Goal: Information Seeking & Learning: Check status

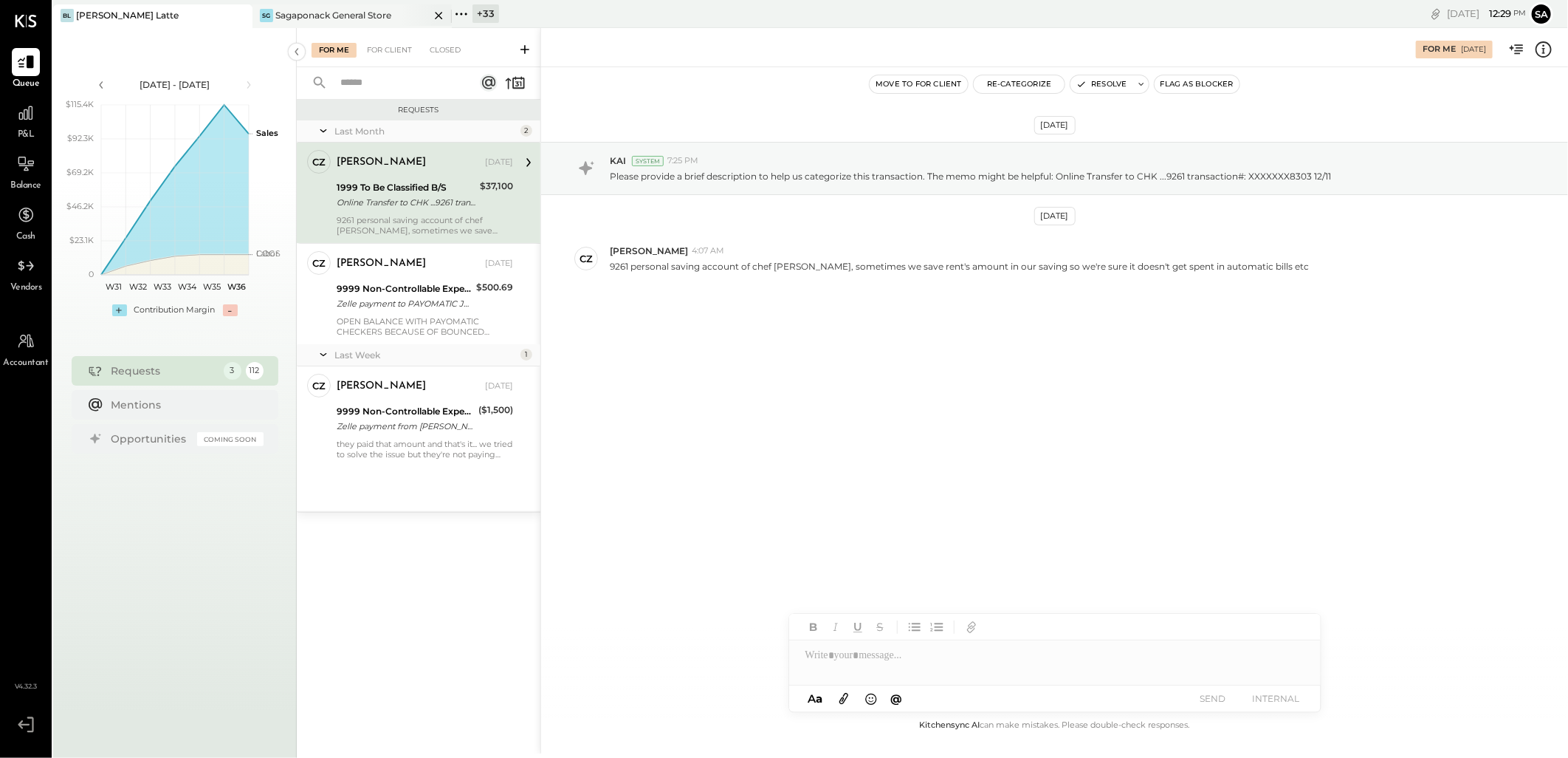
click at [316, 6] on div "SG Sagaponack General Store" at bounding box center [352, 17] width 199 height 24
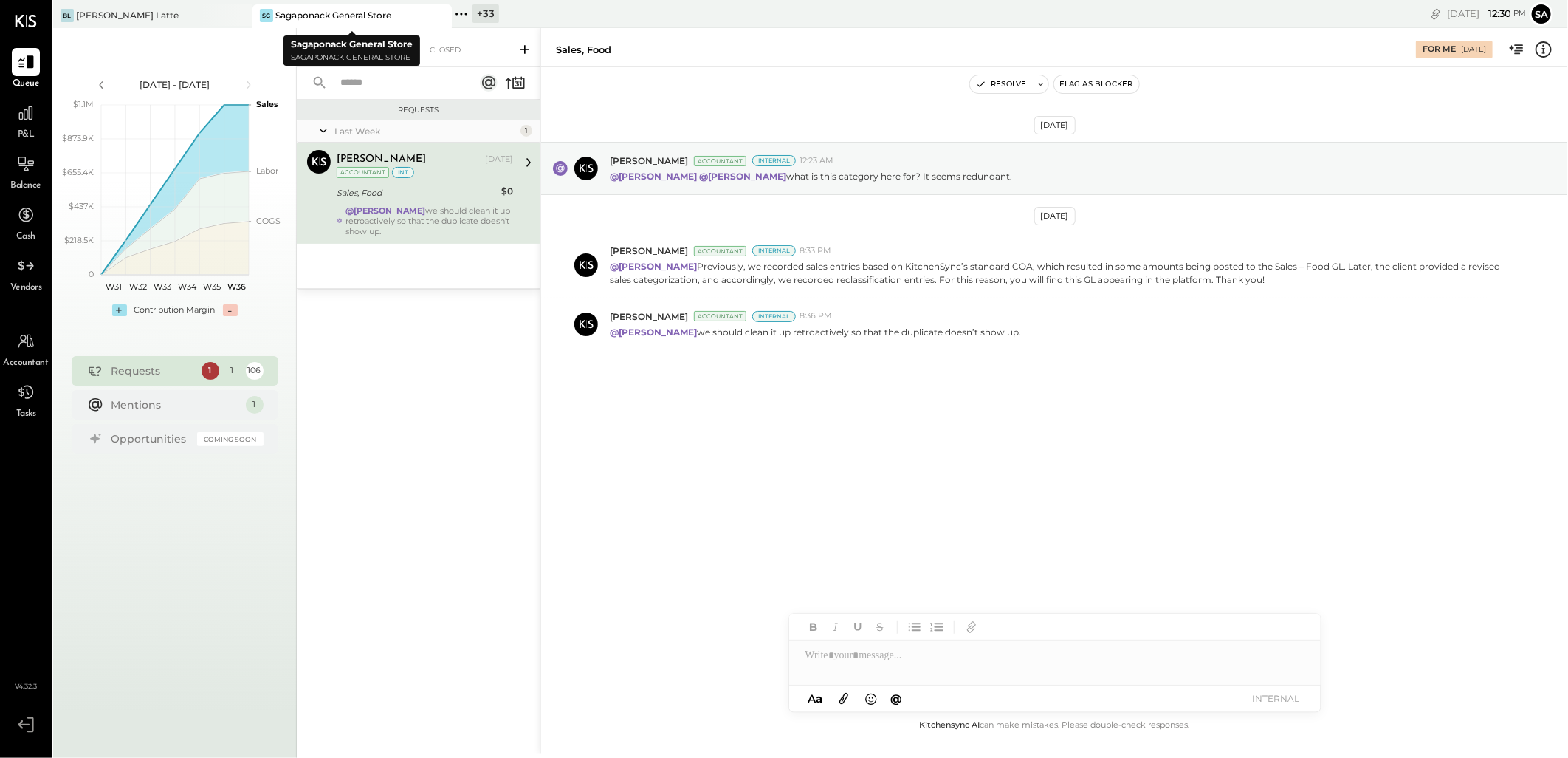
drag, startPoint x: 437, startPoint y: 15, endPoint x: 209, endPoint y: 137, distance: 258.6
click at [437, 15] on icon at bounding box center [439, 15] width 18 height 17
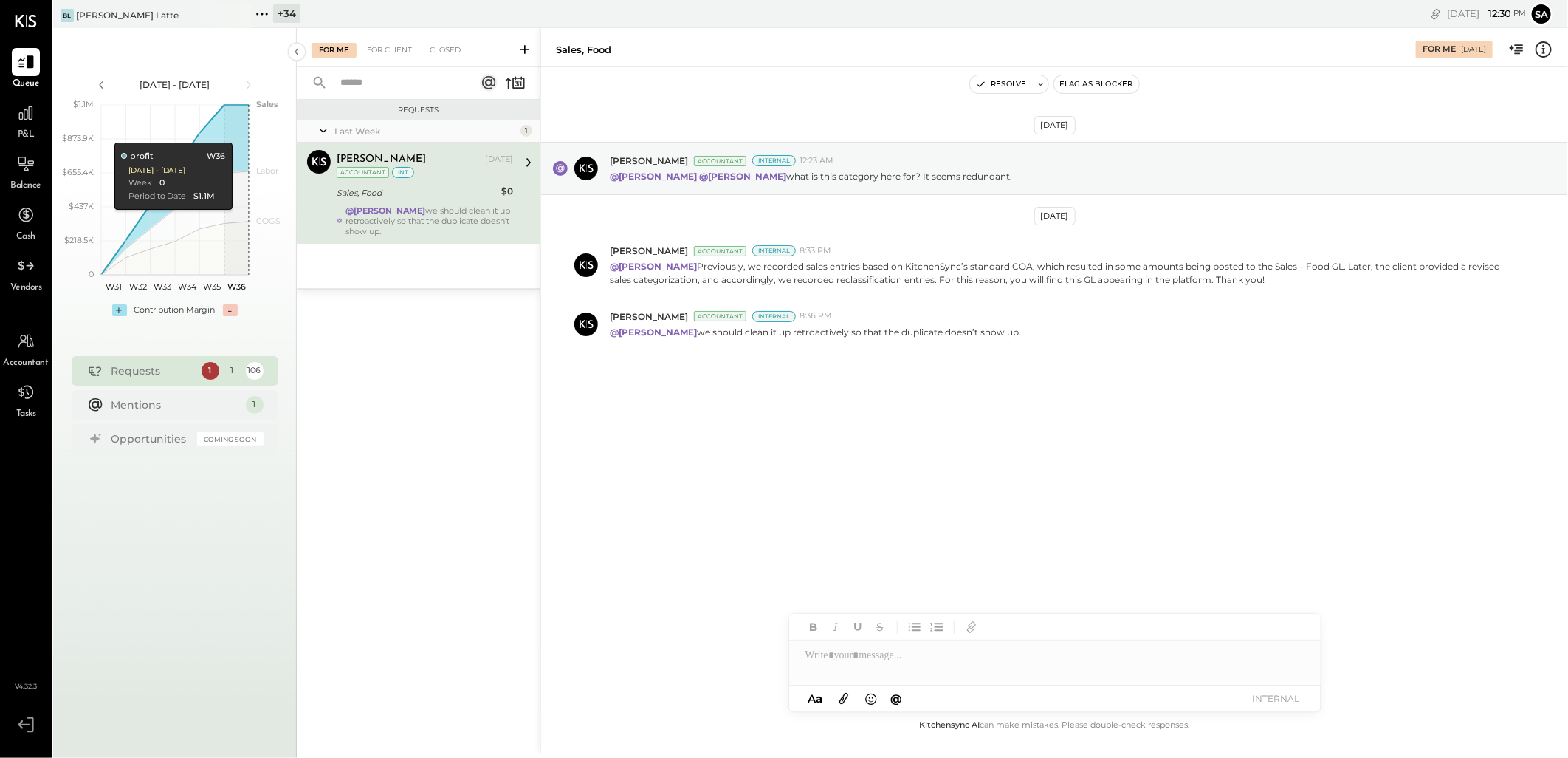
click at [289, 5] on div "+ 34" at bounding box center [287, 13] width 28 height 18
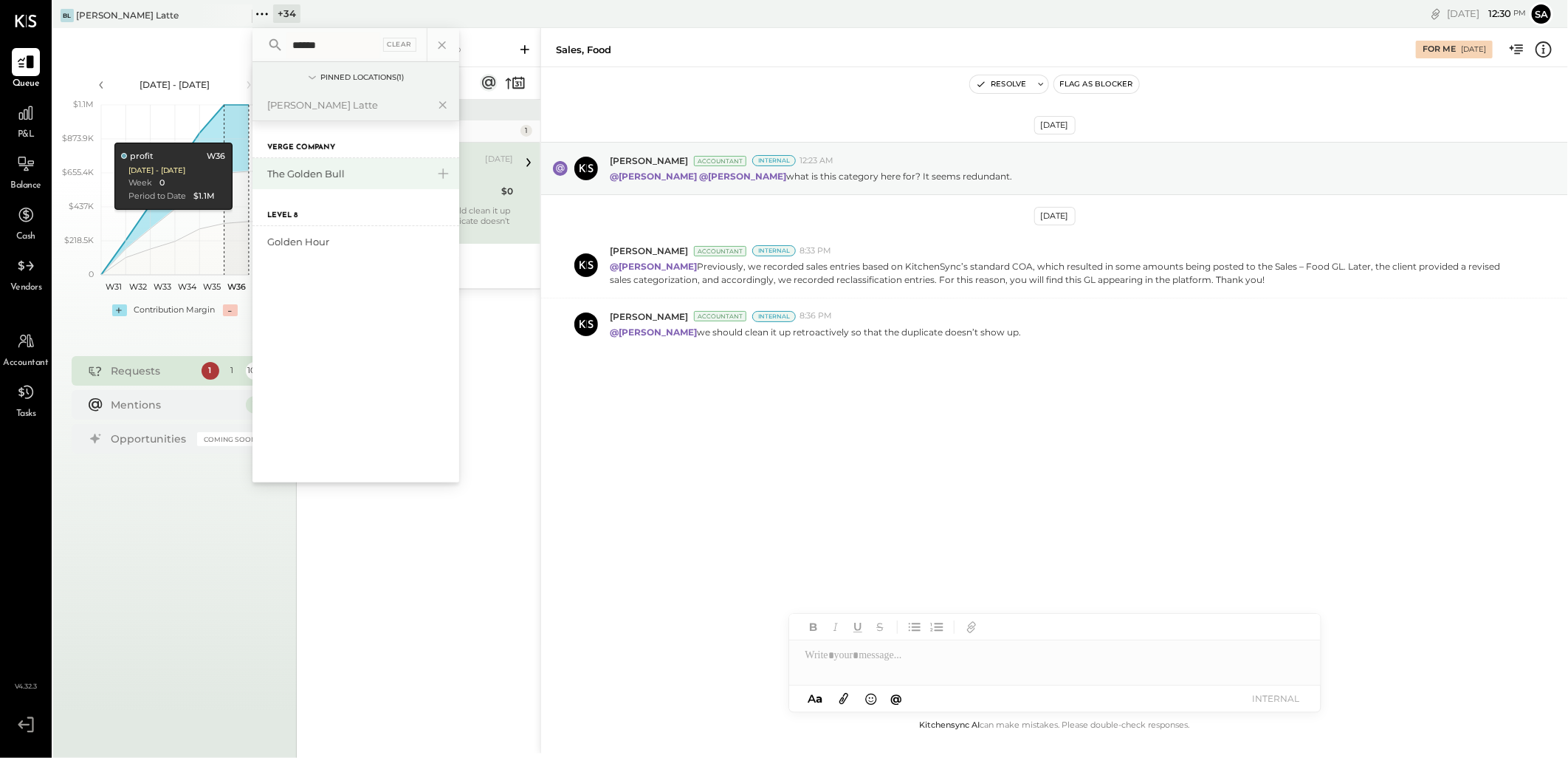
type input "******"
click at [338, 182] on div "The Golden Bull" at bounding box center [356, 173] width 207 height 31
click at [333, 177] on div "The Golden Bull" at bounding box center [347, 174] width 160 height 14
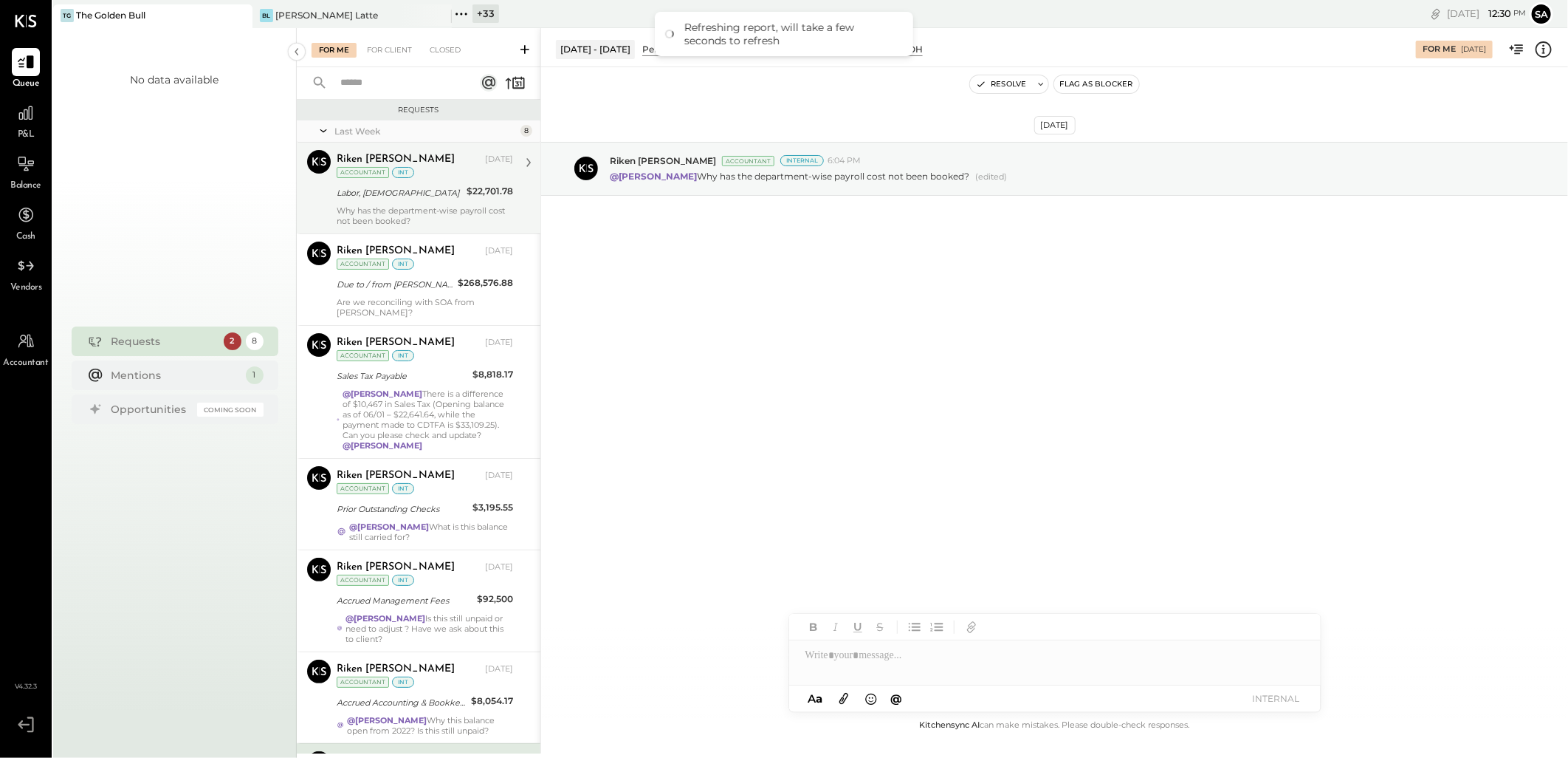
click at [386, 209] on div "Why has the department-wise payroll cost not been booked?" at bounding box center [424, 216] width 176 height 21
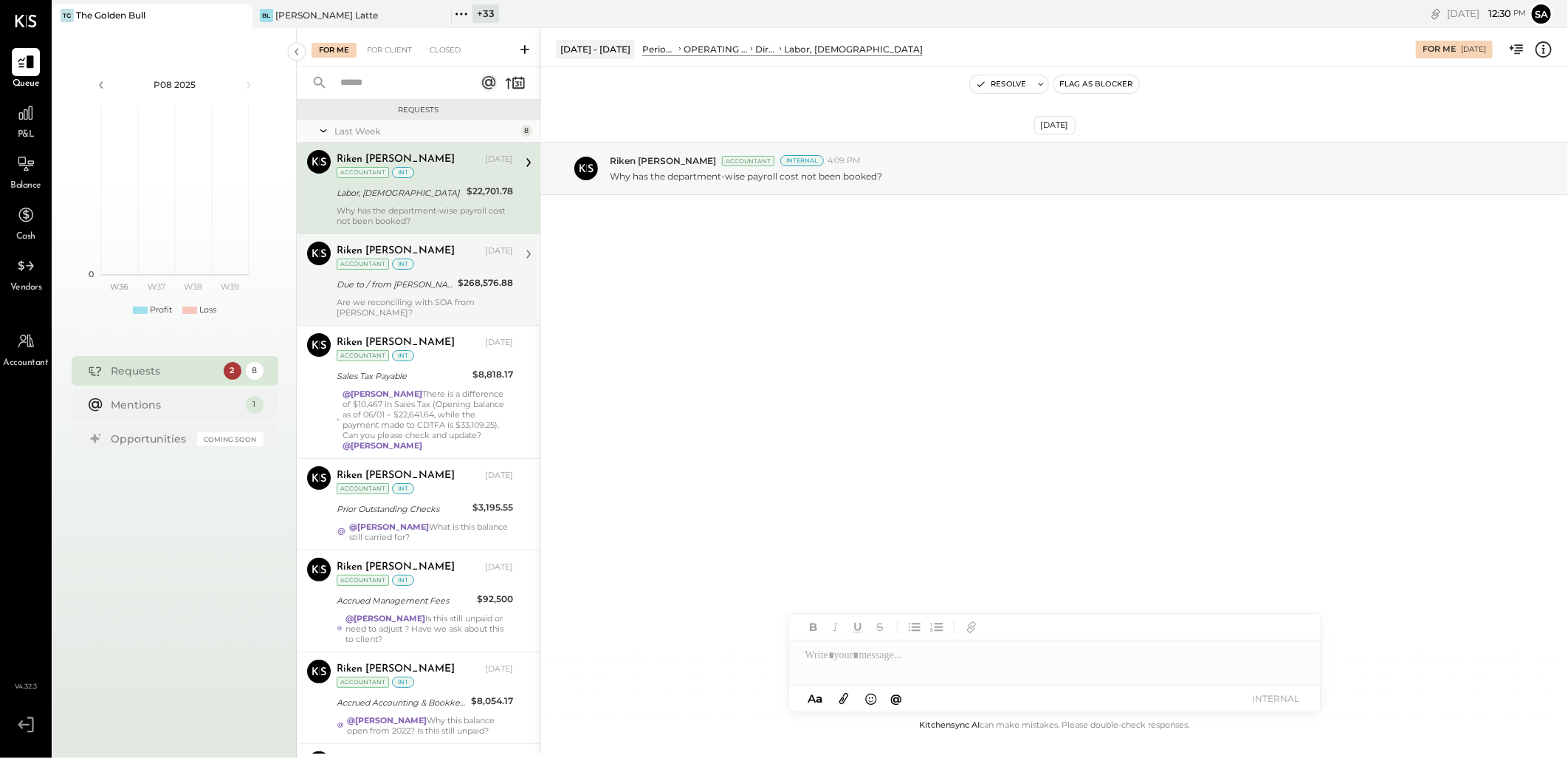
click at [428, 293] on div "Riken [PERSON_NAME] [DATE] Accountant int Due to / from [PERSON_NAME] $268,576.…" at bounding box center [424, 280] width 176 height 76
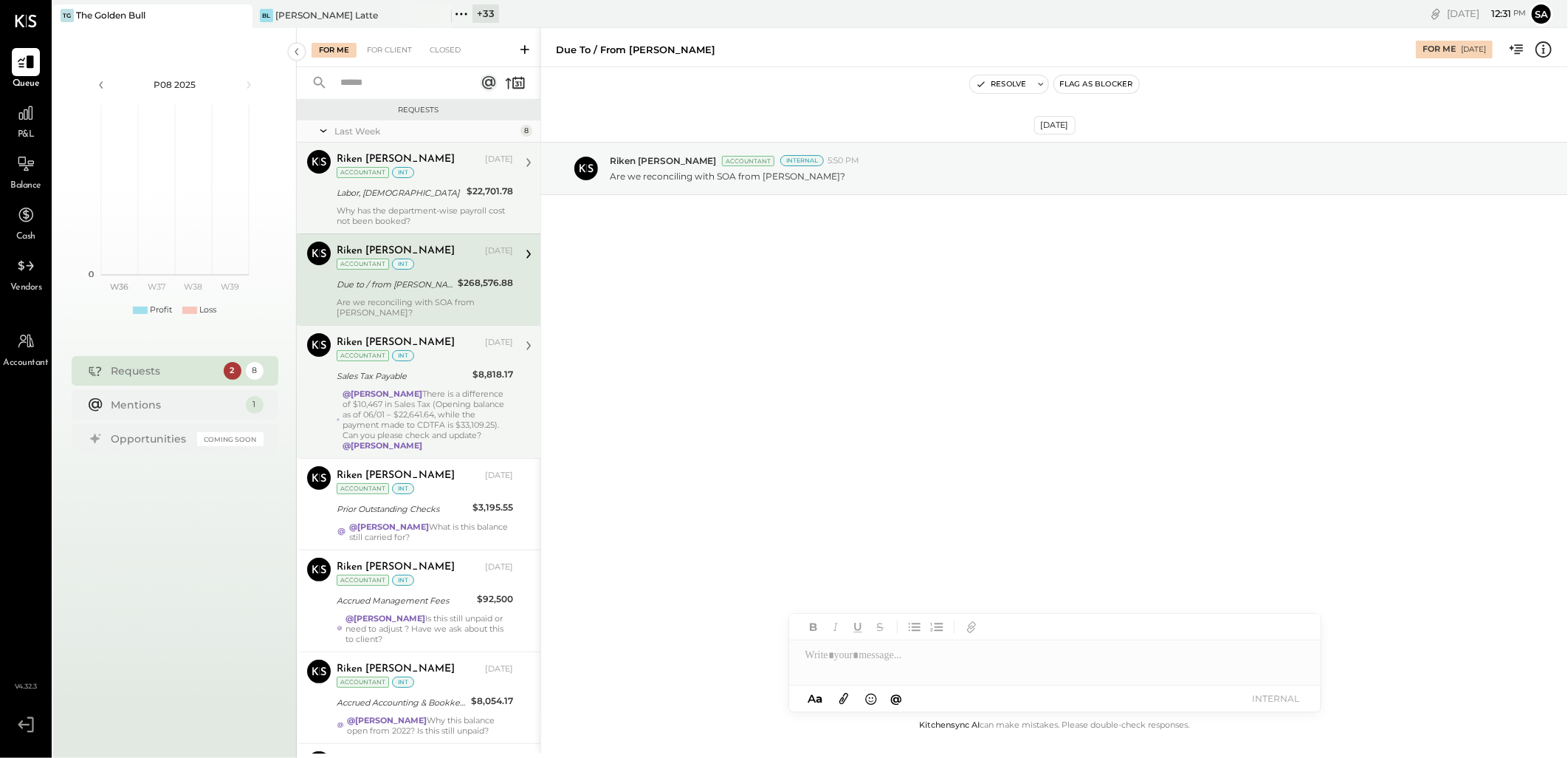
click at [404, 388] on div "@[PERSON_NAME] There is a difference of $10,467 in Sales Tax (Opening balance a…" at bounding box center [428, 419] width 171 height 62
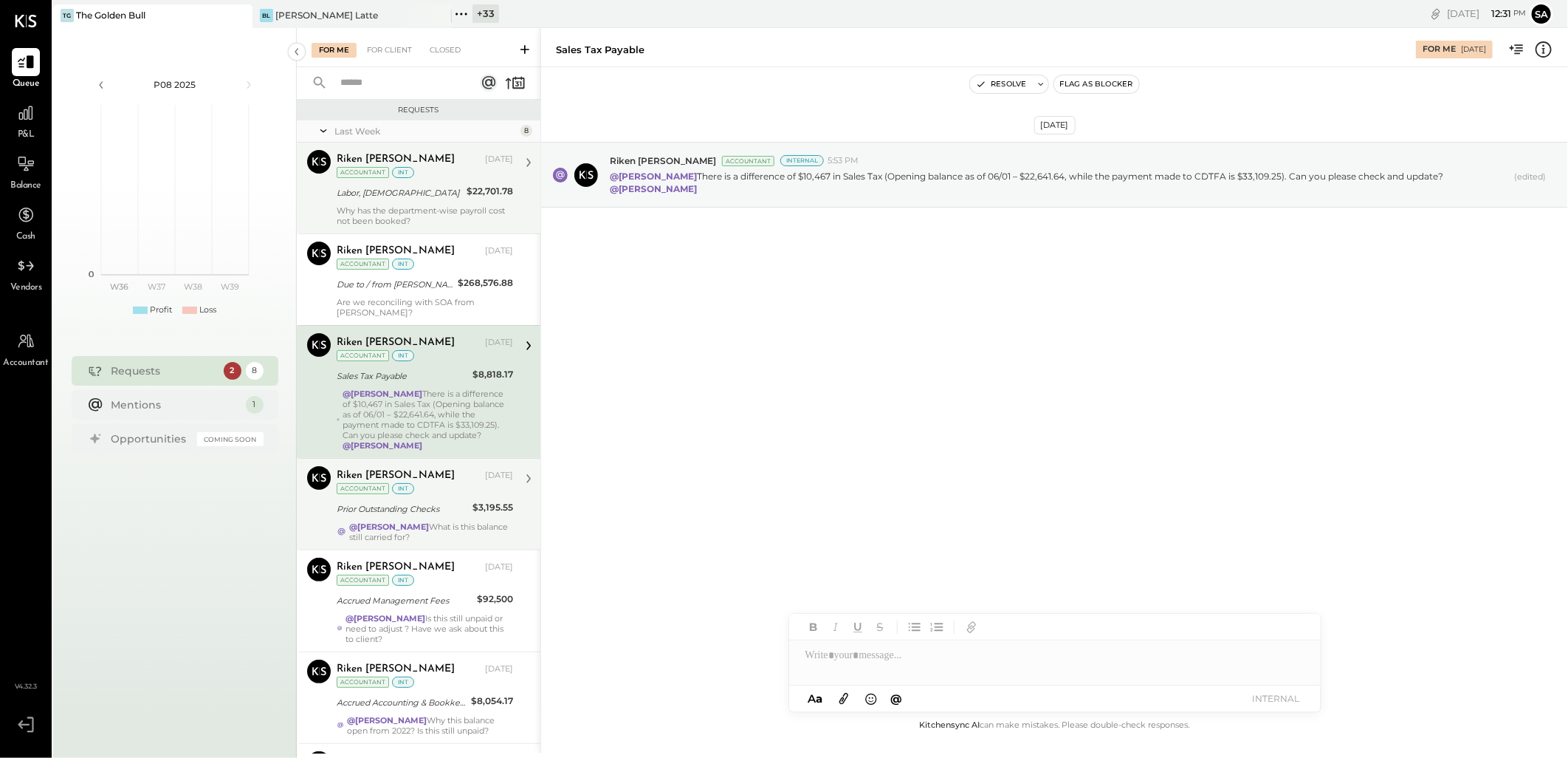
click at [403, 486] on div "[PERSON_NAME] [DATE] Accountant int Prior Outstanding Checks $3,195.55 @[PERSON…" at bounding box center [424, 504] width 176 height 76
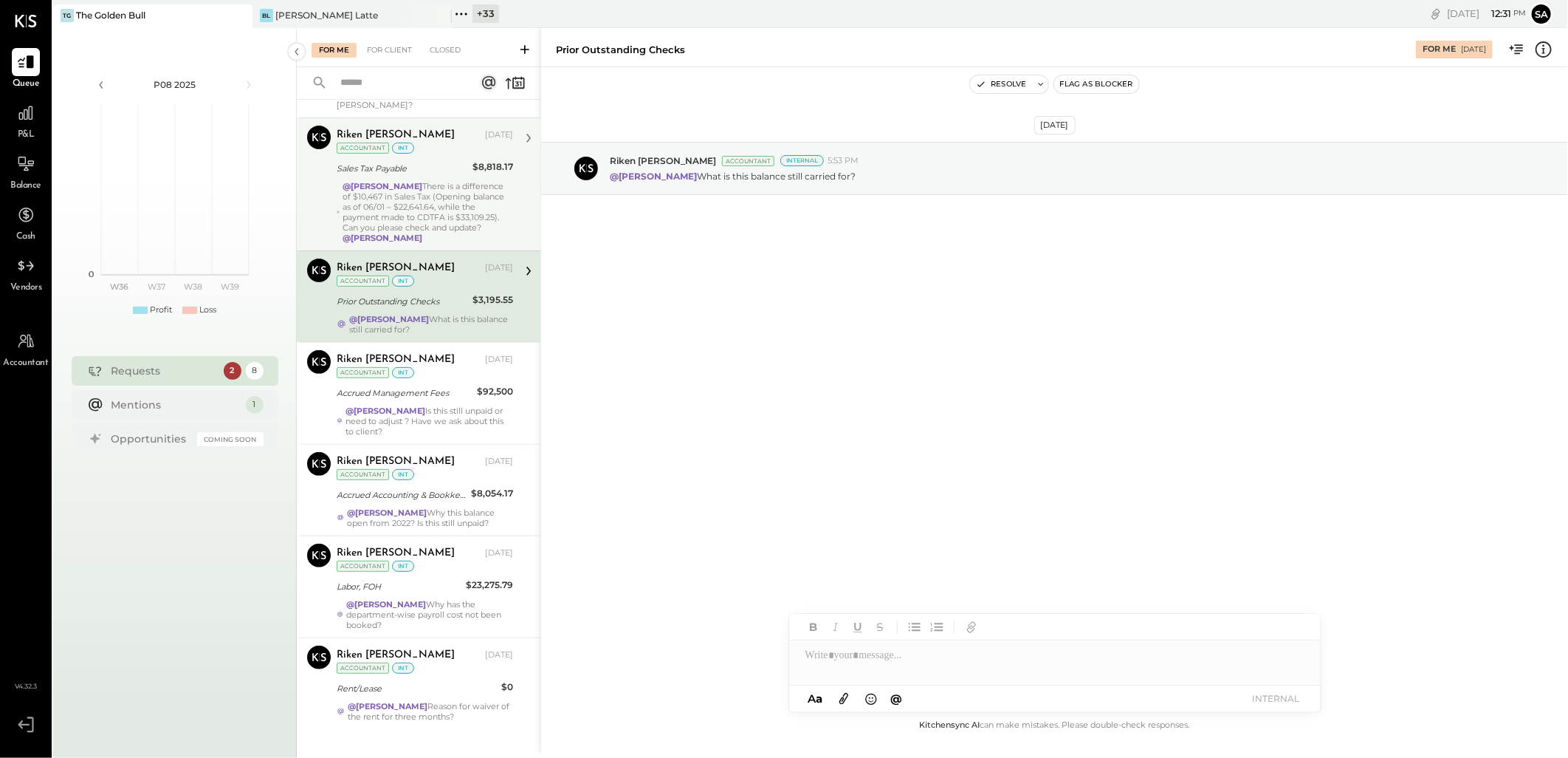
scroll to position [208, 0]
click at [393, 700] on div "@[PERSON_NAME] Reason for waiver of the rent for three months?" at bounding box center [430, 711] width 165 height 21
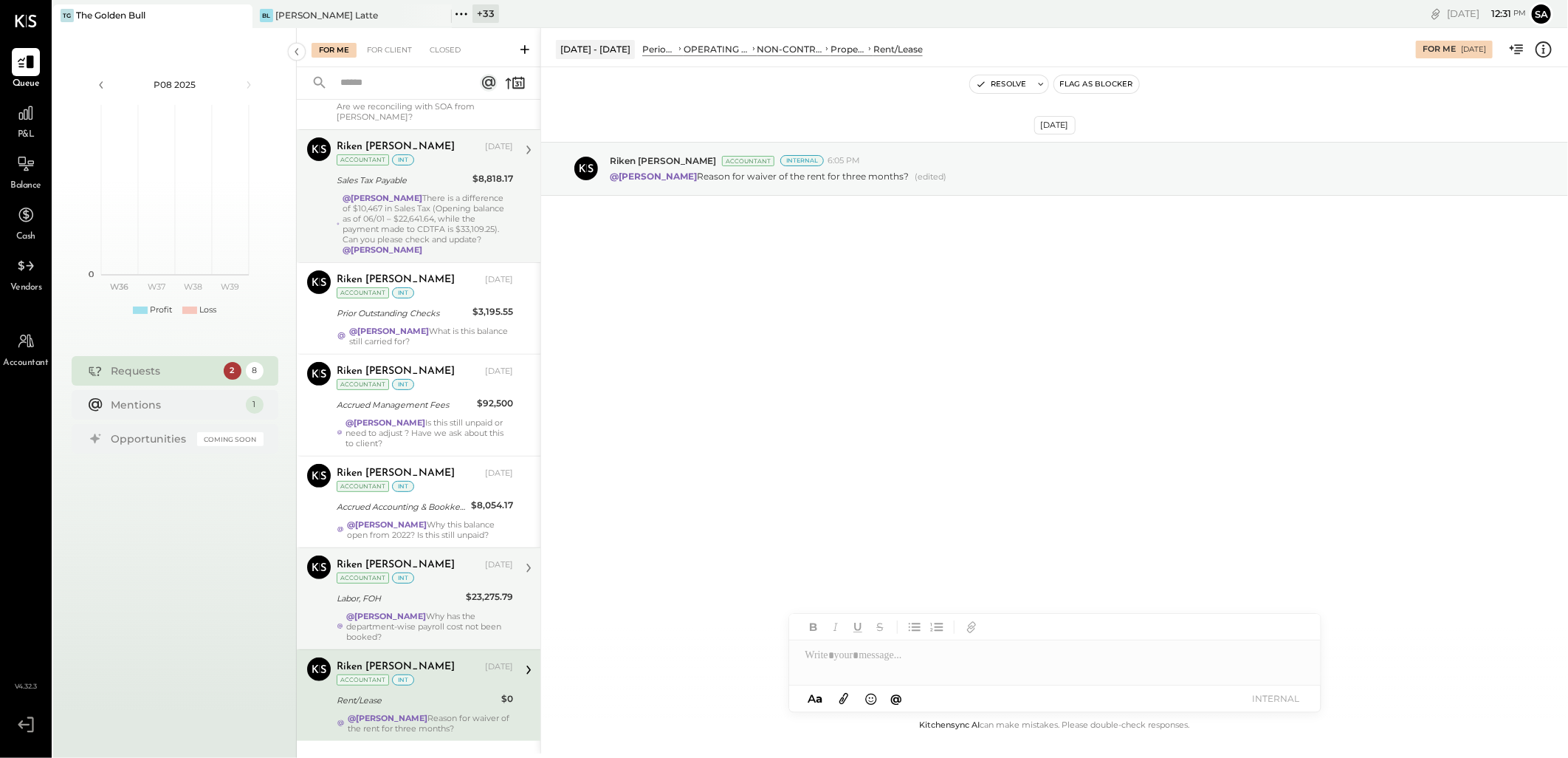
scroll to position [208, 0]
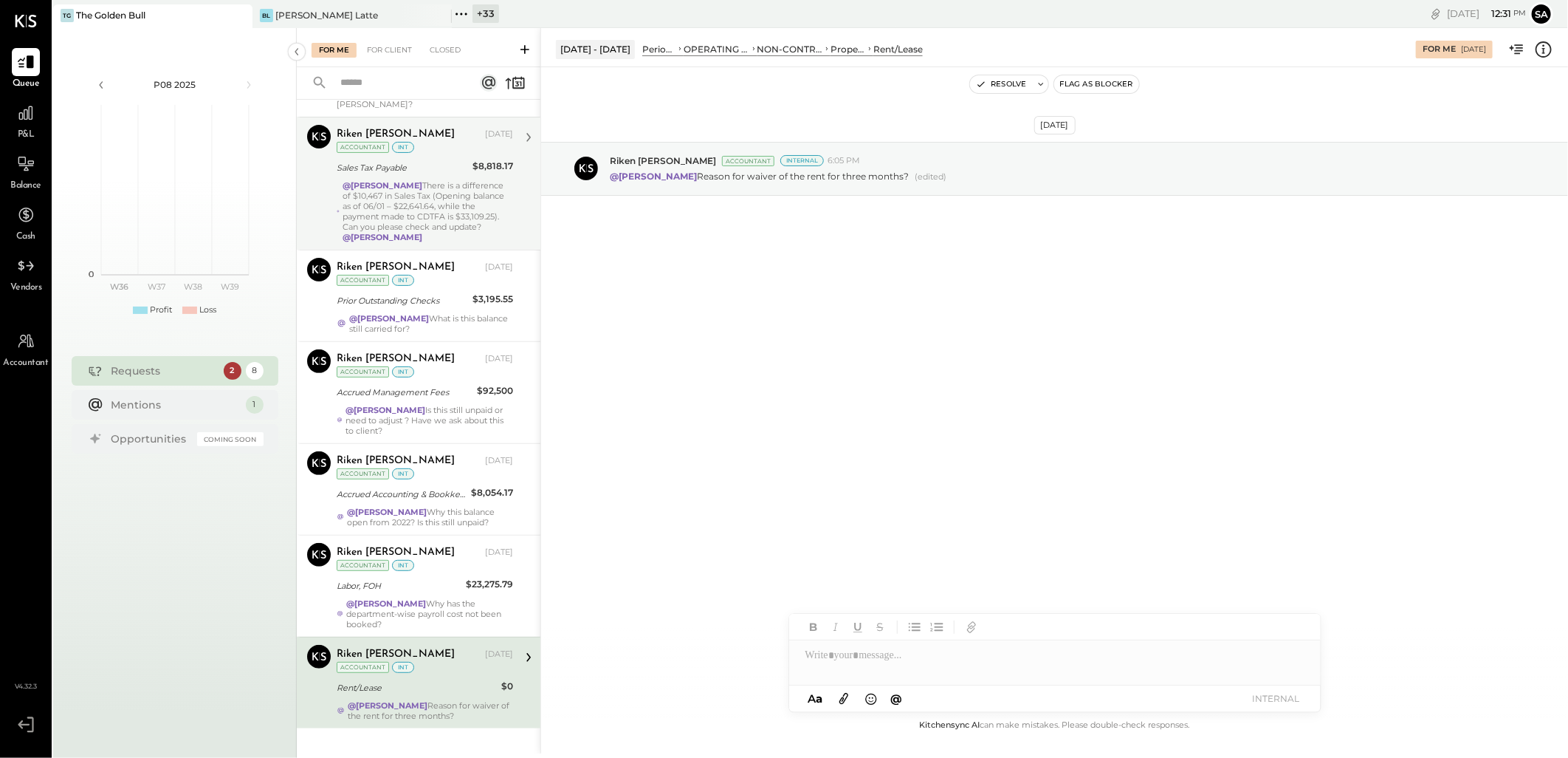
click at [421, 680] on div "Rent/Lease" at bounding box center [416, 687] width 160 height 15
click at [466, 680] on div "Rent/Lease" at bounding box center [416, 687] width 160 height 15
click at [726, 503] on div "[DATE] [PERSON_NAME] Accountant Internal 6:05 PM @[PERSON_NAME] Reason for waiv…" at bounding box center [1055, 391] width 1027 height 649
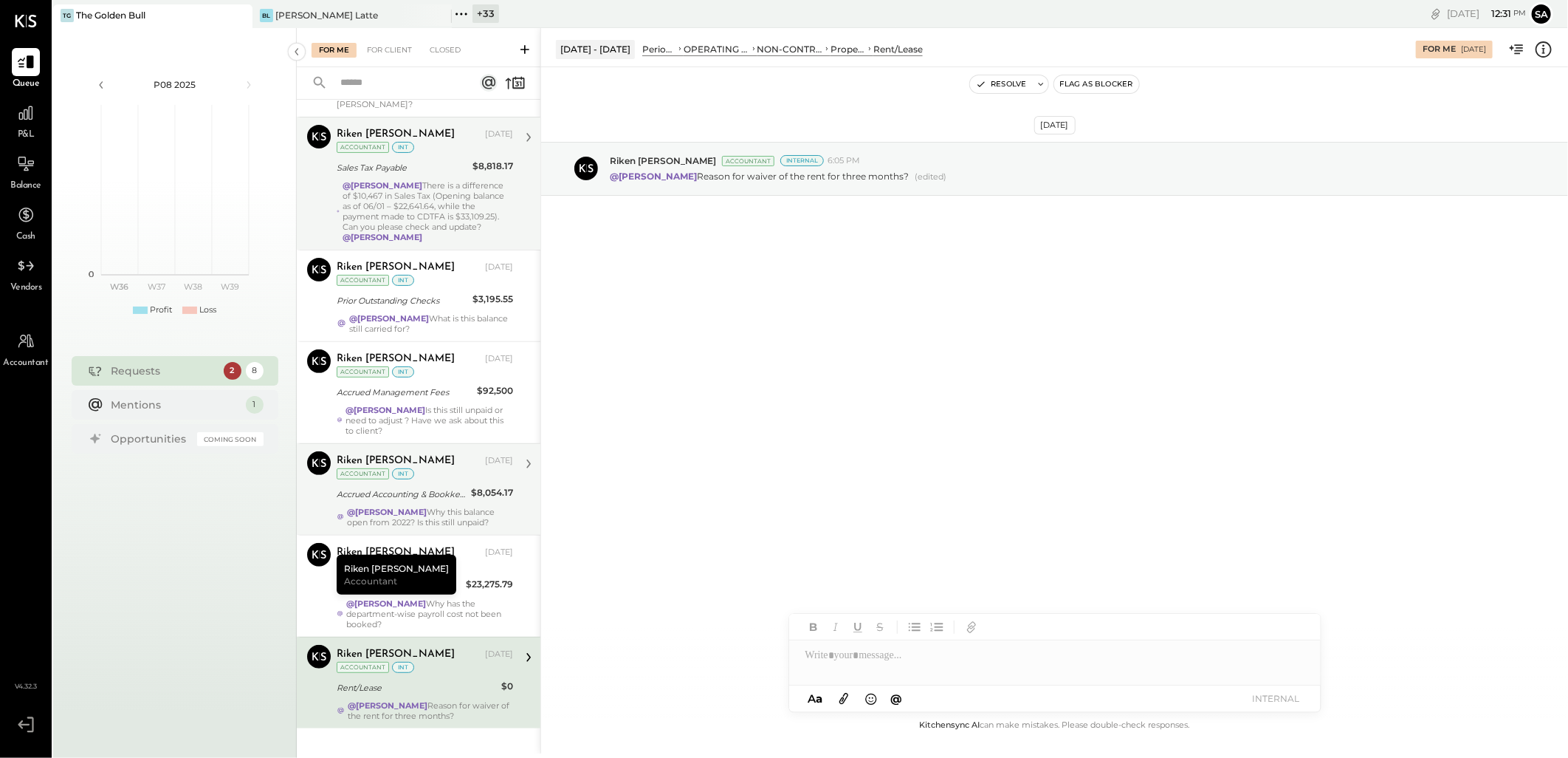
click at [440, 487] on div "Accrued Accounting & Bookkeeping" at bounding box center [401, 494] width 130 height 15
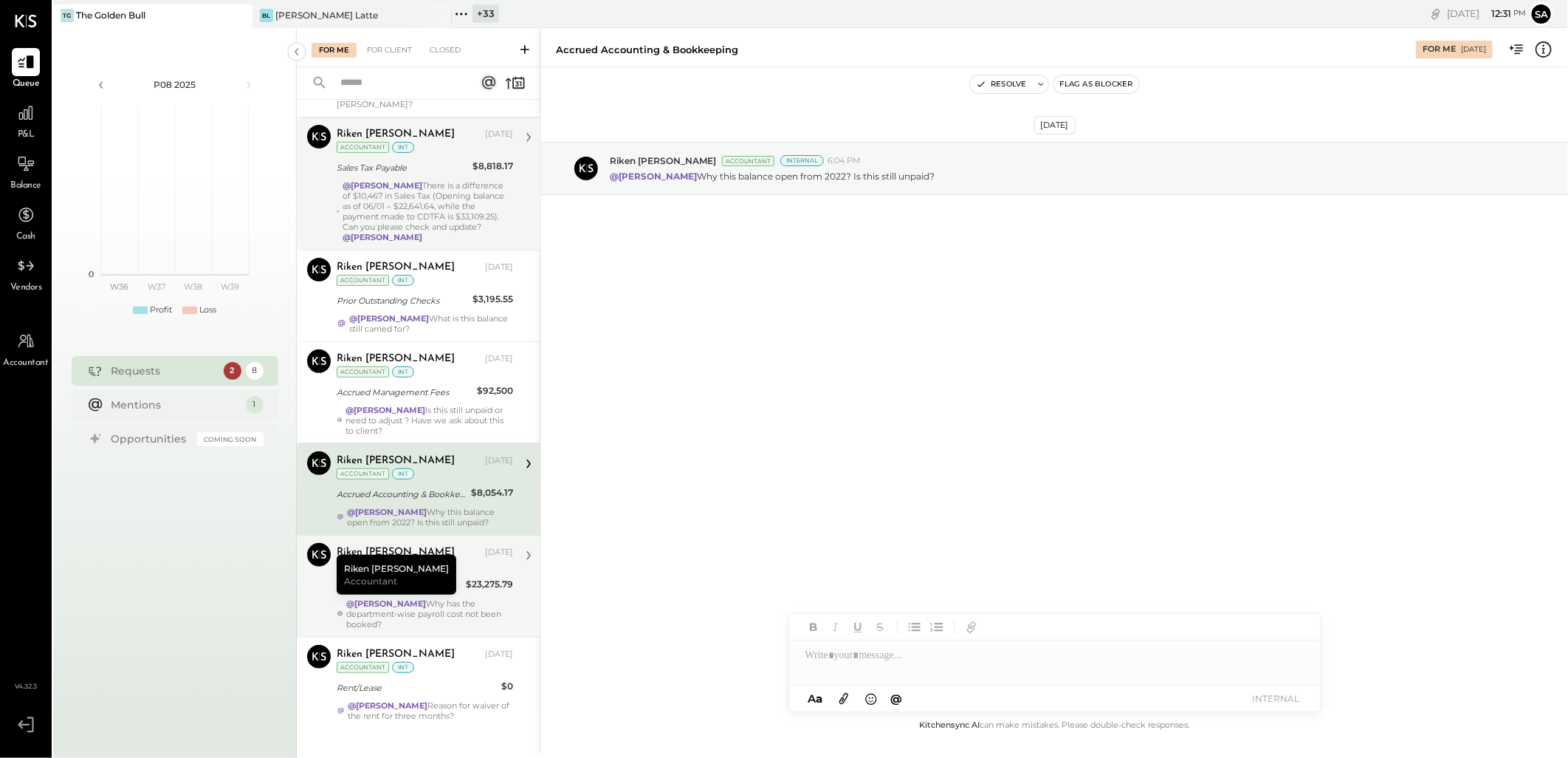
click at [434, 601] on div "@[PERSON_NAME] Why has the department-wise payroll cost not been booked?" at bounding box center [429, 613] width 167 height 31
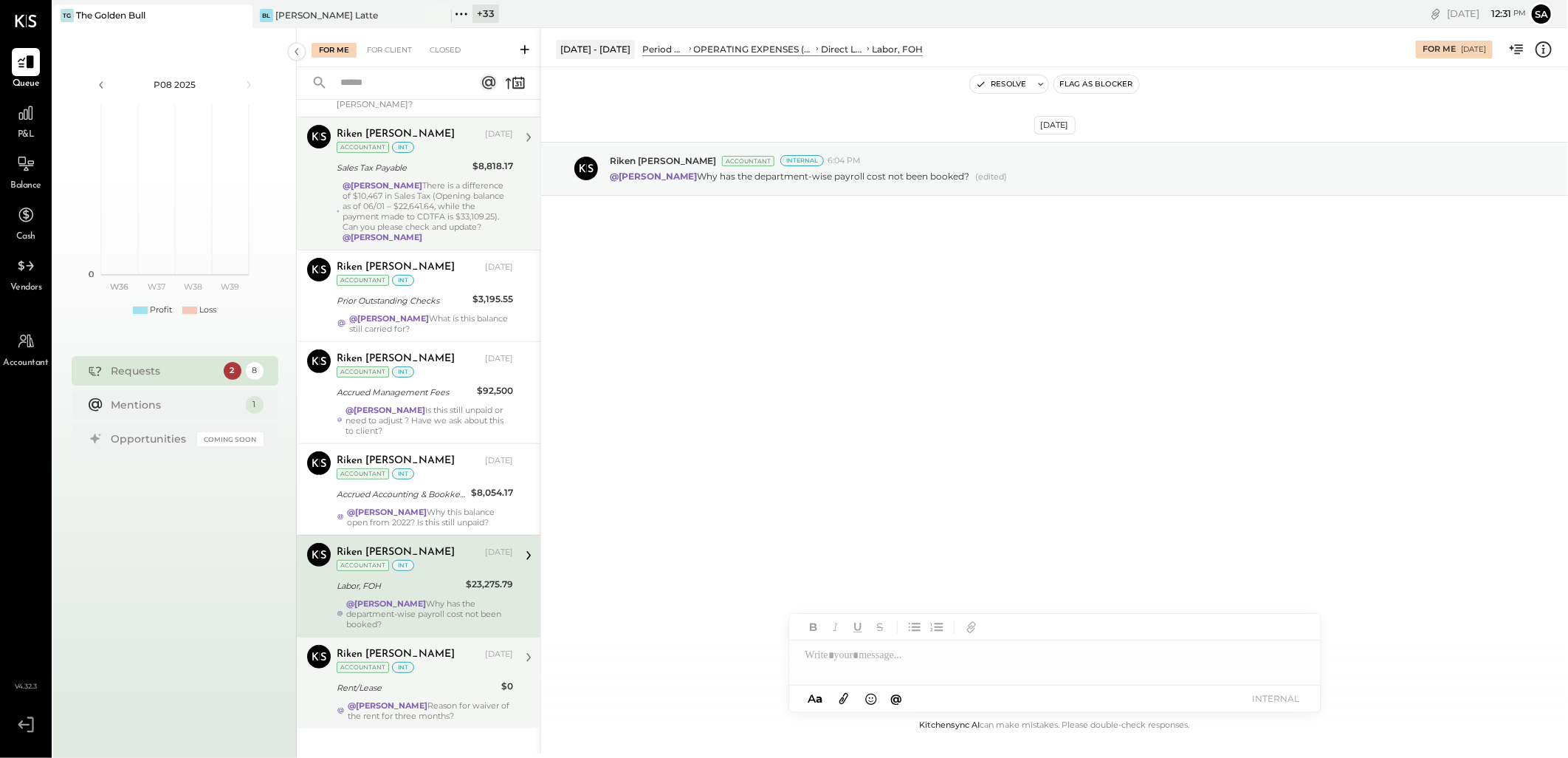
click at [438, 700] on div "@[PERSON_NAME] Reason for waiver of the rent for three months?" at bounding box center [430, 711] width 165 height 21
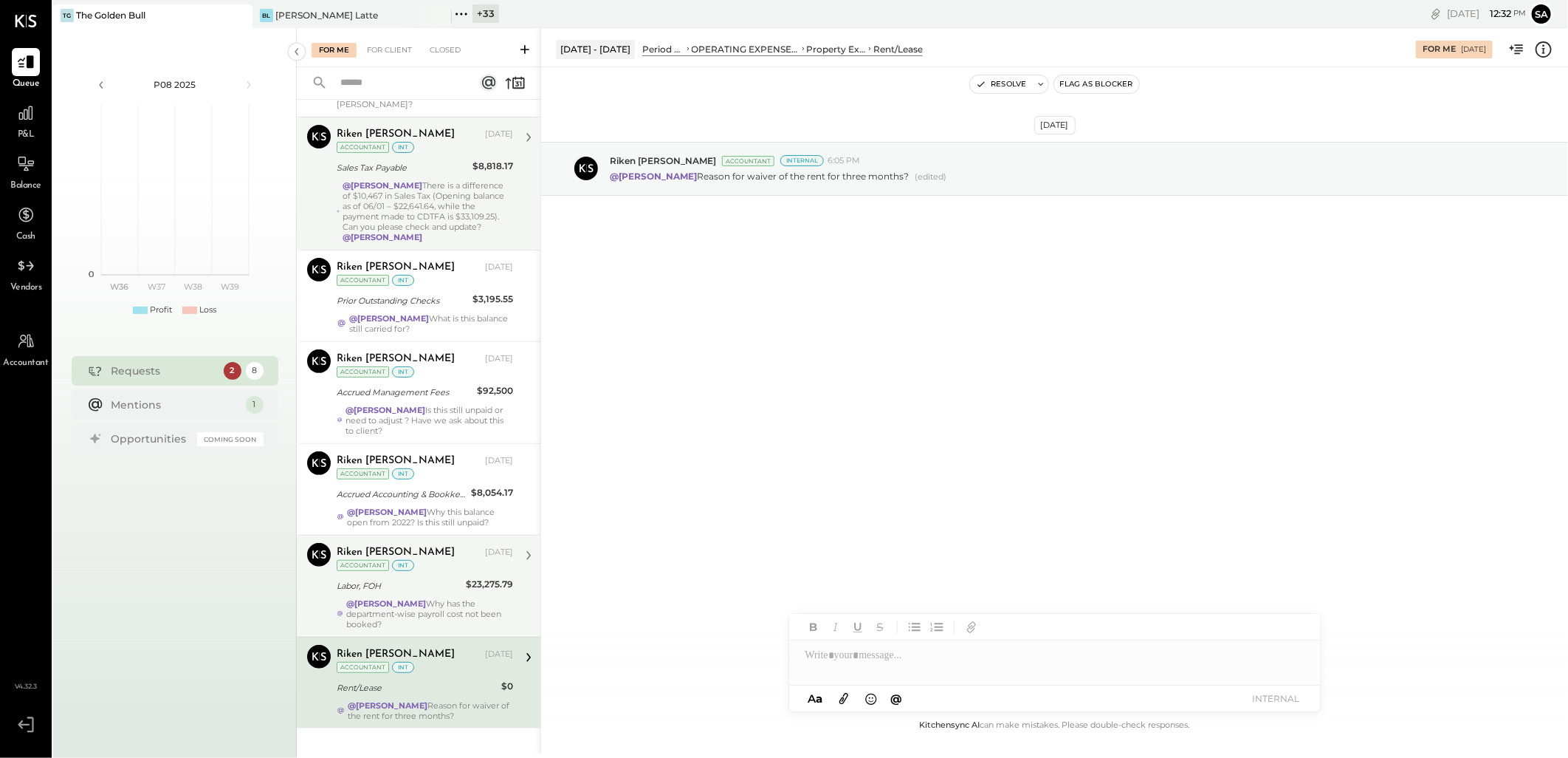
click at [916, 651] on div at bounding box center [1055, 654] width 532 height 29
drag, startPoint x: 421, startPoint y: 481, endPoint x: 455, endPoint y: 549, distance: 76.0
click at [421, 487] on div "Accrued Accounting & Bookkeeping" at bounding box center [401, 494] width 130 height 15
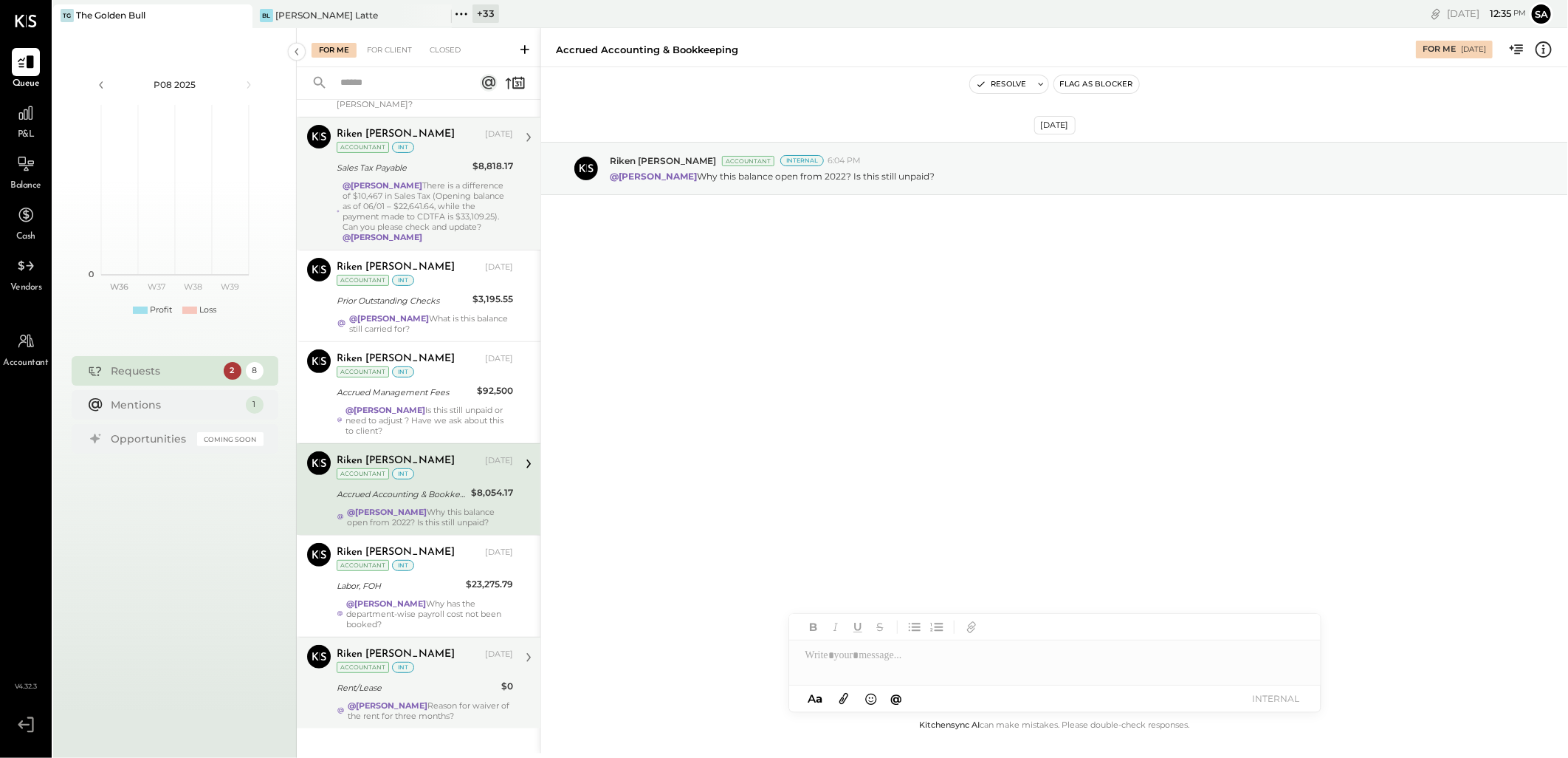
click at [400, 677] on div "[PERSON_NAME] [DATE] Accountant int Rent/Lease $0 @[PERSON_NAME] Reason for wai…" at bounding box center [424, 683] width 176 height 76
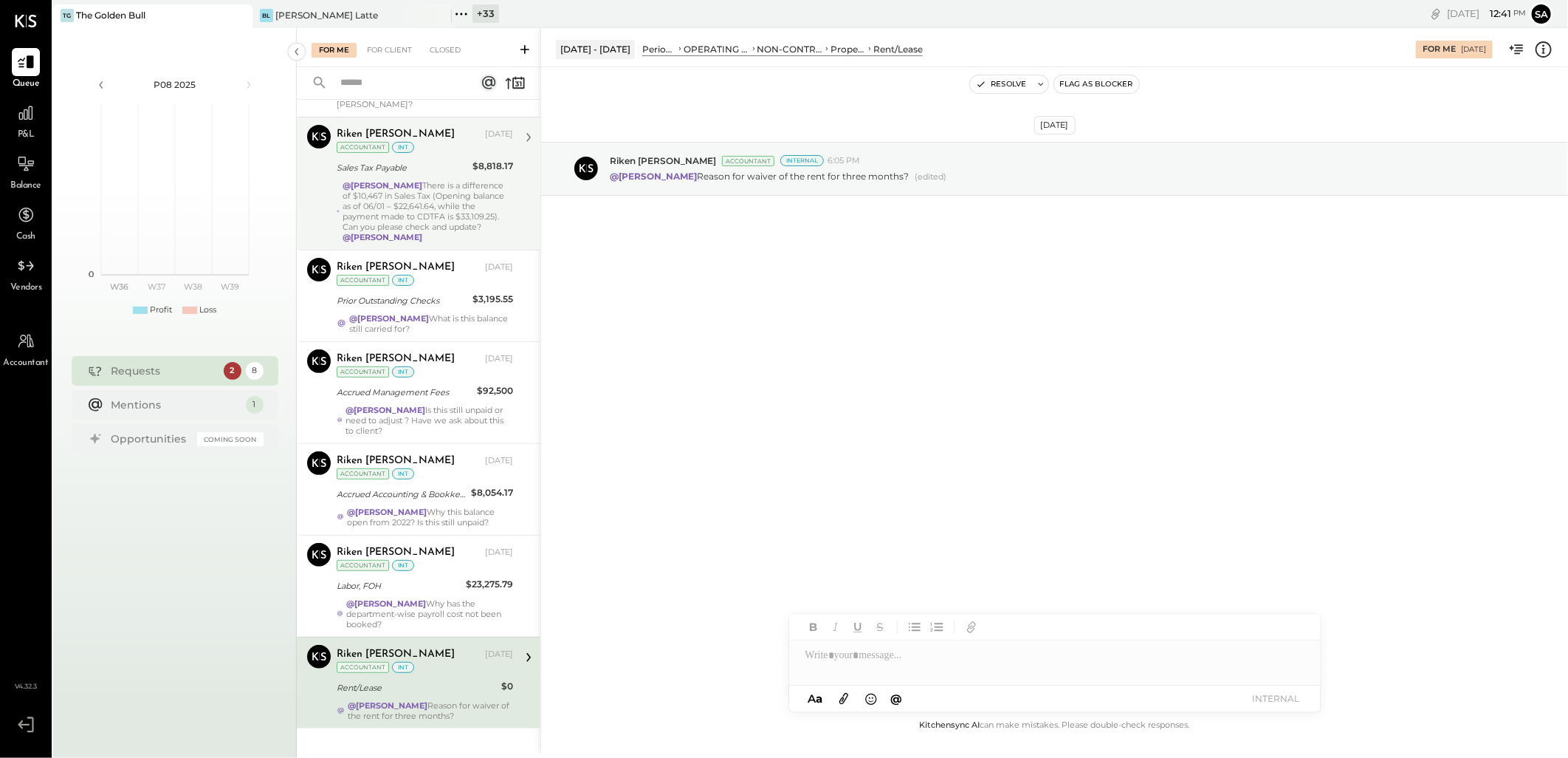
click at [838, 659] on div at bounding box center [1055, 654] width 532 height 29
type input "*****"
click at [886, 623] on span "Riken [PERSON_NAME]" at bounding box center [931, 624] width 116 height 14
click at [943, 656] on div "**********" at bounding box center [1055, 654] width 532 height 29
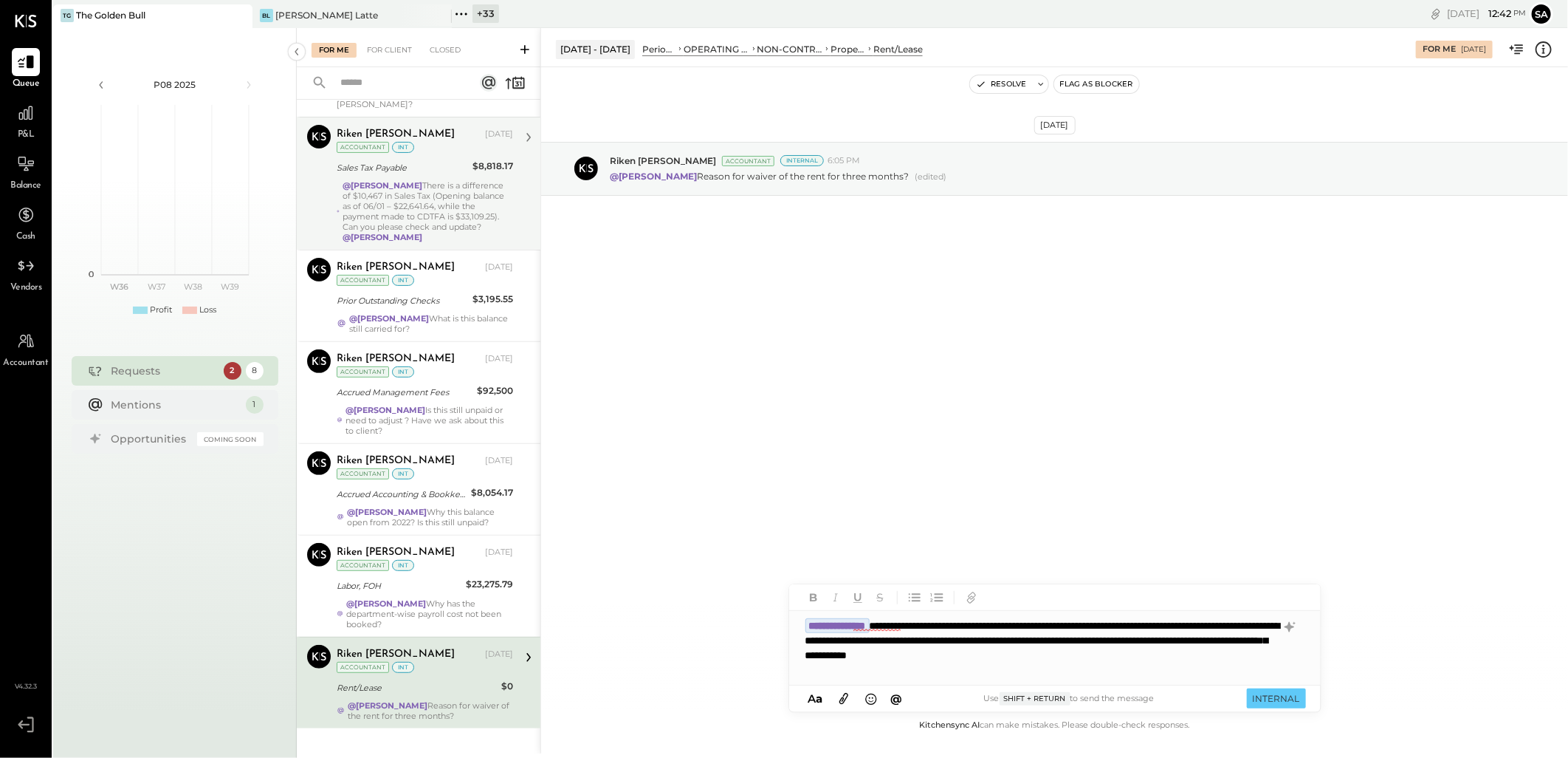
click at [843, 700] on icon at bounding box center [844, 698] width 17 height 17
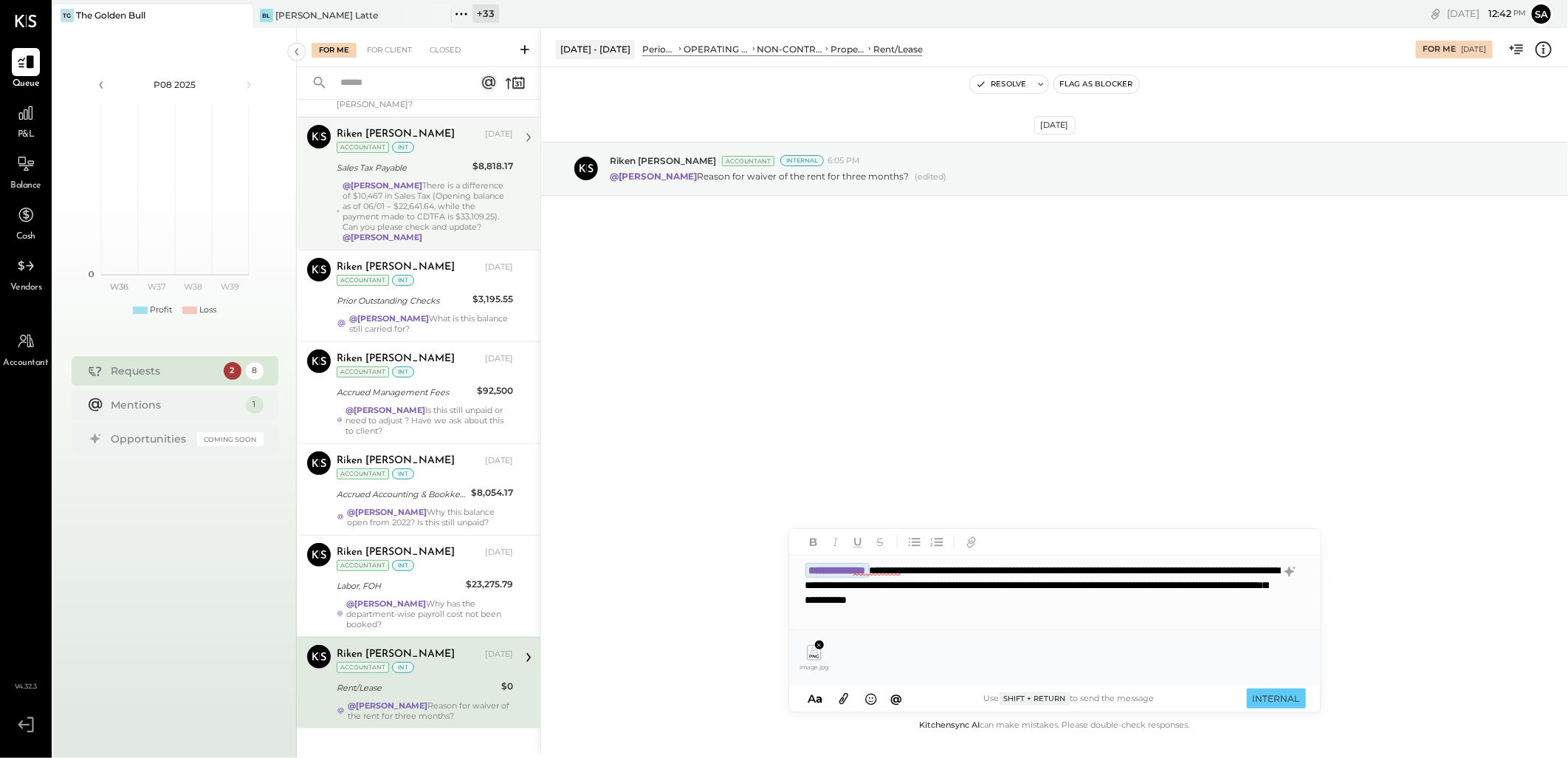
click at [845, 698] on icon at bounding box center [844, 698] width 17 height 17
click at [1268, 700] on button "INTERNAL" at bounding box center [1276, 698] width 59 height 20
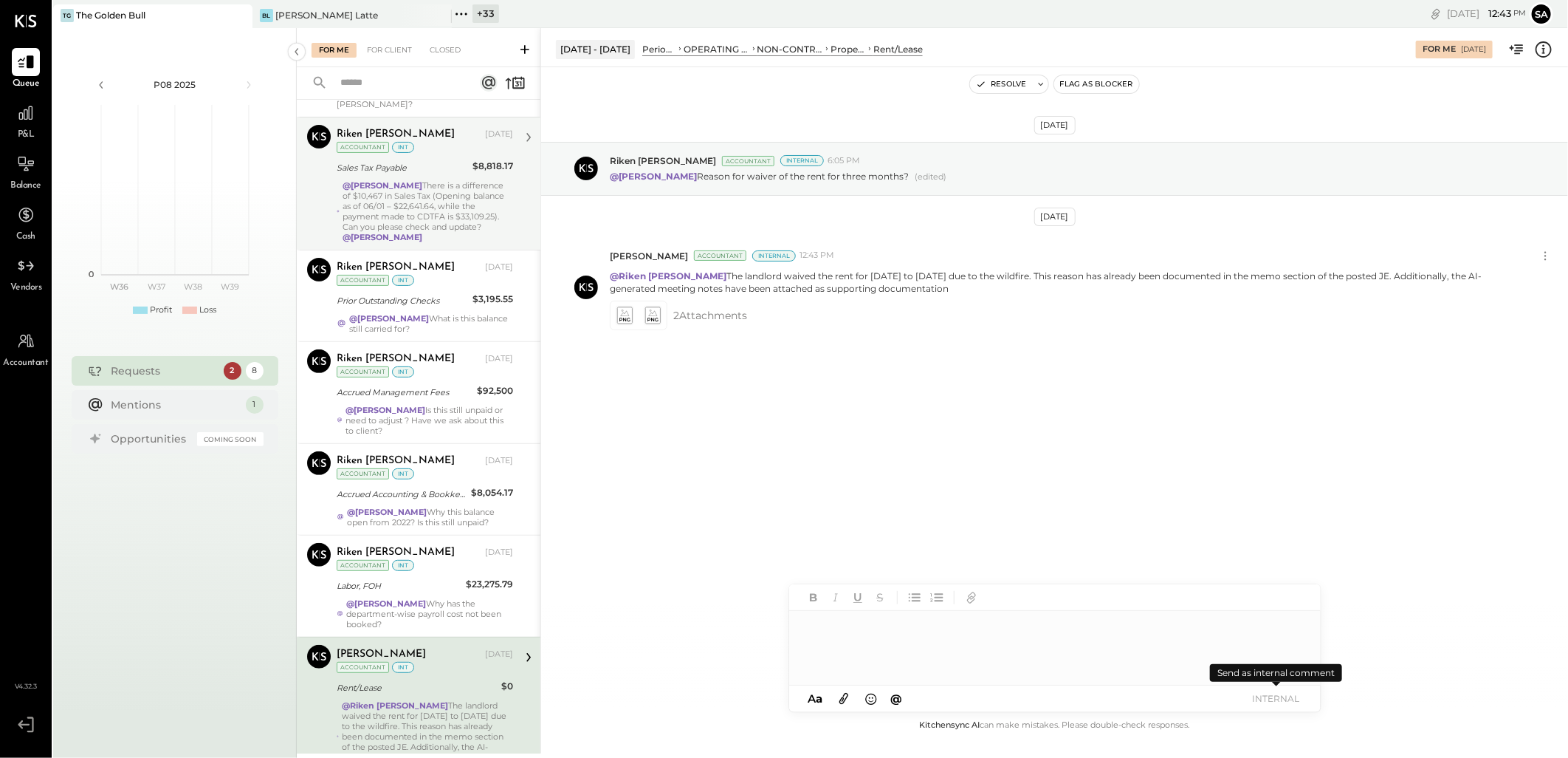
scroll to position [260, 0]
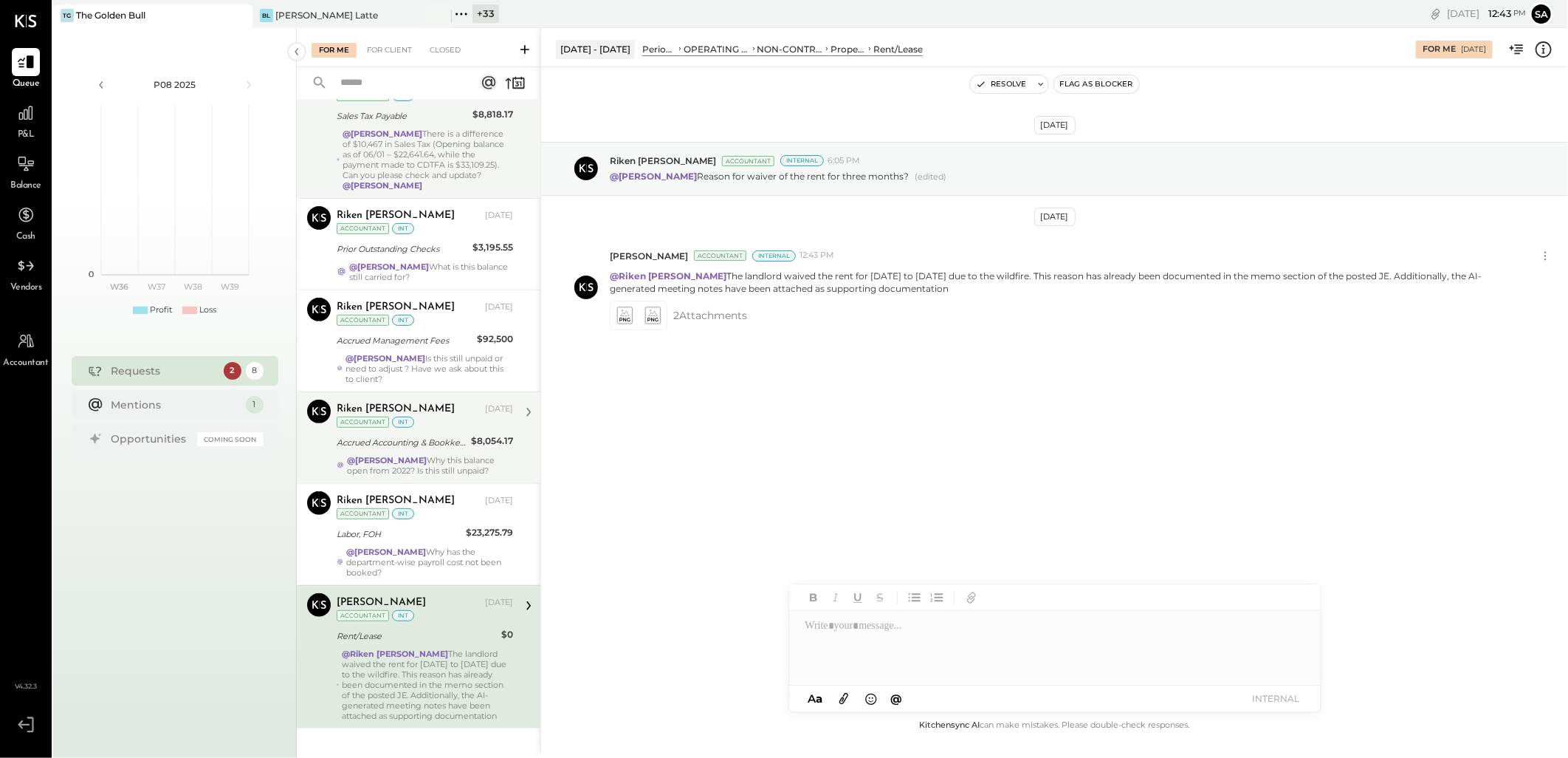
click at [423, 455] on div "@[PERSON_NAME] Why this balance open from 2022? Is this still unpaid?" at bounding box center [430, 466] width 166 height 21
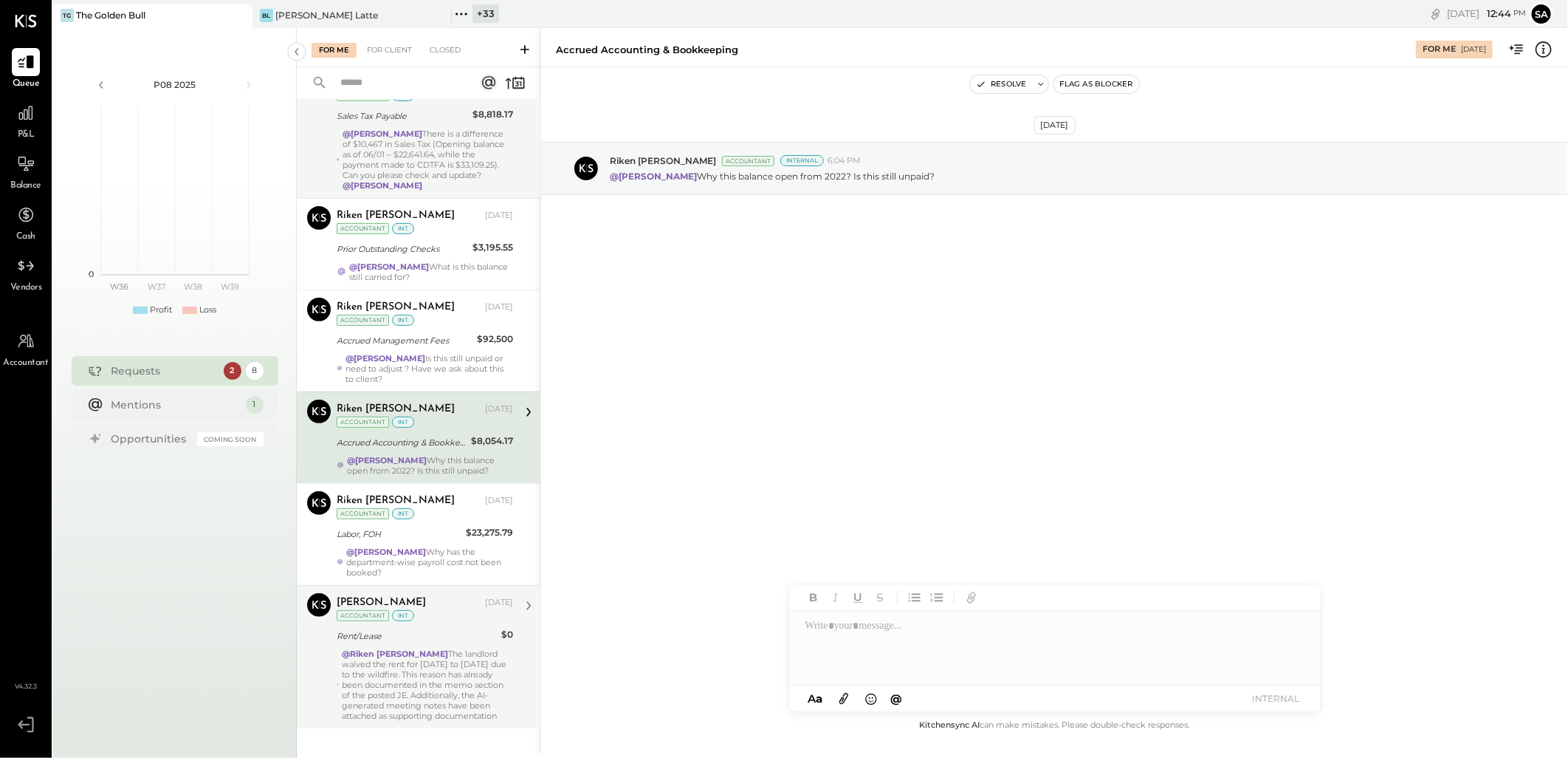
click at [387, 658] on div "@[PERSON_NAME] The landlord waived the rent for [DATE] to [DATE] due to the wil…" at bounding box center [428, 684] width 172 height 73
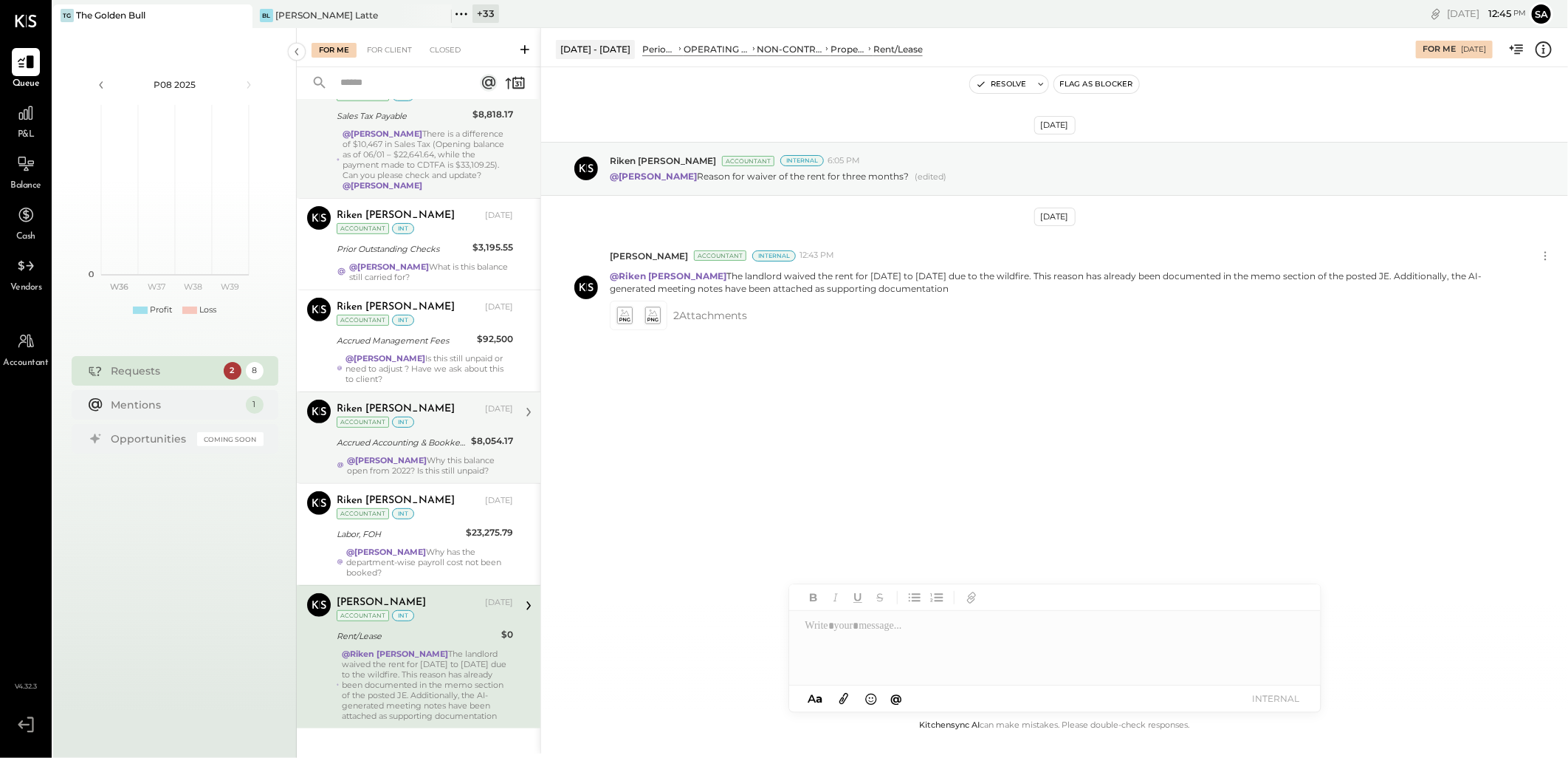
drag, startPoint x: 474, startPoint y: 8, endPoint x: 473, endPoint y: 18, distance: 10.0
click at [474, 8] on div "+ 33" at bounding box center [486, 13] width 27 height 18
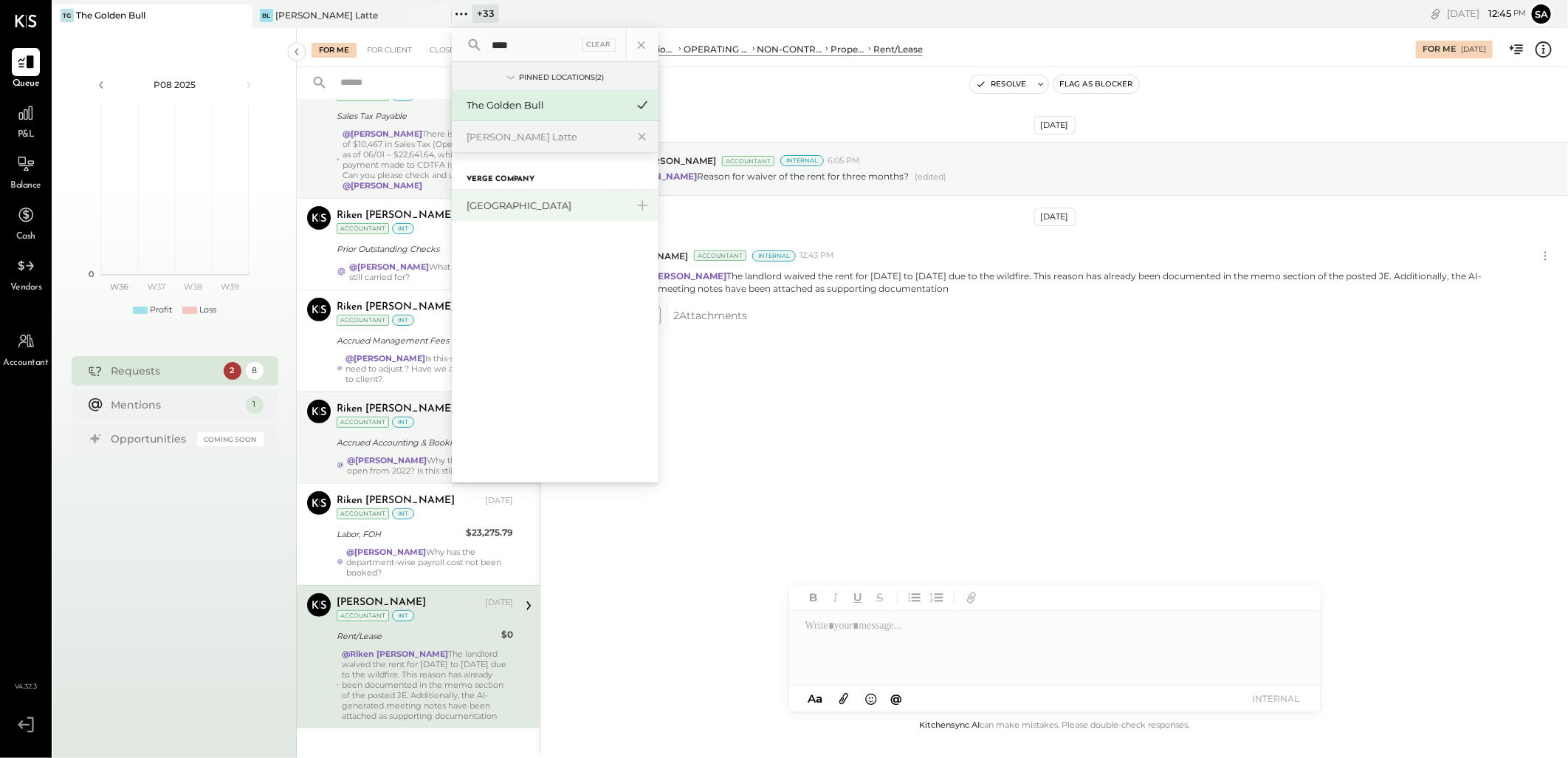
type input "****"
click at [530, 208] on div "[GEOGRAPHIC_DATA]" at bounding box center [546, 206] width 160 height 14
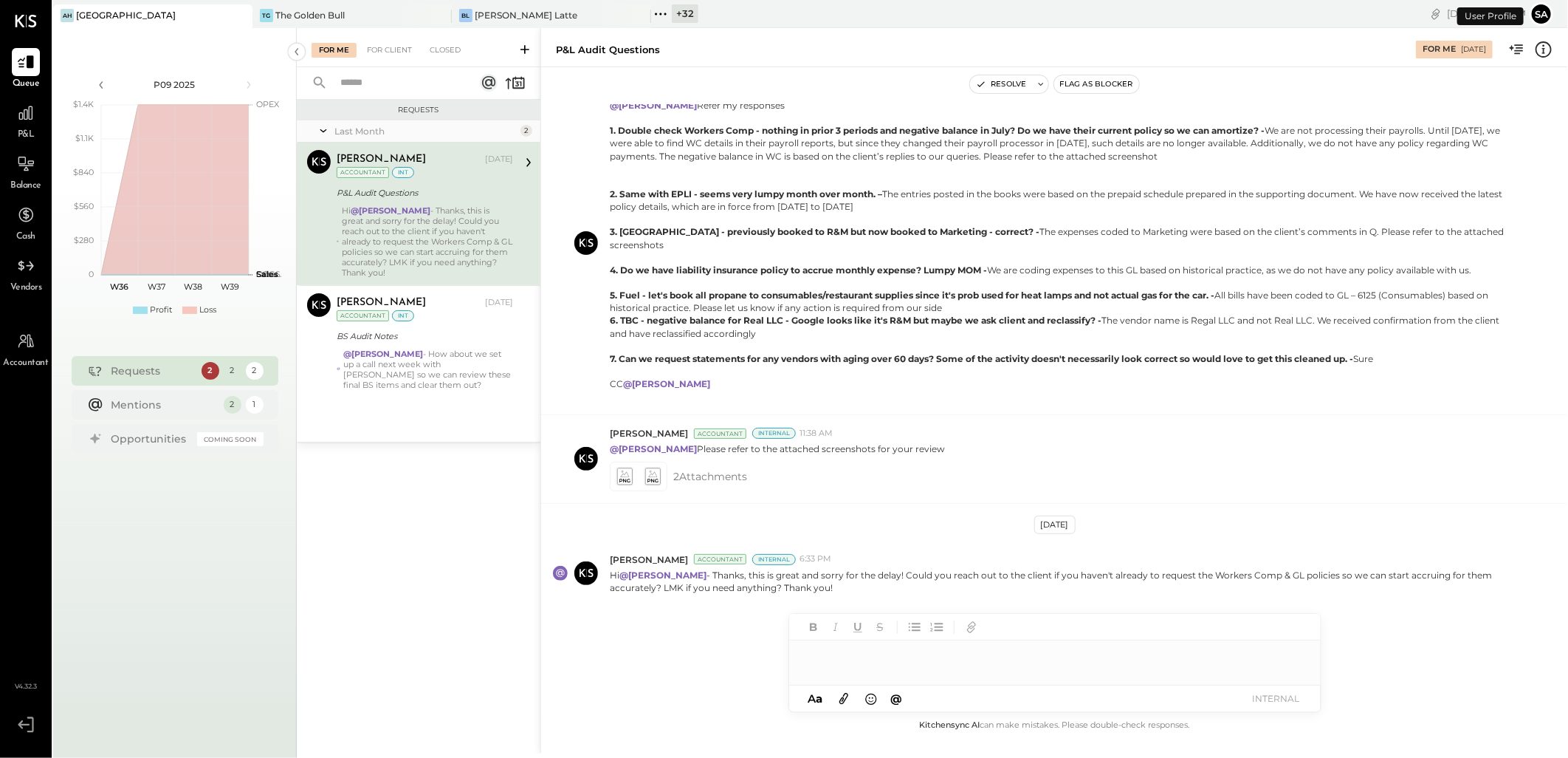
scroll to position [312, 0]
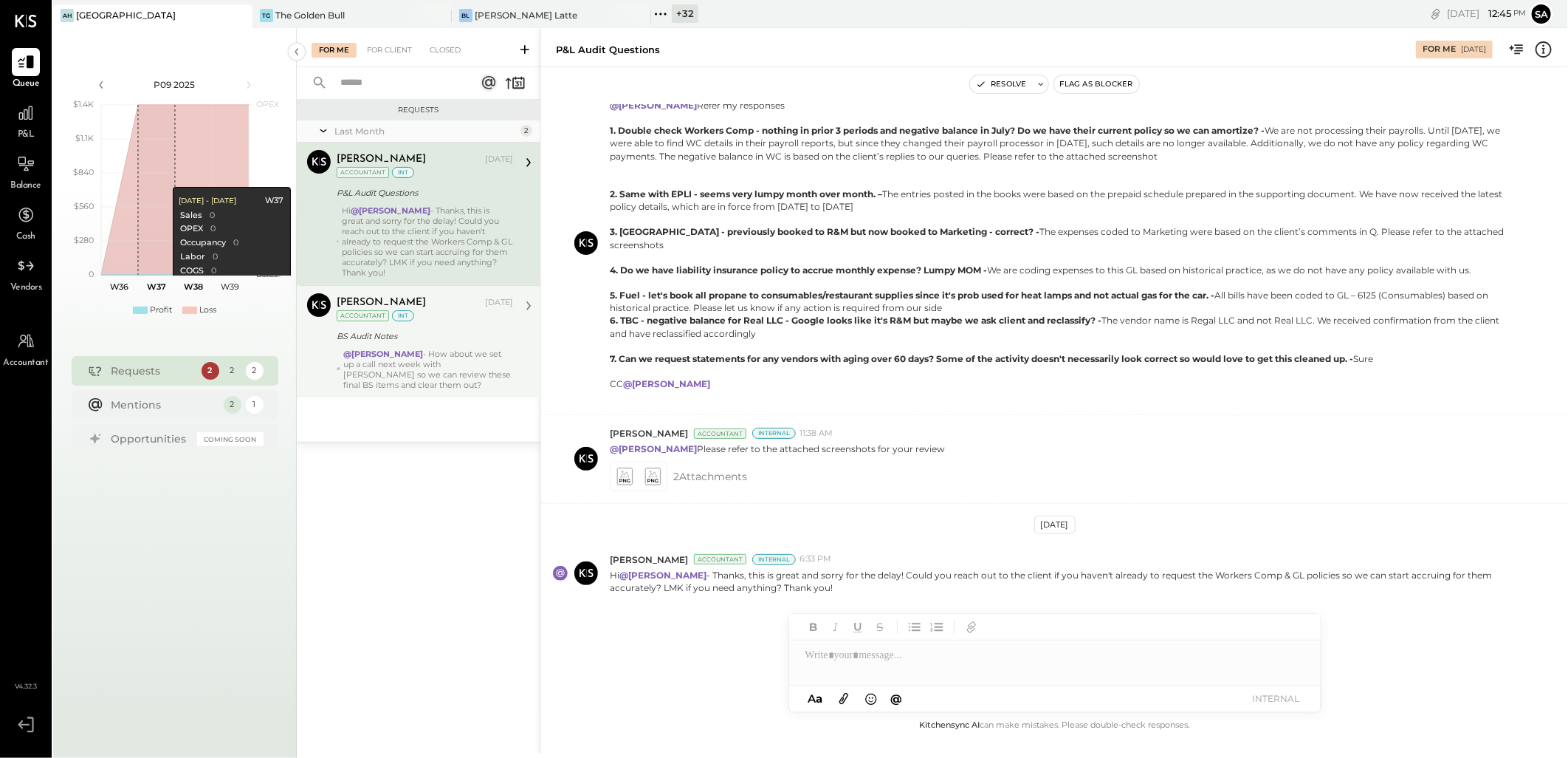
click at [414, 357] on strong "@[PERSON_NAME]" at bounding box center [383, 353] width 80 height 10
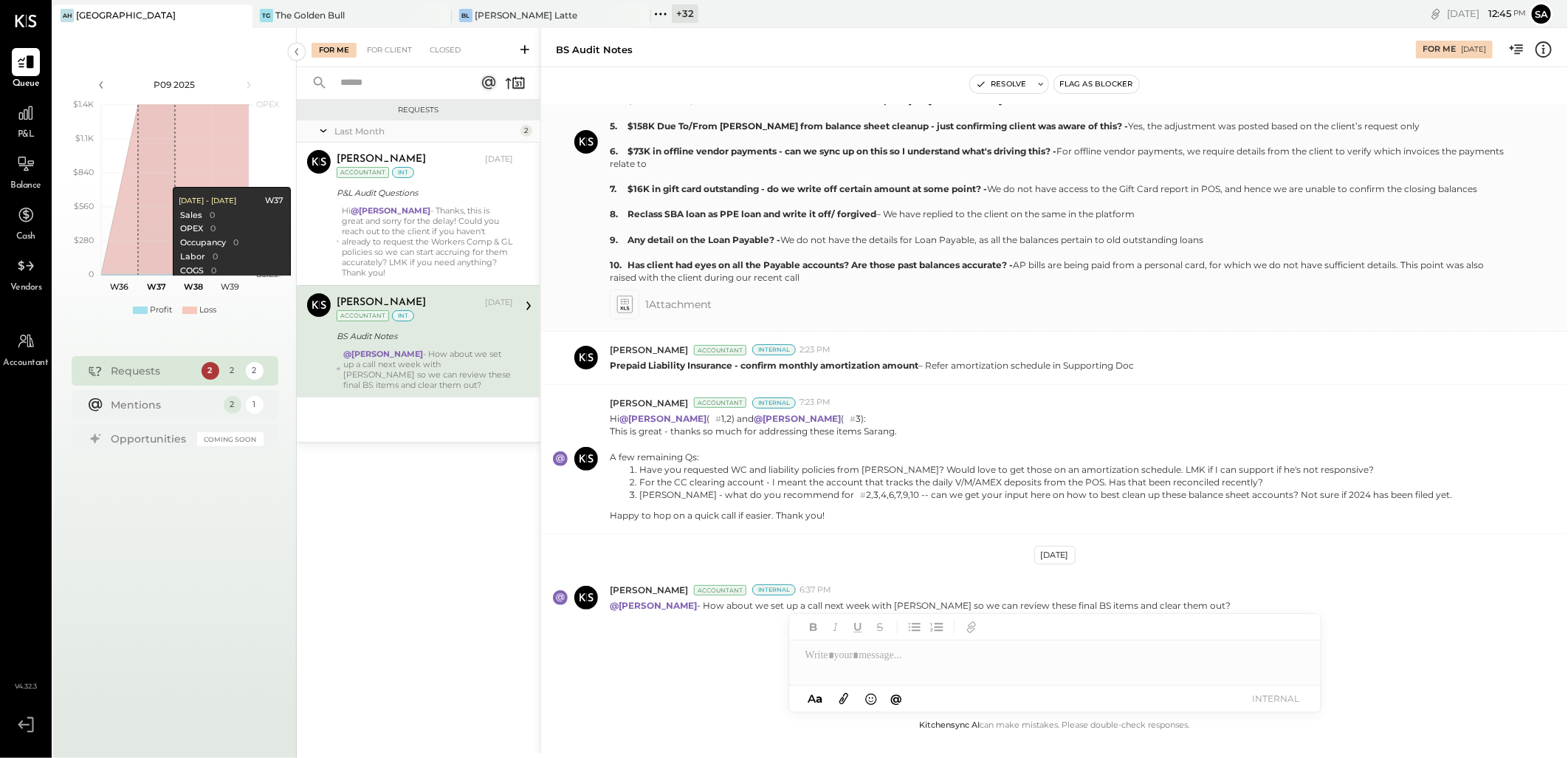
scroll to position [519, 0]
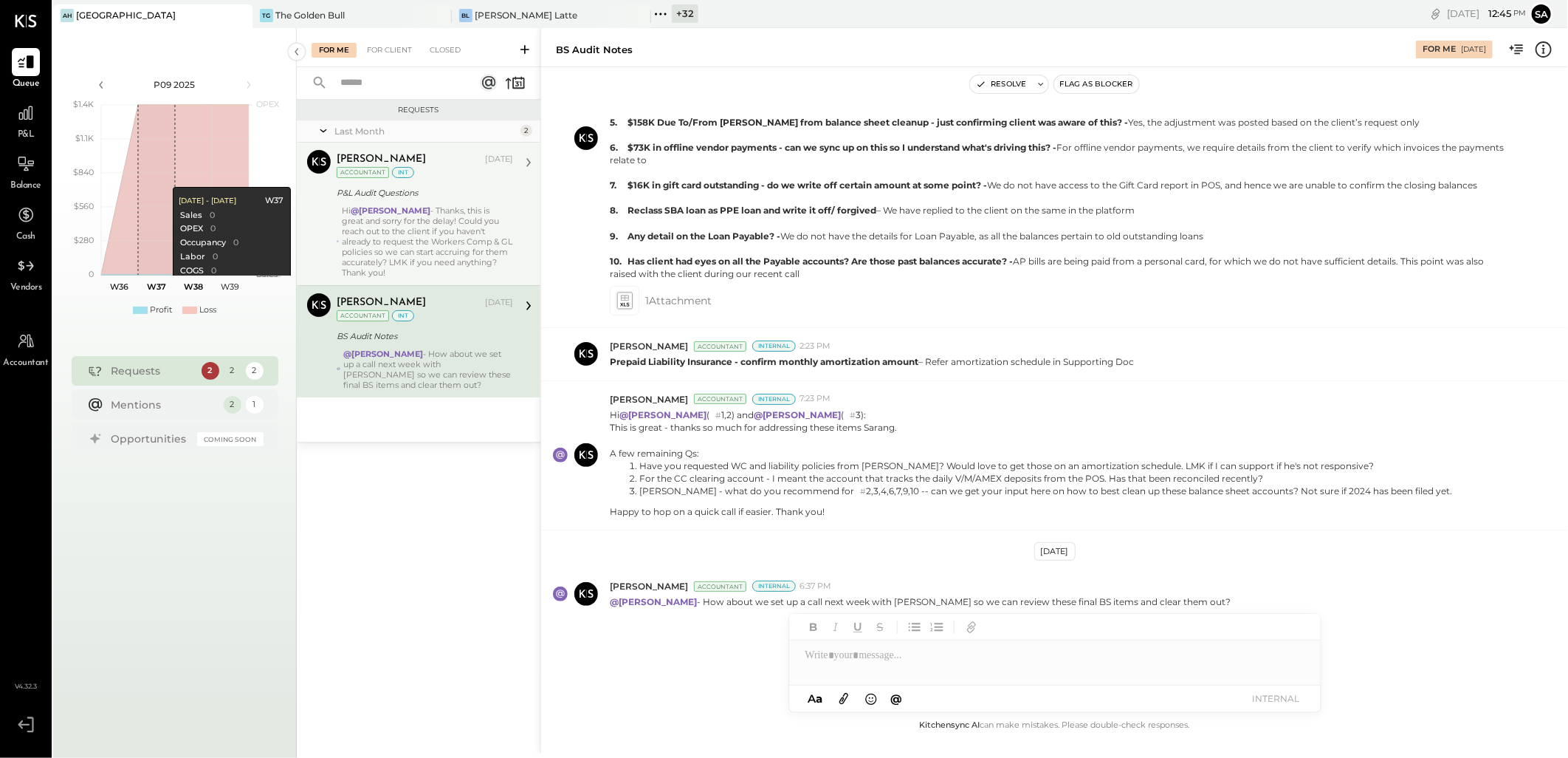
click at [405, 206] on strong "@[PERSON_NAME]" at bounding box center [390, 210] width 80 height 10
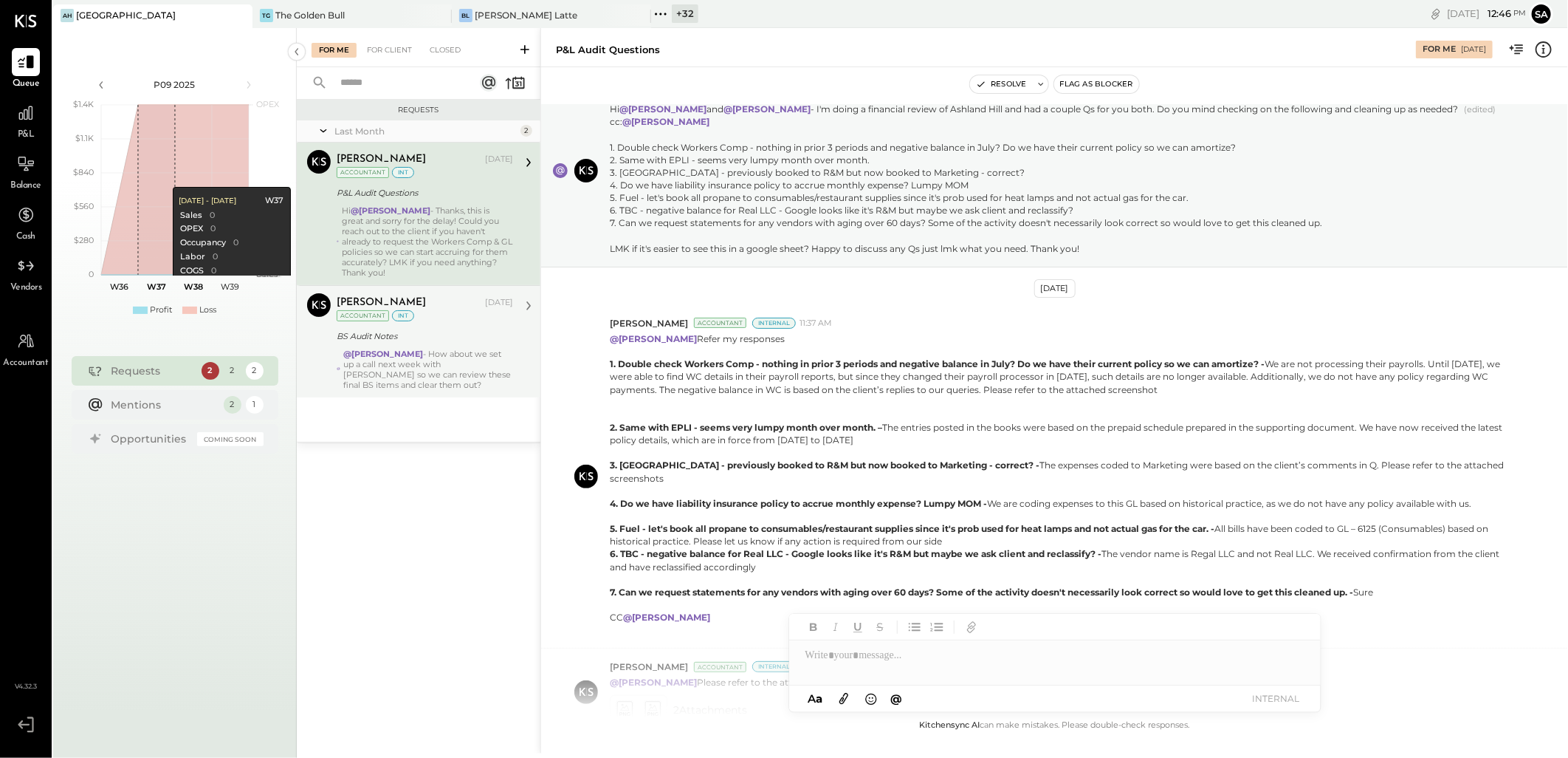
click at [399, 338] on div "BS Audit Notes" at bounding box center [423, 336] width 172 height 15
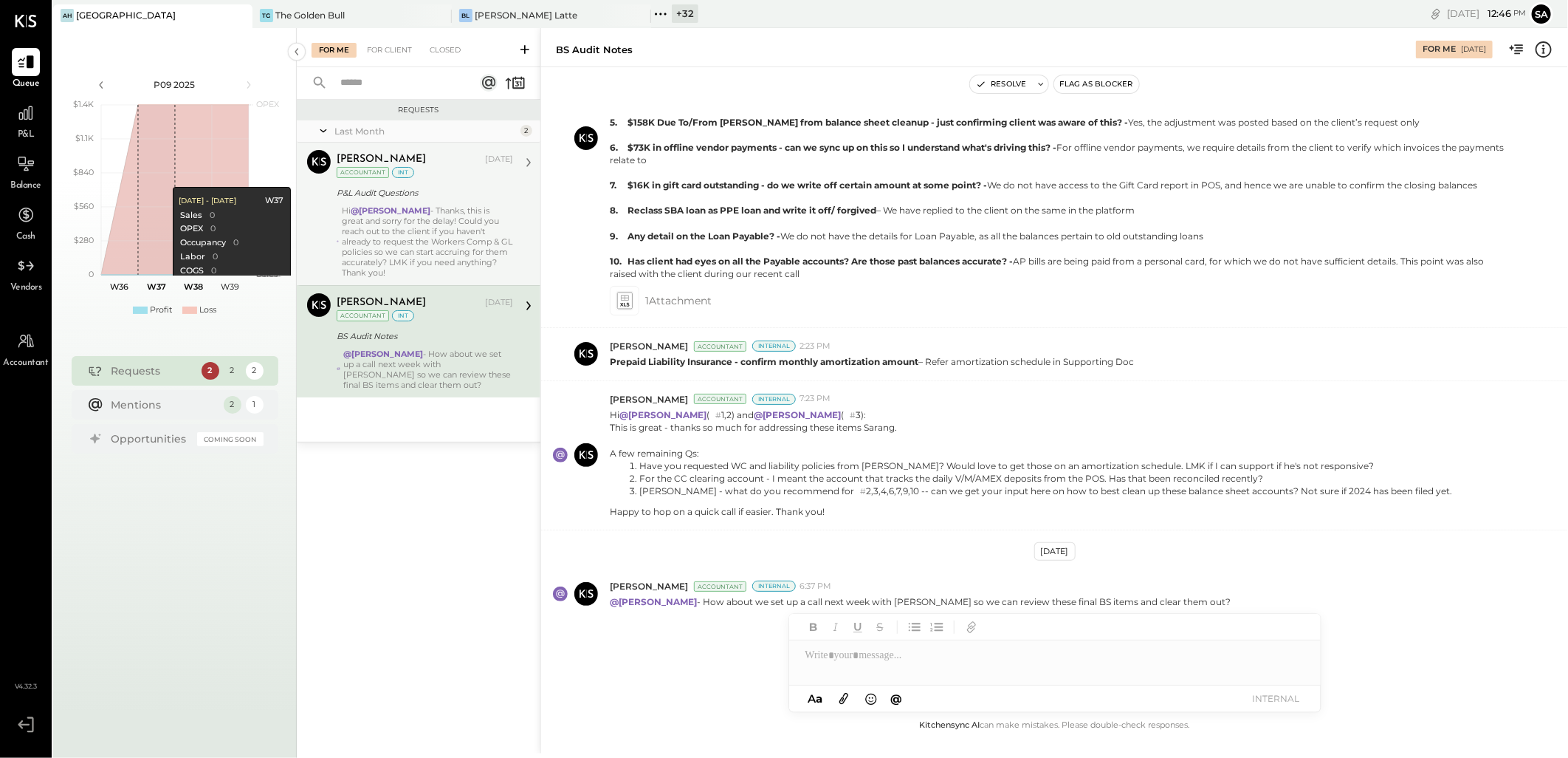
click at [418, 226] on div "Hi @[PERSON_NAME] - Thanks, this is great and sorry for the delay! Could you re…" at bounding box center [428, 242] width 172 height 73
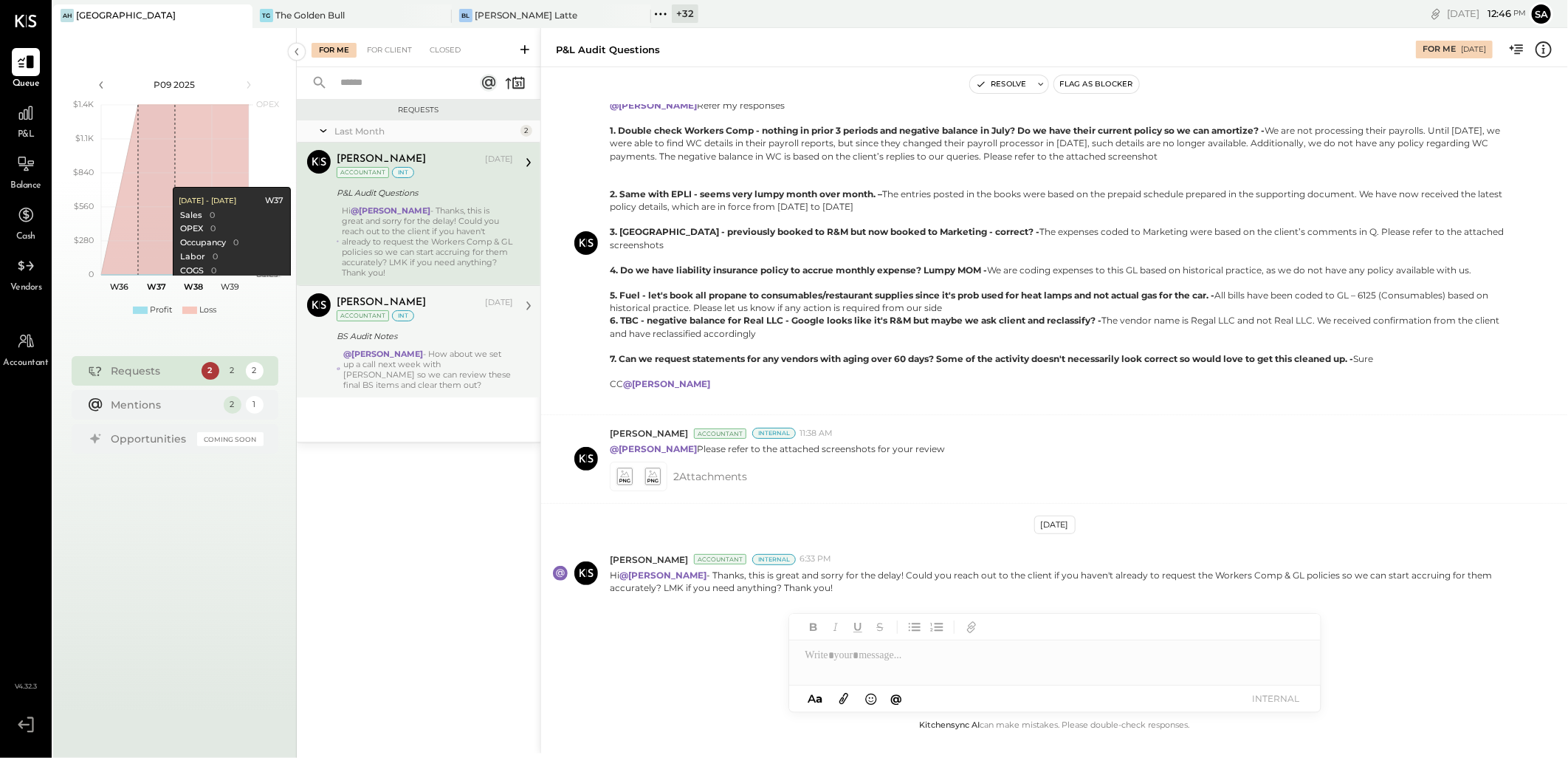
click at [388, 356] on strong "@[PERSON_NAME]" at bounding box center [383, 353] width 80 height 10
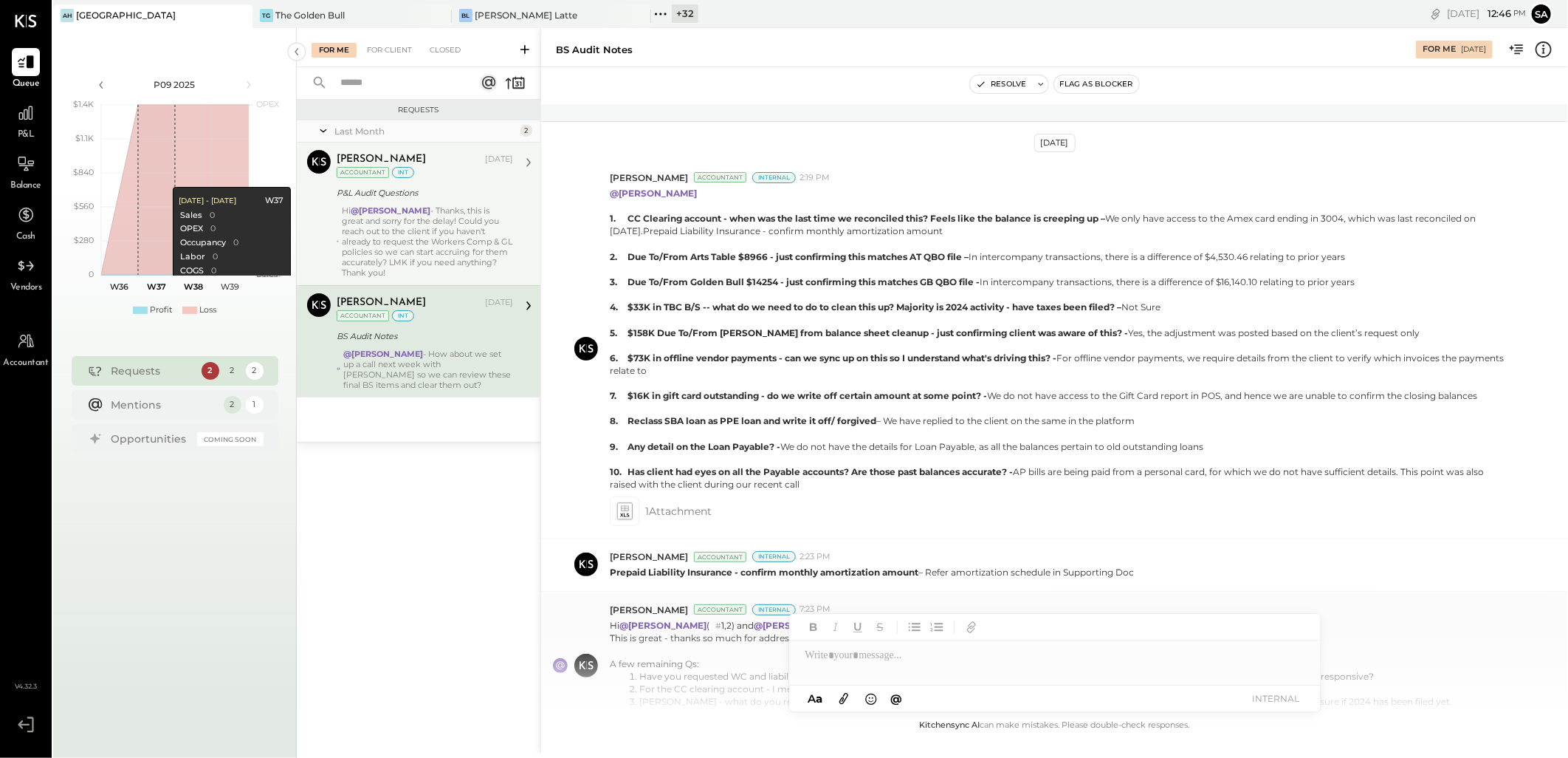
scroll to position [273, 0]
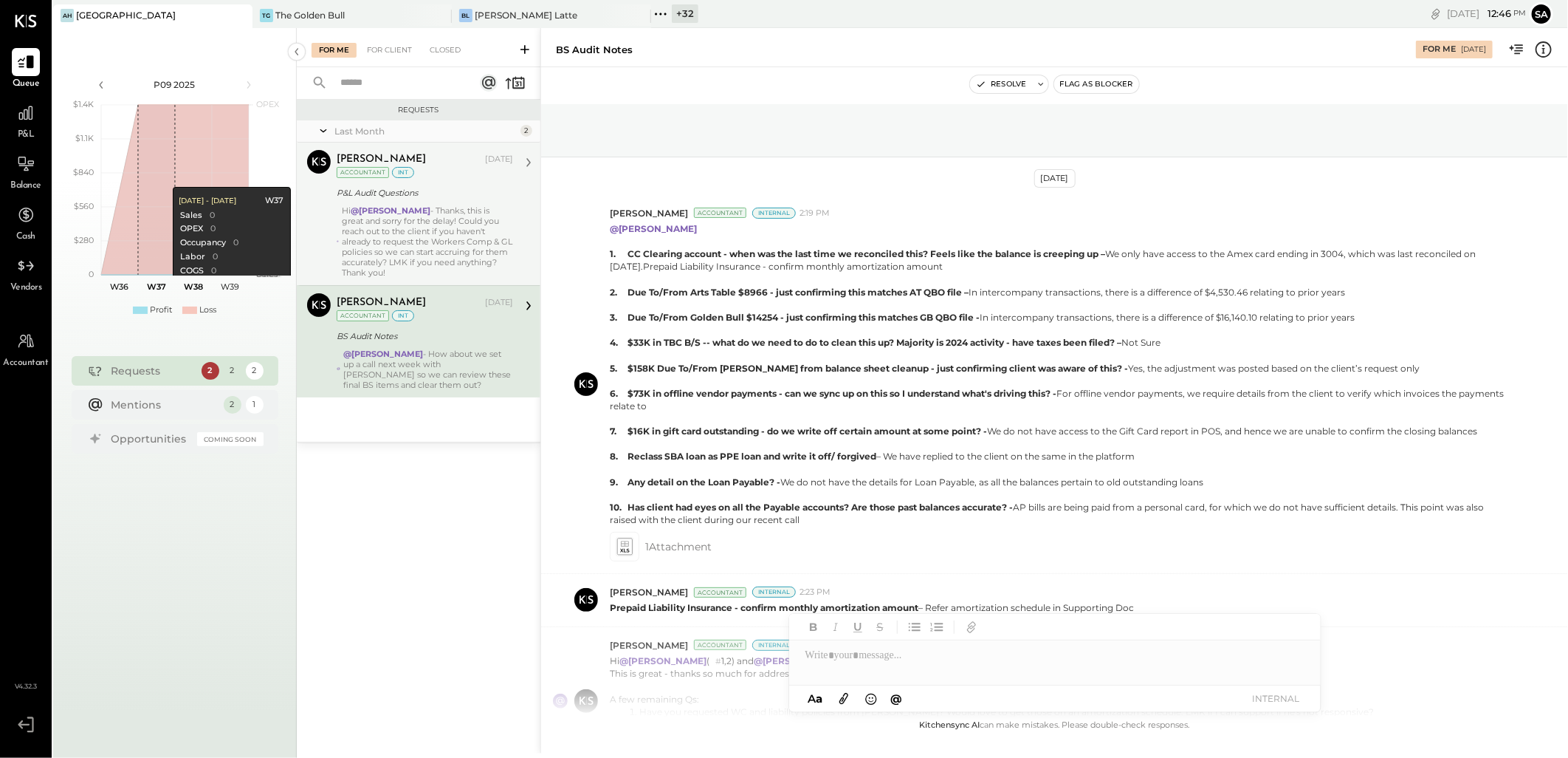
click at [467, 235] on div "Hi @[PERSON_NAME] - Thanks, this is great and sorry for the delay! Could you re…" at bounding box center [428, 242] width 172 height 73
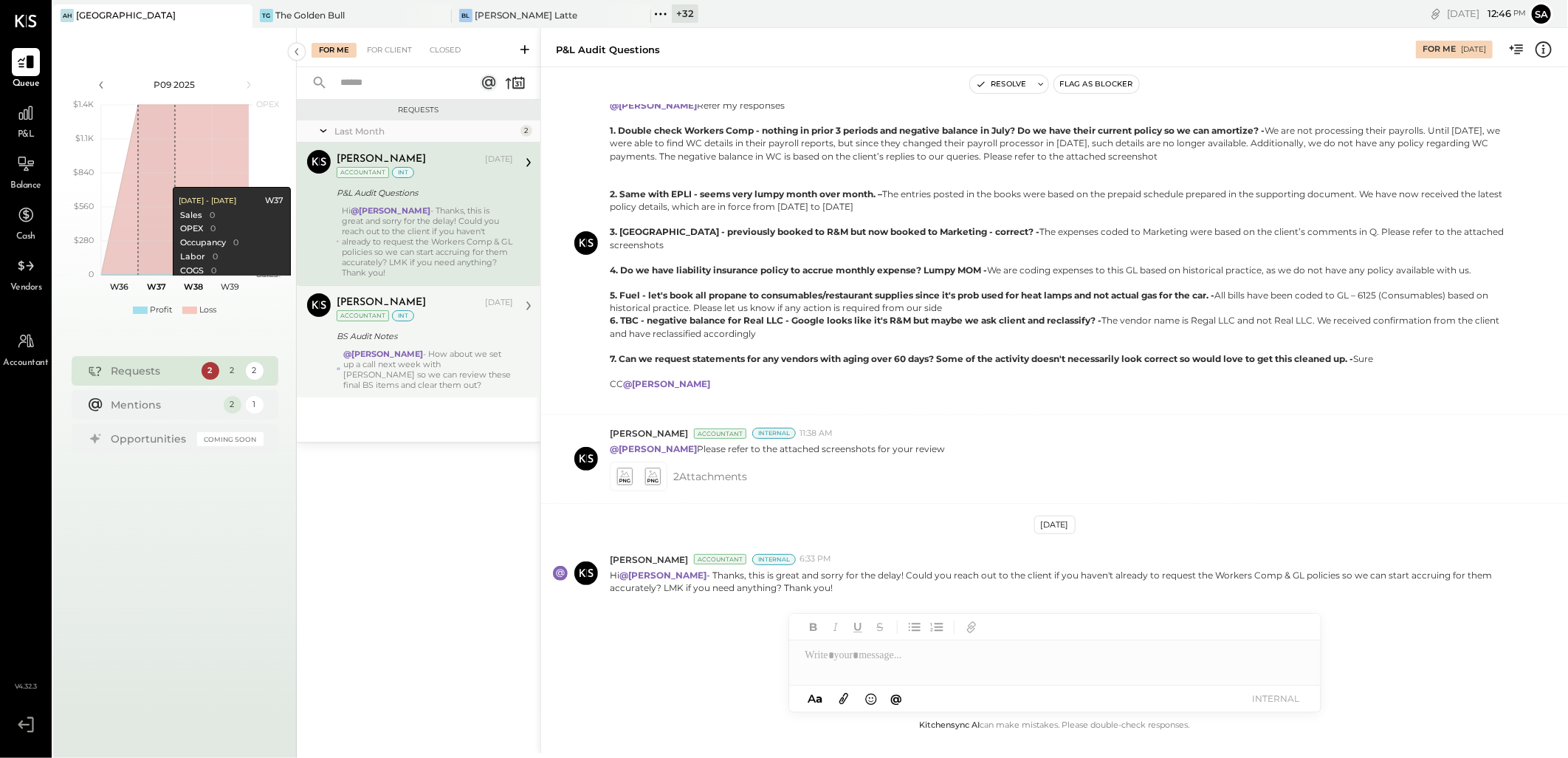
click at [455, 347] on div "[PERSON_NAME] [DATE] Accountant int BS Audit Notes @[PERSON_NAME] - How about w…" at bounding box center [424, 341] width 176 height 96
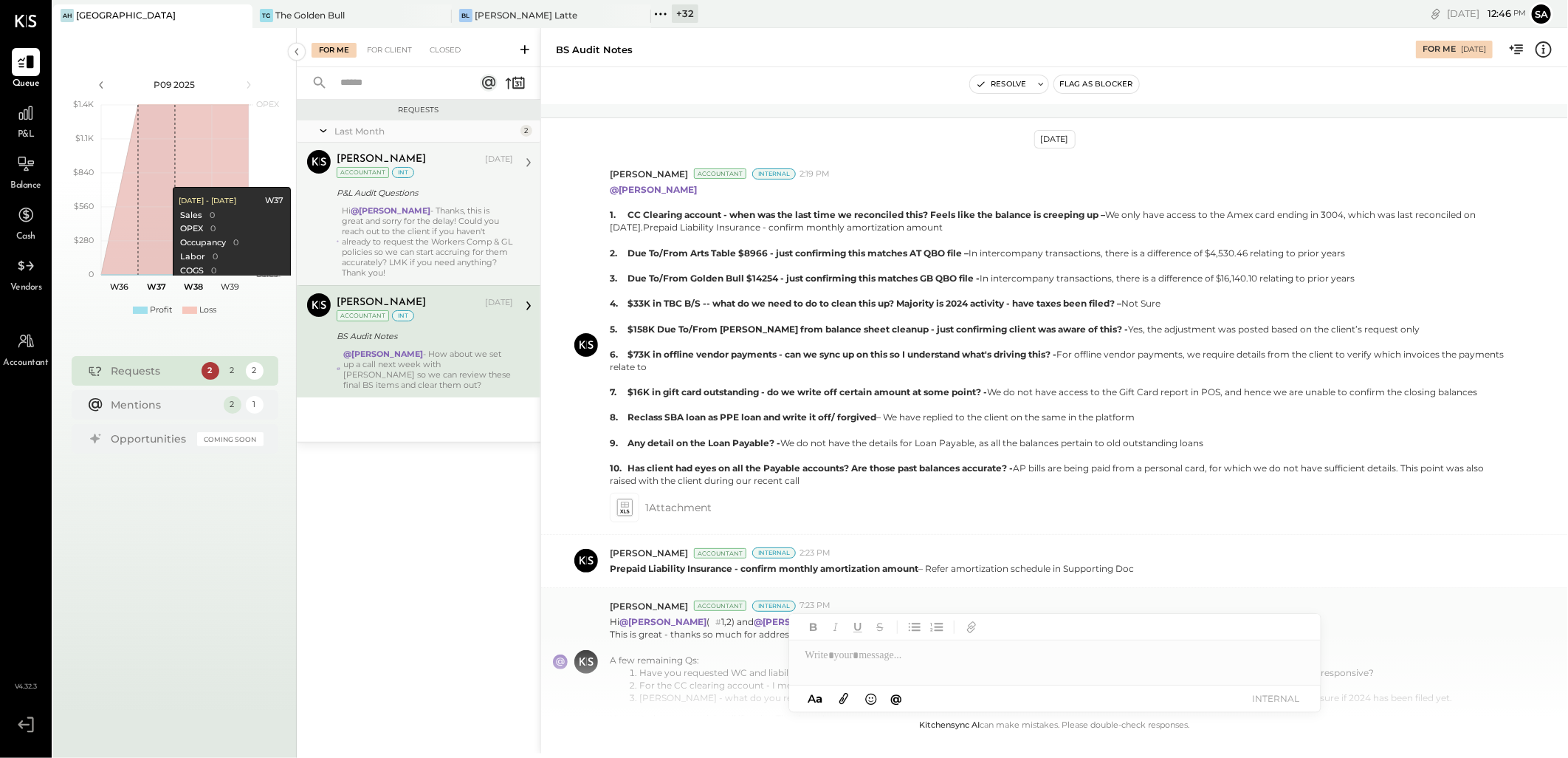
scroll to position [519, 0]
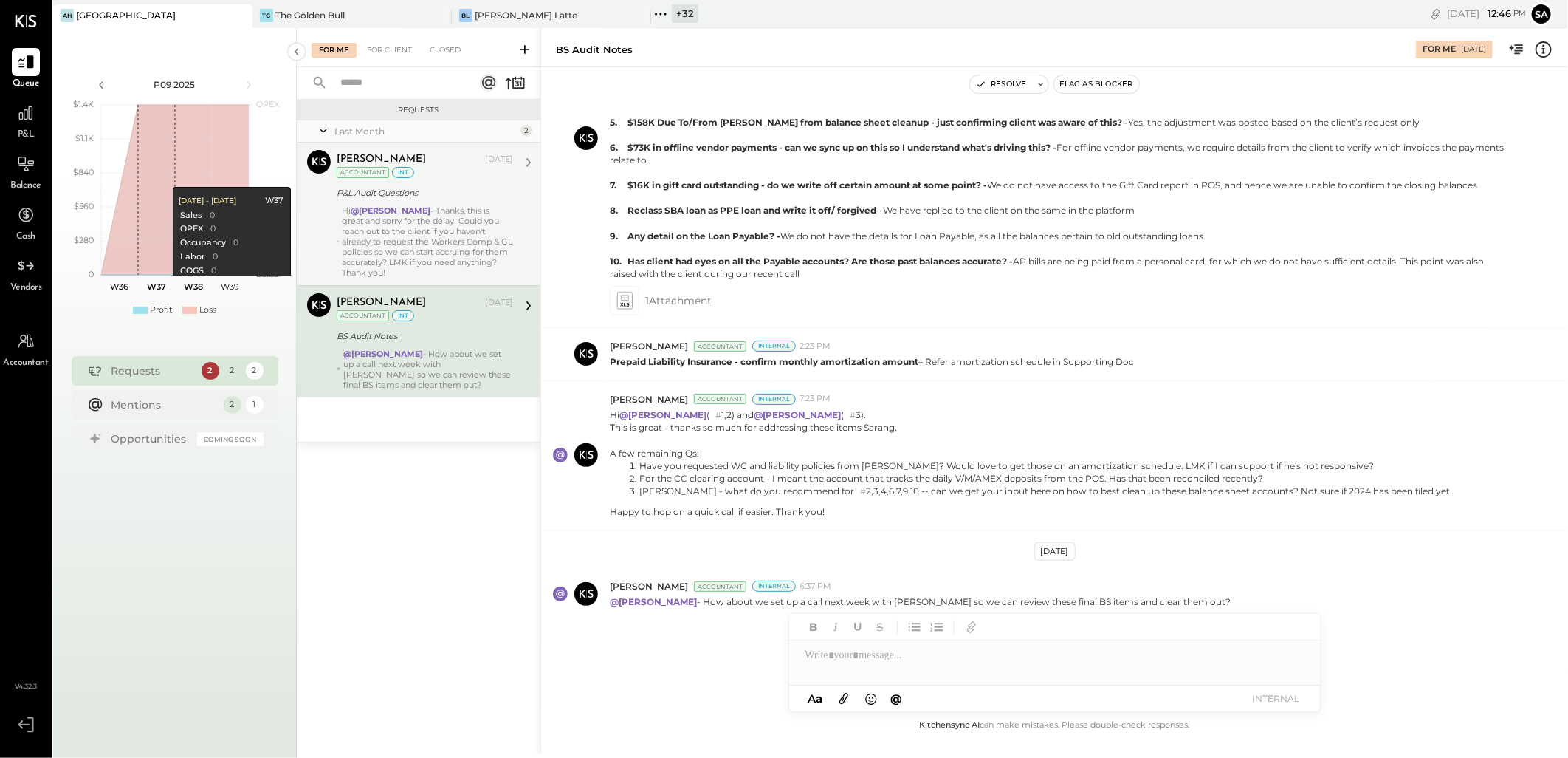
click at [412, 231] on div "Hi @[PERSON_NAME] - Thanks, this is great and sorry for the delay! Could you re…" at bounding box center [428, 242] width 172 height 73
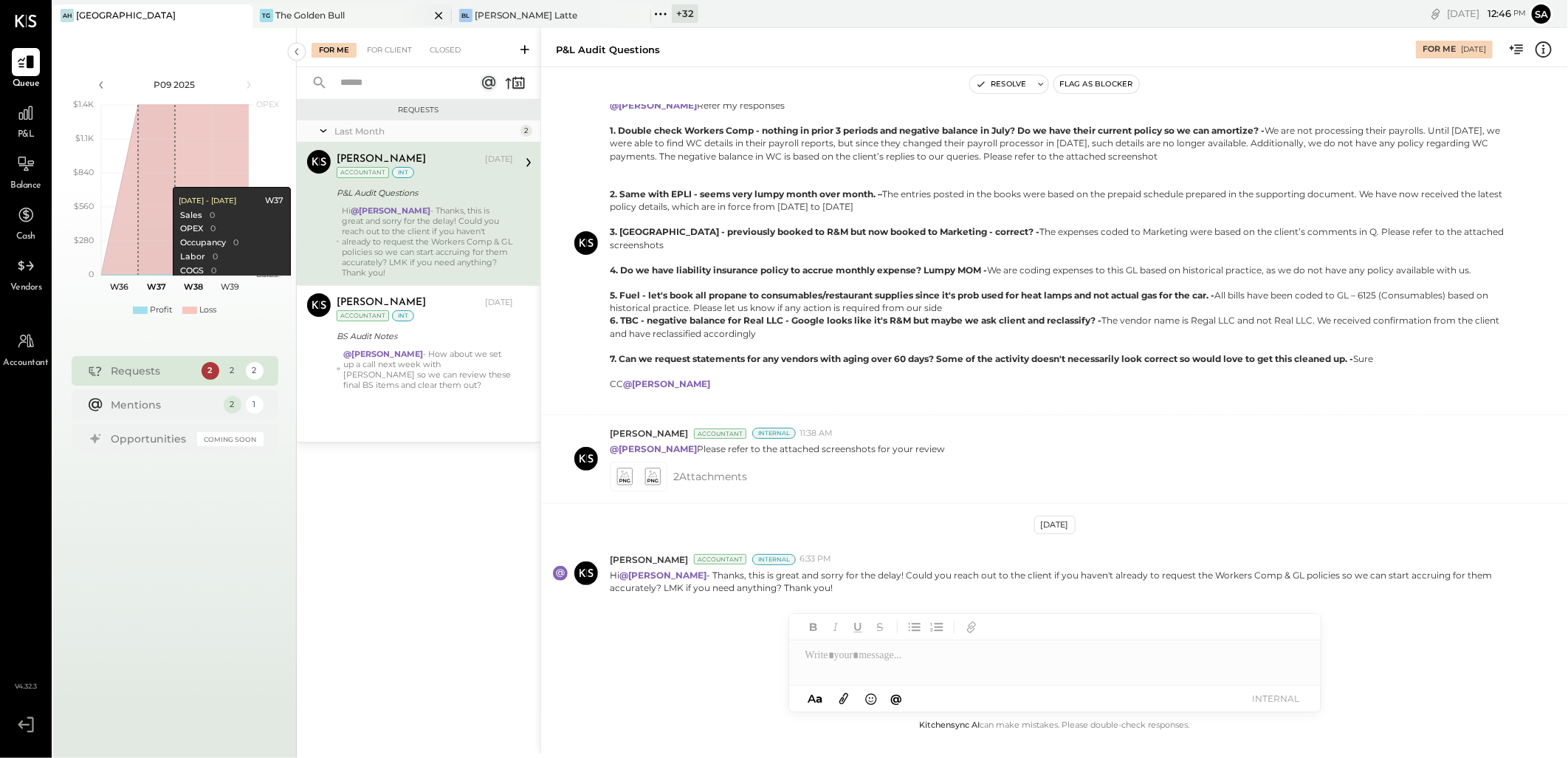
click at [360, 19] on div "TG The Golden Bull" at bounding box center [341, 15] width 177 height 13
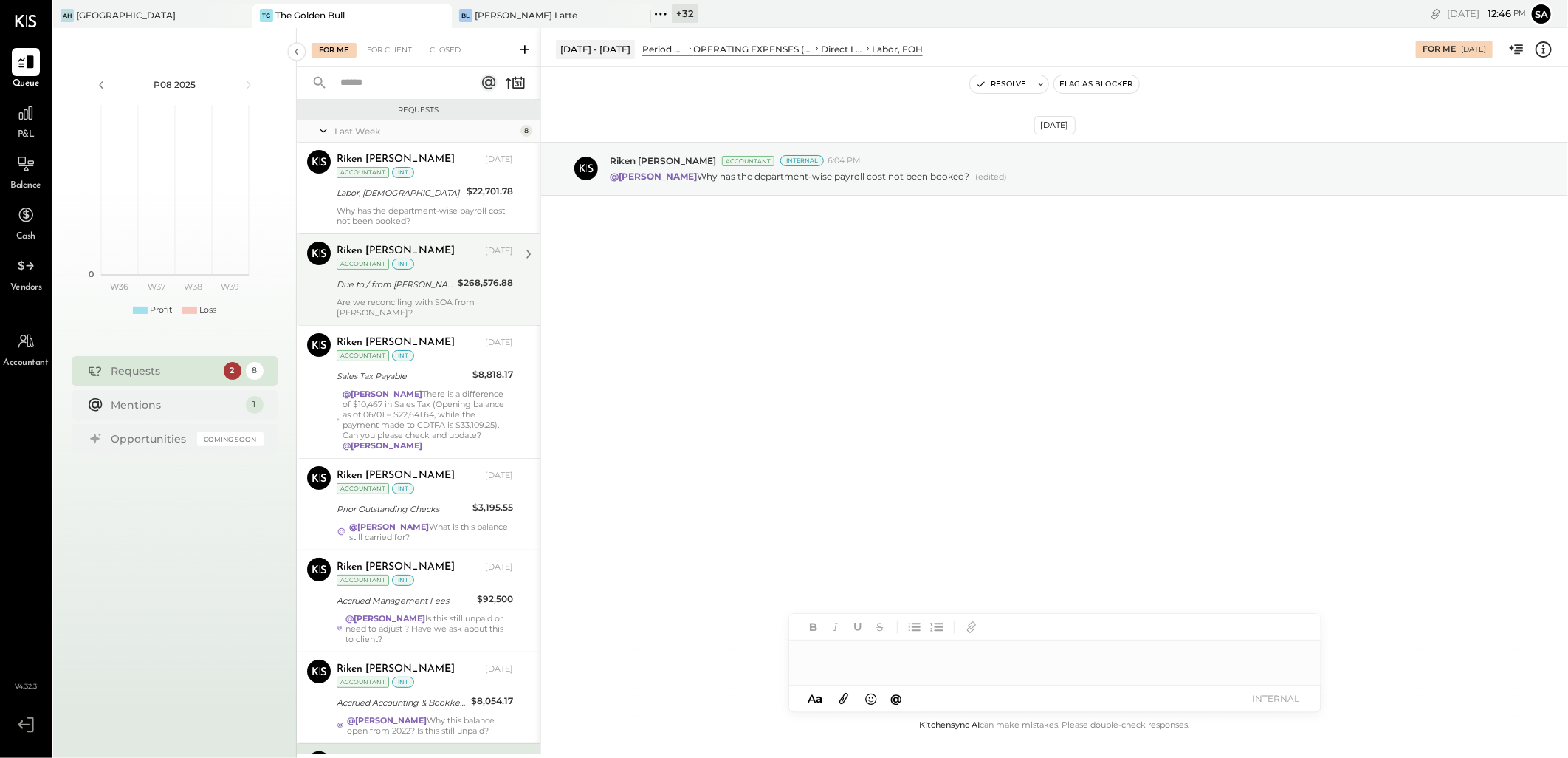
click at [418, 277] on div "Due to / from [PERSON_NAME]" at bounding box center [395, 284] width 117 height 15
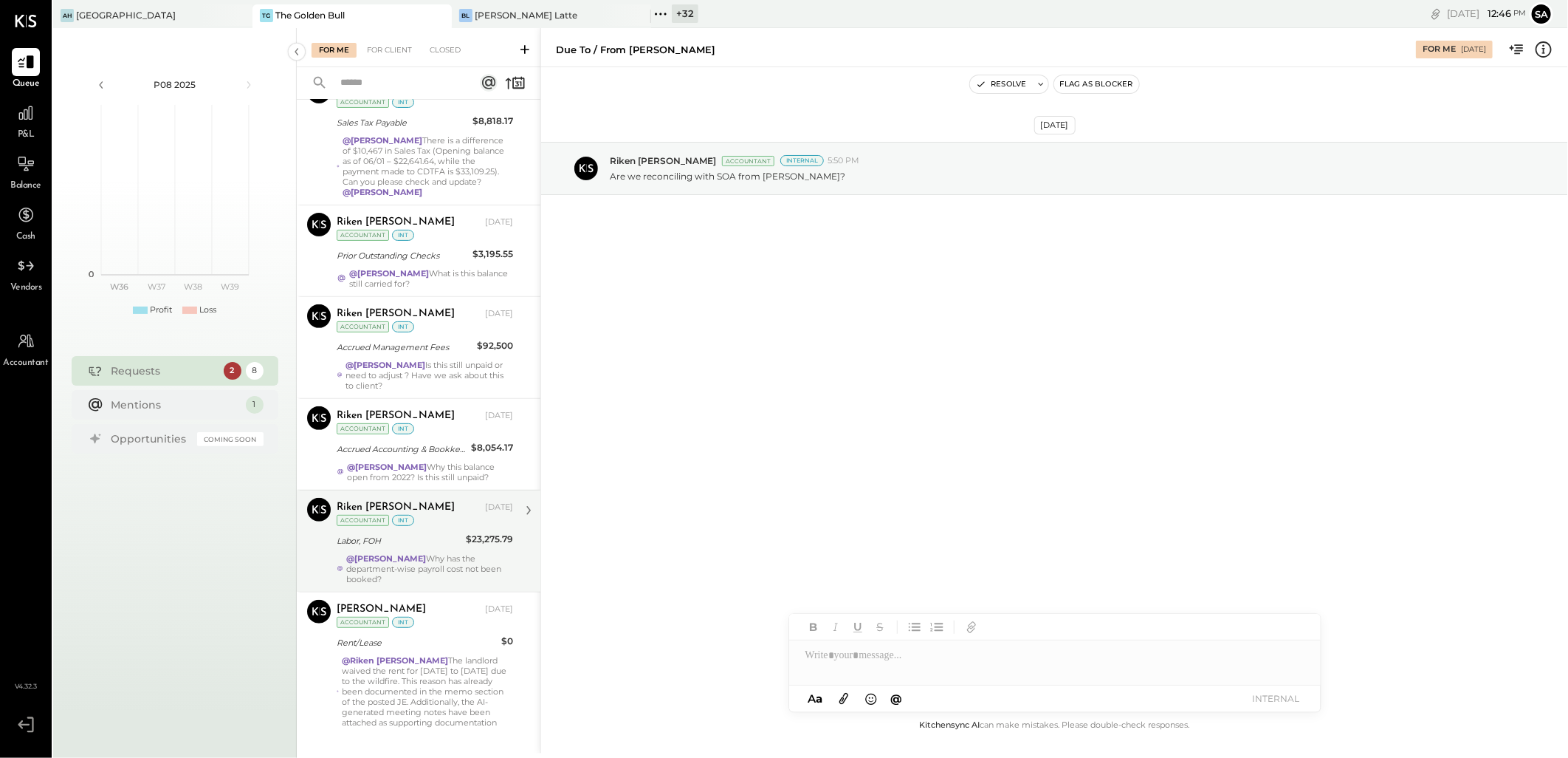
scroll to position [260, 0]
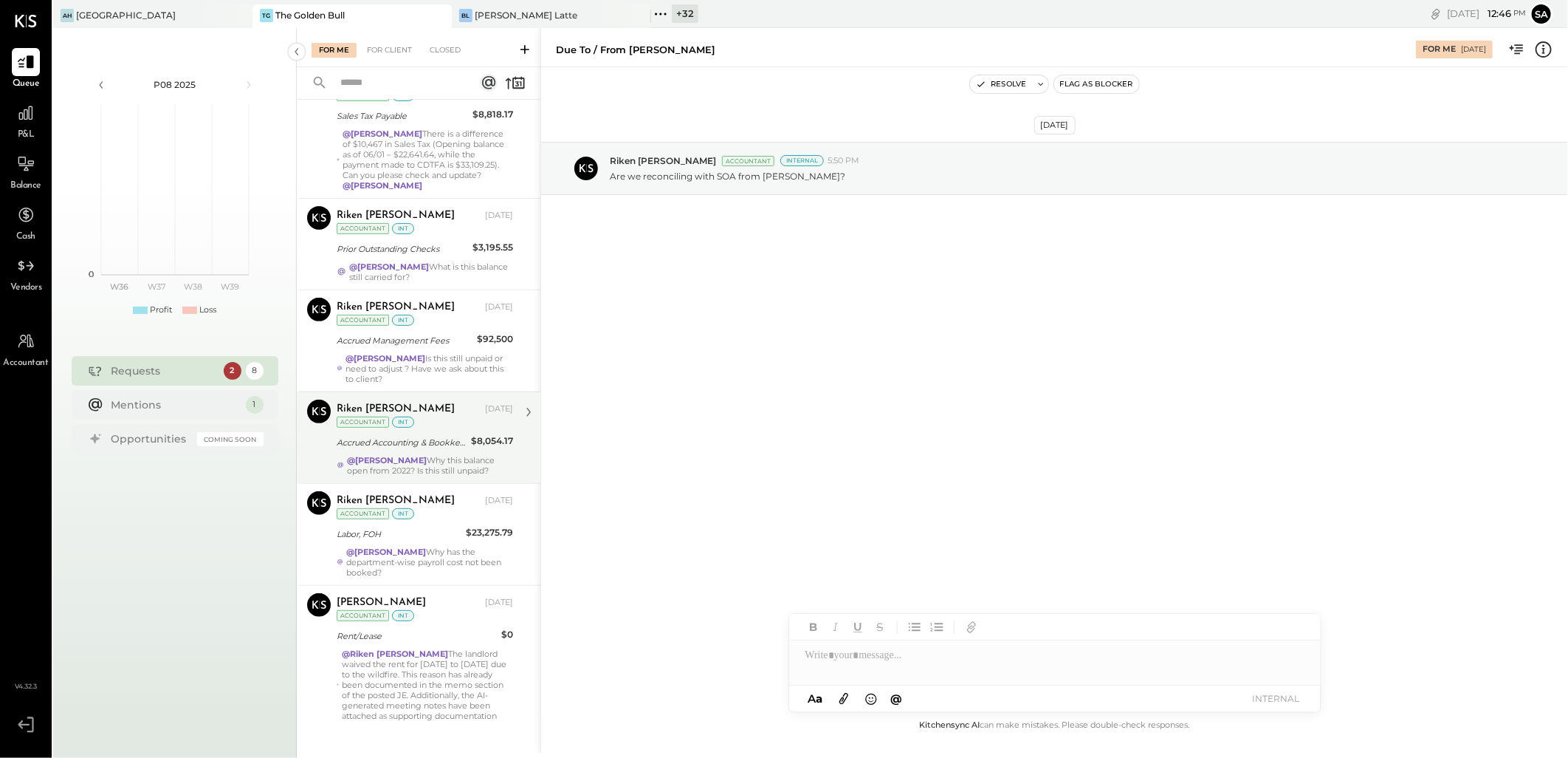
click at [421, 455] on div "@[PERSON_NAME] Why this balance open from 2022? Is this still unpaid?" at bounding box center [430, 466] width 166 height 21
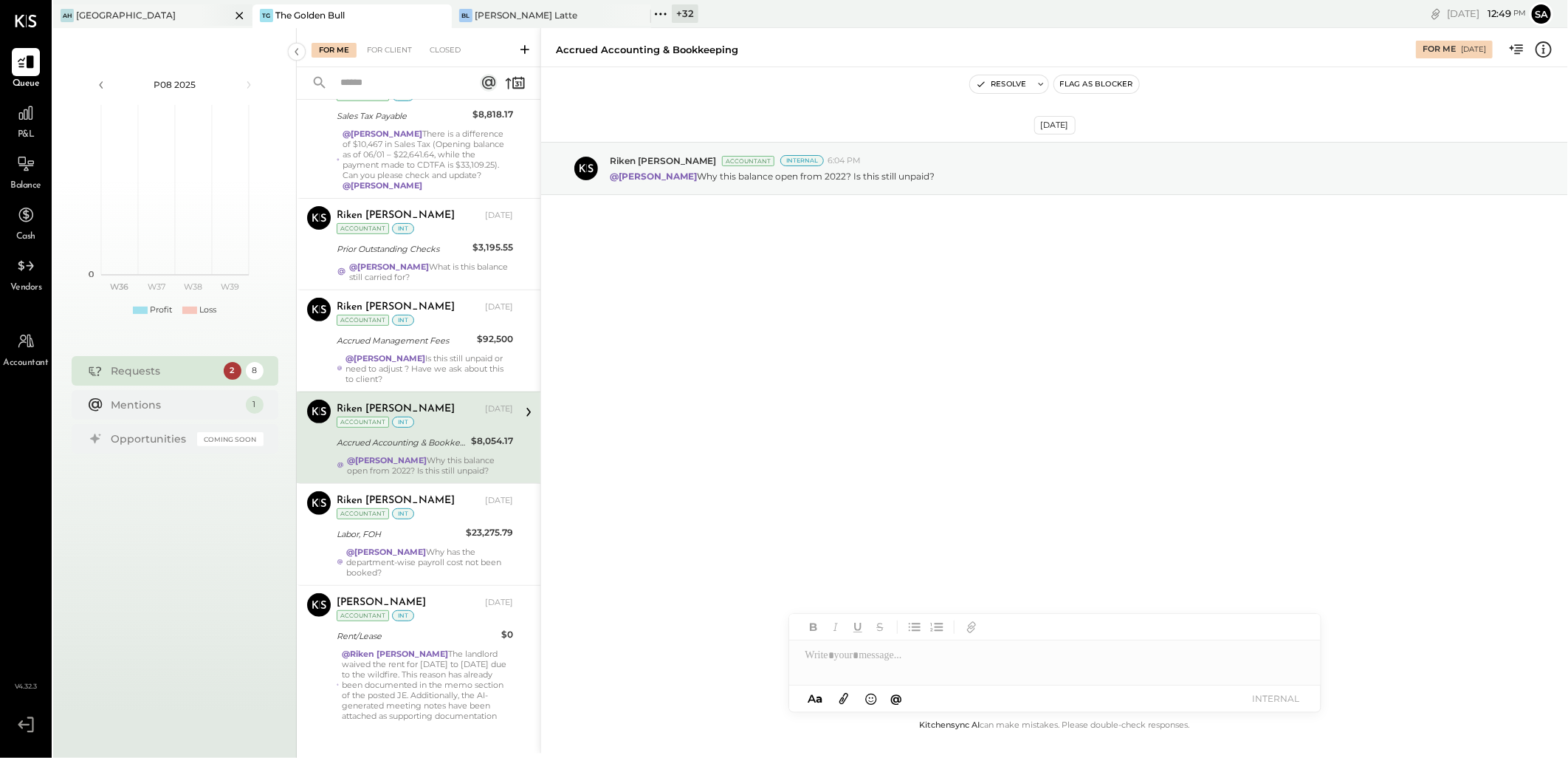
click at [149, 9] on div "AH [GEOGRAPHIC_DATA]" at bounding box center [141, 15] width 177 height 13
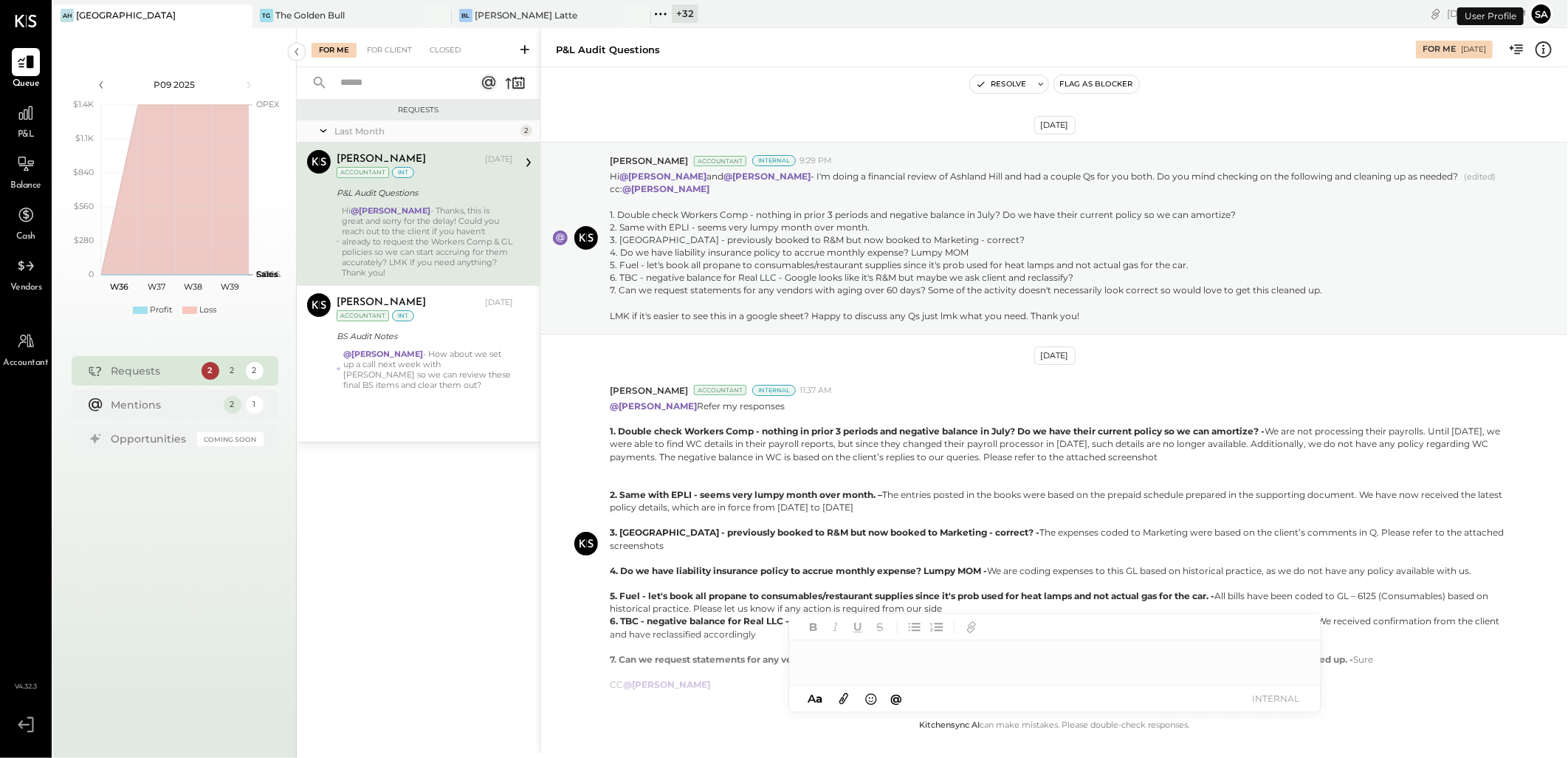
scroll to position [312, 0]
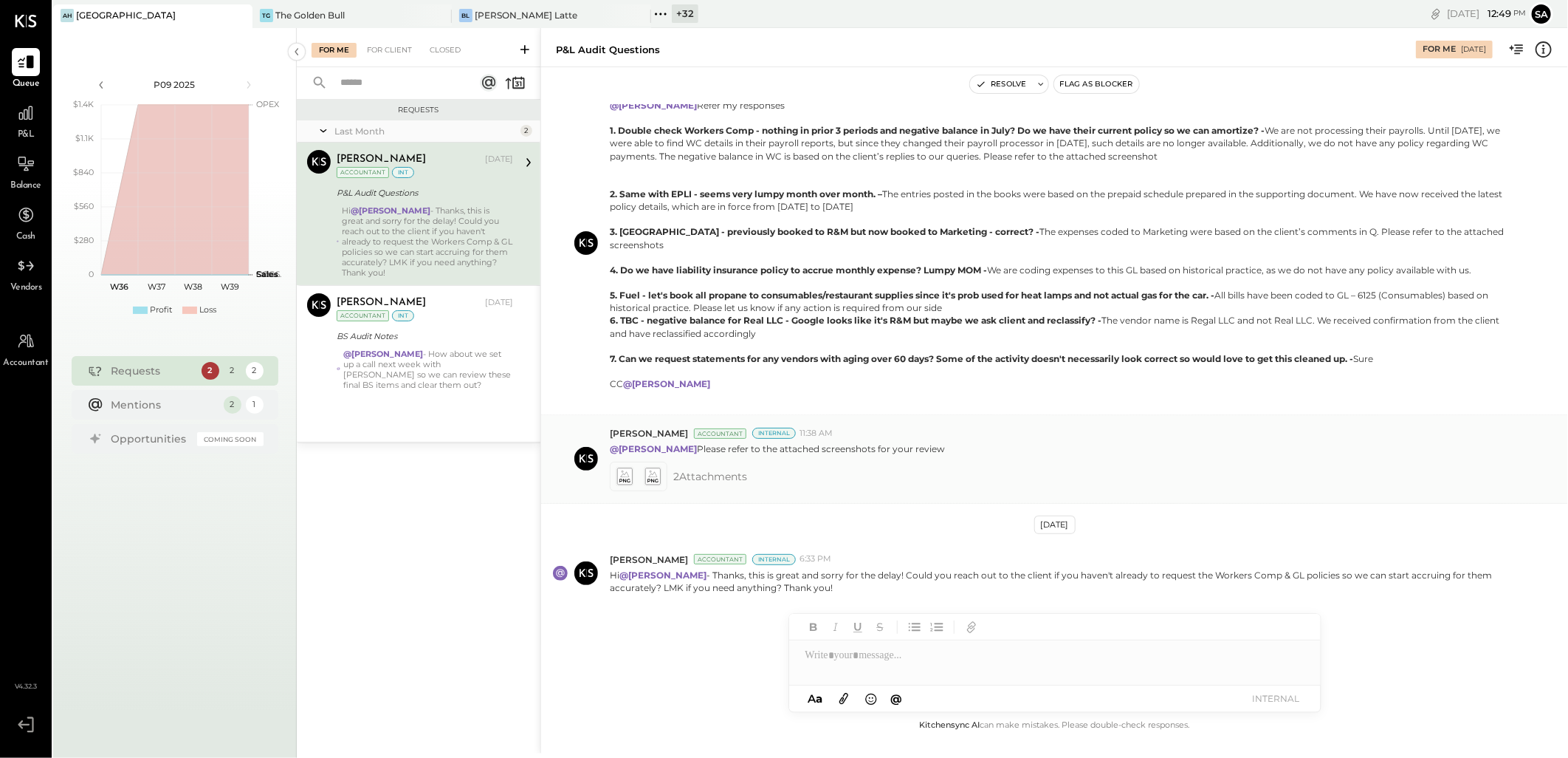
click at [622, 477] on icon at bounding box center [624, 475] width 16 height 17
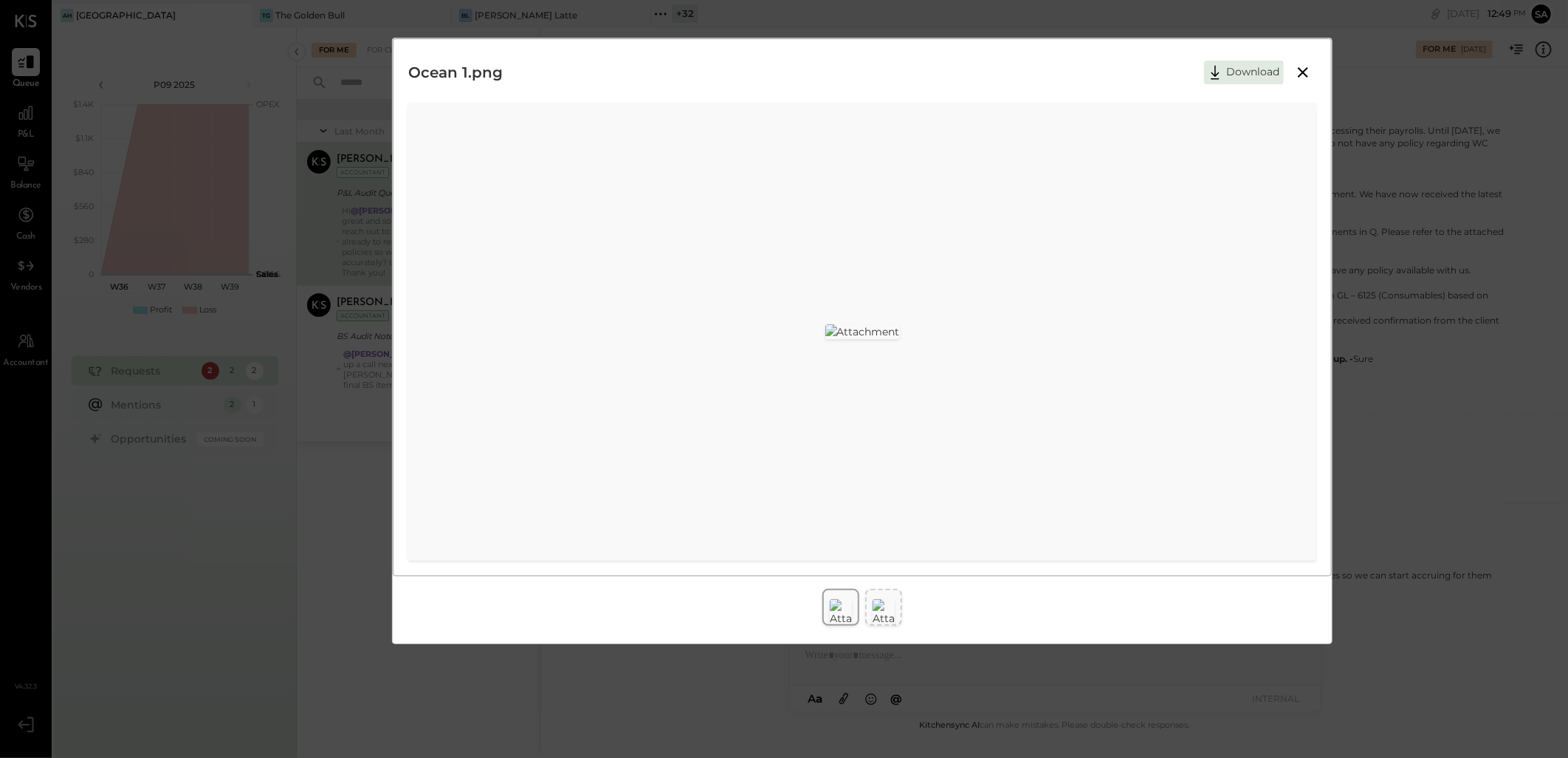
click at [826, 339] on img at bounding box center [863, 331] width 74 height 15
click at [1302, 73] on icon at bounding box center [1303, 72] width 10 height 10
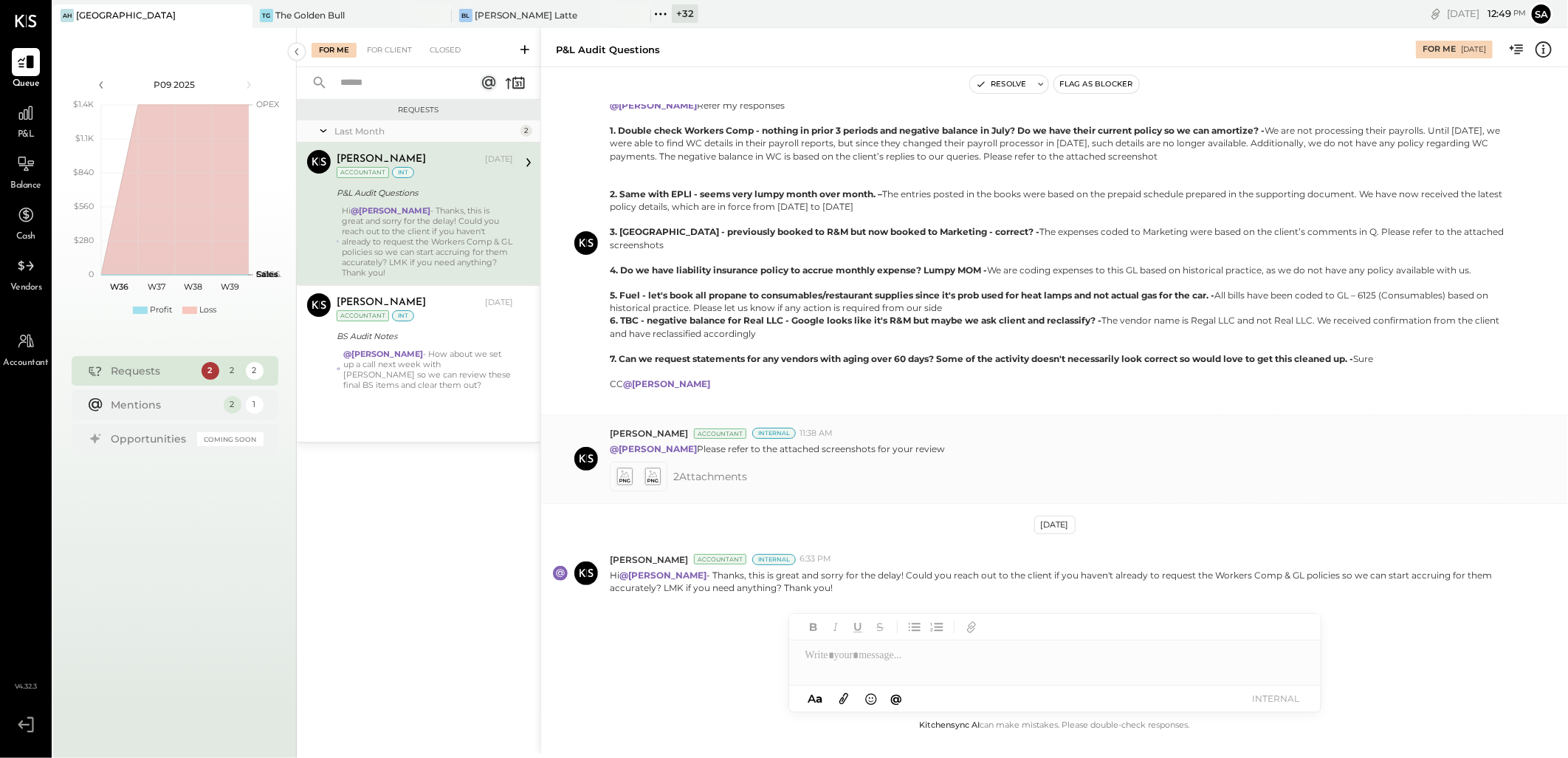
click at [656, 473] on icon at bounding box center [653, 475] width 16 height 17
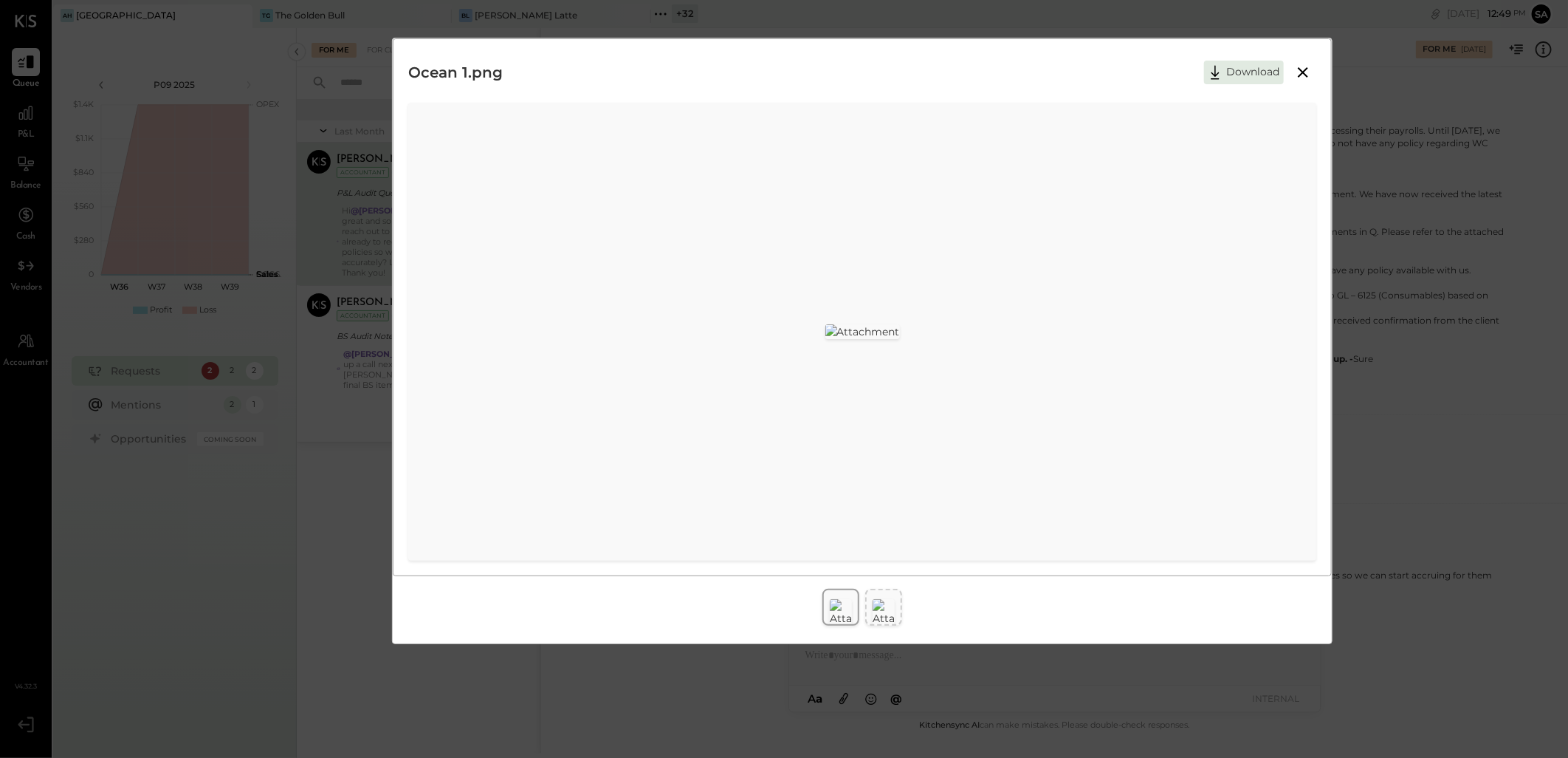
click at [1301, 72] on icon at bounding box center [1303, 72] width 17 height 17
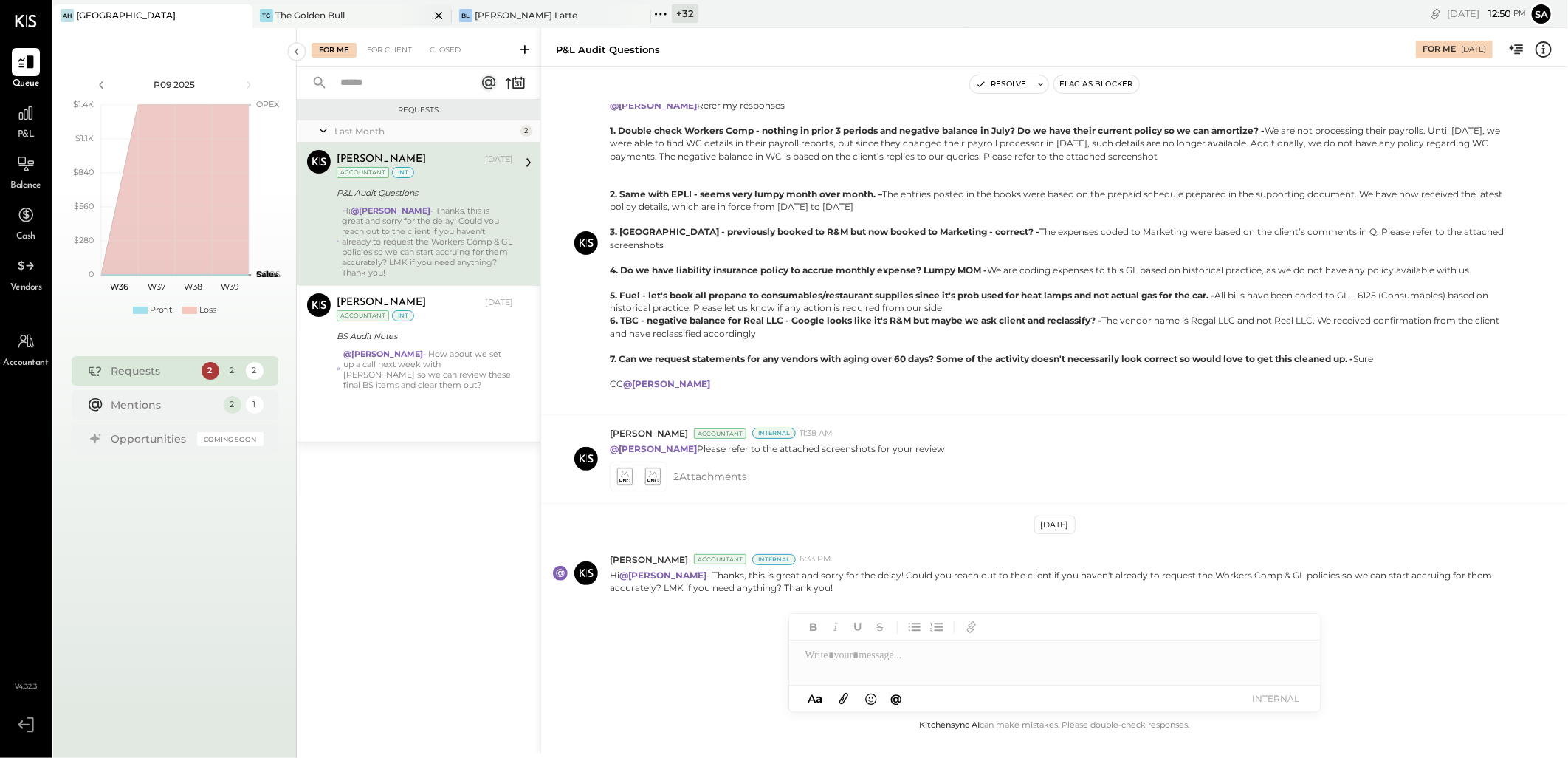
click at [322, 19] on div "The Golden Bull" at bounding box center [310, 15] width 70 height 13
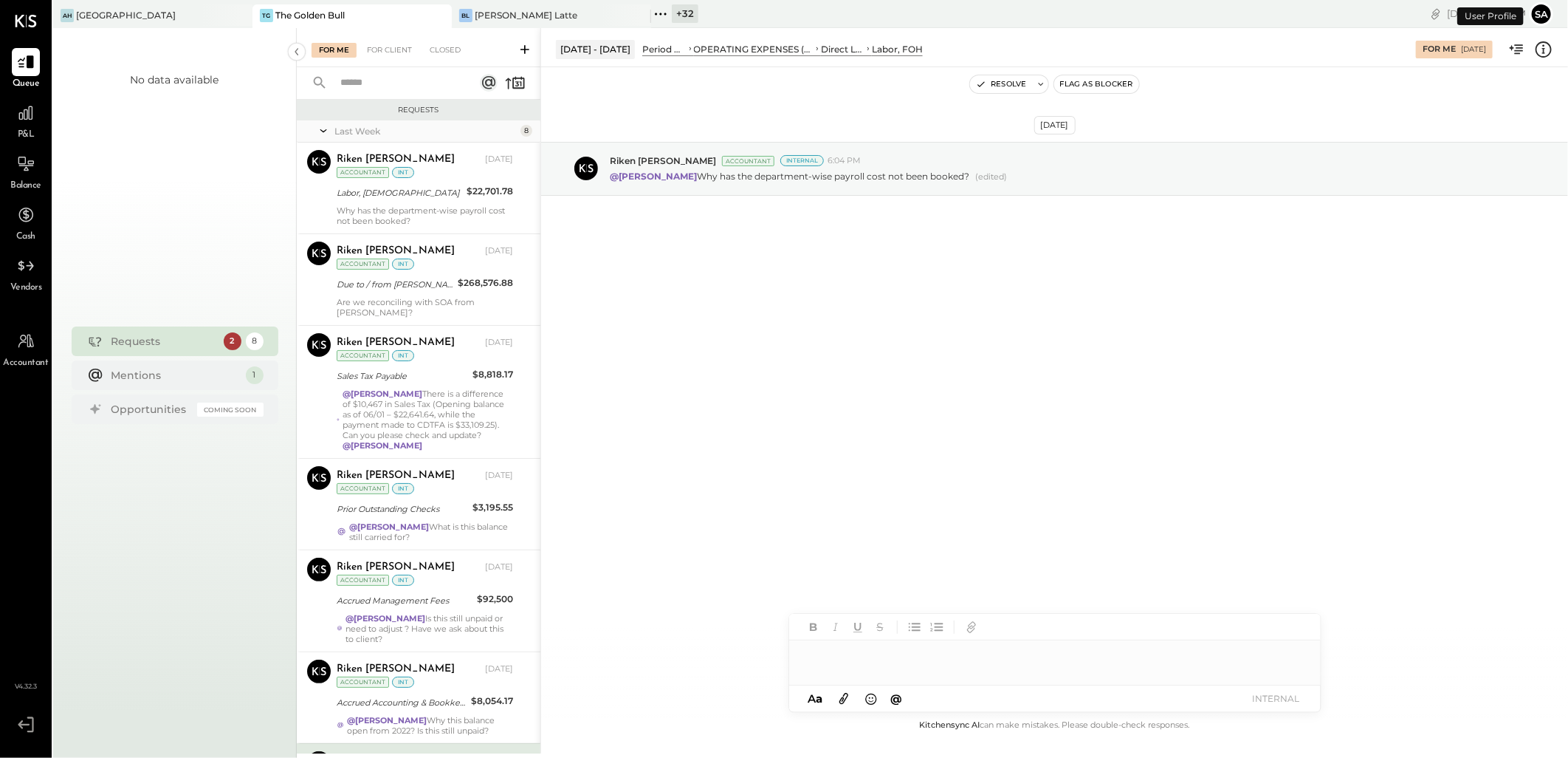
scroll to position [260, 0]
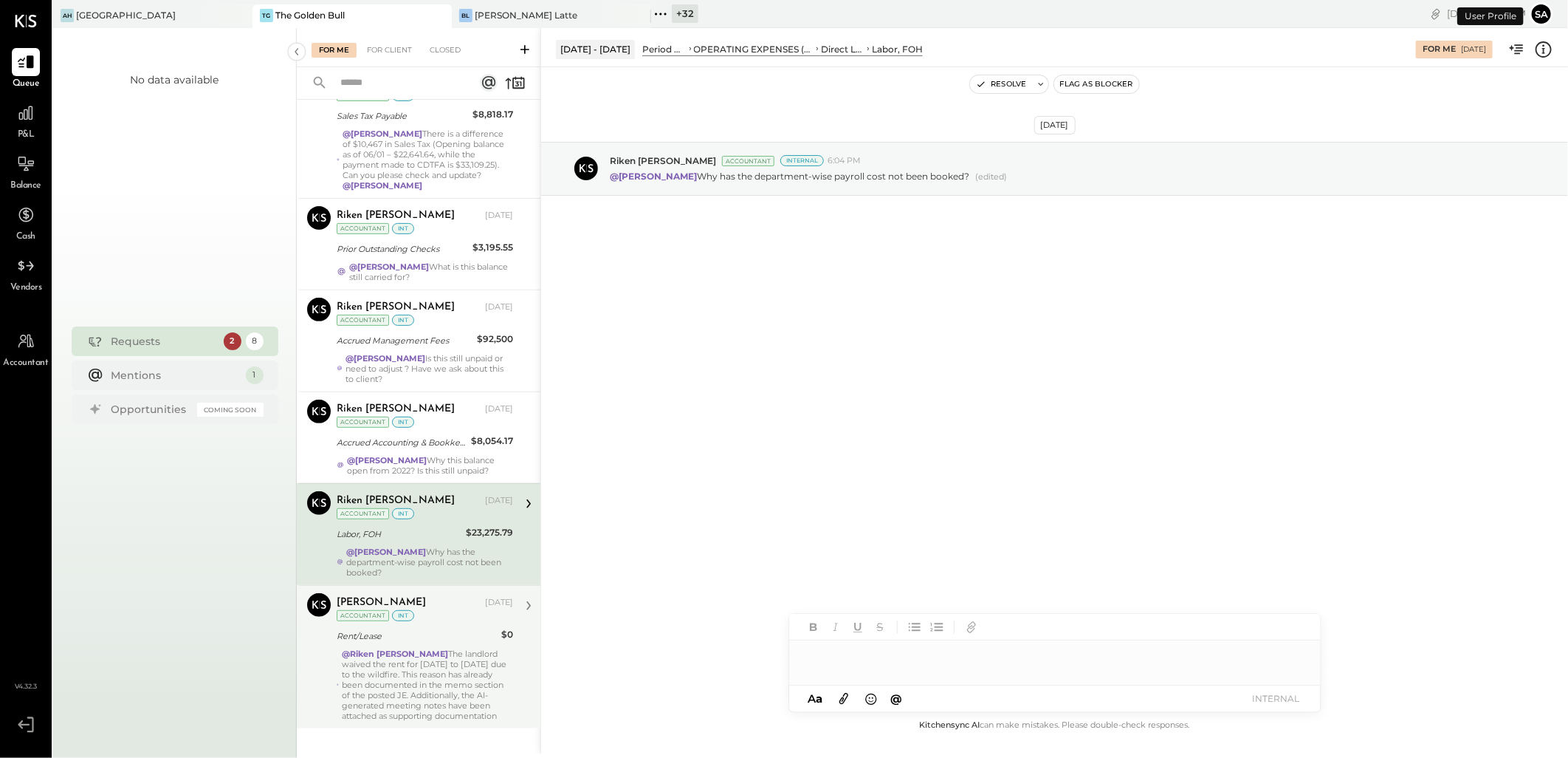
click at [391, 654] on div "@[PERSON_NAME] The landlord waived the rent for [DATE] to [DATE] due to the wil…" at bounding box center [428, 684] width 172 height 73
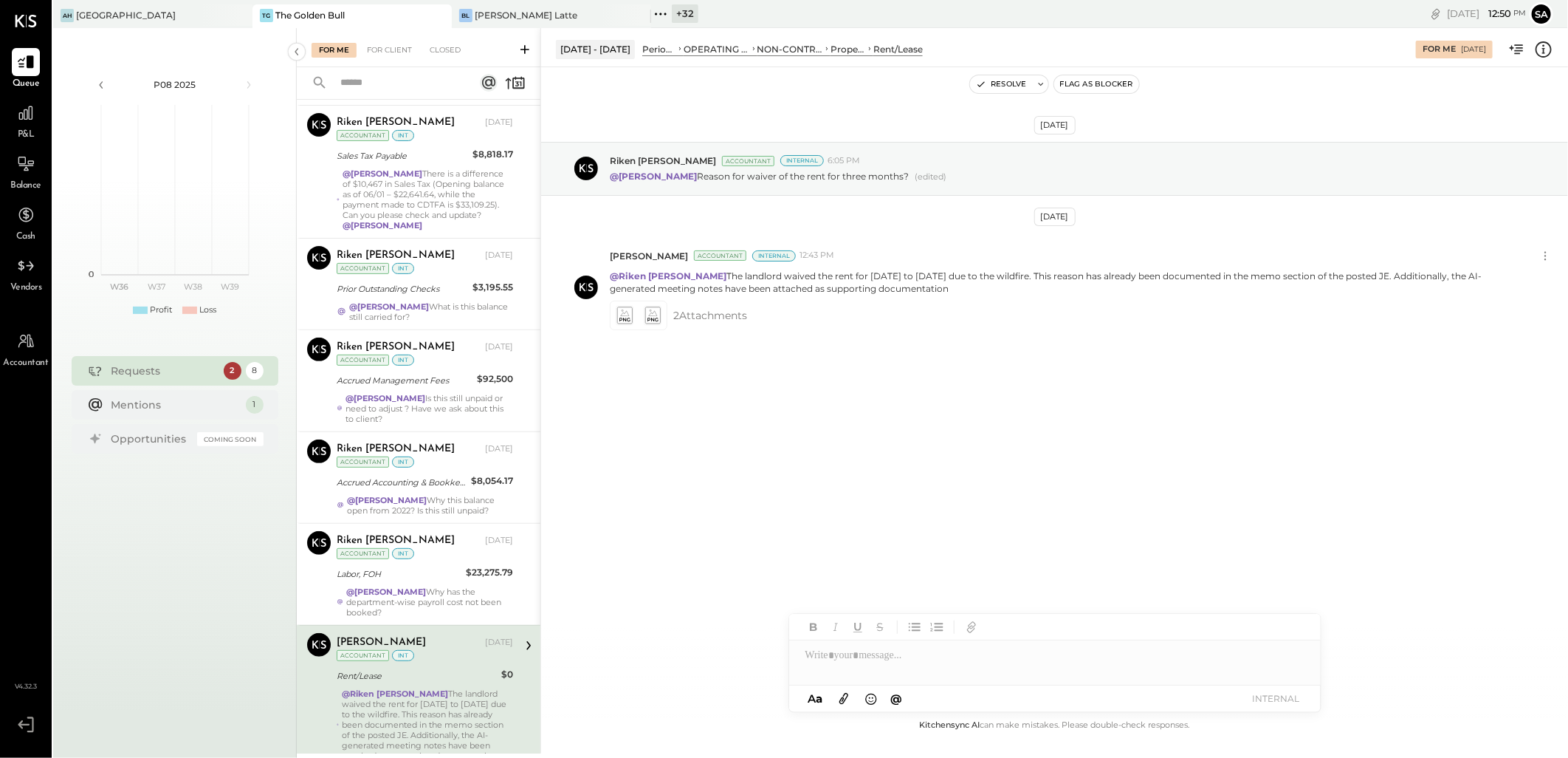
scroll to position [260, 0]
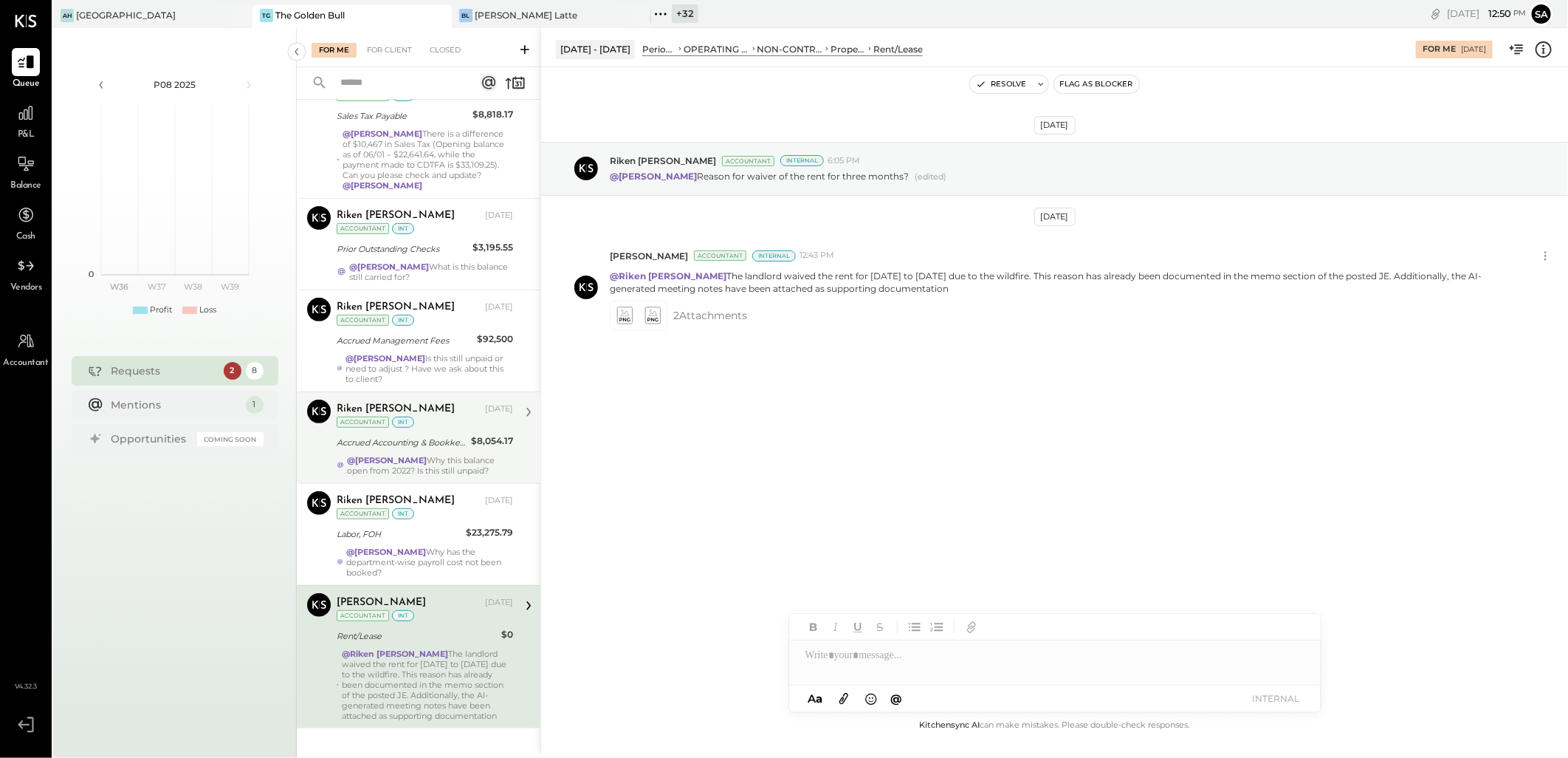
click at [424, 455] on div "@[PERSON_NAME] Why this balance open from 2022? Is this still unpaid?" at bounding box center [430, 466] width 166 height 21
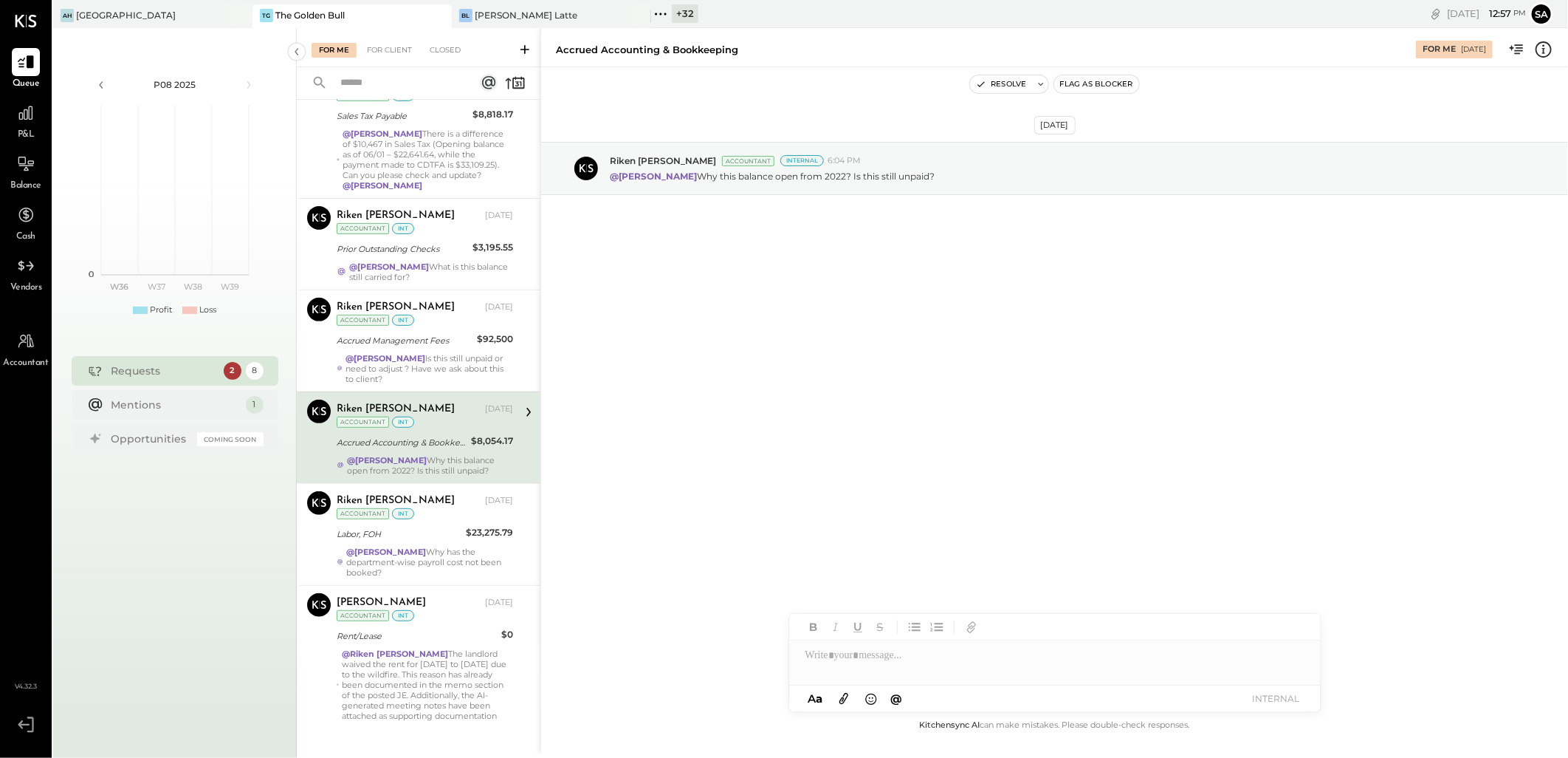
click at [923, 654] on div at bounding box center [1055, 654] width 532 height 29
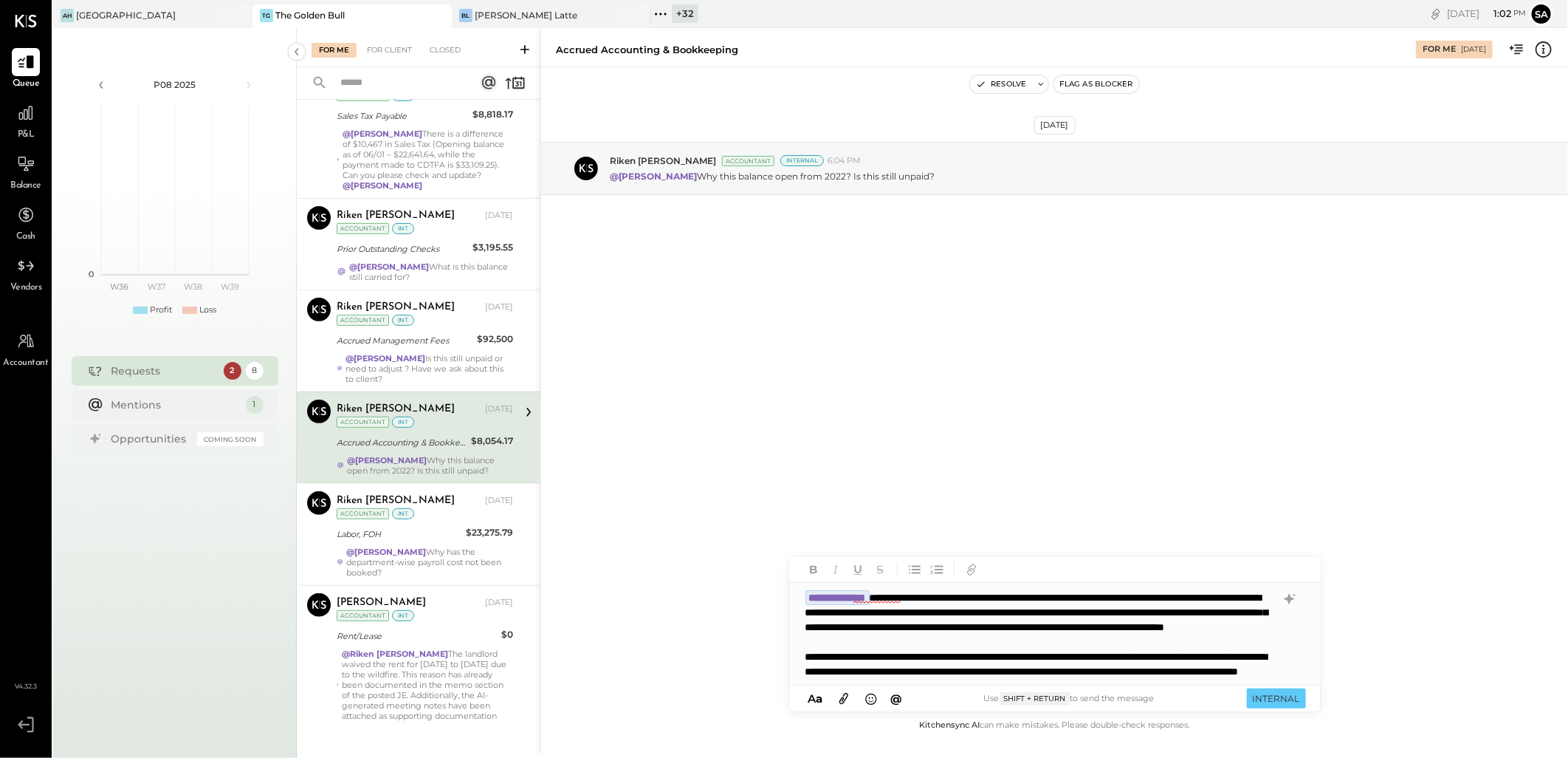
click at [854, 626] on div "**********" at bounding box center [1055, 634] width 531 height 104
click at [846, 702] on icon at bounding box center [844, 698] width 17 height 17
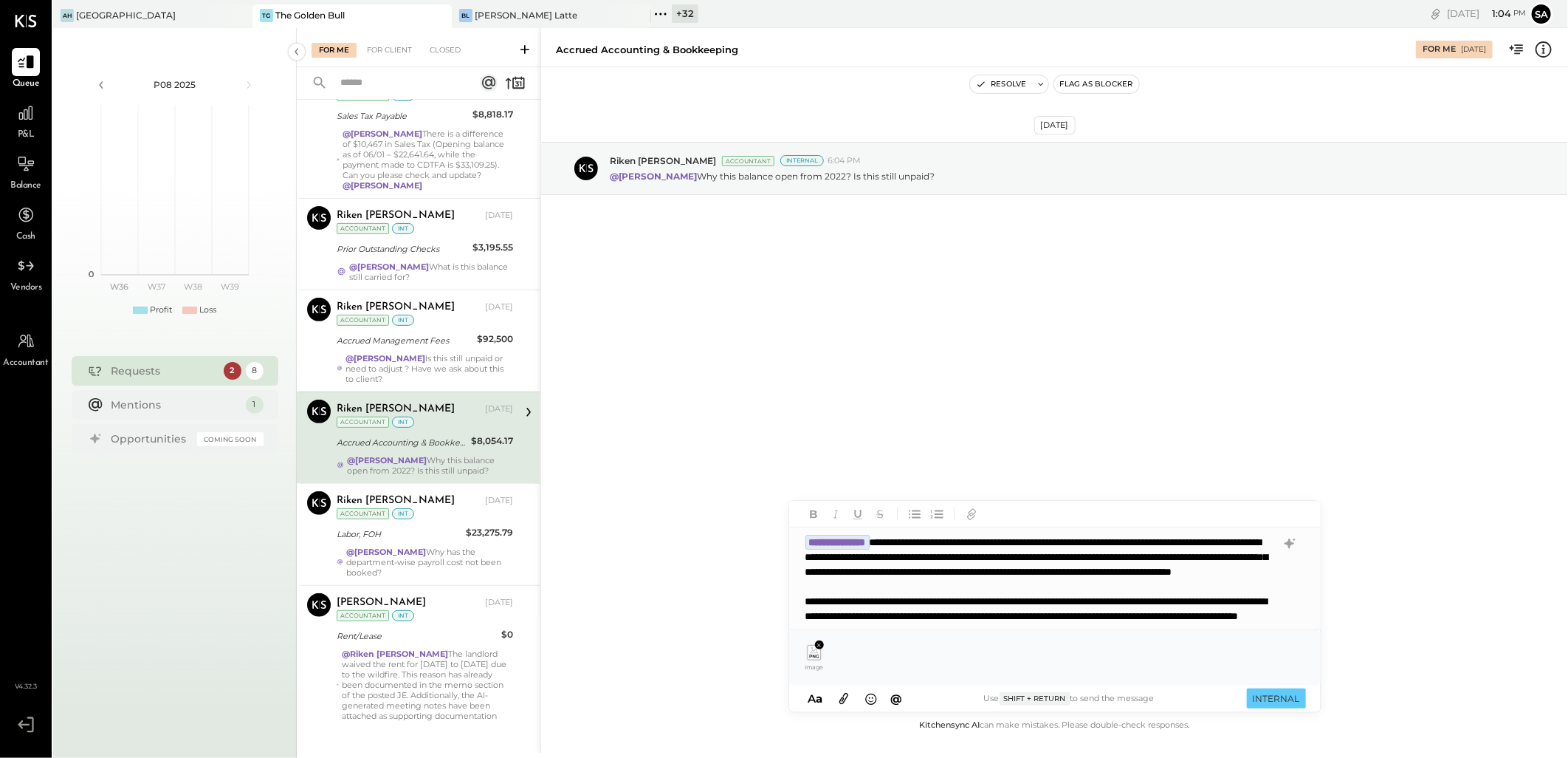
click at [843, 698] on icon at bounding box center [843, 699] width 9 height 11
click at [1265, 702] on button "INTERNAL" at bounding box center [1276, 698] width 59 height 20
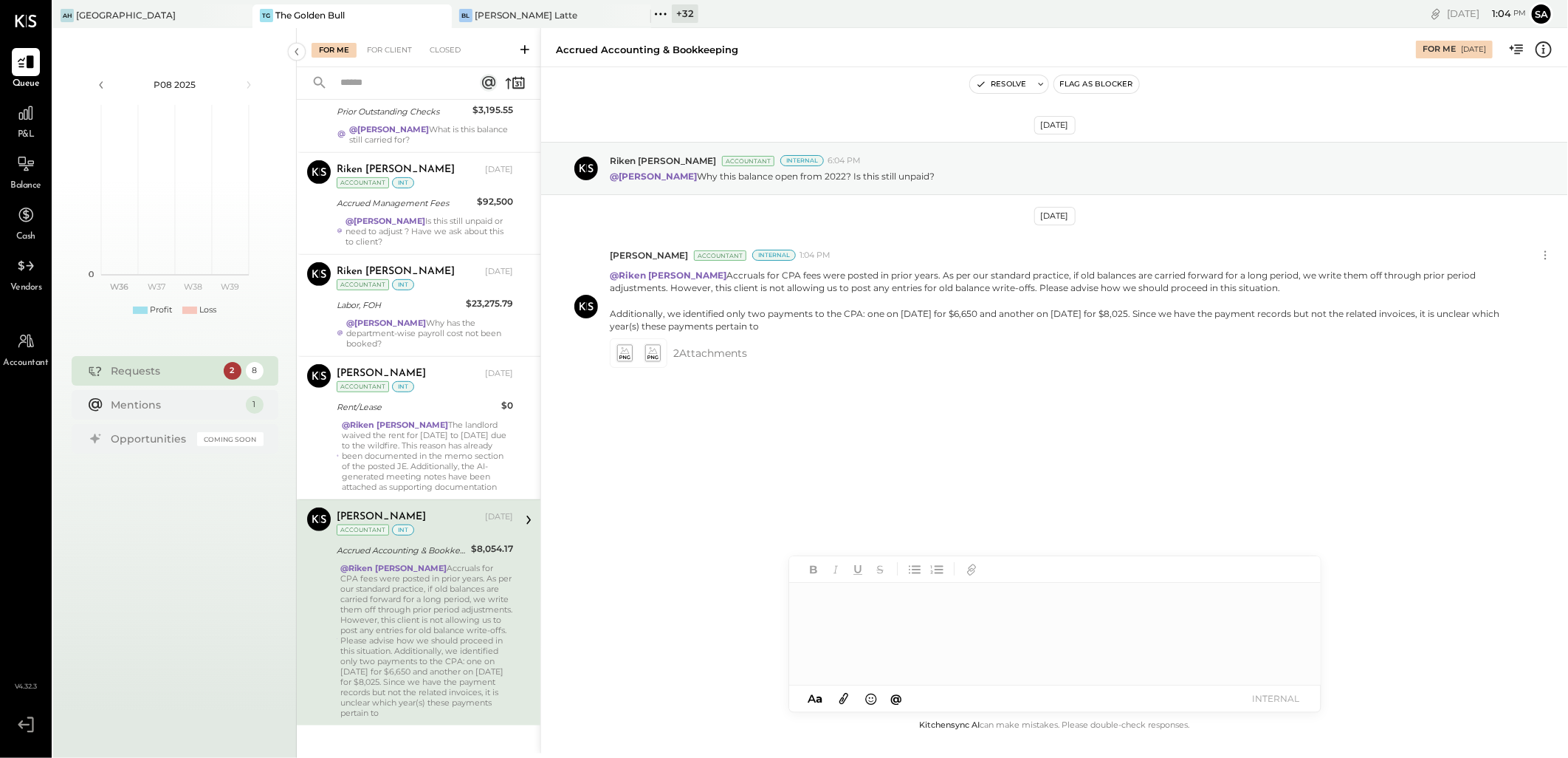
scroll to position [404, 0]
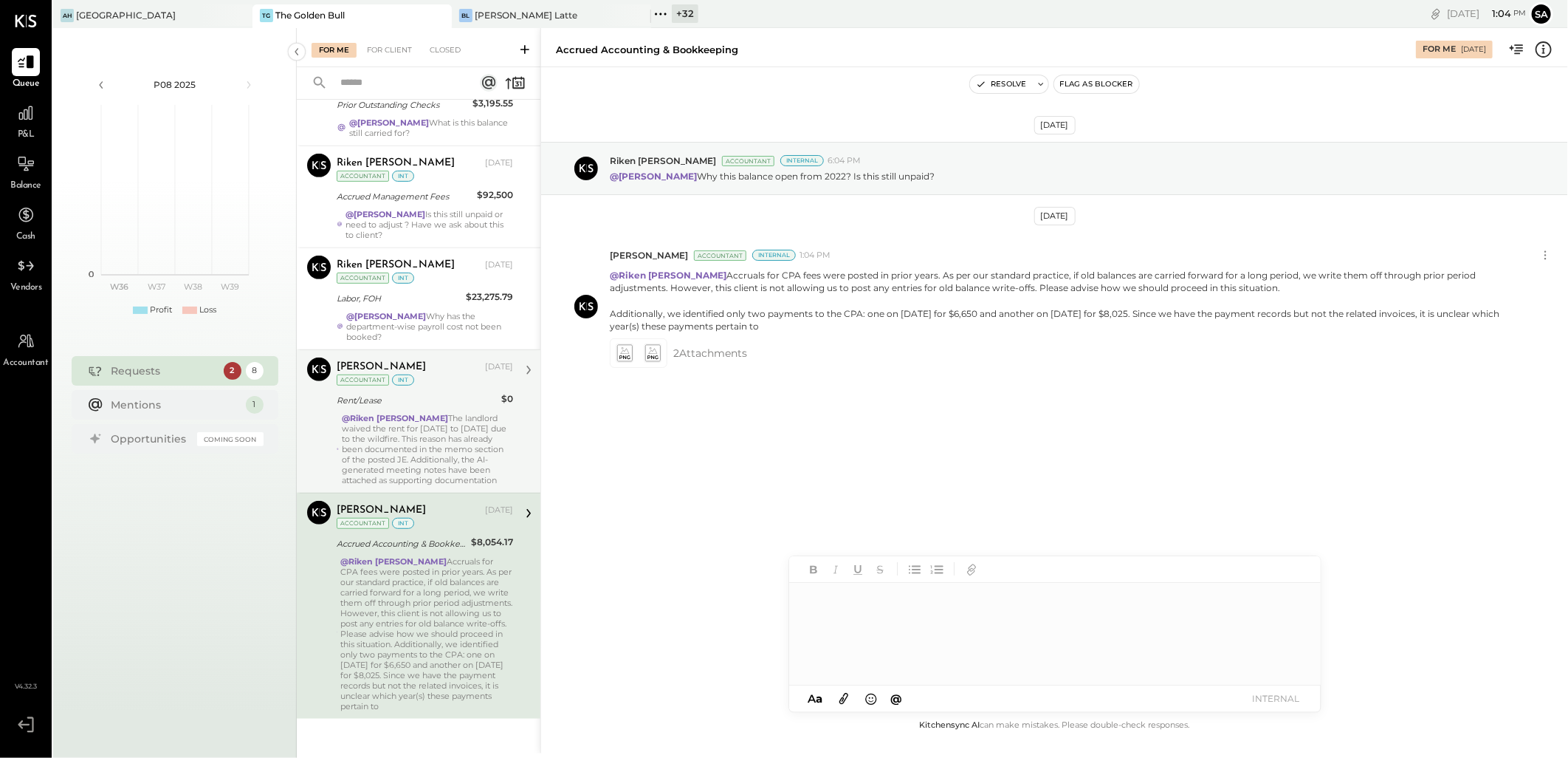
click at [436, 444] on div "@[PERSON_NAME] The landlord waived the rent for [DATE] to [DATE] due to the wil…" at bounding box center [428, 449] width 172 height 73
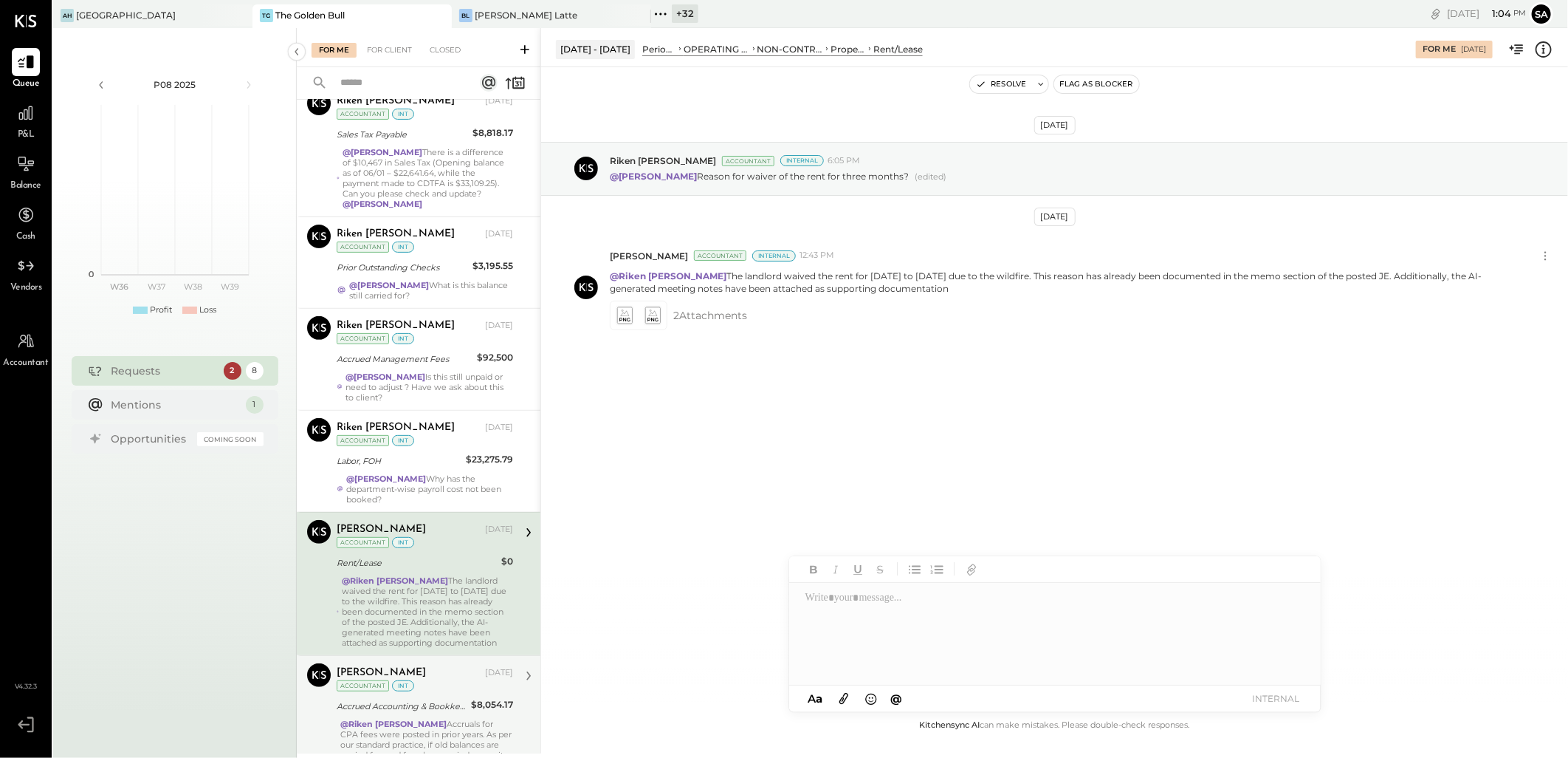
scroll to position [240, 0]
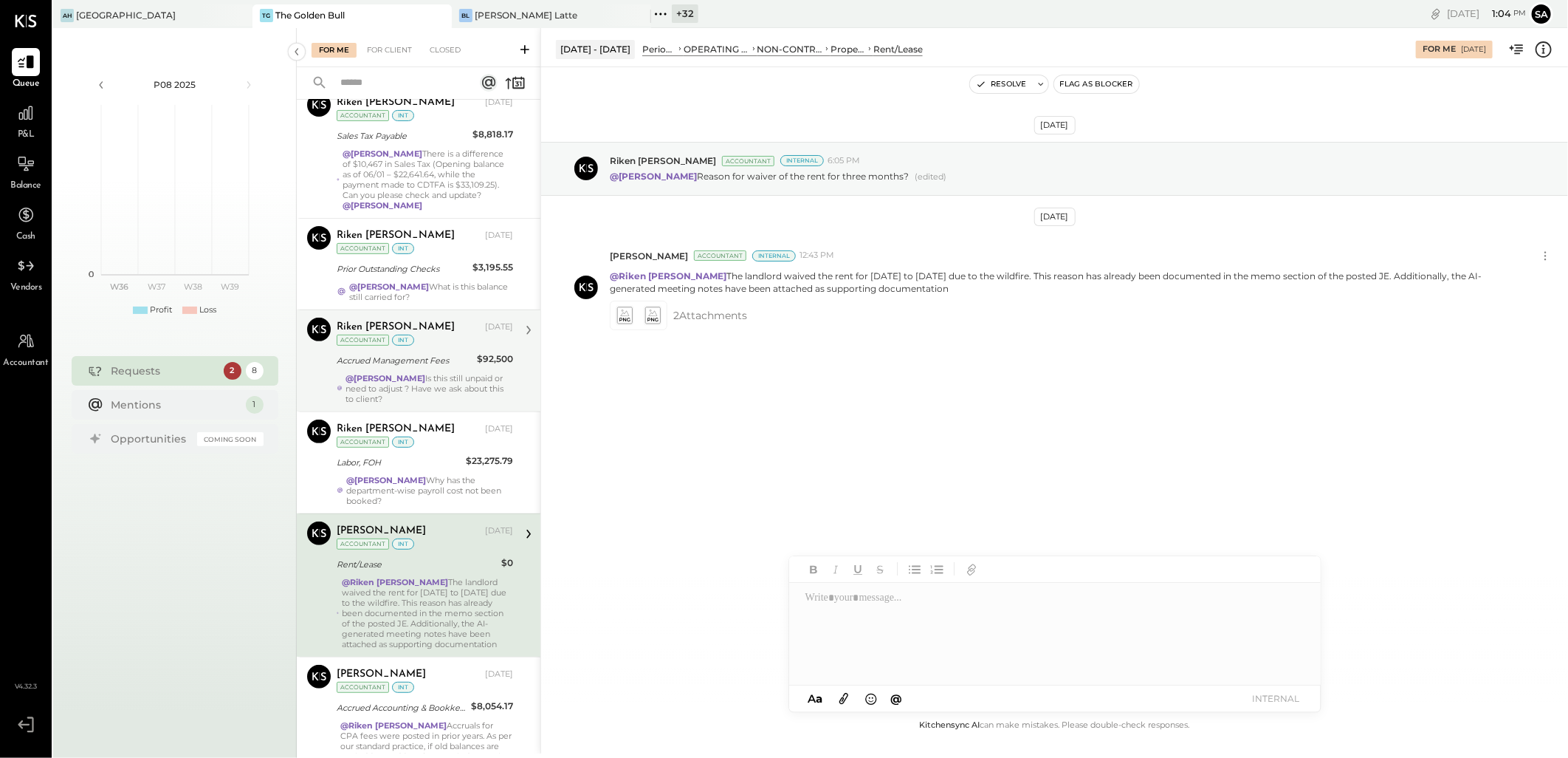
click at [458, 353] on div "Accrued Management Fees" at bounding box center [405, 360] width 136 height 15
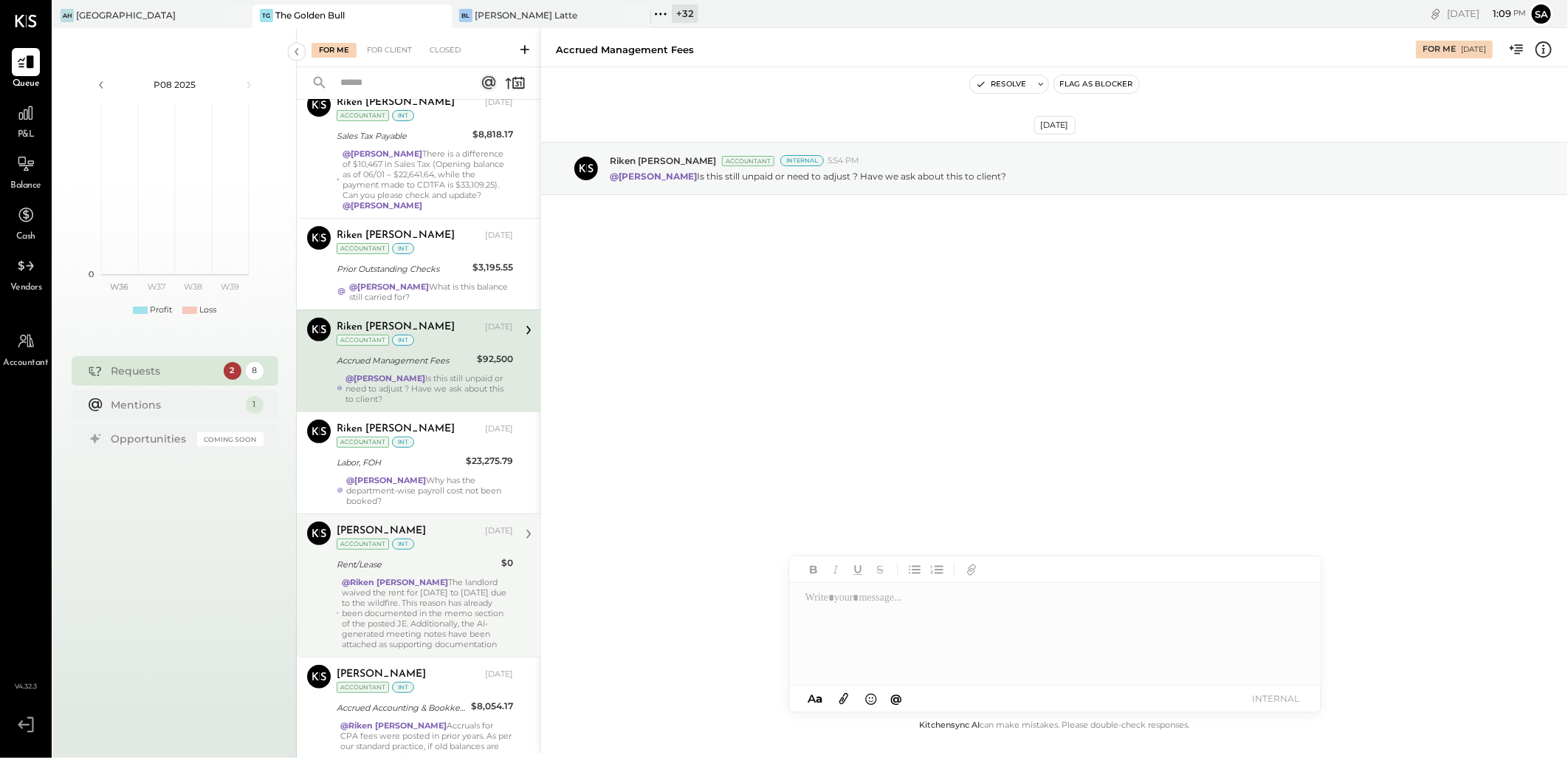
click at [837, 601] on div at bounding box center [1055, 634] width 531 height 104
drag, startPoint x: 714, startPoint y: 594, endPoint x: 704, endPoint y: 586, distance: 12.8
click at [704, 586] on div "Accrued Management Fees For Me [DATE] Resolve Flag as Blocker [DATE] Riken [PER…" at bounding box center [1054, 390] width 1028 height 725
click at [815, 599] on div at bounding box center [1055, 634] width 531 height 104
click at [870, 651] on div at bounding box center [1055, 654] width 532 height 29
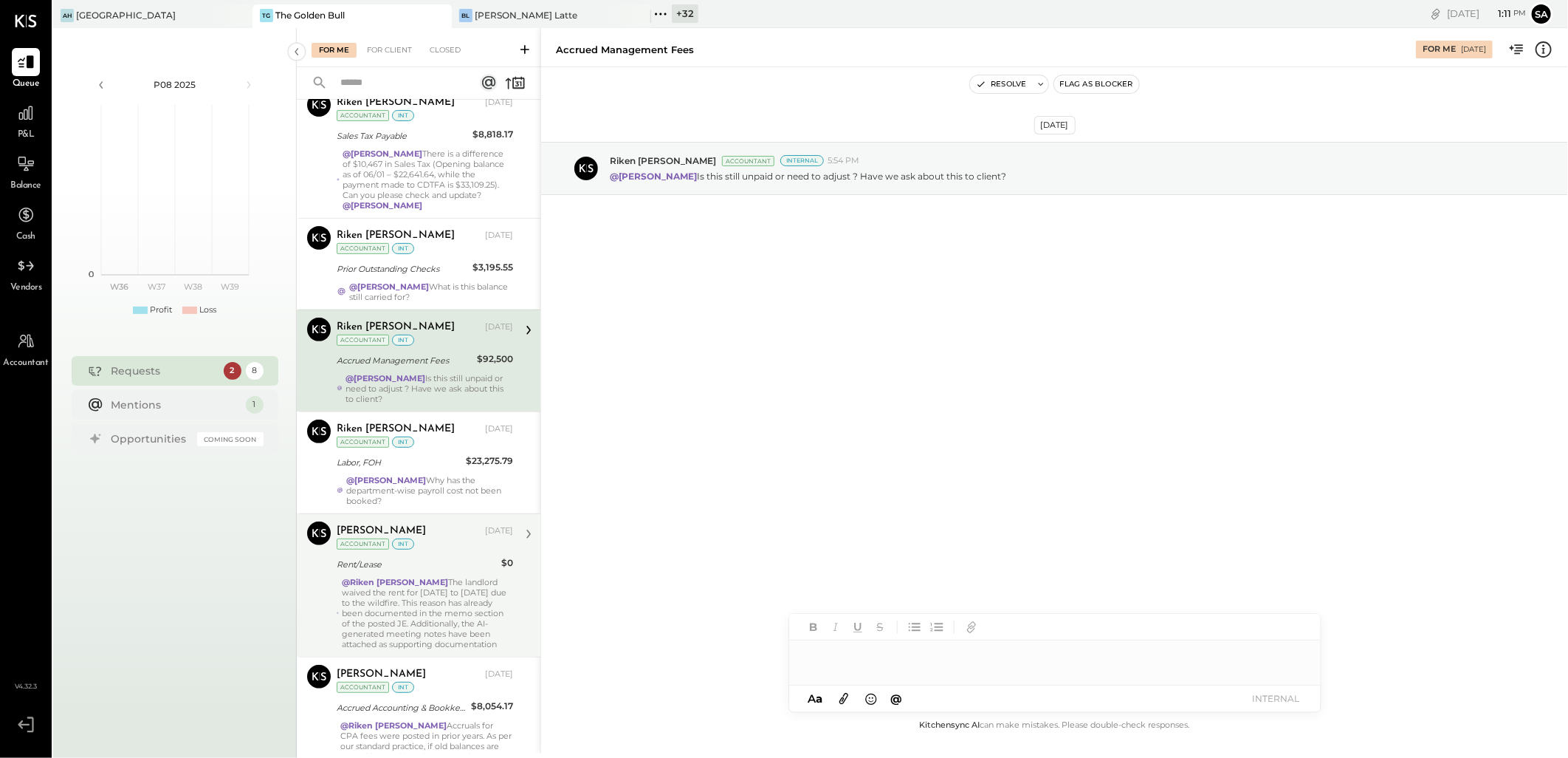
click at [831, 662] on div at bounding box center [1055, 654] width 532 height 29
type input "*****"
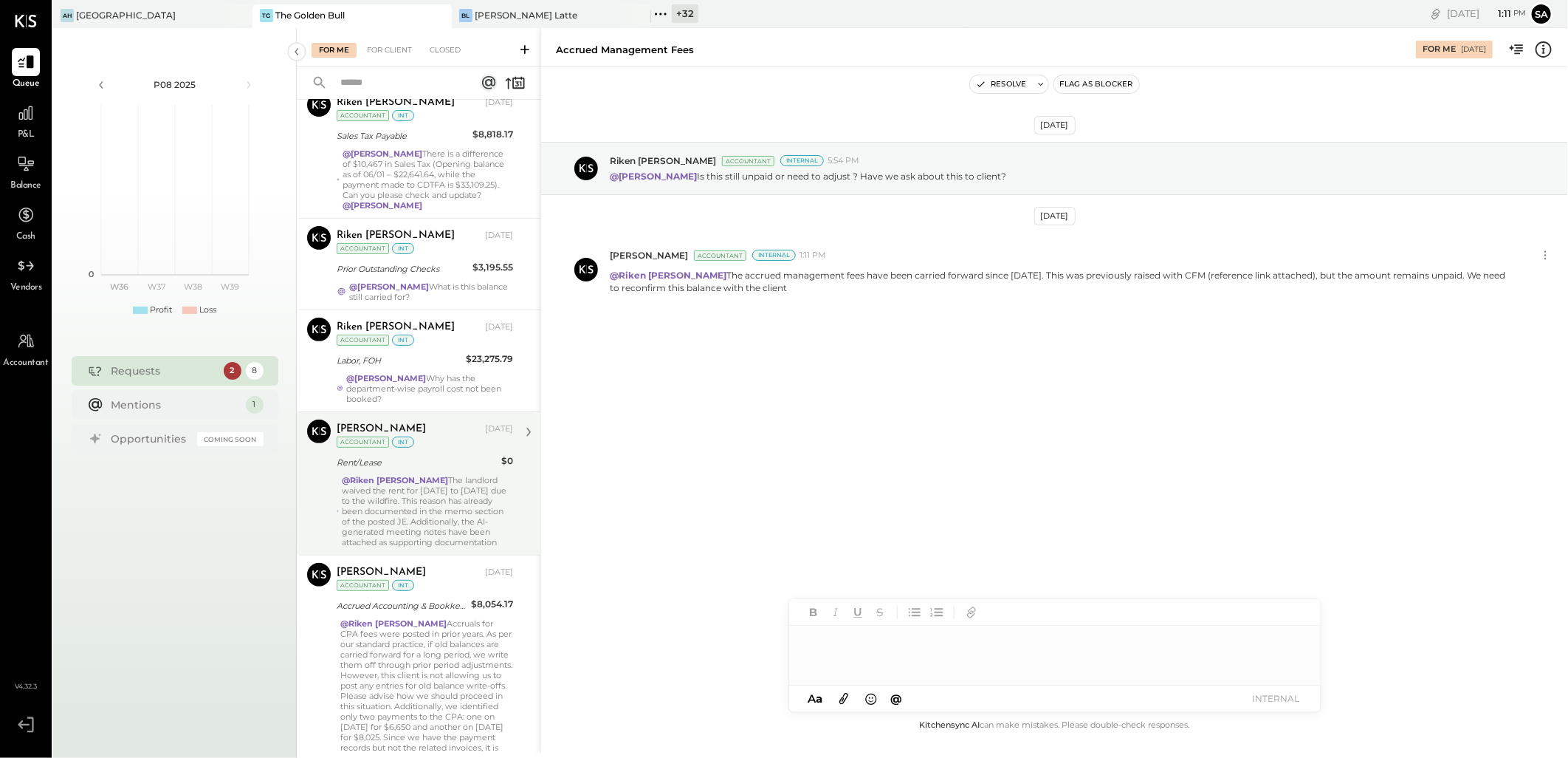
scroll to position [440, 0]
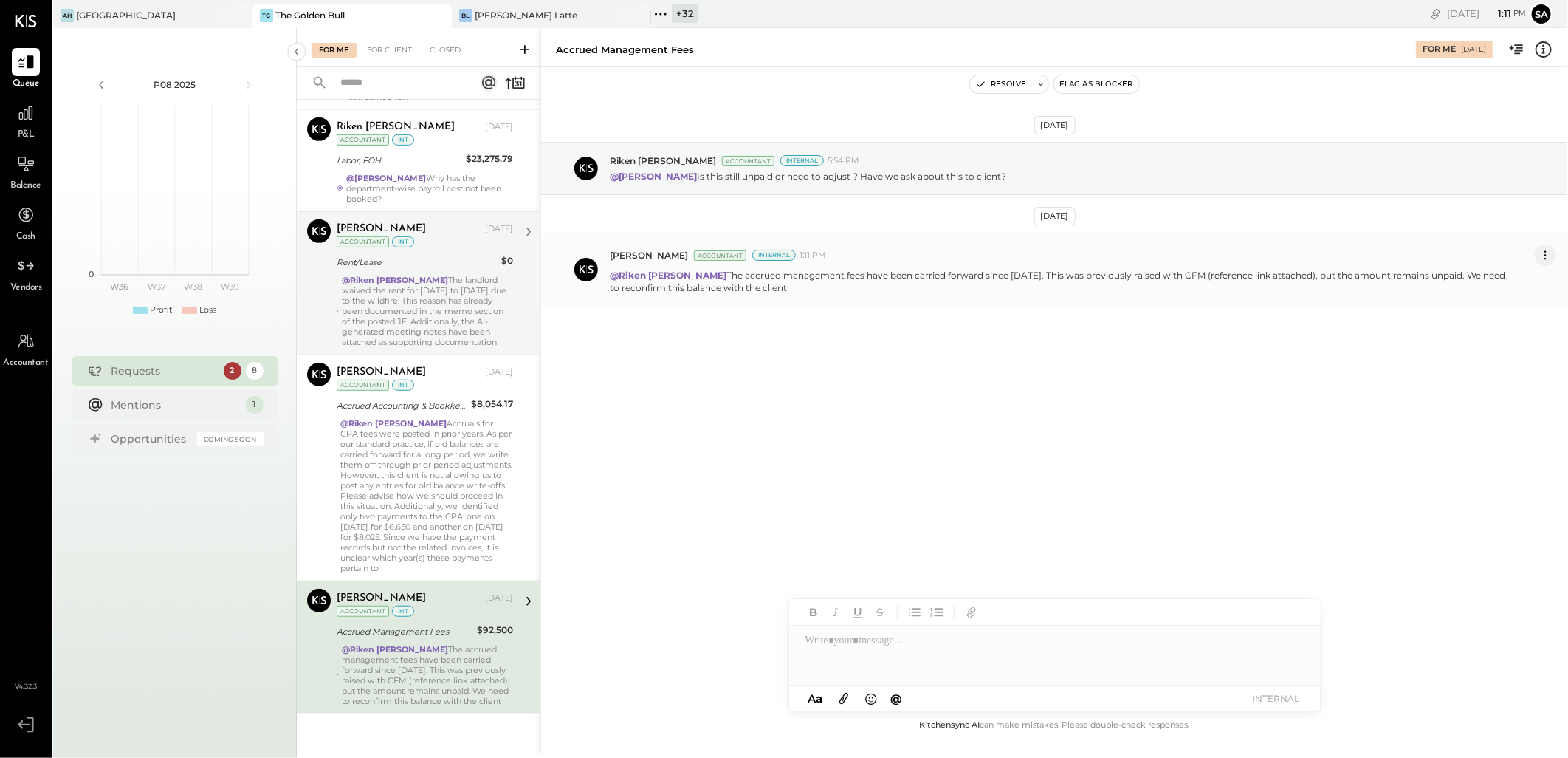
click at [1544, 249] on icon at bounding box center [1546, 255] width 16 height 16
click at [1514, 275] on button "Edit Message" at bounding box center [1506, 280] width 100 height 25
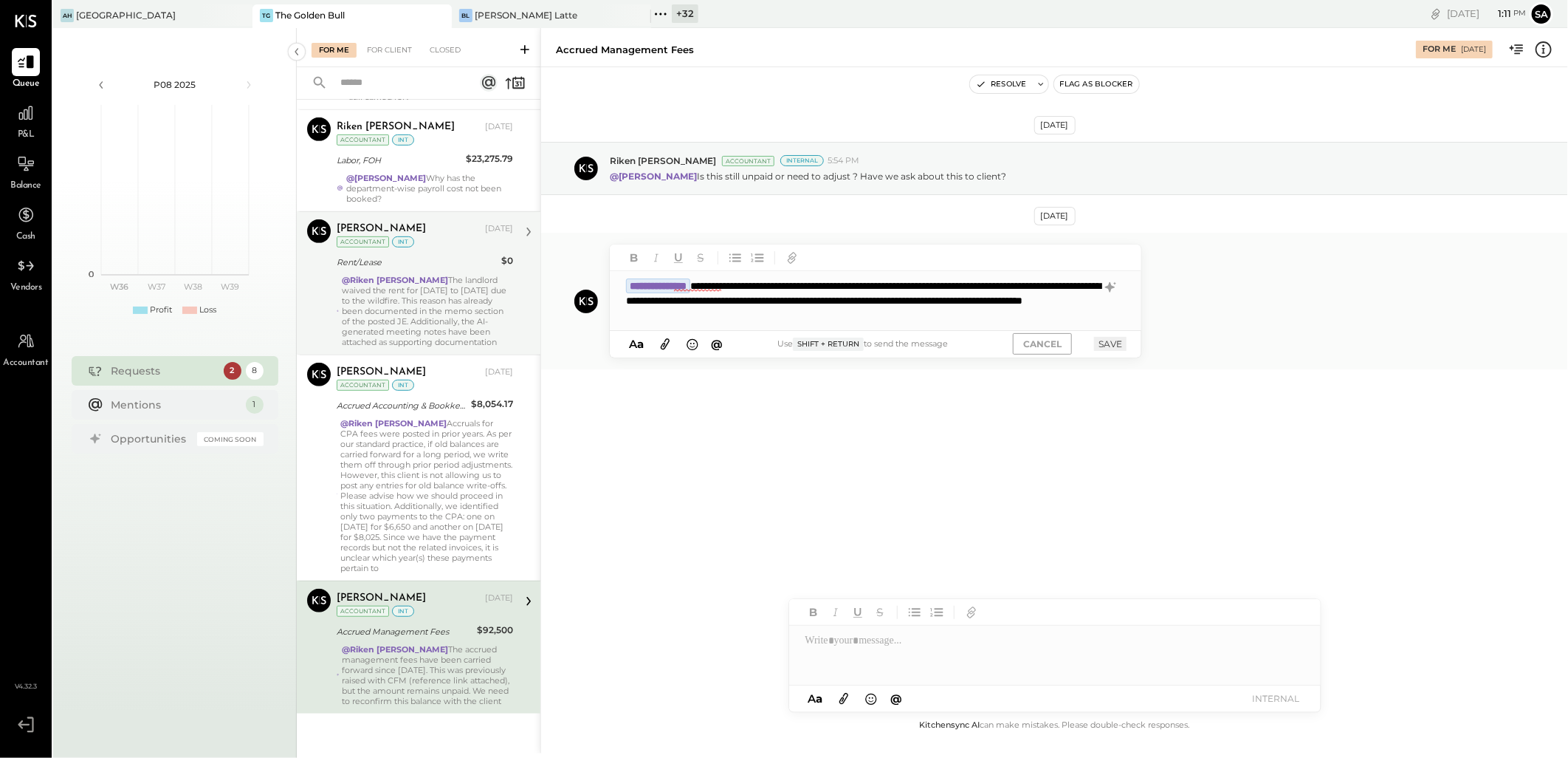
click at [1050, 312] on div "**********" at bounding box center [876, 300] width 532 height 59
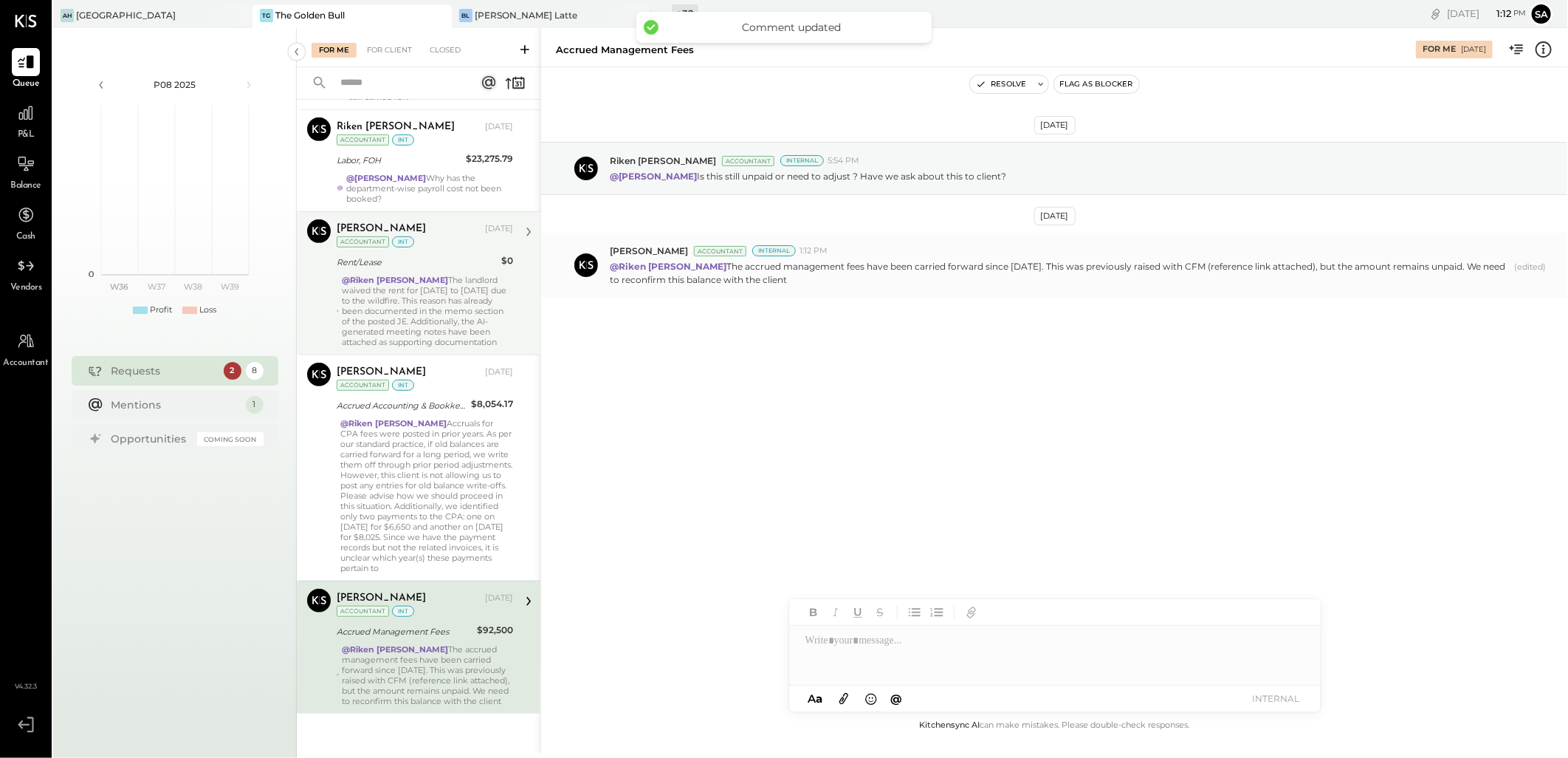
scroll to position [446, 0]
click at [1521, 264] on span "(edited)" at bounding box center [1531, 273] width 32 height 24
click at [846, 264] on p "@[PERSON_NAME] The accrued management fees have been carried forward since [DAT…" at bounding box center [1060, 273] width 899 height 25
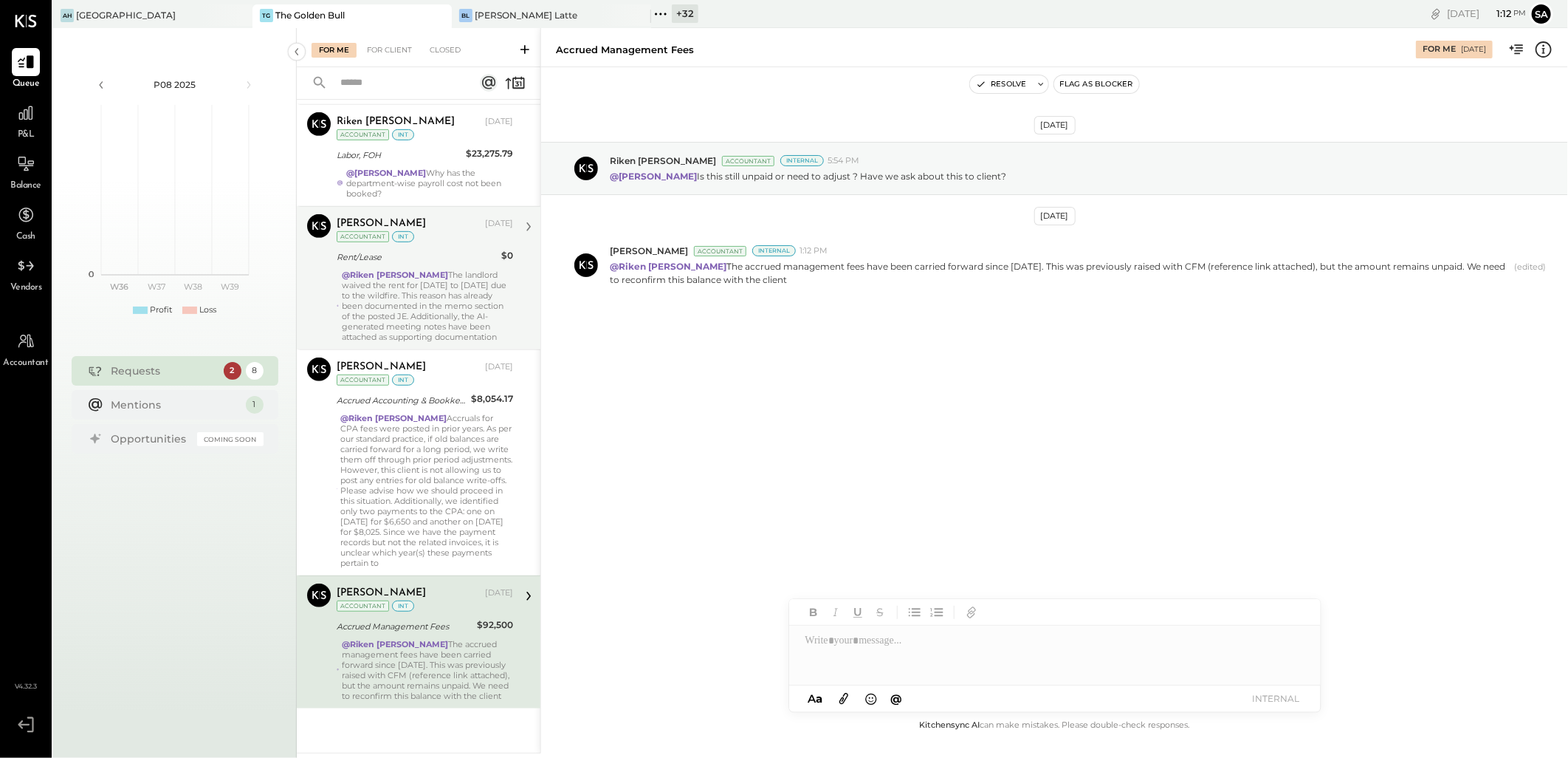
click at [858, 634] on div at bounding box center [1055, 654] width 532 height 59
click at [854, 653] on div "******" at bounding box center [1055, 654] width 532 height 29
click at [1274, 702] on button "INTERNAL" at bounding box center [1276, 698] width 59 height 20
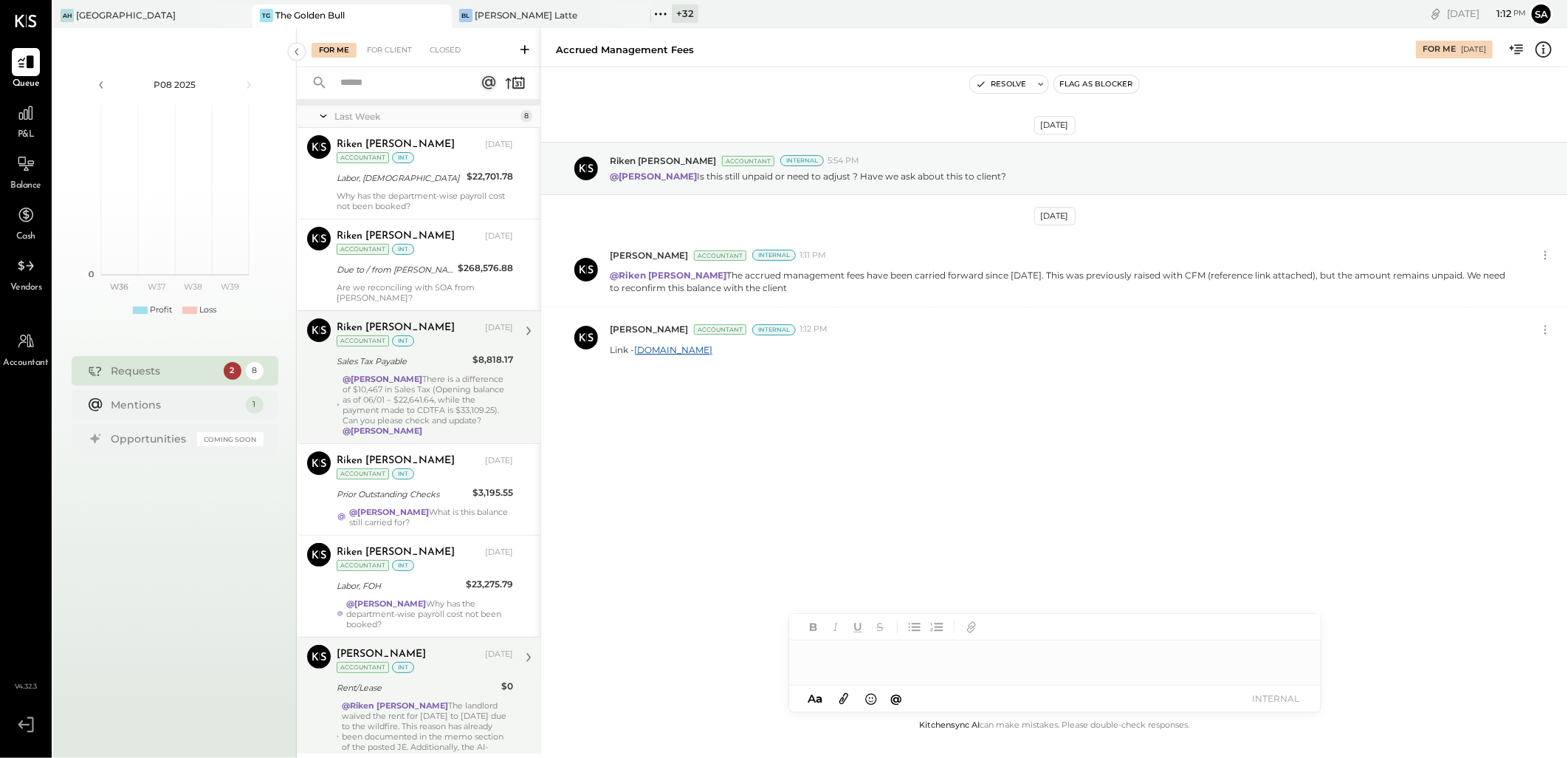
scroll to position [0, 0]
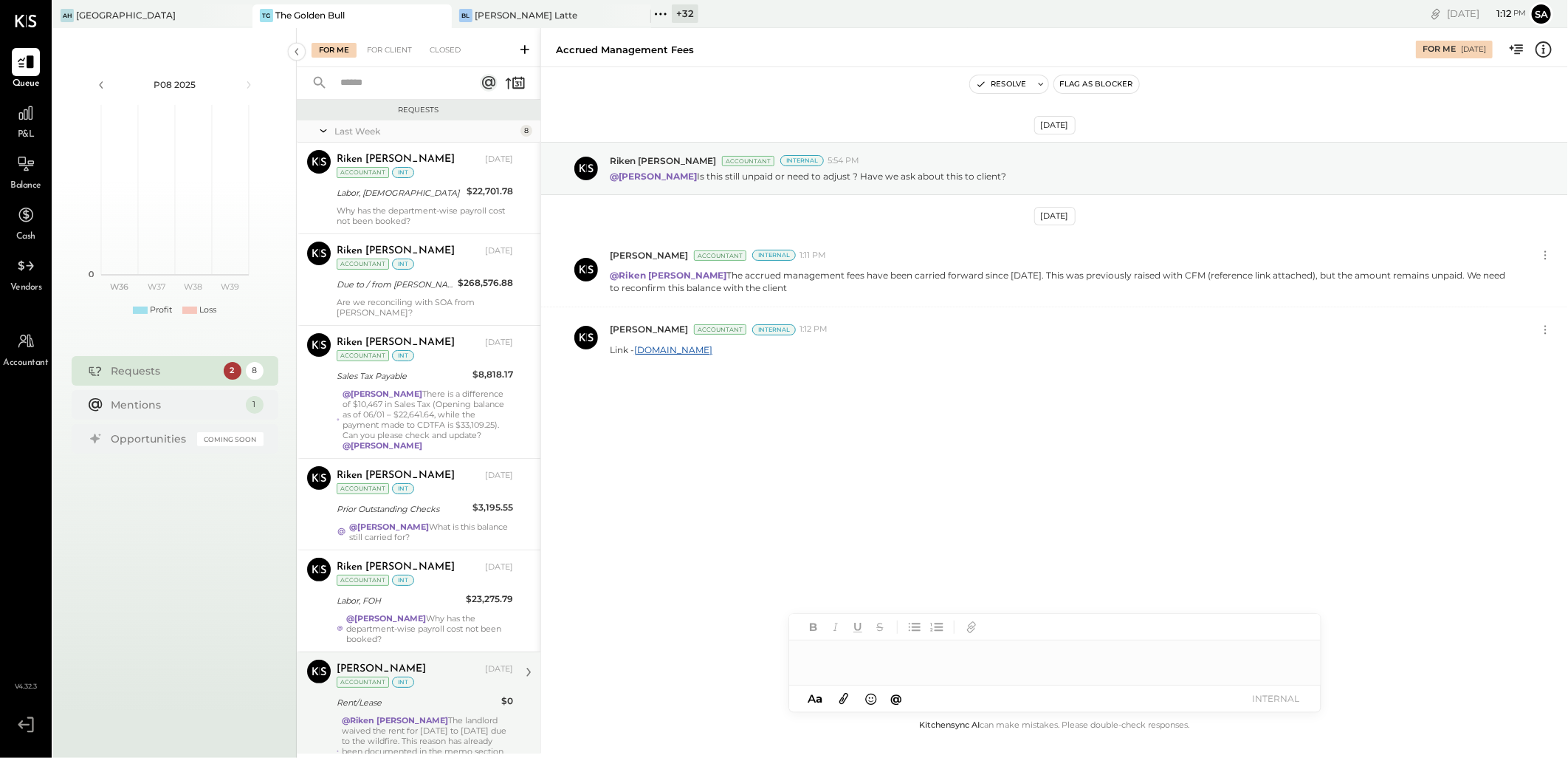
click at [525, 46] on icon at bounding box center [525, 49] width 9 height 9
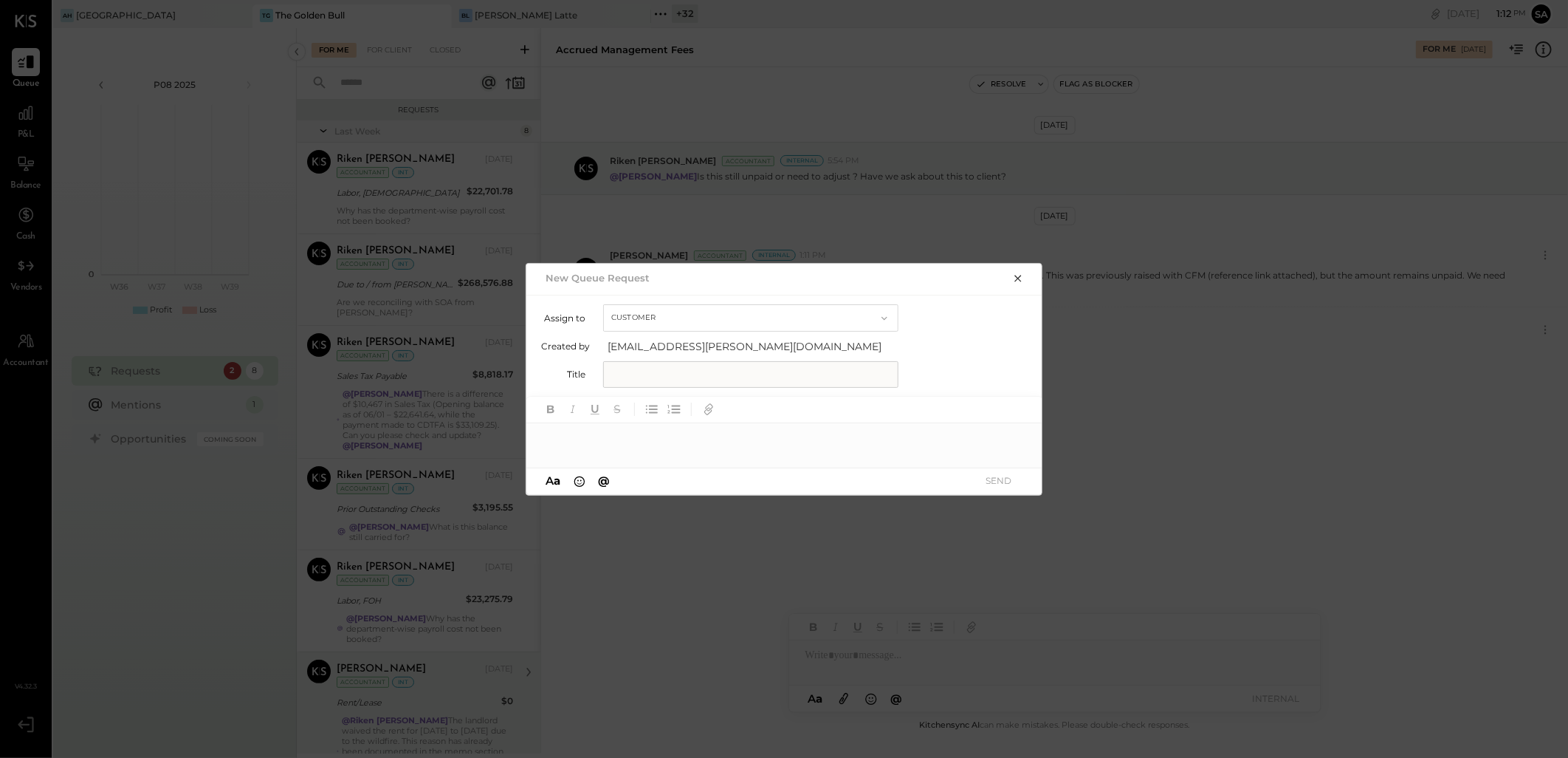
click at [655, 376] on input "text" at bounding box center [751, 375] width 296 height 27
click at [607, 366] on input "text" at bounding box center [751, 375] width 296 height 27
type input "**********"
click at [640, 437] on div at bounding box center [785, 437] width 517 height 29
click at [707, 447] on div at bounding box center [785, 437] width 517 height 29
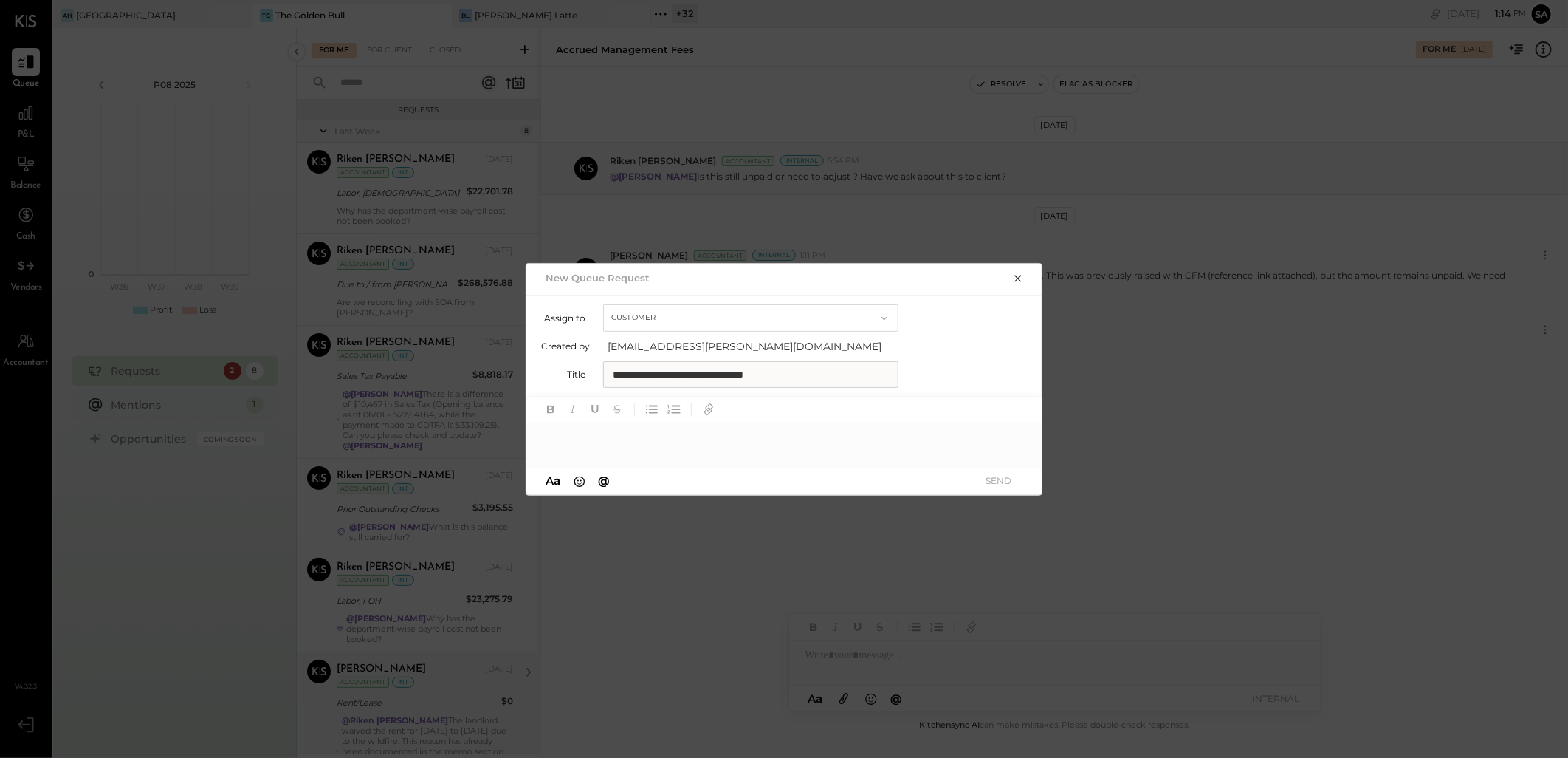
click at [665, 442] on div at bounding box center [785, 437] width 517 height 29
type input "*****"
click at [641, 397] on div "D [PERSON_NAME].[PERSON_NAME]" at bounding box center [648, 401] width 169 height 40
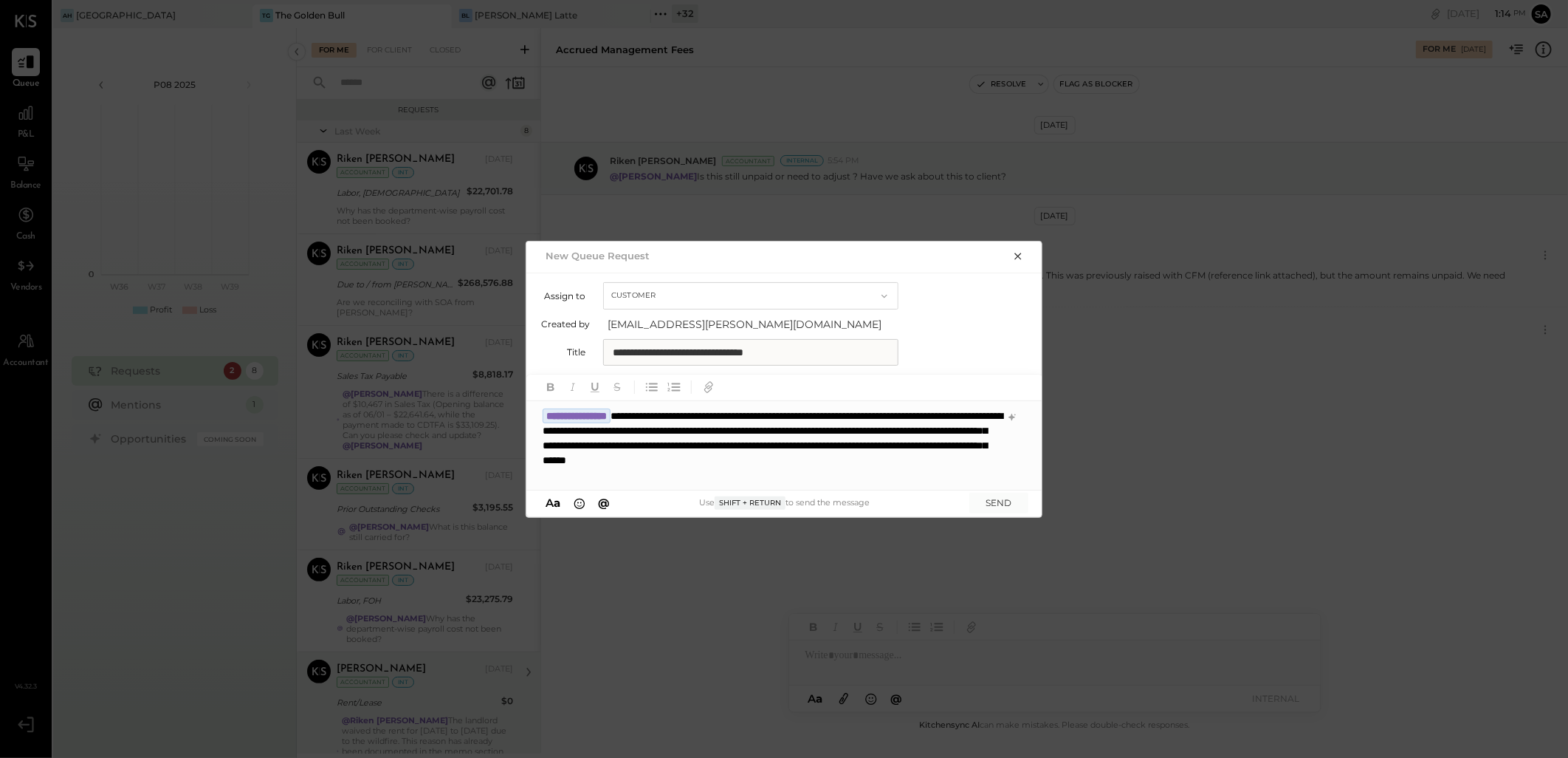
drag, startPoint x: 892, startPoint y: 446, endPoint x: 936, endPoint y: 489, distance: 61.5
click at [892, 446] on div "**********" at bounding box center [785, 445] width 517 height 89
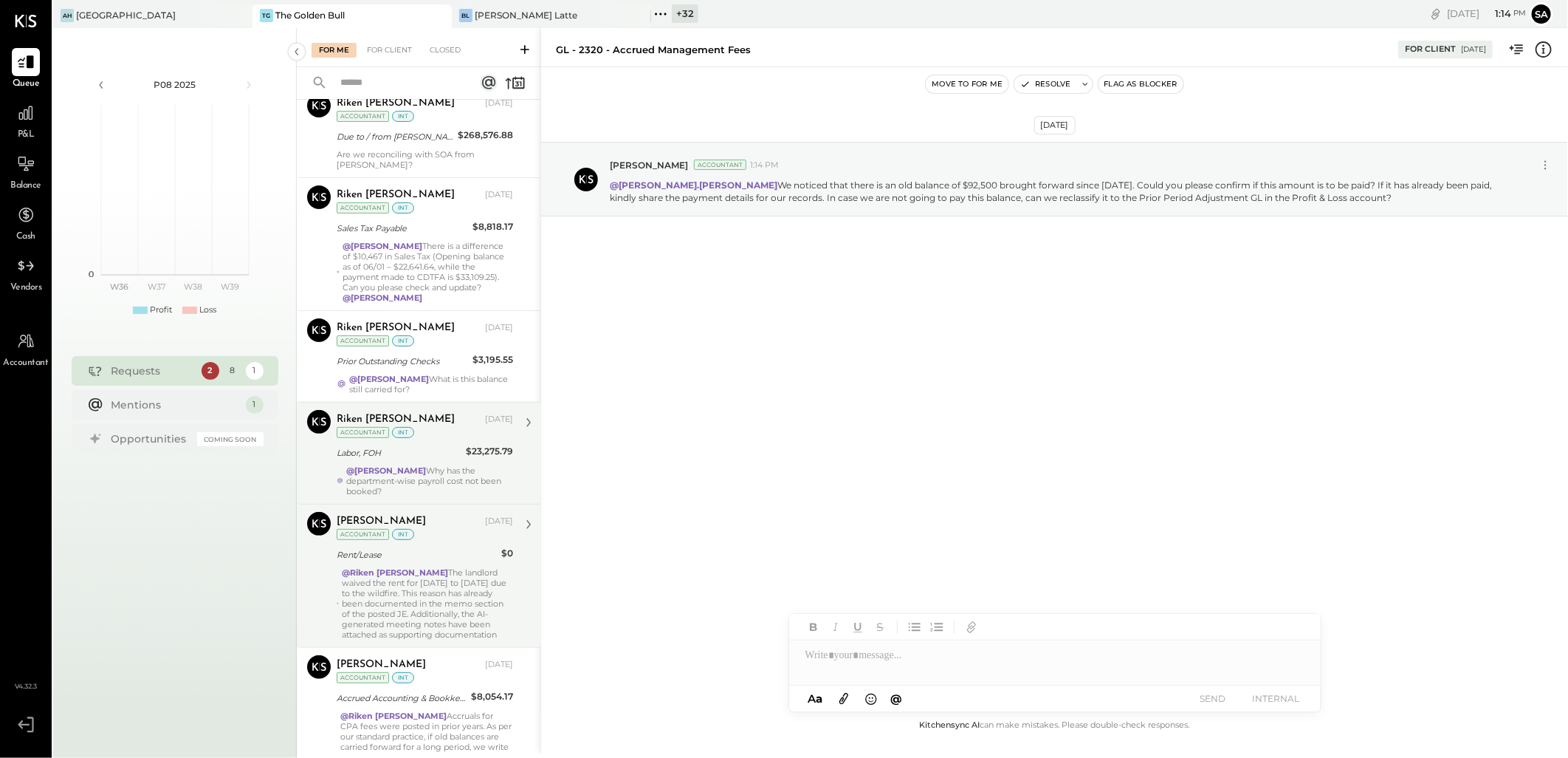
scroll to position [384, 0]
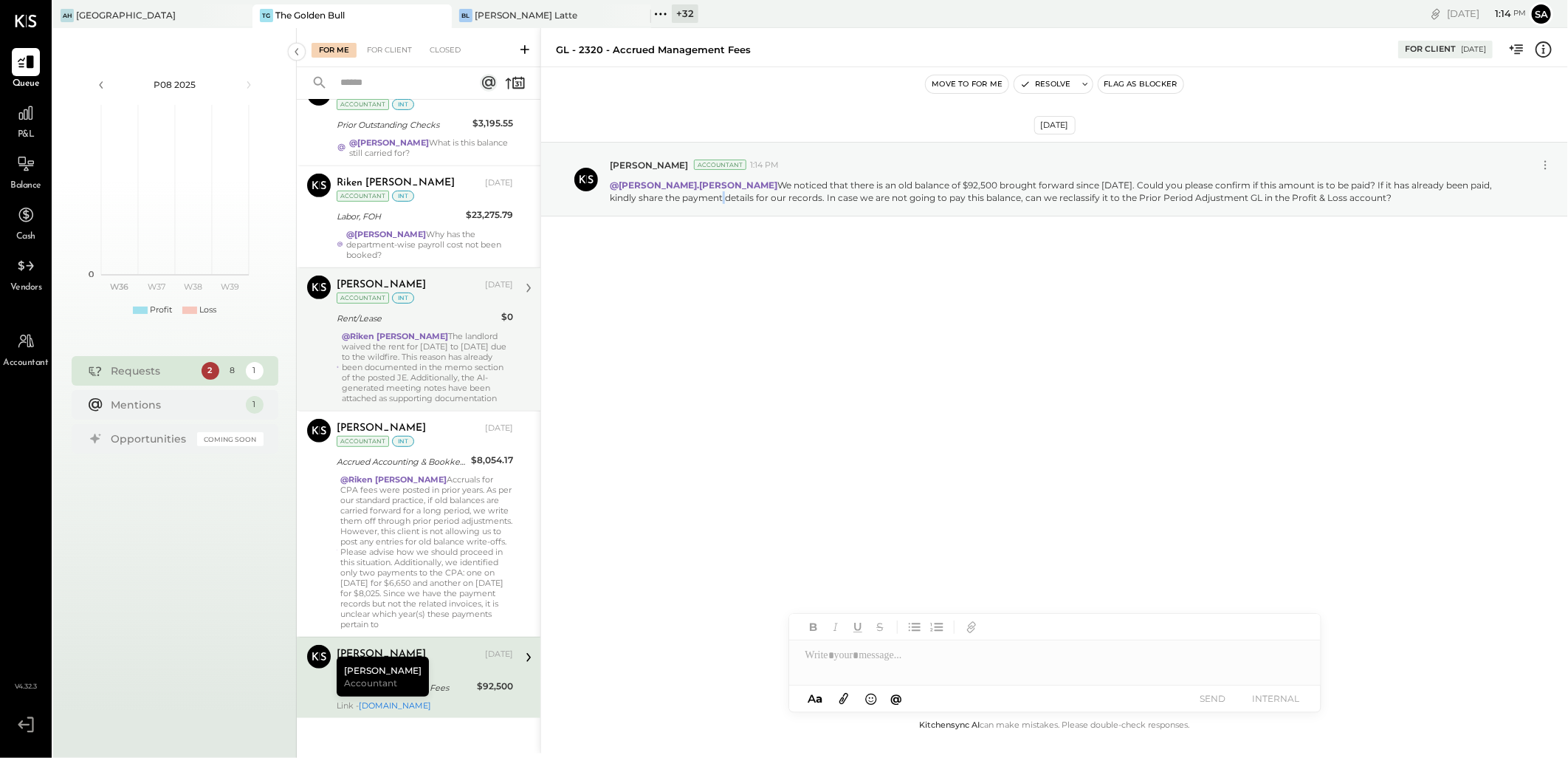
click at [631, 557] on div "[DATE] [PERSON_NAME] Accountant 1:14 PM @[PERSON_NAME].[PERSON_NAME] We noticed…" at bounding box center [1055, 391] width 1027 height 649
click at [971, 483] on div "[DATE] [PERSON_NAME] Accountant 1:14 PM @[PERSON_NAME].[PERSON_NAME] We noticed…" at bounding box center [1055, 391] width 1027 height 649
click at [447, 658] on div "[PERSON_NAME] [DATE] Accountant int" at bounding box center [424, 660] width 176 height 30
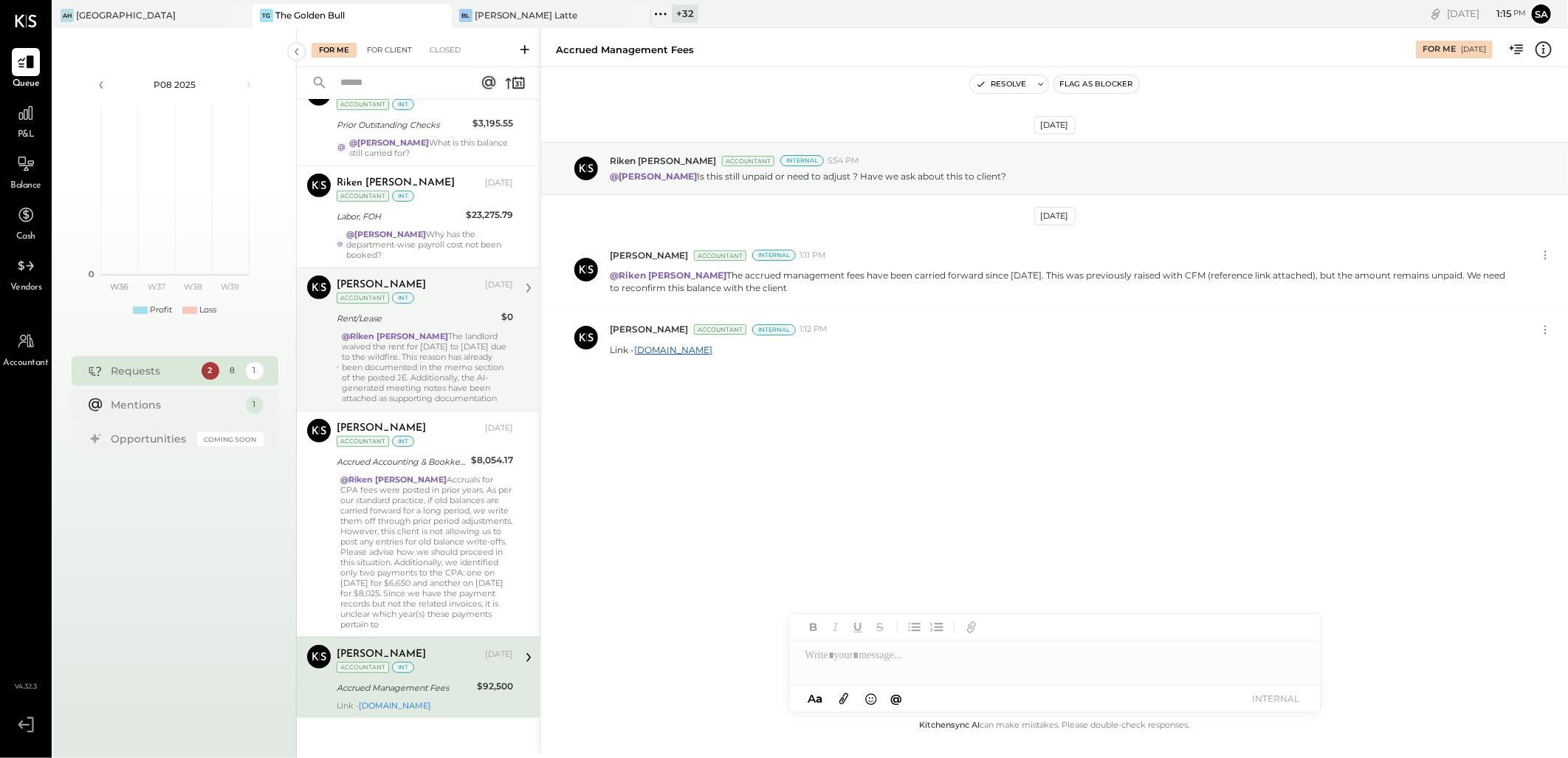
click at [398, 44] on div "For Client" at bounding box center [390, 50] width 60 height 15
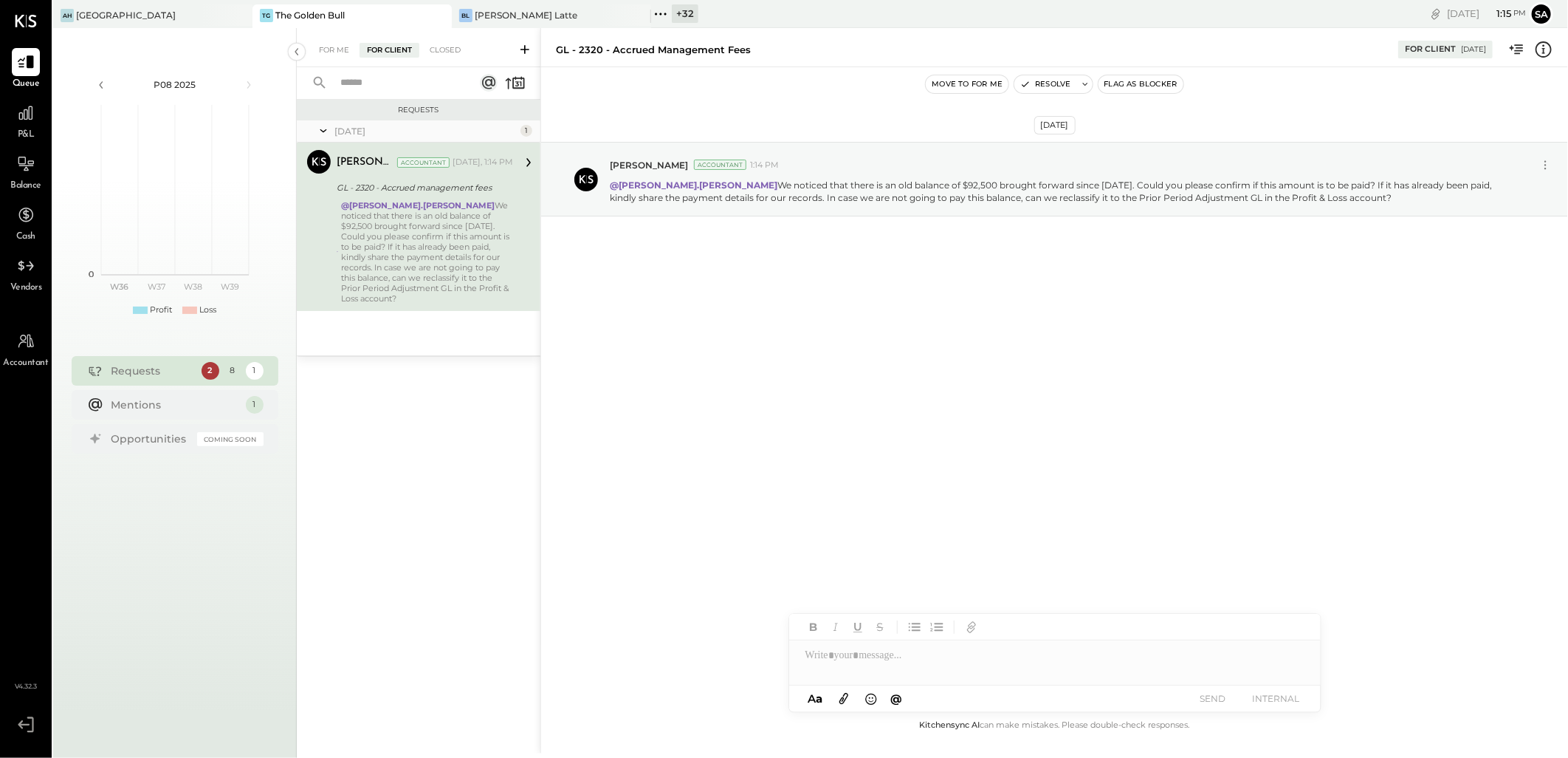
click at [332, 48] on div "For Me" at bounding box center [334, 50] width 45 height 15
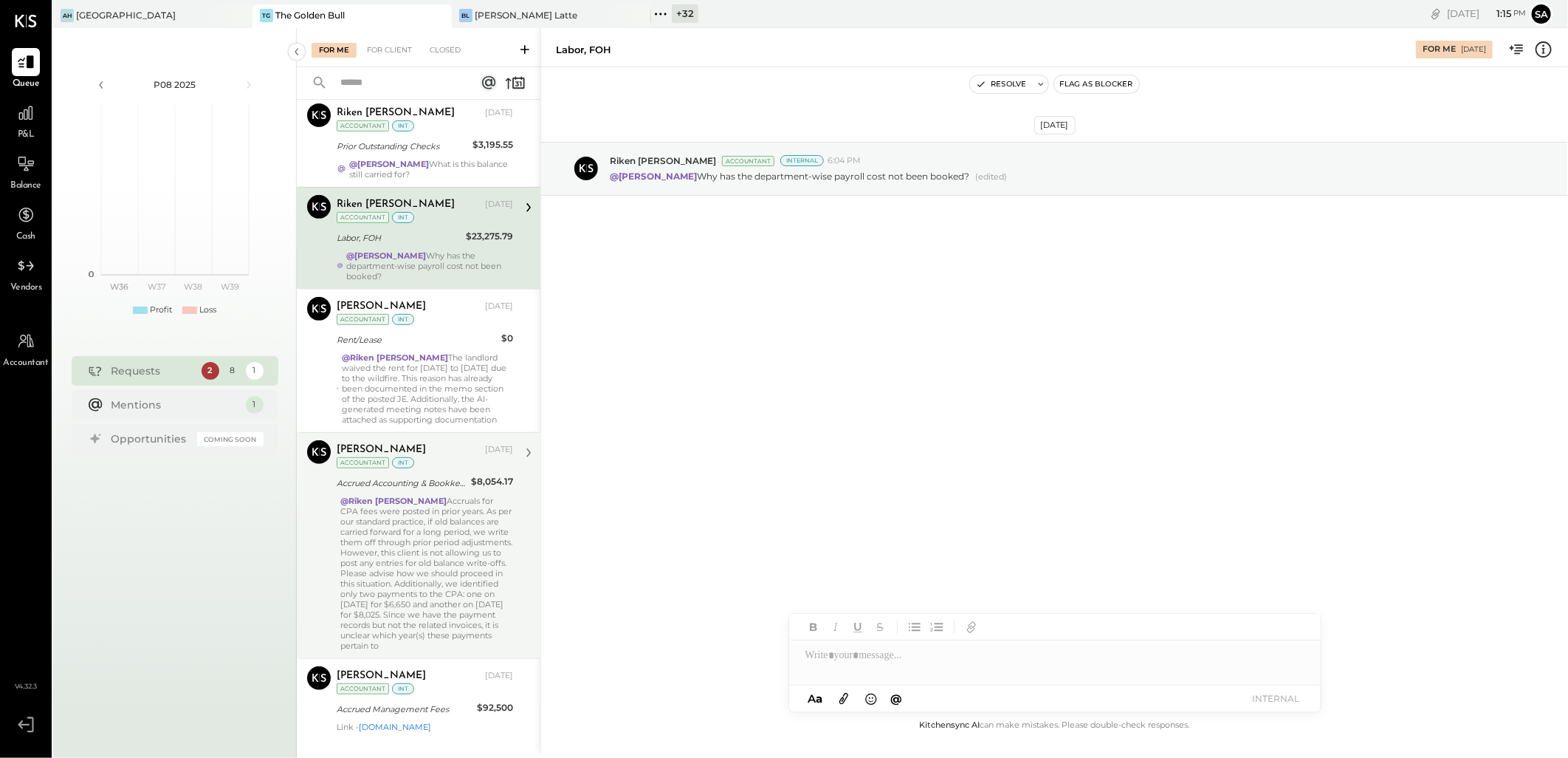
scroll to position [384, 0]
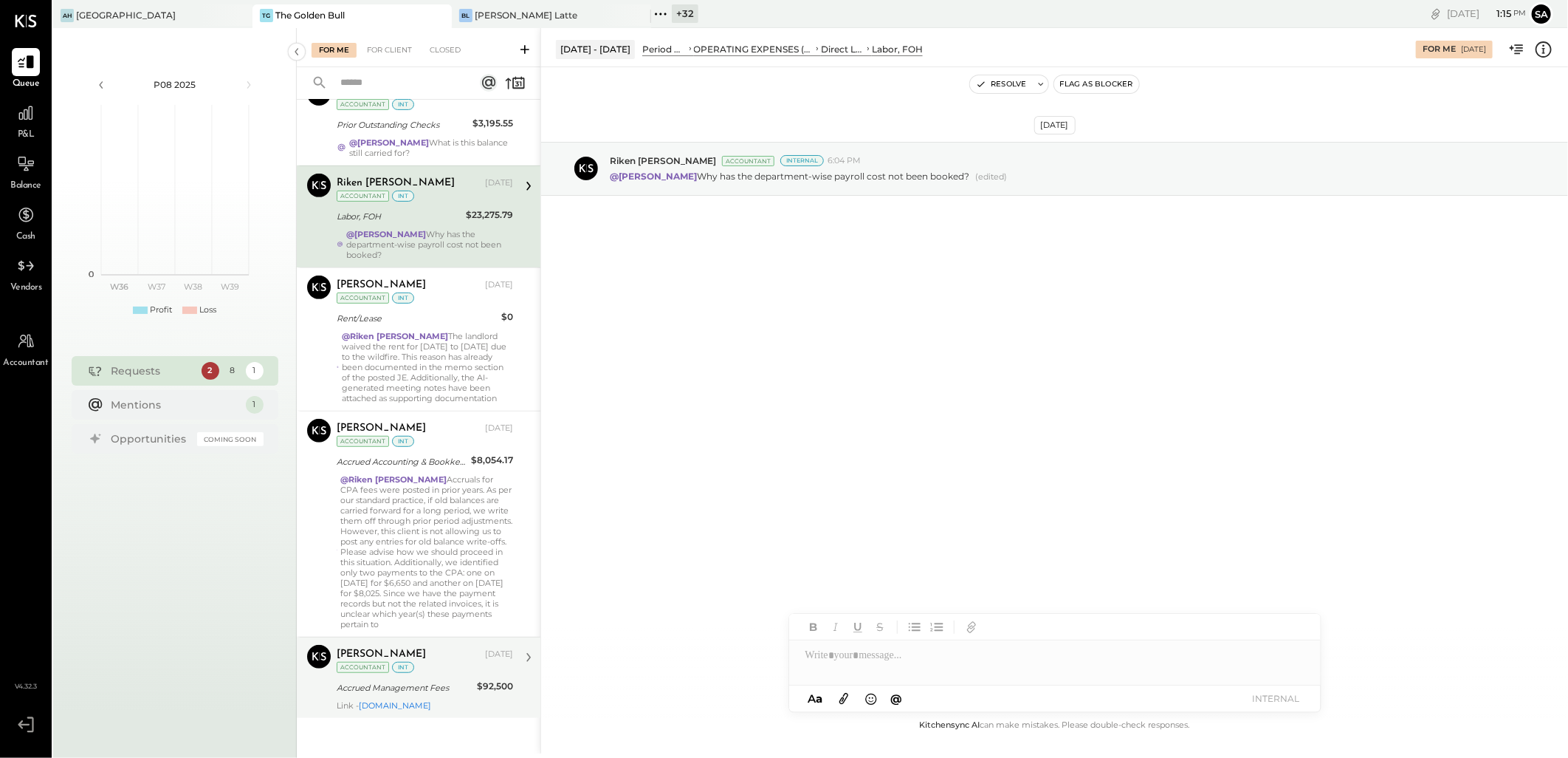
click at [438, 666] on div "[PERSON_NAME] [DATE] Accountant int" at bounding box center [424, 660] width 176 height 30
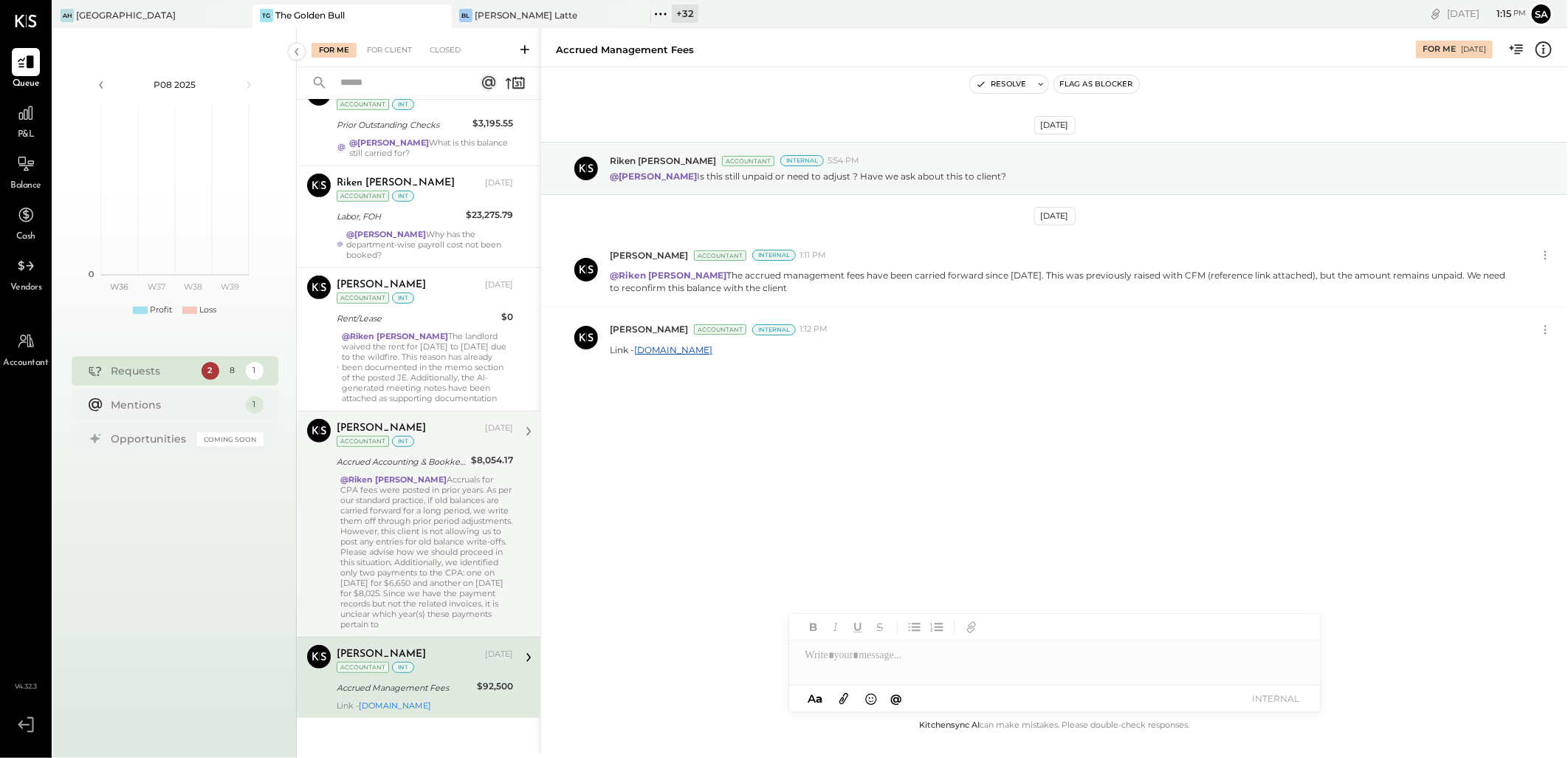
click at [430, 579] on div "@Riken [PERSON_NAME] Accruals for CPA fees were posted in prior years. As per o…" at bounding box center [427, 552] width 173 height 155
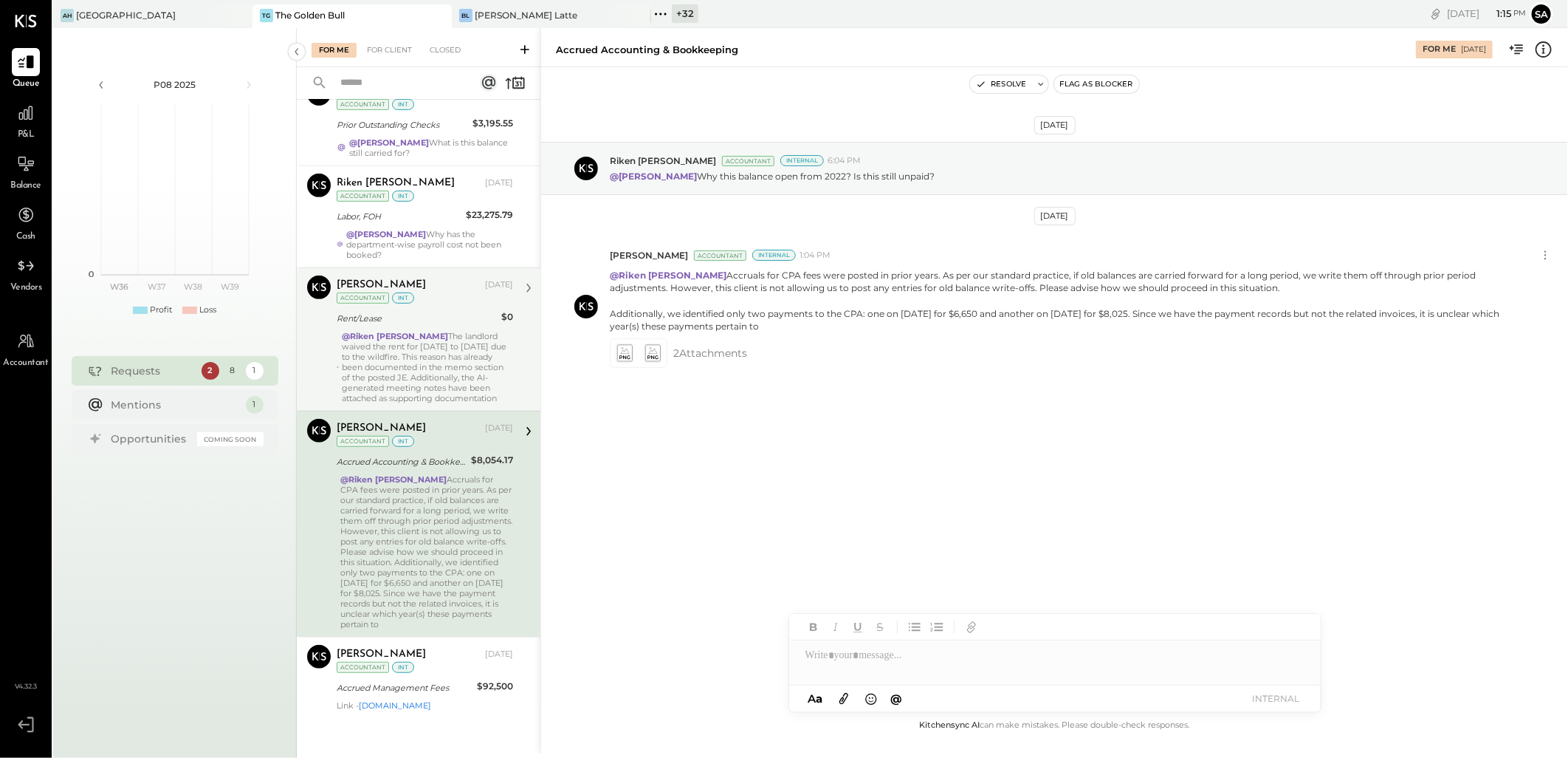
click at [433, 355] on div "@[PERSON_NAME] The landlord waived the rent for [DATE] to [DATE] due to the wil…" at bounding box center [428, 368] width 172 height 73
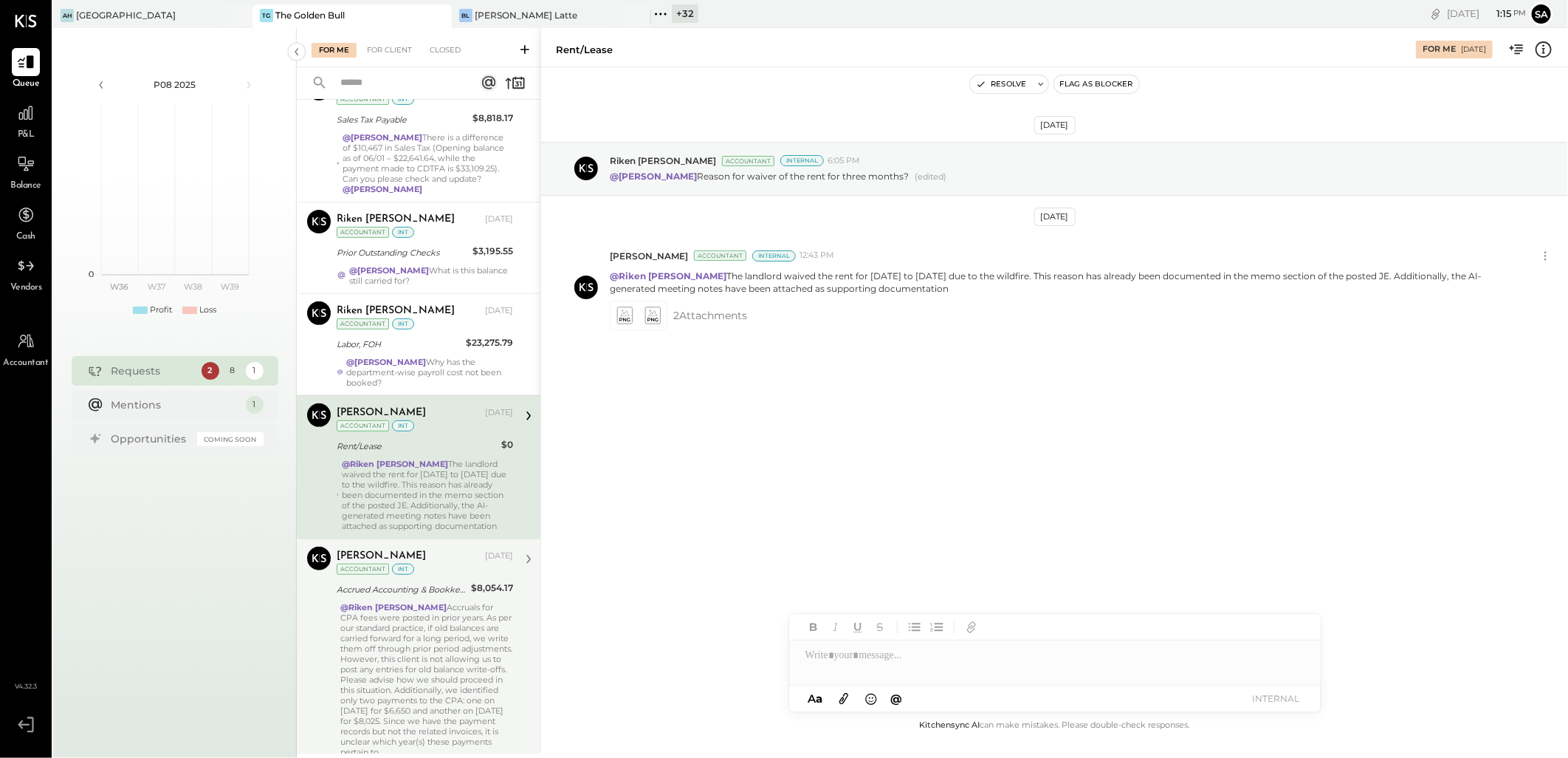
scroll to position [219, 0]
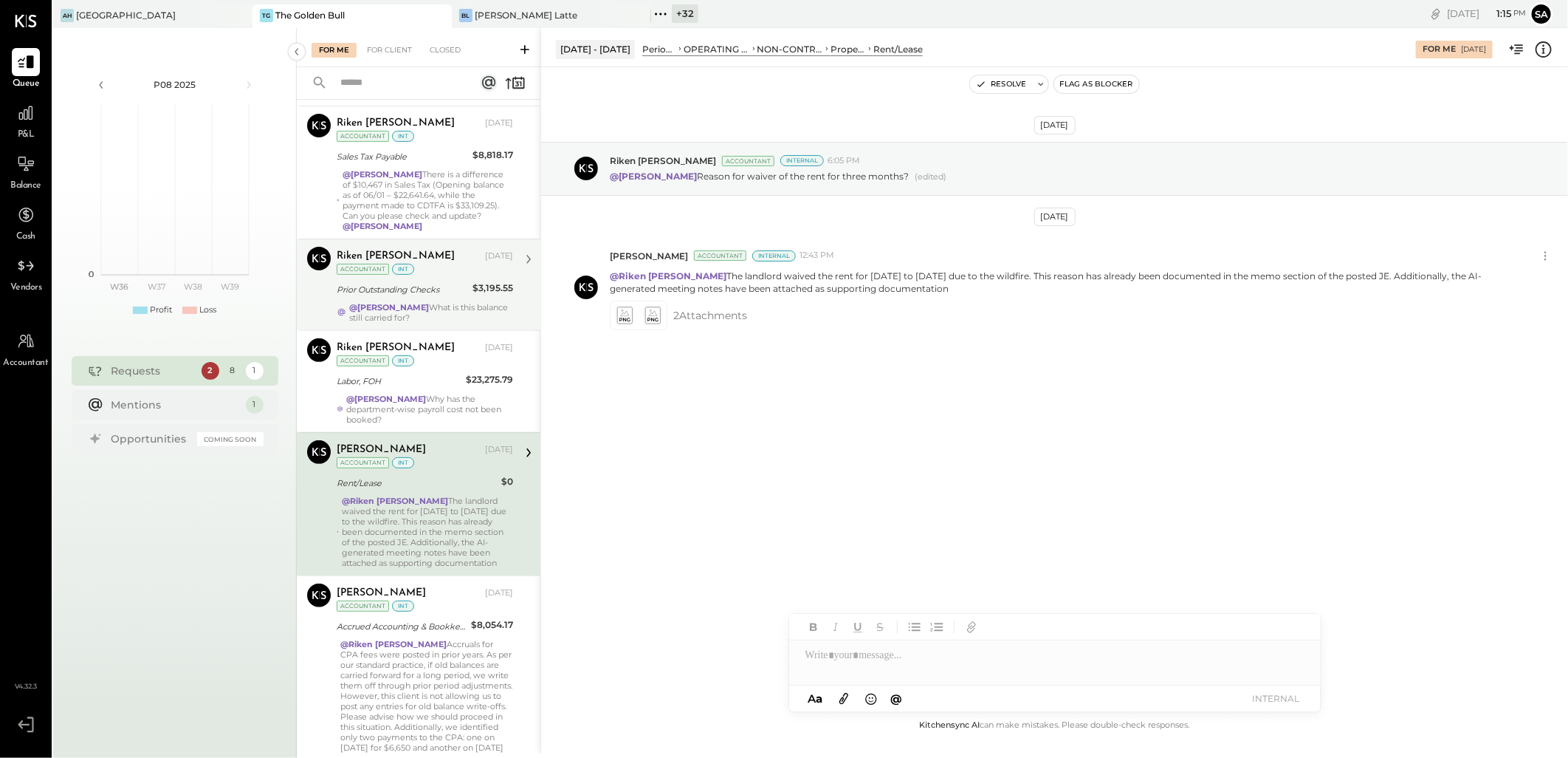
click at [421, 282] on div "Prior Outstanding Checks" at bounding box center [402, 289] width 131 height 15
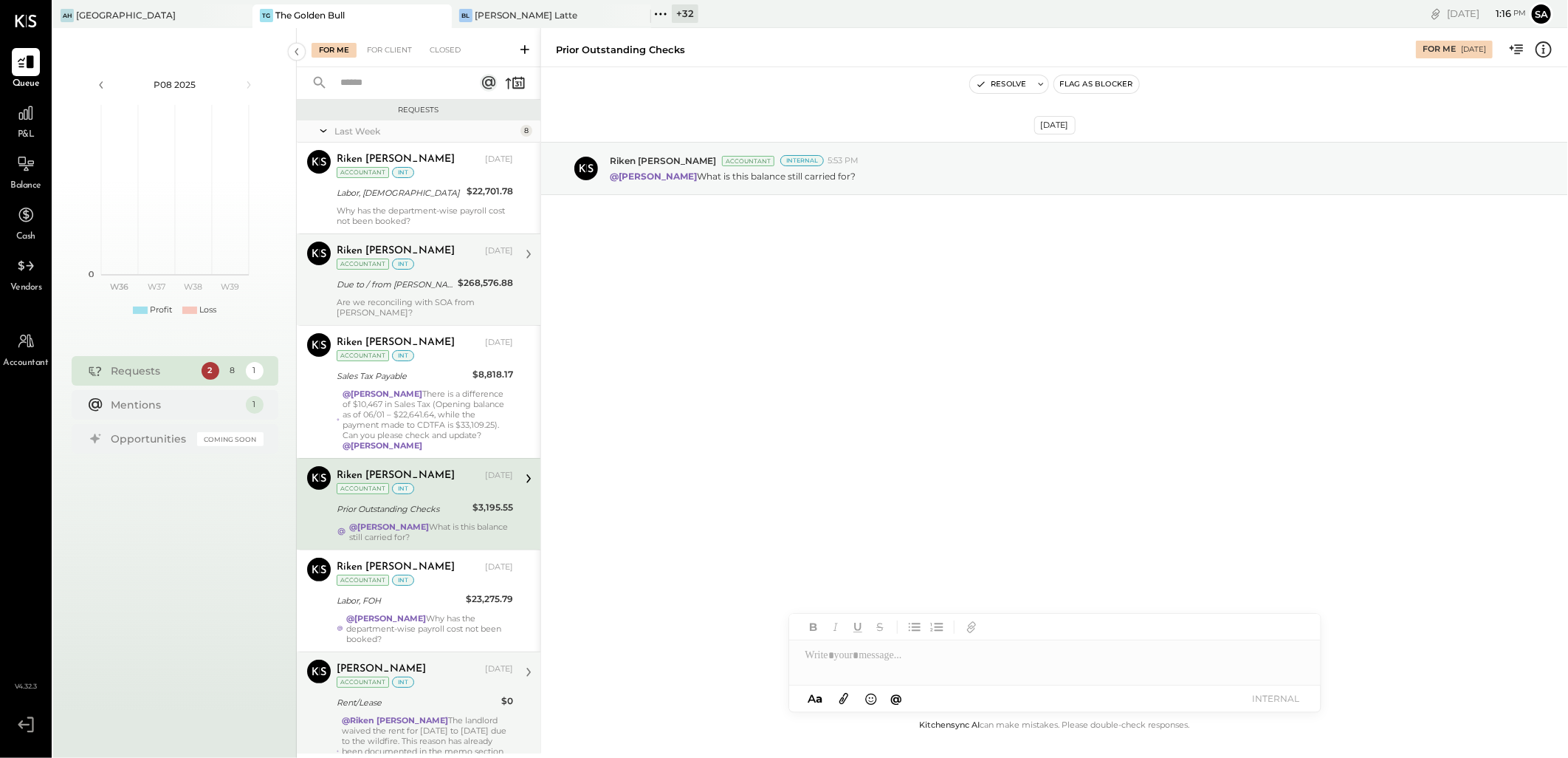
click at [417, 287] on div "Due to / from [PERSON_NAME]" at bounding box center [395, 284] width 117 height 15
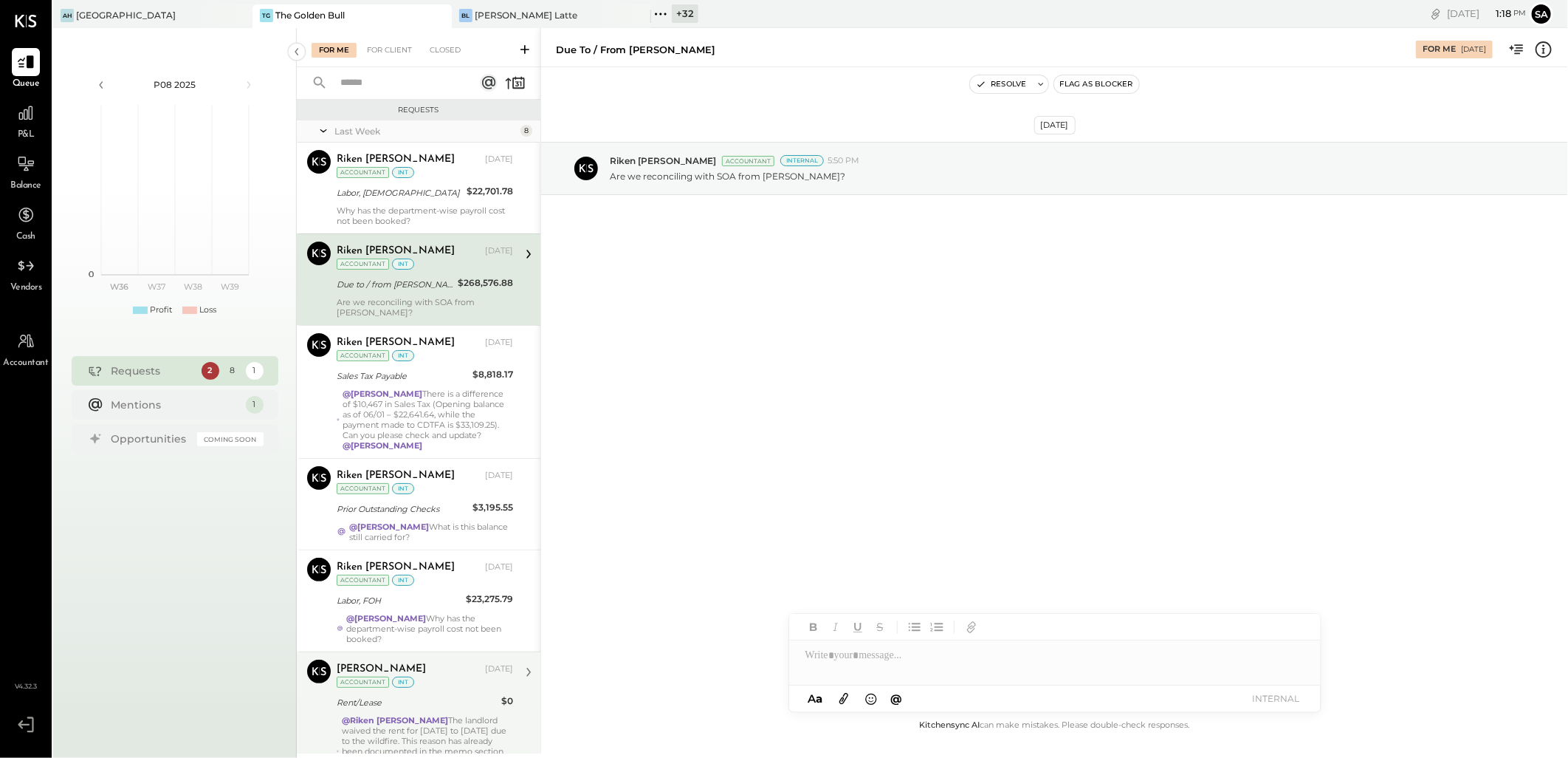
click at [902, 654] on div at bounding box center [1055, 654] width 532 height 29
click at [875, 661] on div at bounding box center [1055, 654] width 532 height 29
click at [884, 615] on div "RS Riken [PERSON_NAME]" at bounding box center [910, 623] width 169 height 29
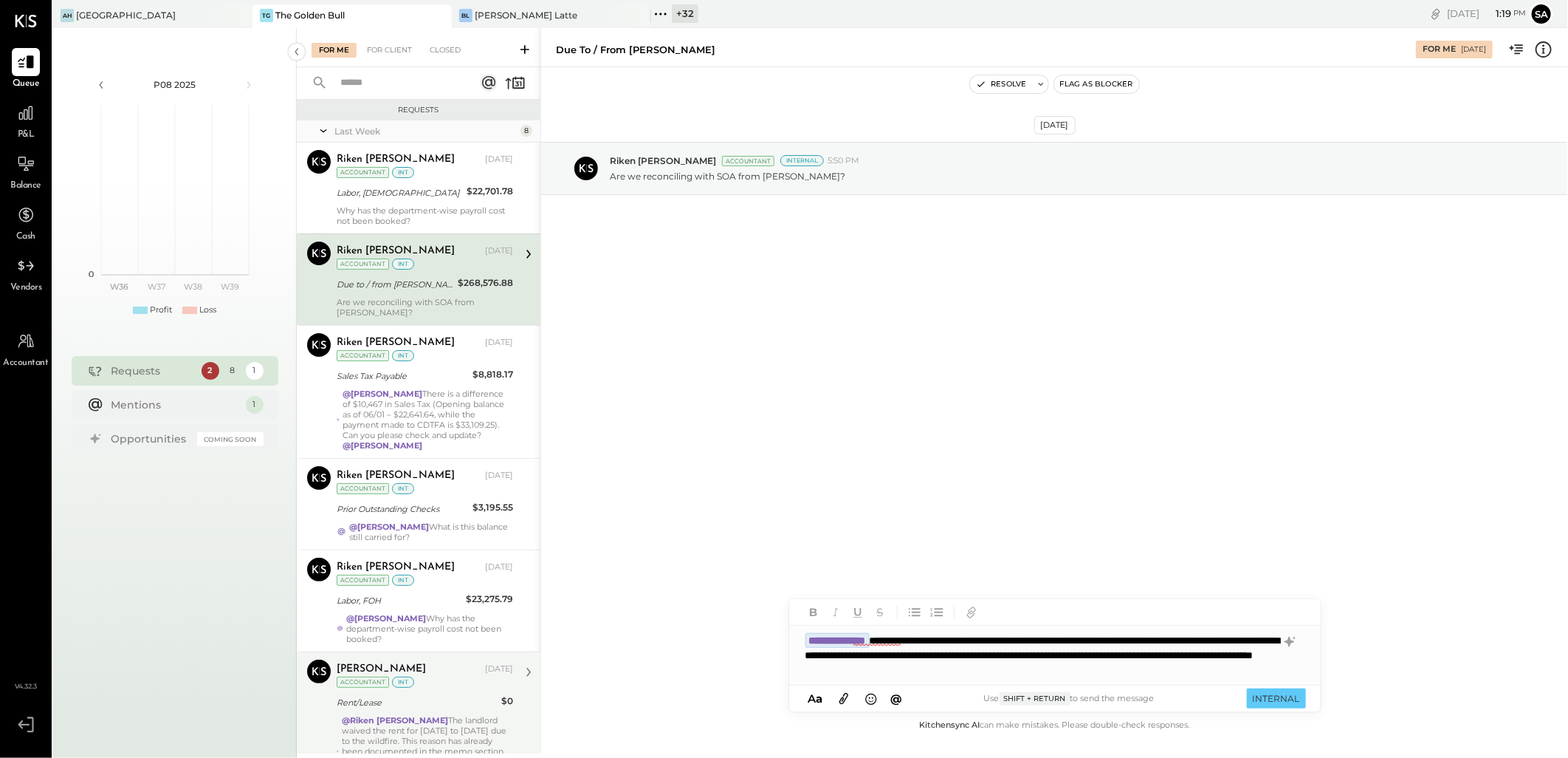
click at [1178, 668] on div "**********" at bounding box center [1055, 654] width 532 height 59
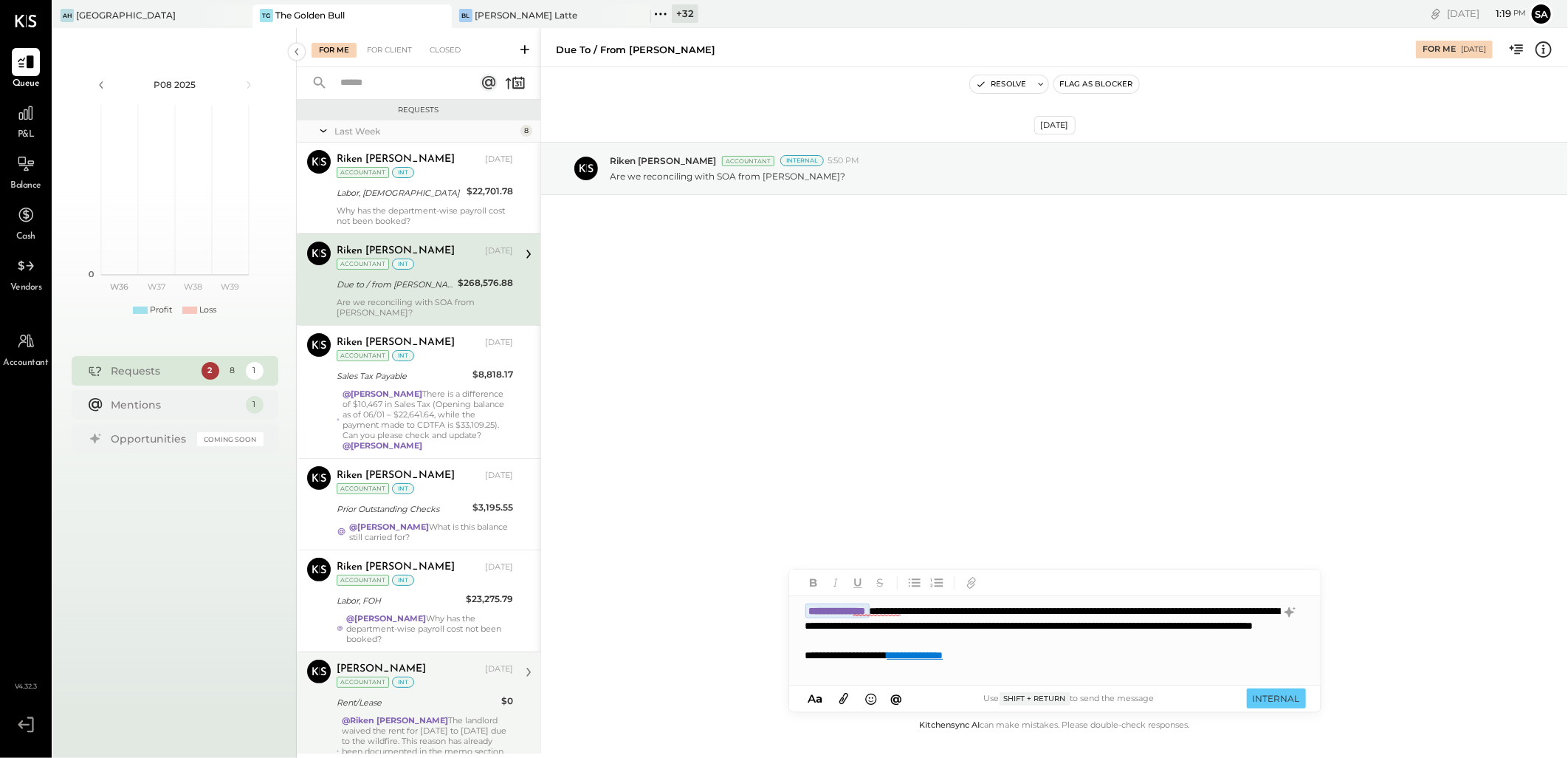
click at [1174, 640] on div "**********" at bounding box center [1055, 640] width 532 height 89
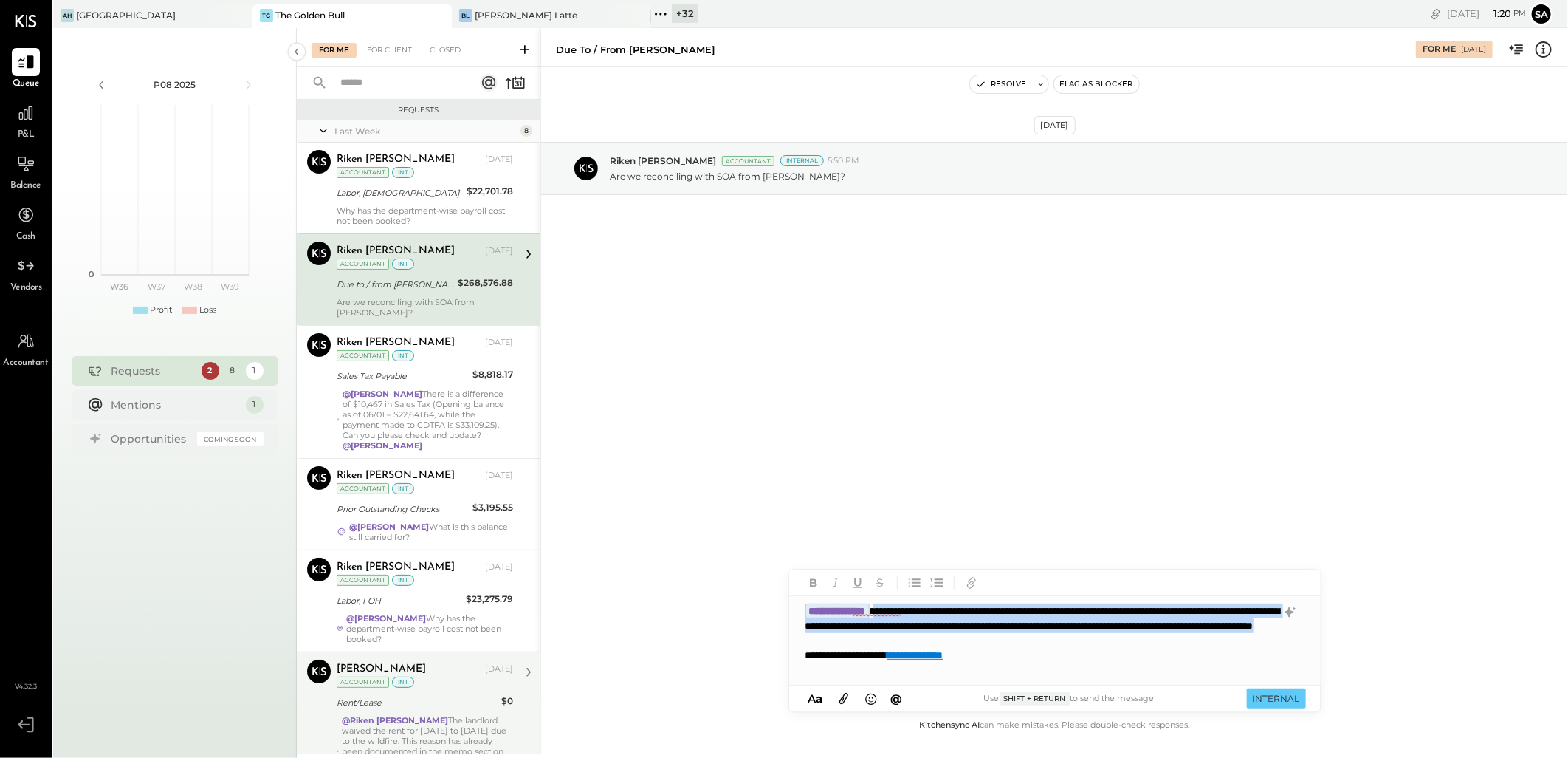
drag, startPoint x: 1171, startPoint y: 638, endPoint x: 908, endPoint y: 601, distance: 265.6
click at [908, 601] on div "**********" at bounding box center [1055, 640] width 532 height 89
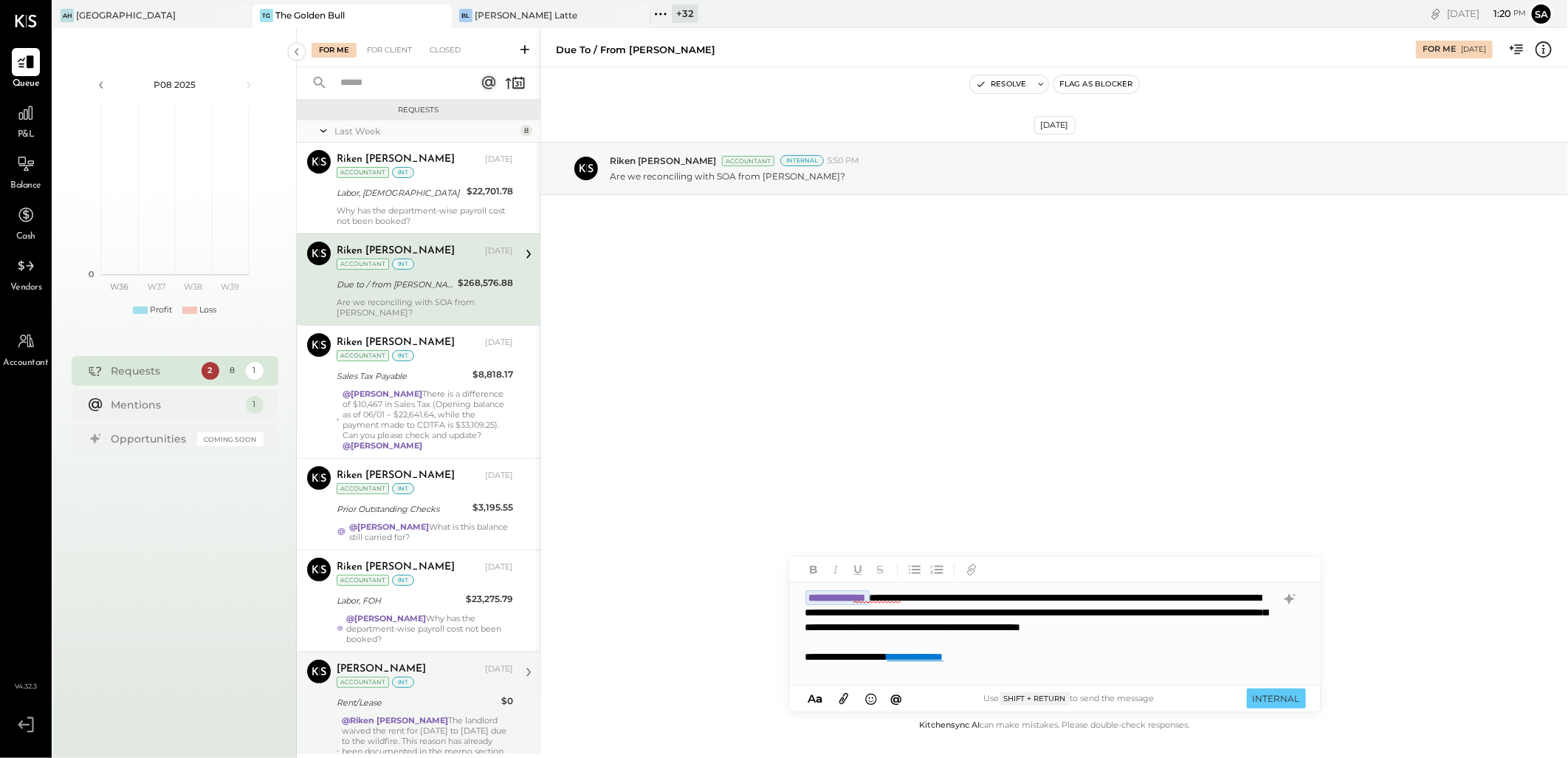
click at [963, 643] on div "**********" at bounding box center [1055, 634] width 531 height 103
click at [1065, 644] on div "**********" at bounding box center [1055, 634] width 531 height 103
click at [1288, 698] on button "INTERNAL" at bounding box center [1276, 698] width 59 height 20
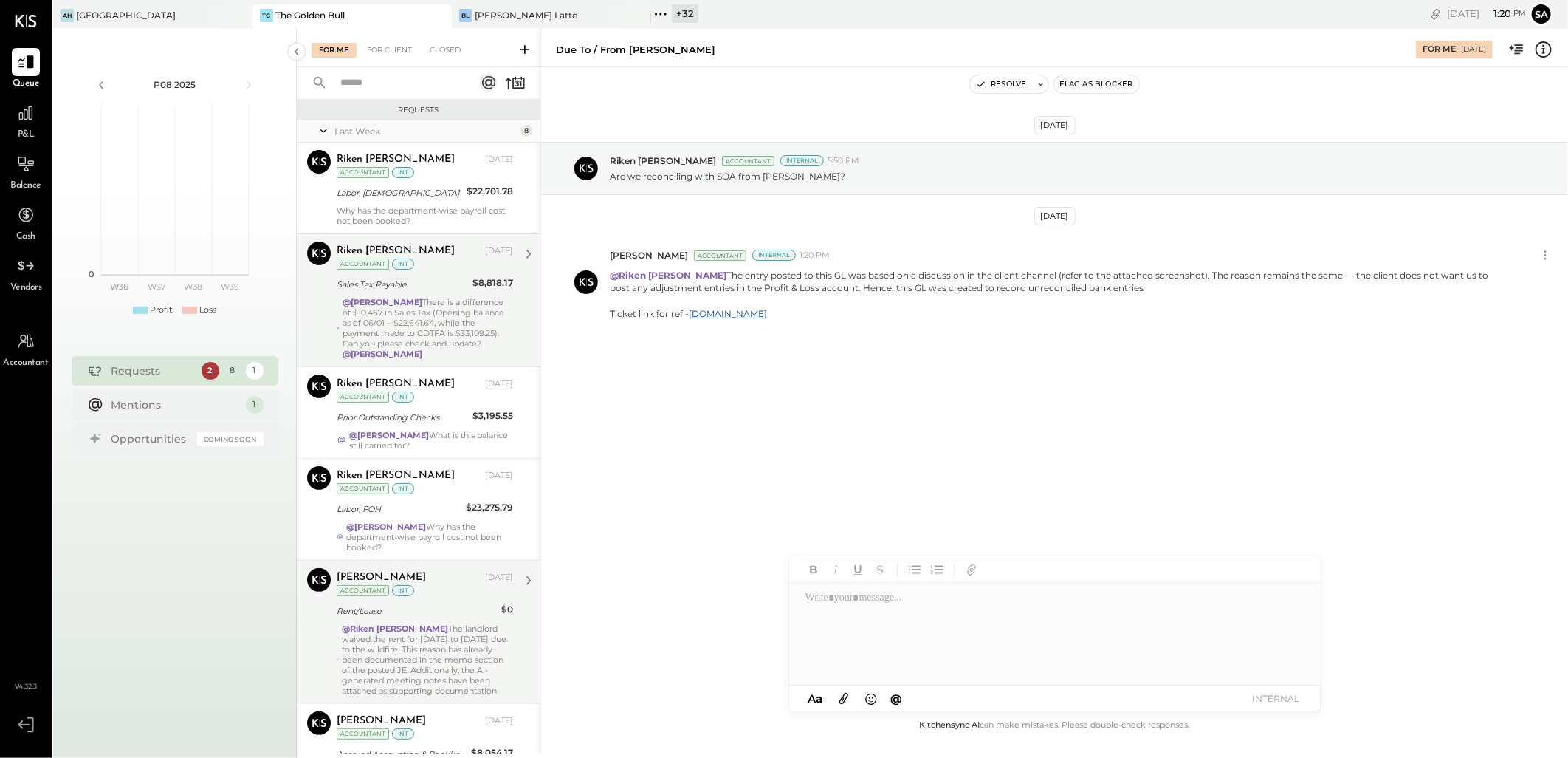
click at [401, 300] on div "@[PERSON_NAME] There is a difference of $10,467 in Sales Tax (Opening balance a…" at bounding box center [428, 328] width 171 height 62
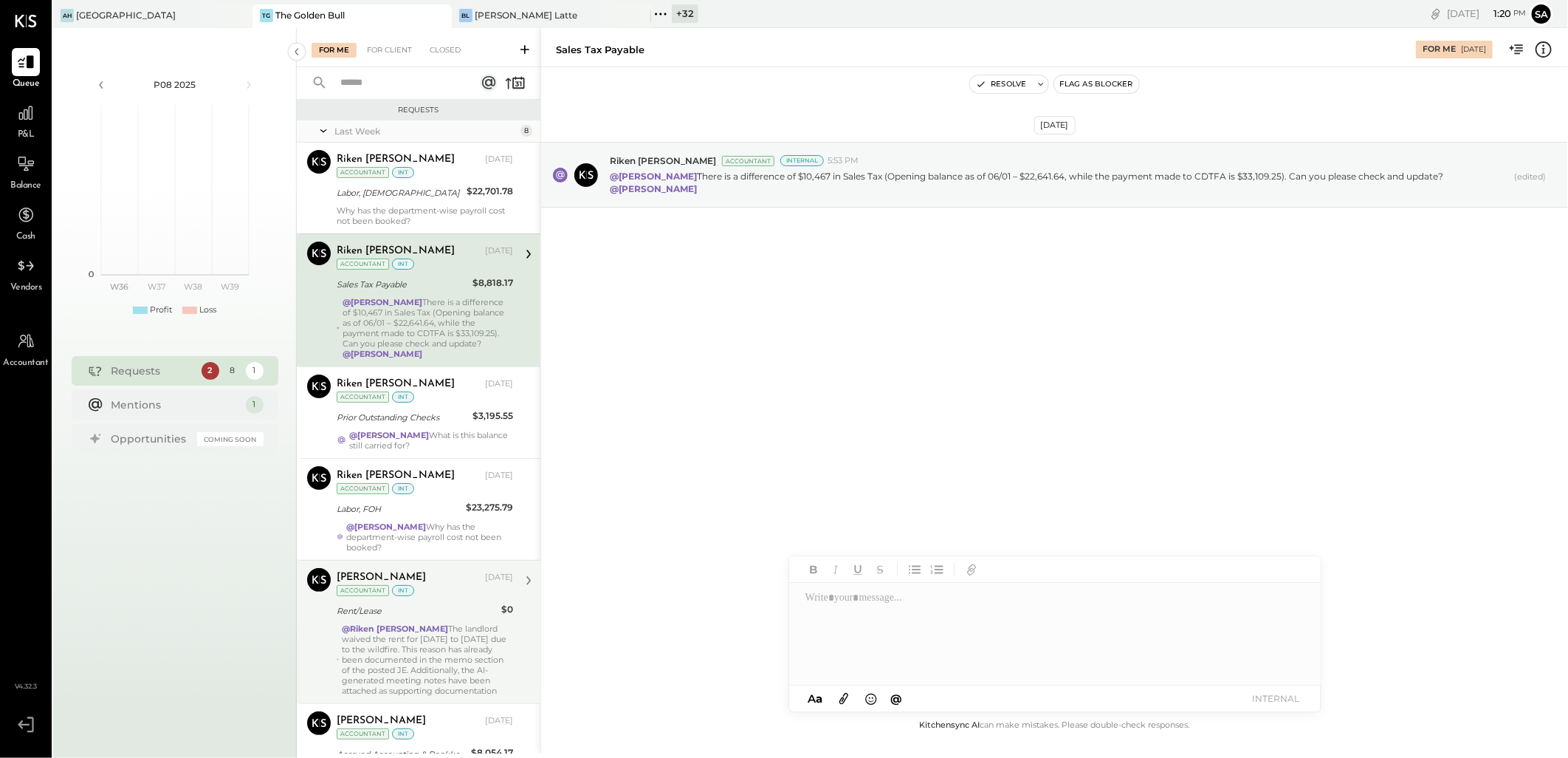
click at [854, 326] on div "[DATE] [PERSON_NAME] Accountant Internal 5:53 PM @[PERSON_NAME] There is a diff…" at bounding box center [1055, 391] width 1027 height 649
click at [838, 599] on div at bounding box center [1055, 634] width 531 height 103
type input "*****"
click at [909, 629] on span "Riken [PERSON_NAME]" at bounding box center [931, 624] width 116 height 14
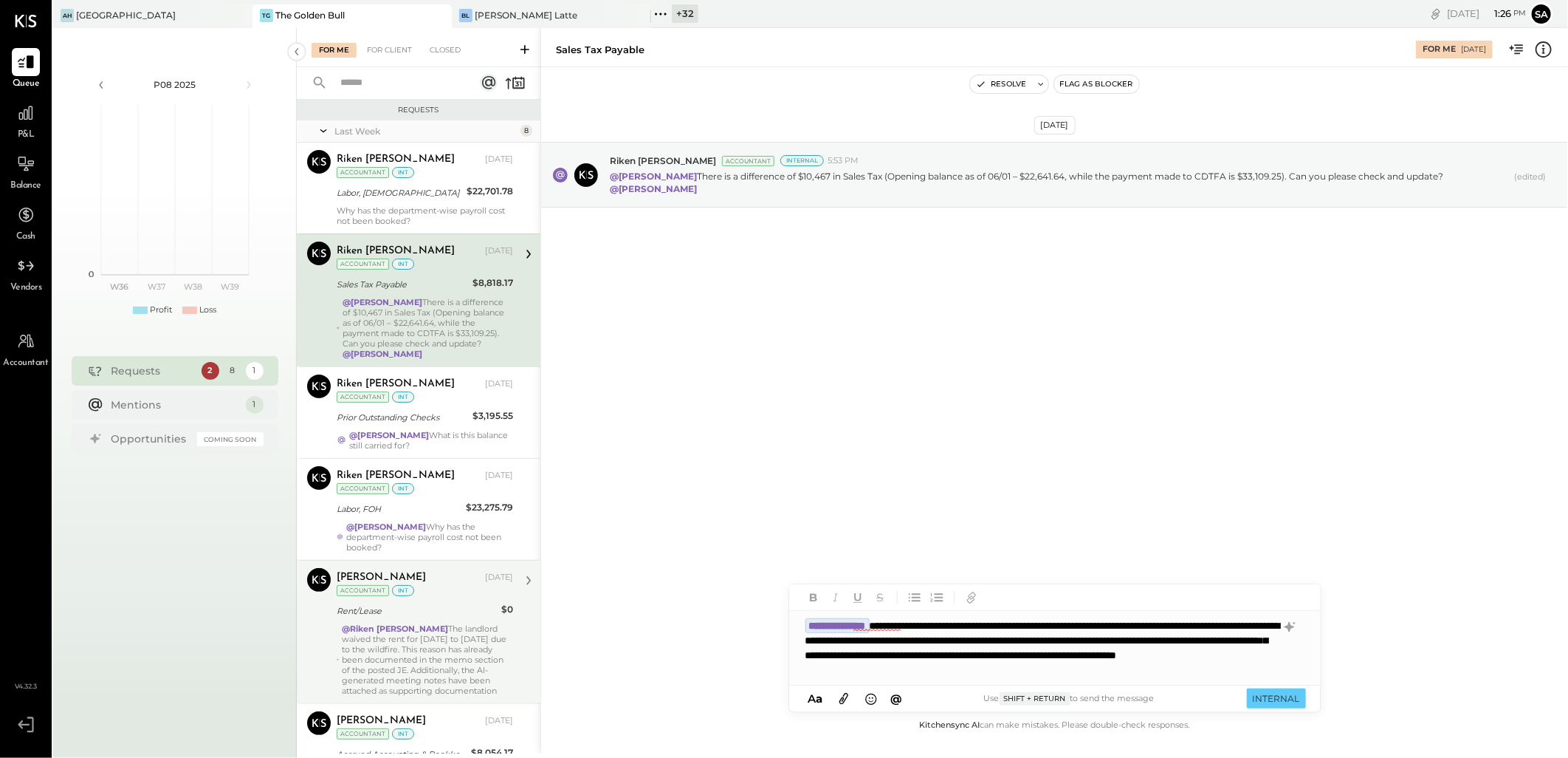
click at [843, 696] on icon at bounding box center [844, 698] width 17 height 17
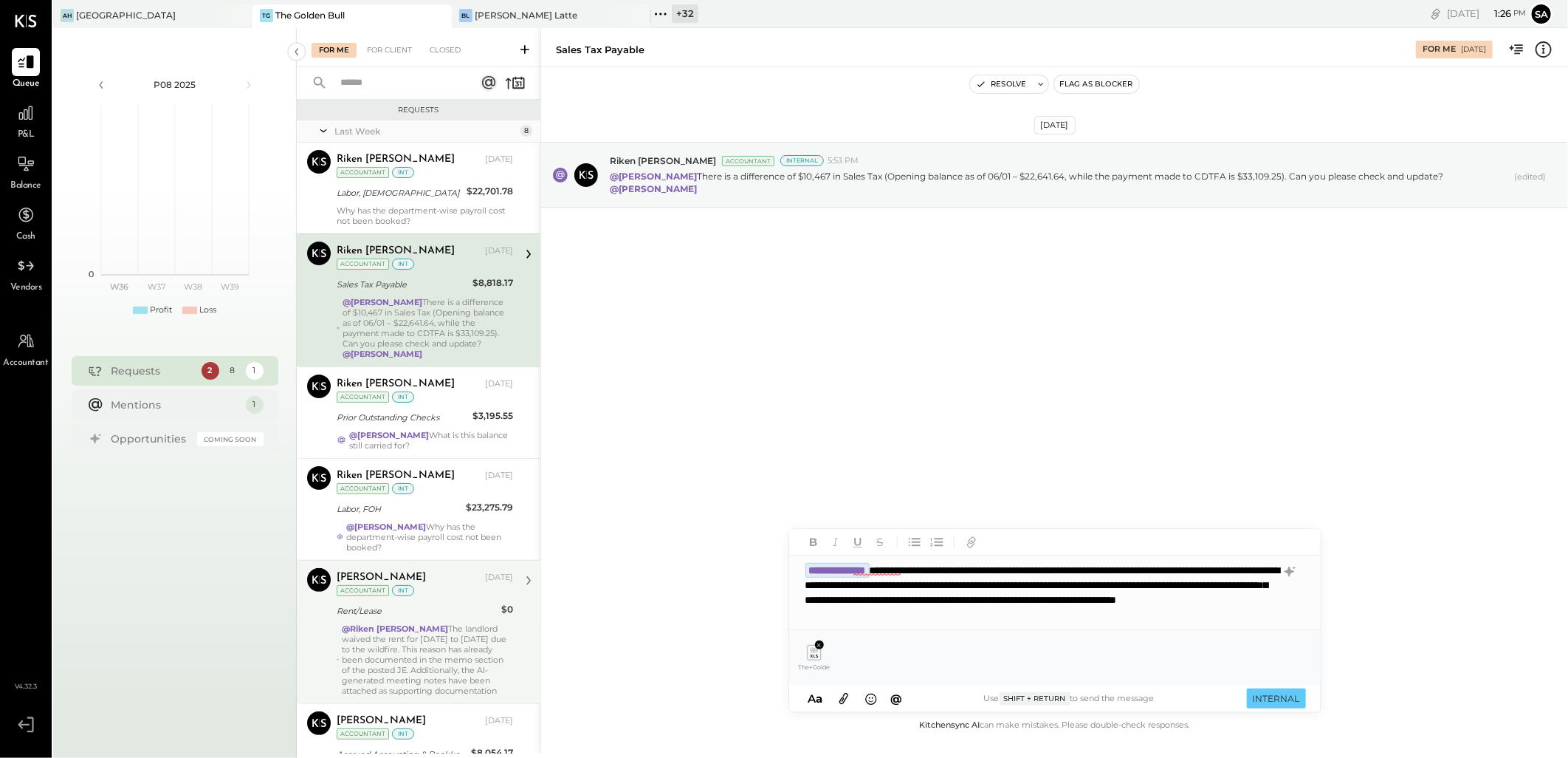
click at [1273, 696] on button "INTERNAL" at bounding box center [1276, 698] width 59 height 20
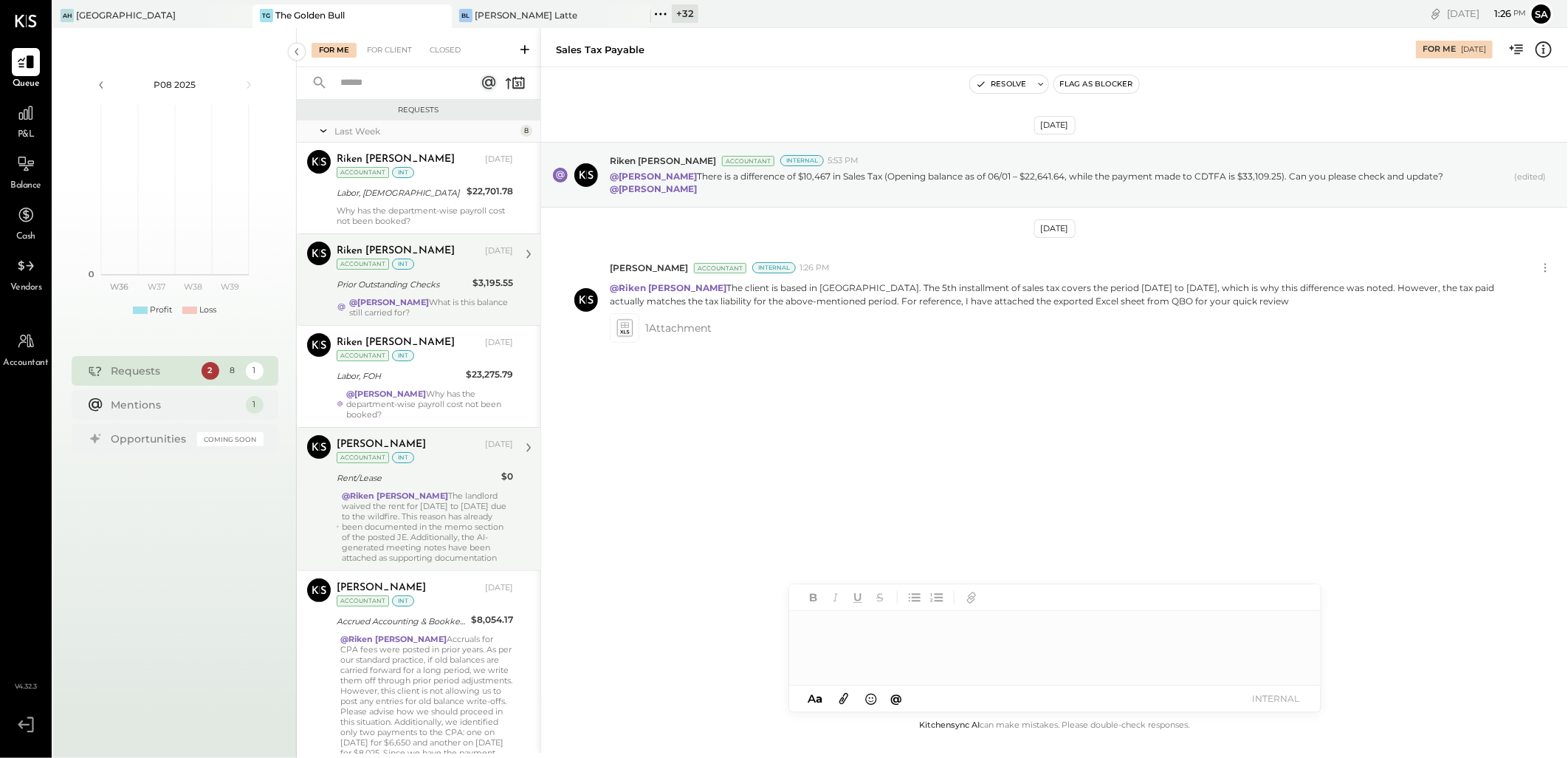
click at [424, 273] on div "[PERSON_NAME] [DATE] Accountant int Prior Outstanding Checks $3,195.55 @[PERSON…" at bounding box center [424, 280] width 176 height 76
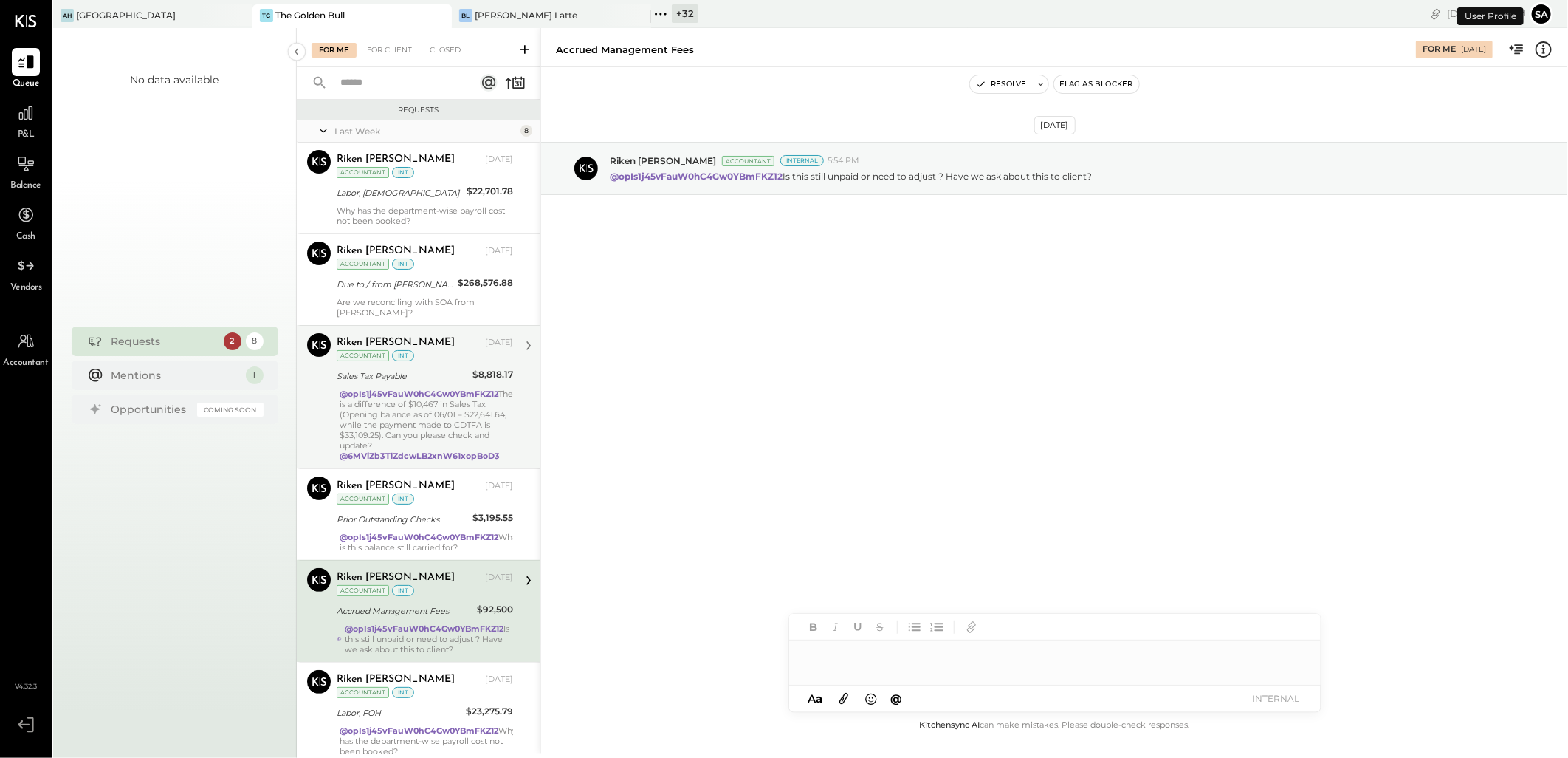
scroll to position [174, 0]
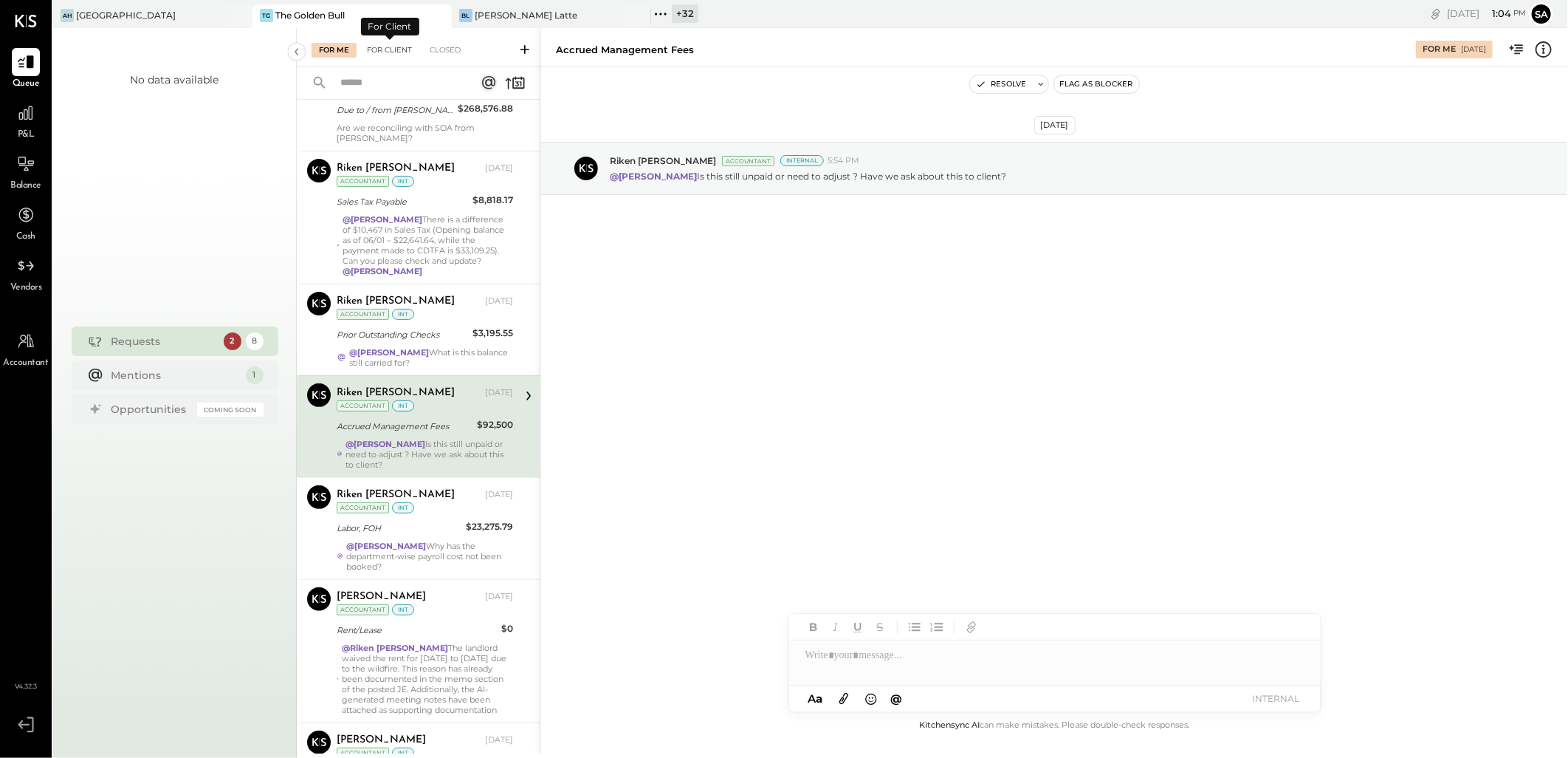
click at [404, 47] on div "For Client" at bounding box center [390, 50] width 60 height 15
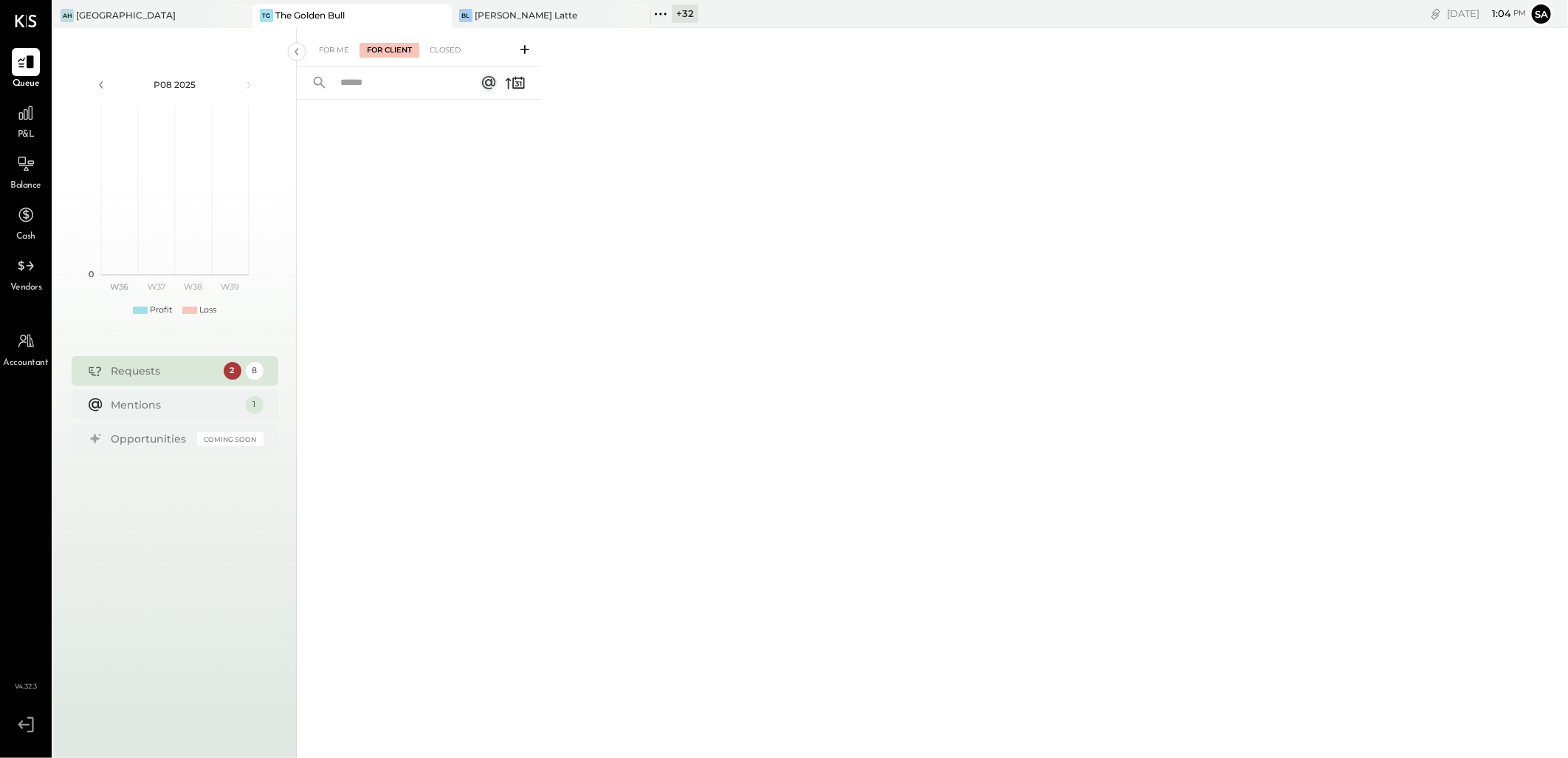
click at [396, 83] on input "text" at bounding box center [398, 83] width 134 height 25
click at [451, 47] on div "Closed" at bounding box center [445, 50] width 46 height 15
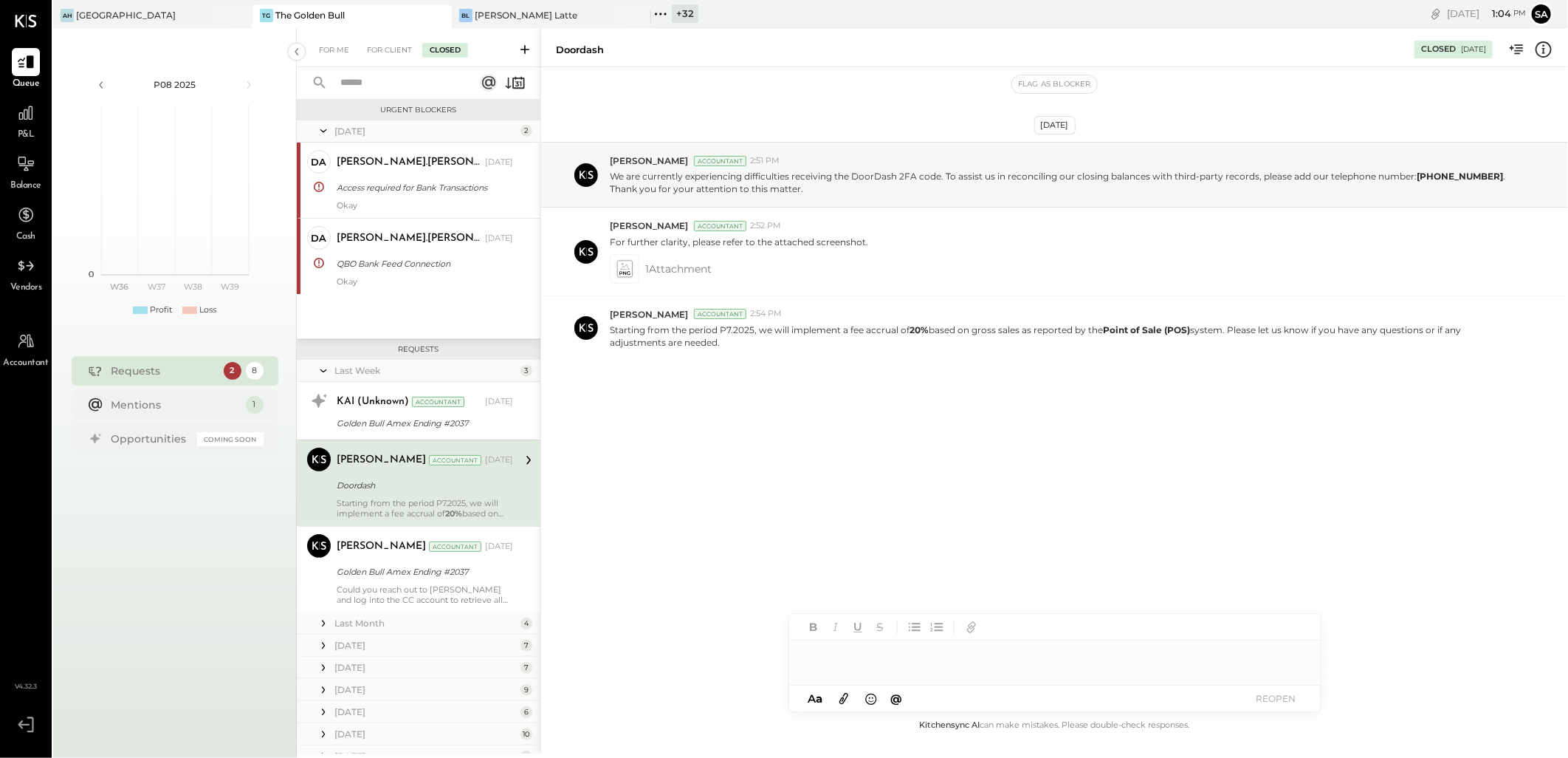
scroll to position [56, 0]
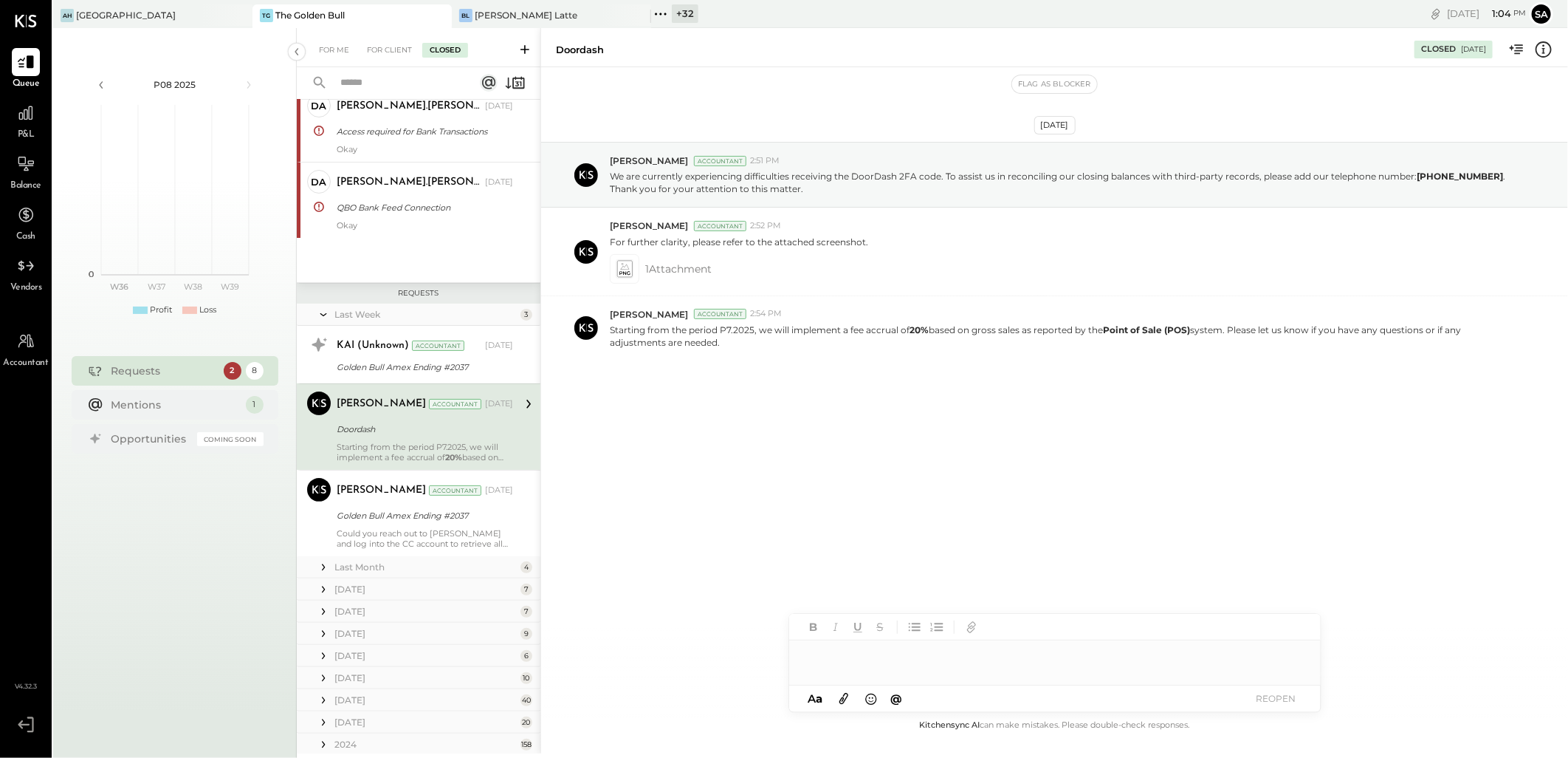
click at [399, 87] on input "text" at bounding box center [398, 83] width 134 height 25
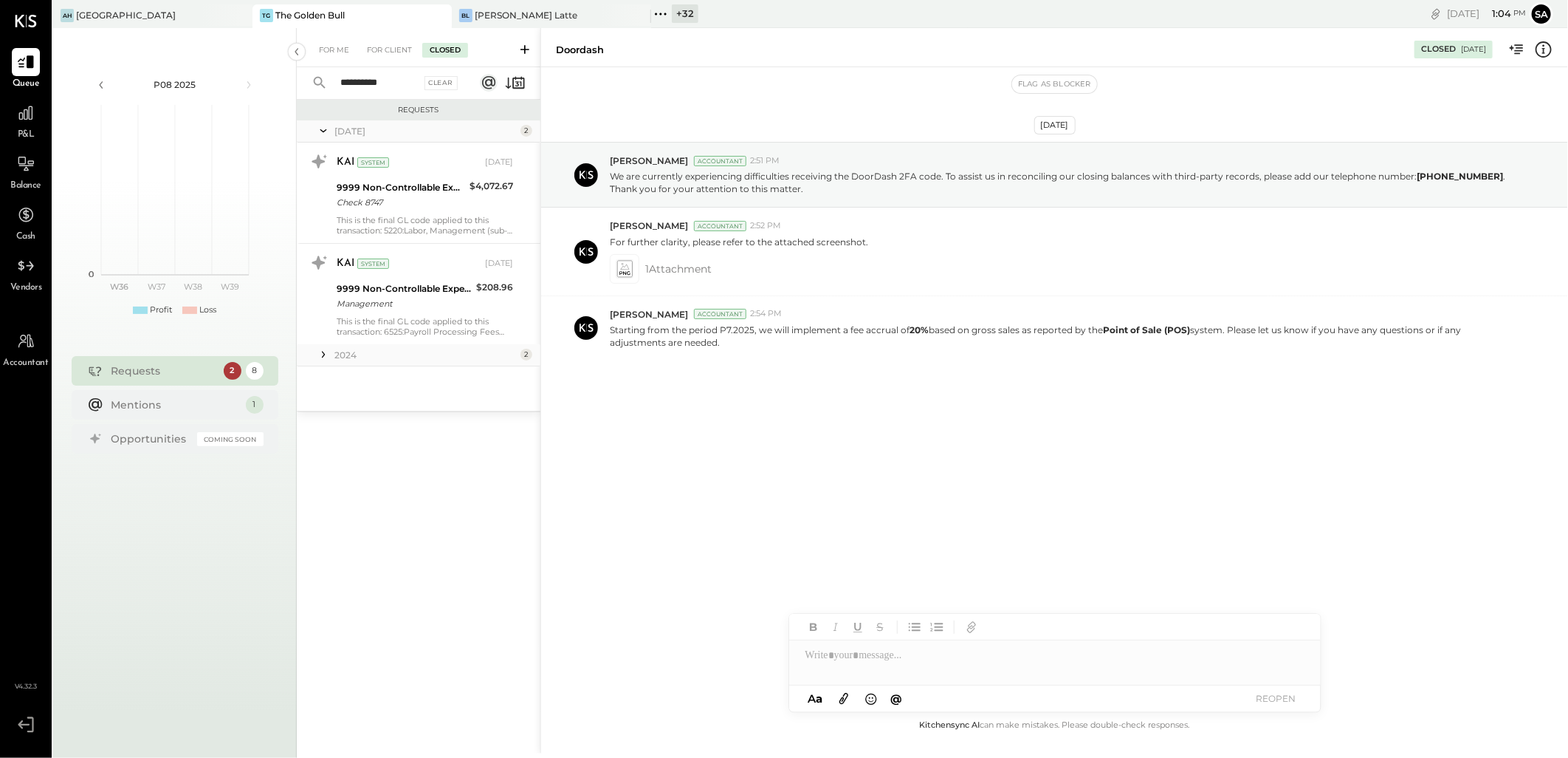
click at [318, 355] on icon at bounding box center [323, 354] width 15 height 15
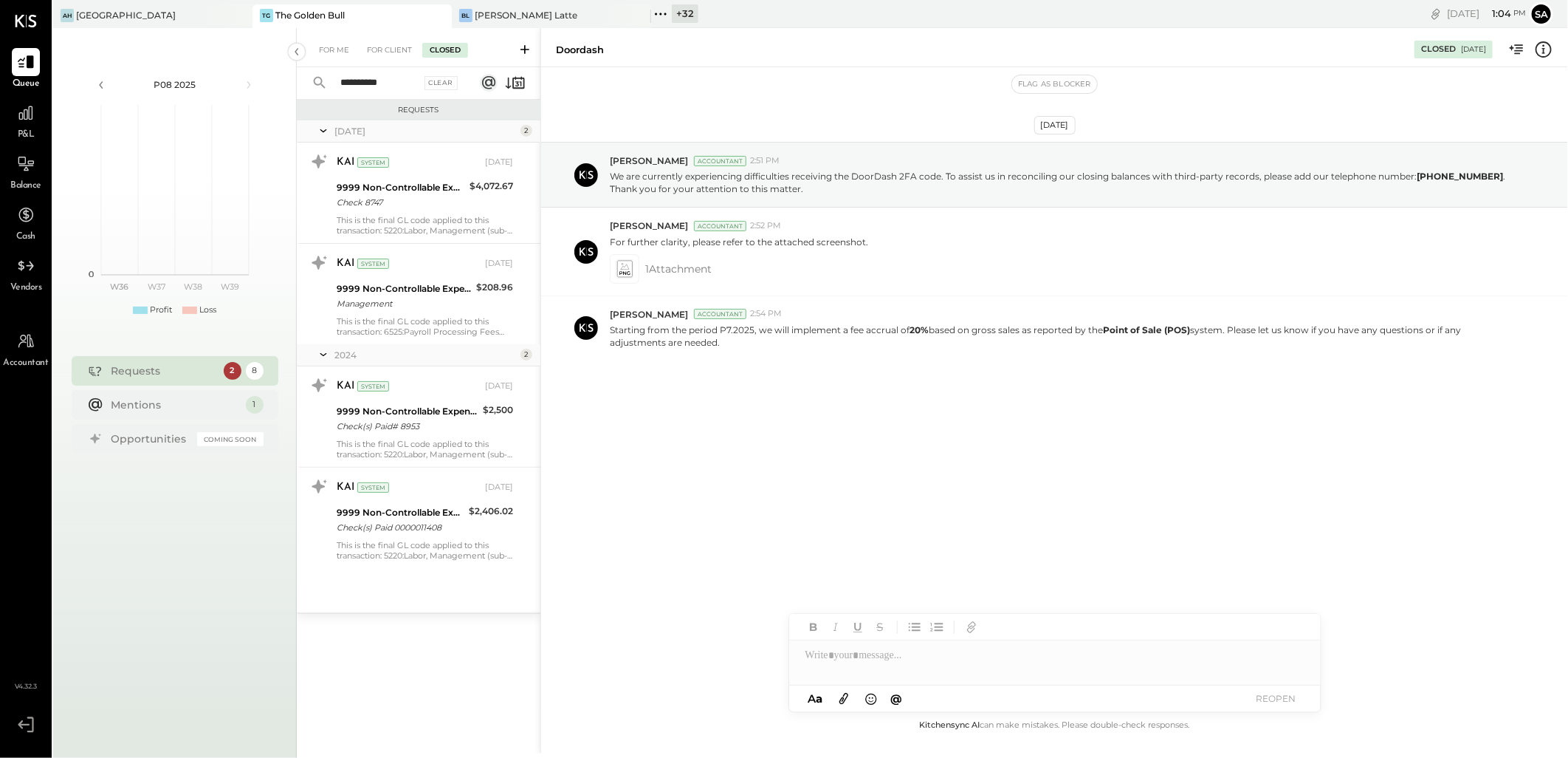
click at [406, 83] on input "**********" at bounding box center [376, 83] width 89 height 25
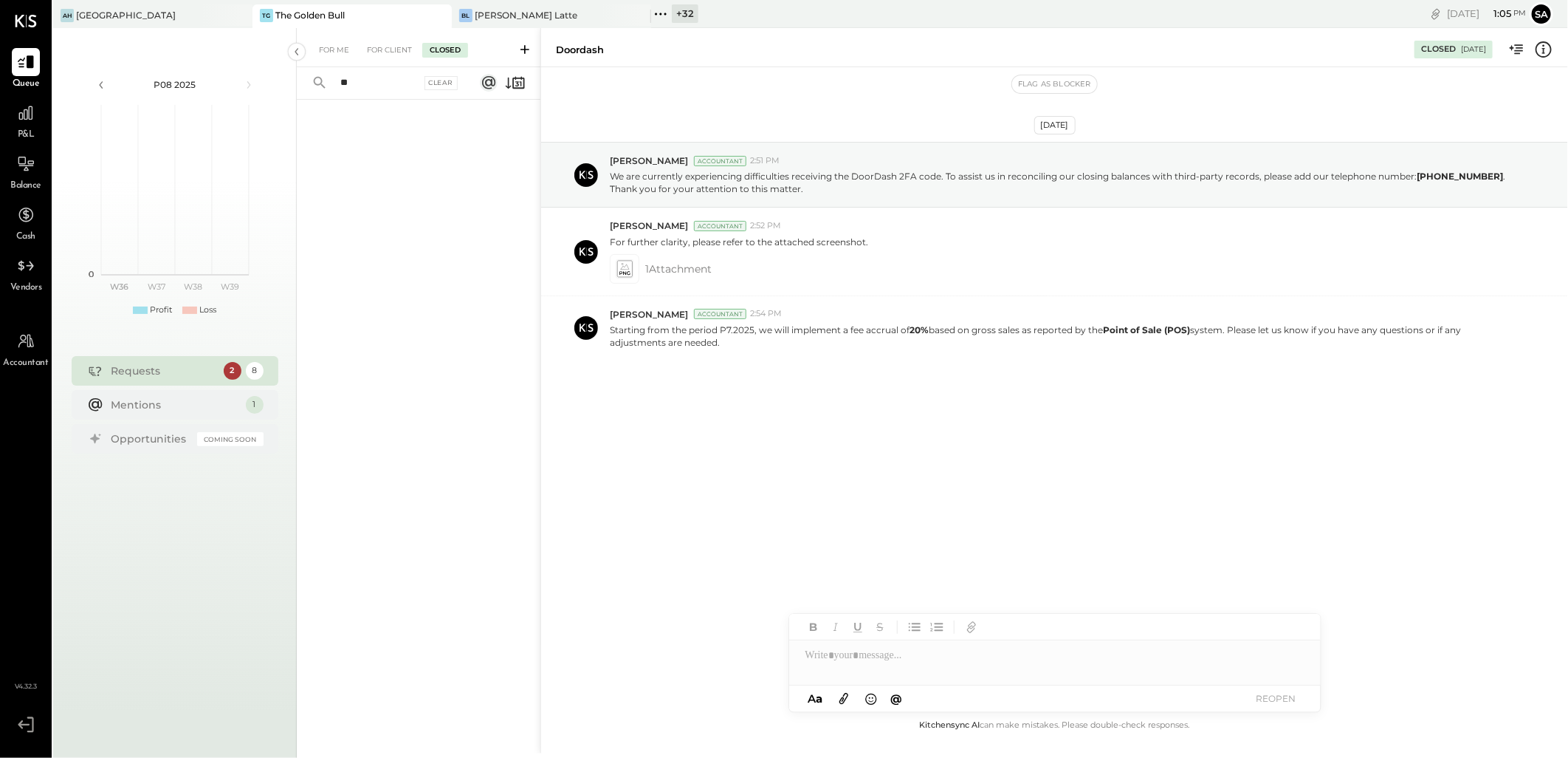
type input "*"
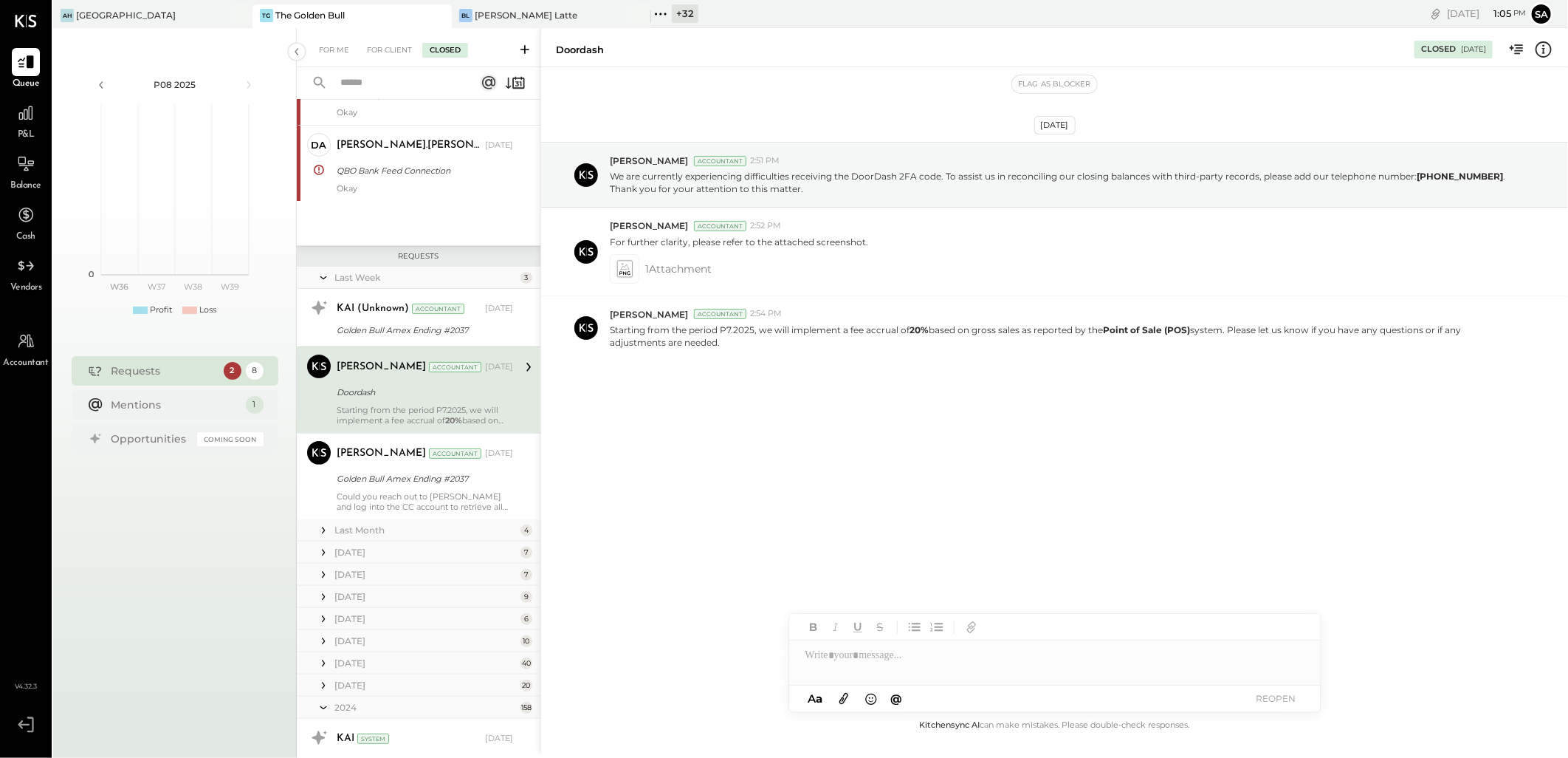
scroll to position [246, 0]
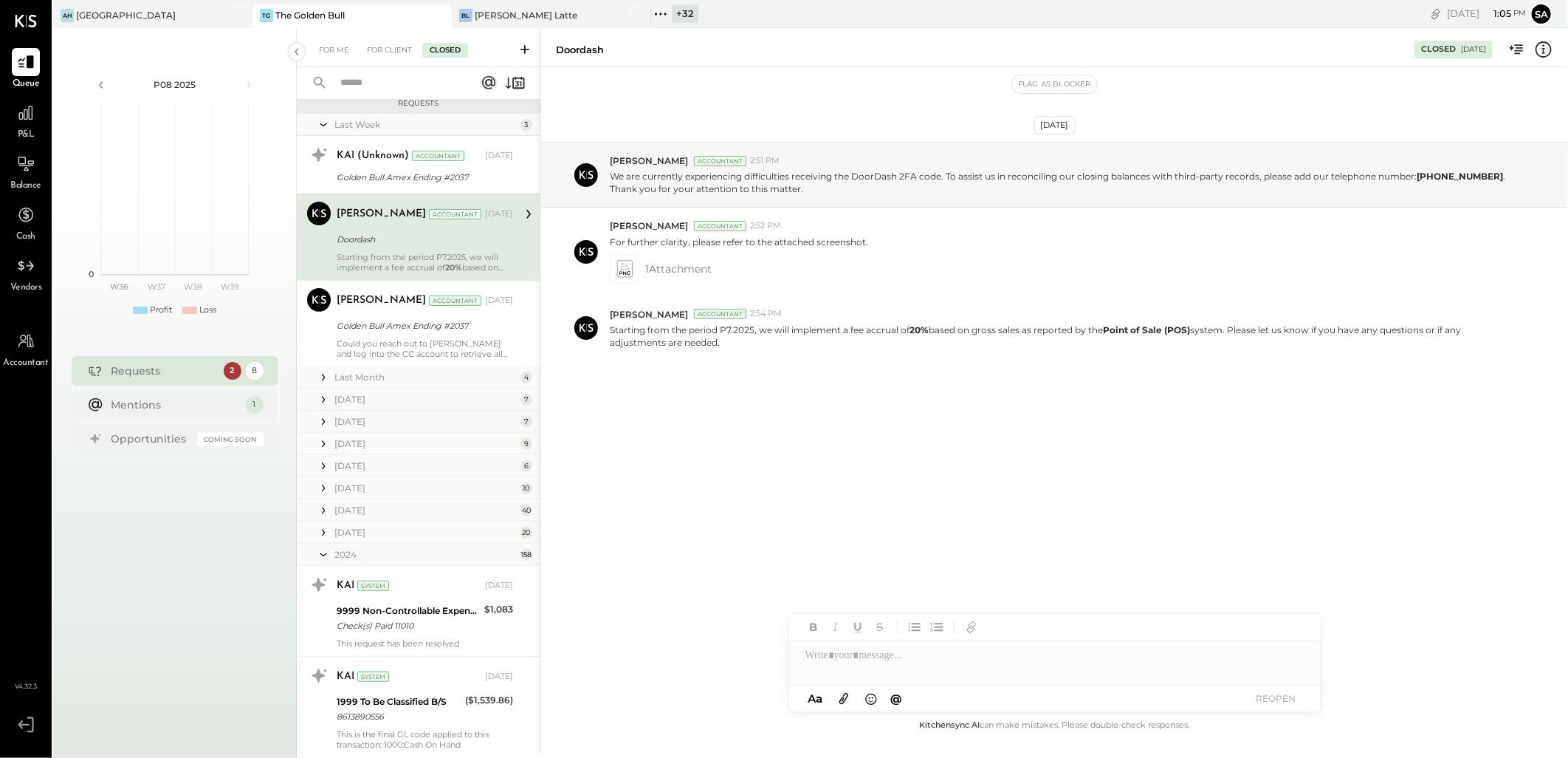
click at [322, 375] on icon at bounding box center [323, 377] width 3 height 6
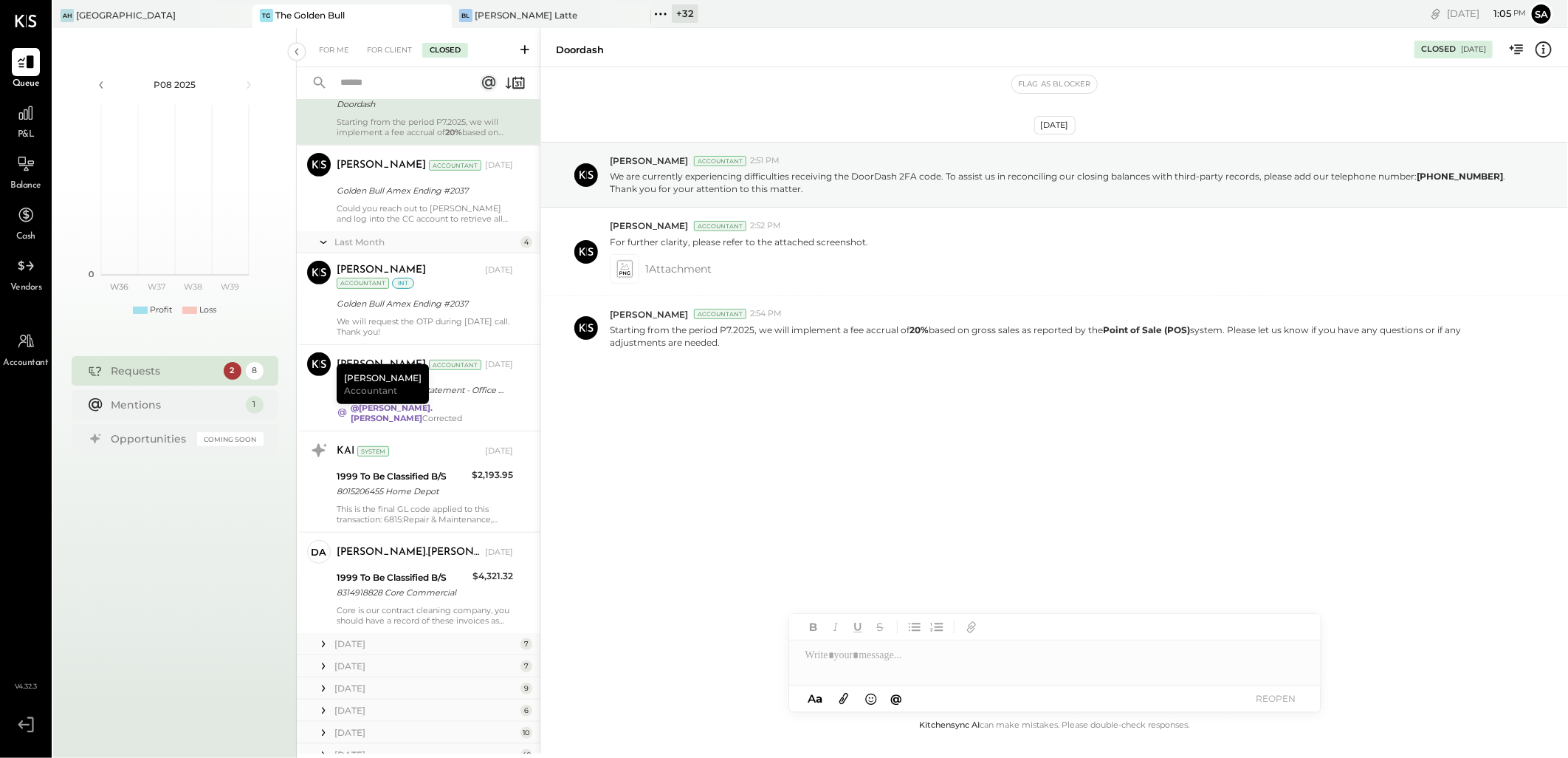
scroll to position [410, 0]
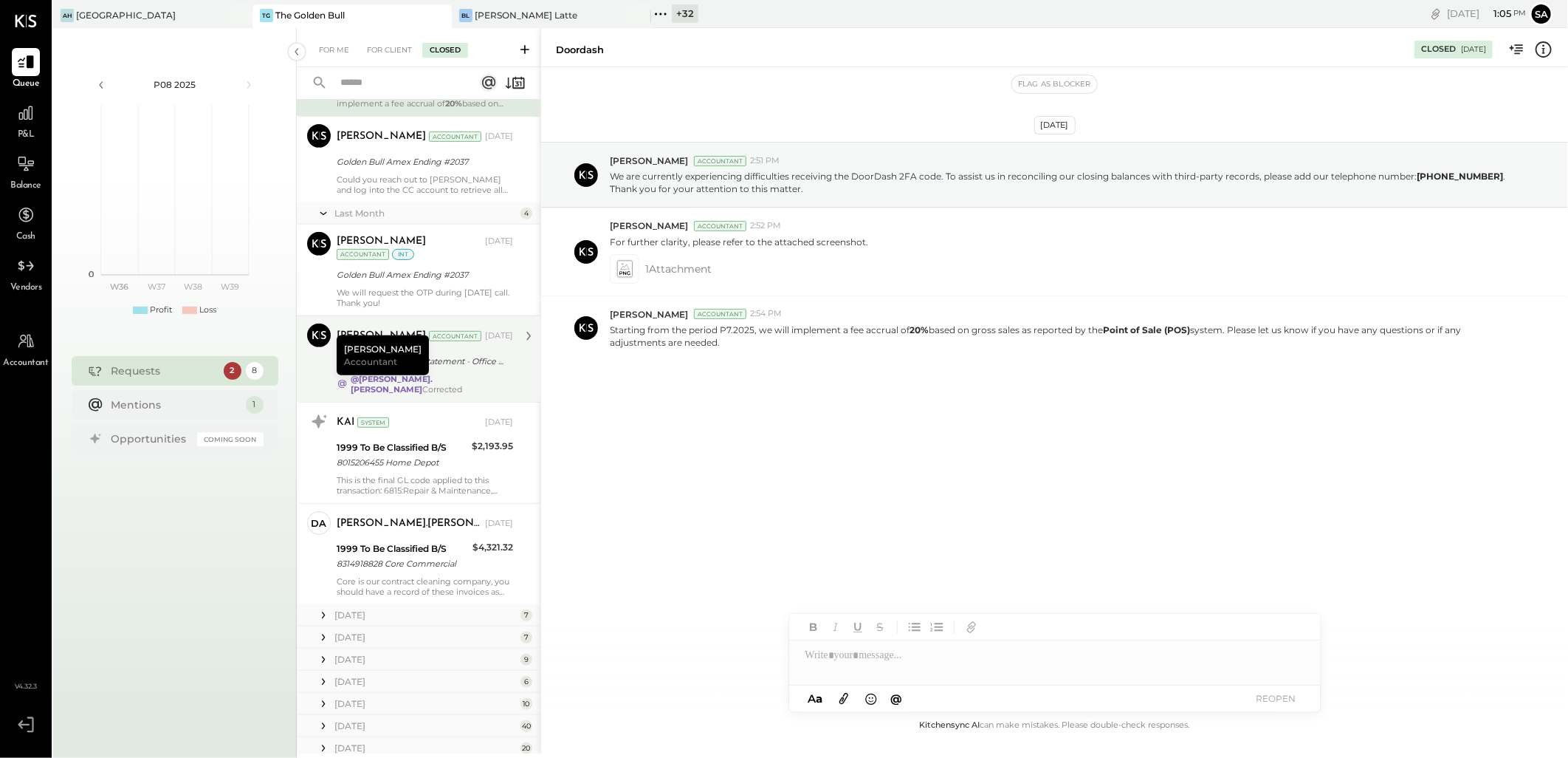
click at [485, 378] on div "@david.stevenson Corrected" at bounding box center [424, 384] width 176 height 21
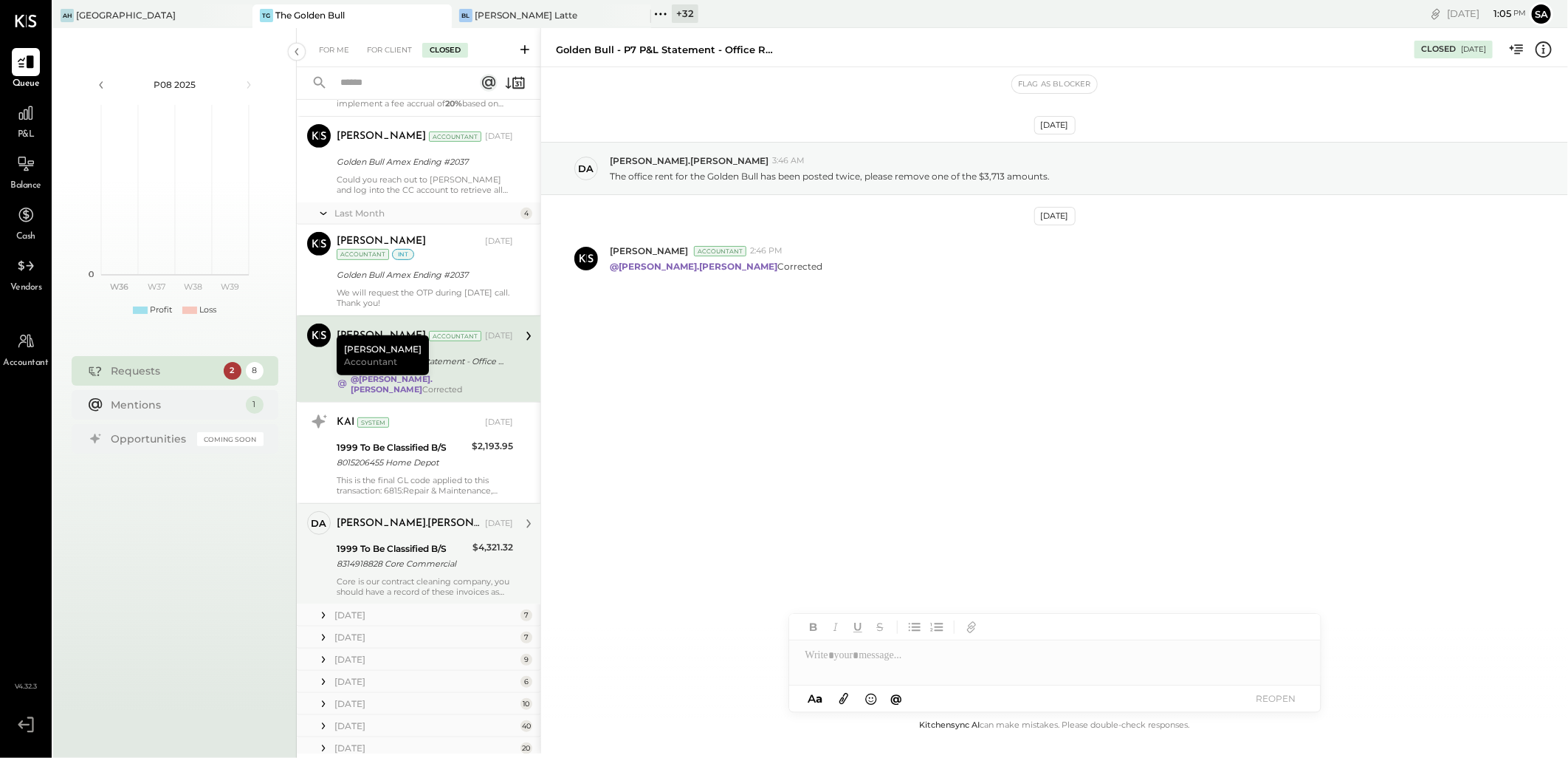
click at [468, 429] on div "KAI System Aug 14, 2025 1999 To Be Classified B/S 8015206455 Home Depot $2,193.…" at bounding box center [424, 453] width 176 height 85
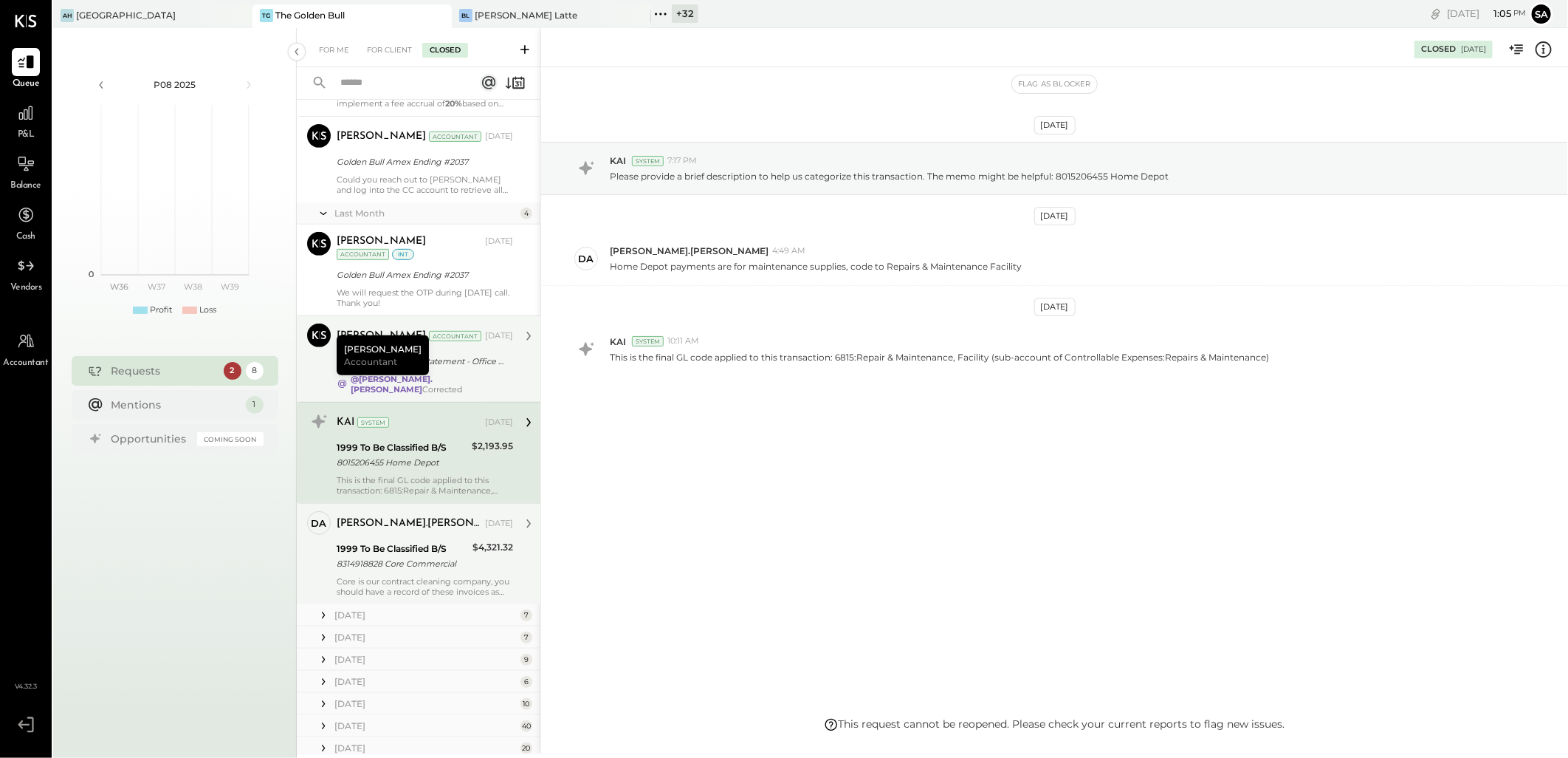
click at [395, 556] on div "8314918828 Core Commercial" at bounding box center [402, 564] width 131 height 15
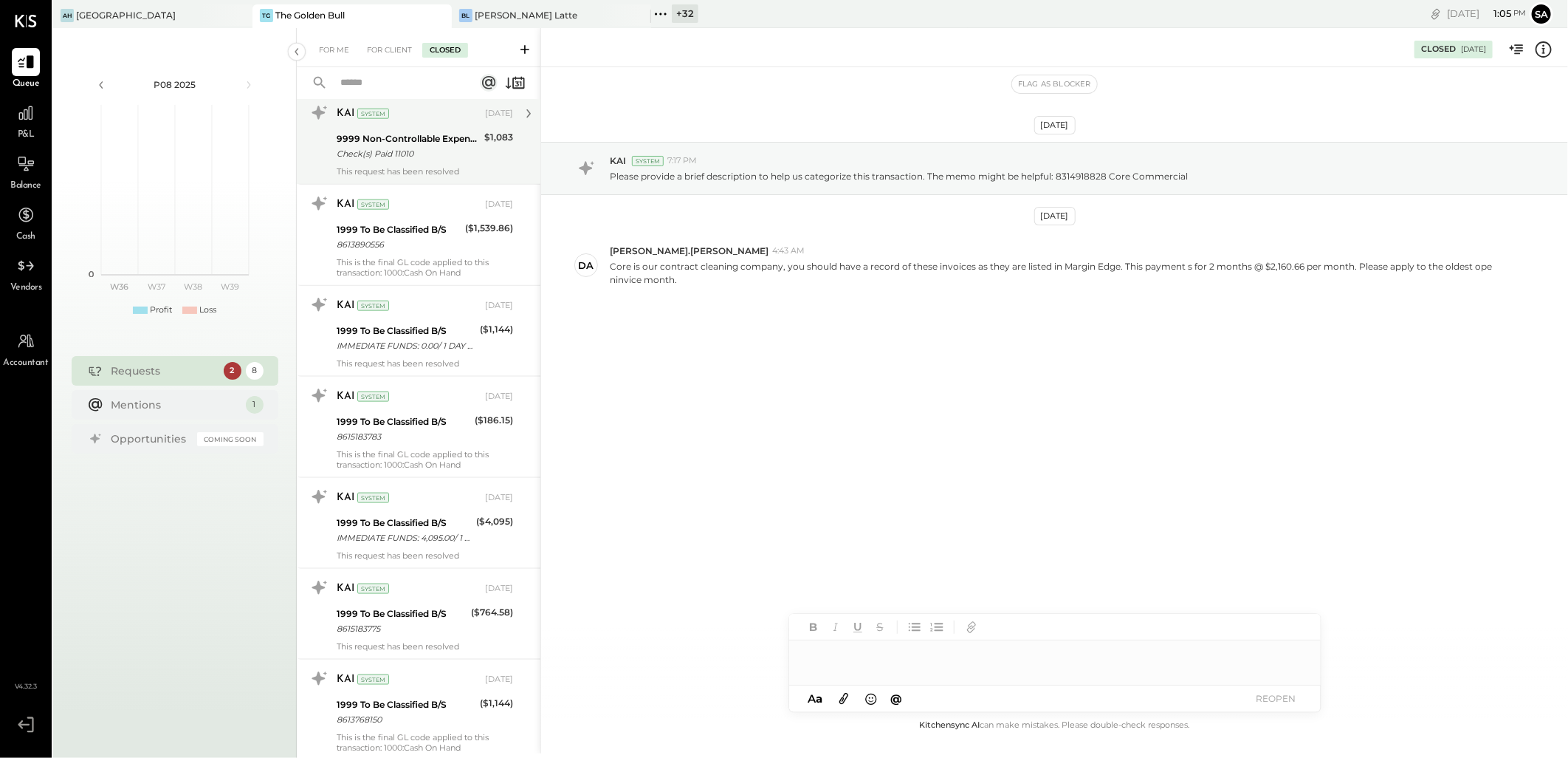
scroll to position [903, 0]
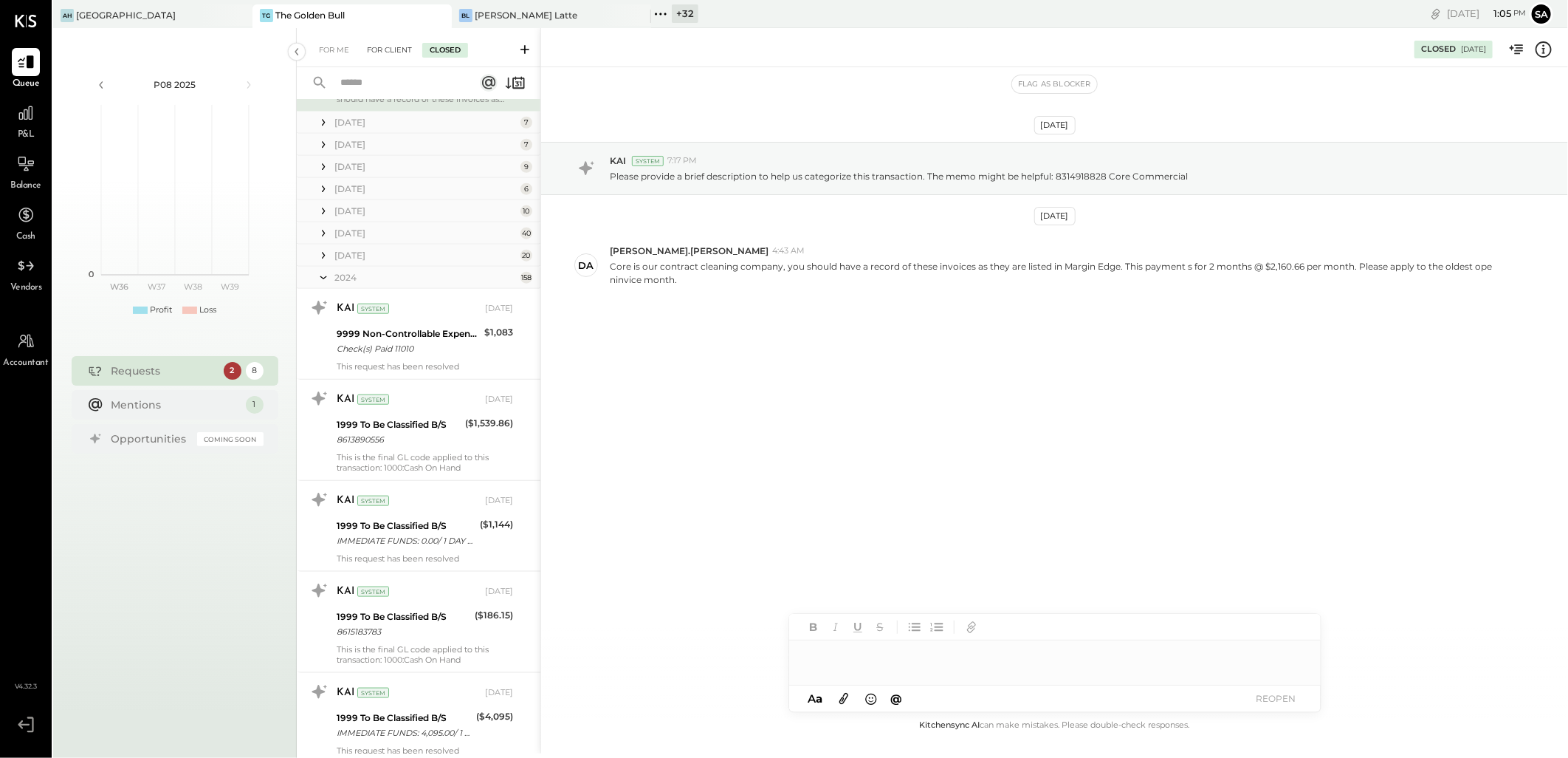
click at [380, 50] on div "For Client" at bounding box center [390, 50] width 60 height 15
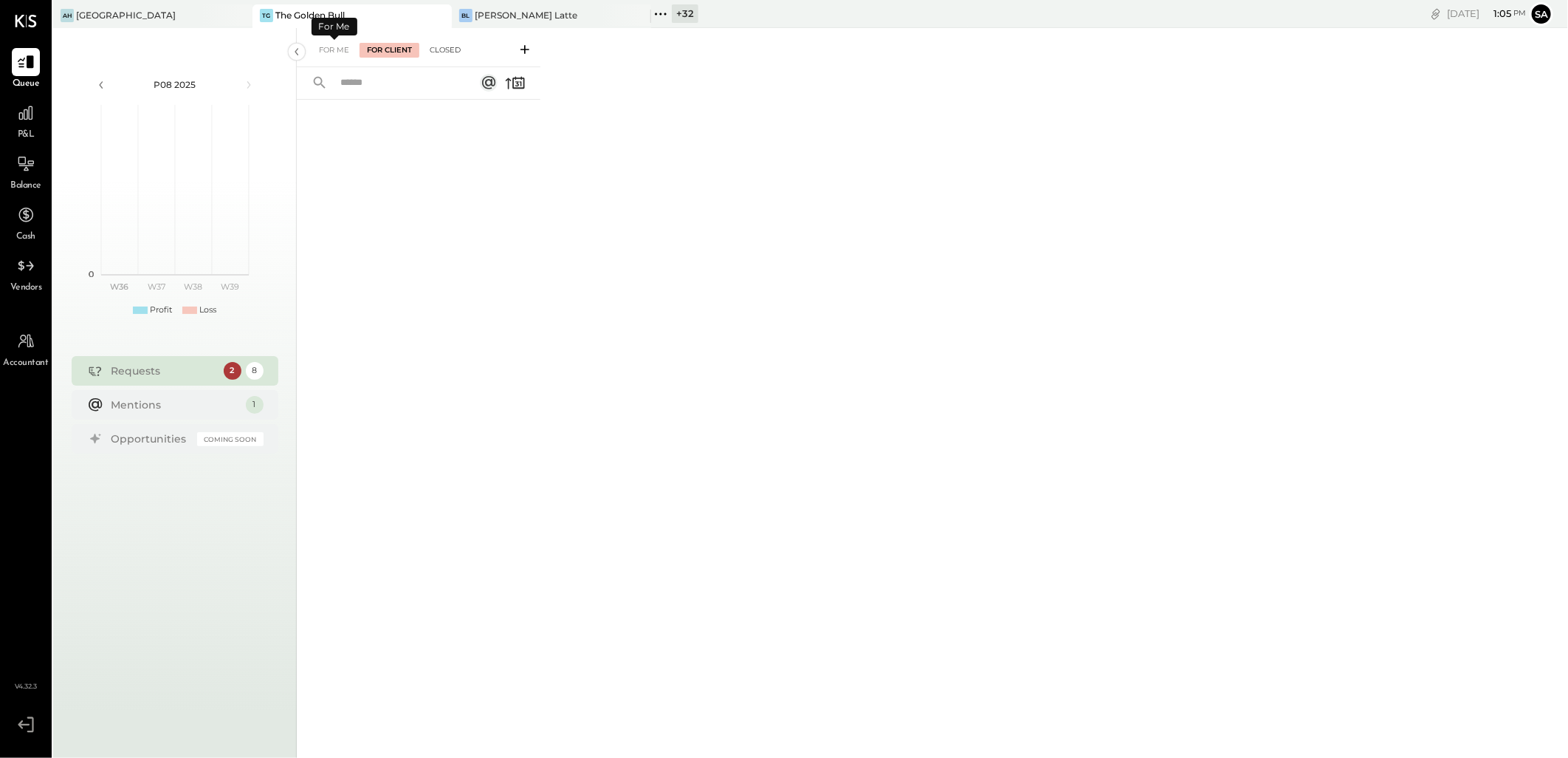
click at [440, 50] on div "Closed" at bounding box center [445, 50] width 46 height 15
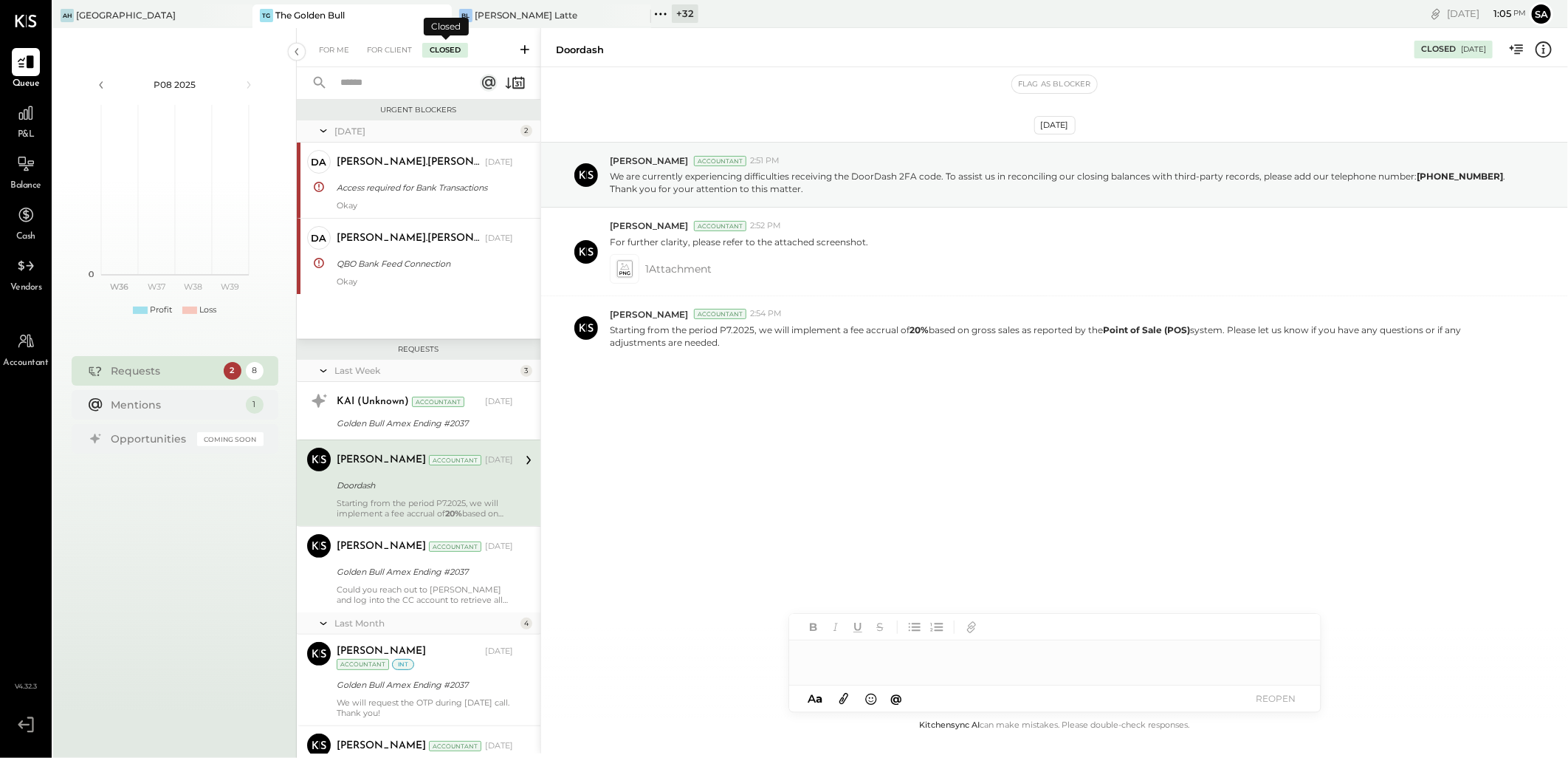
scroll to position [56, 0]
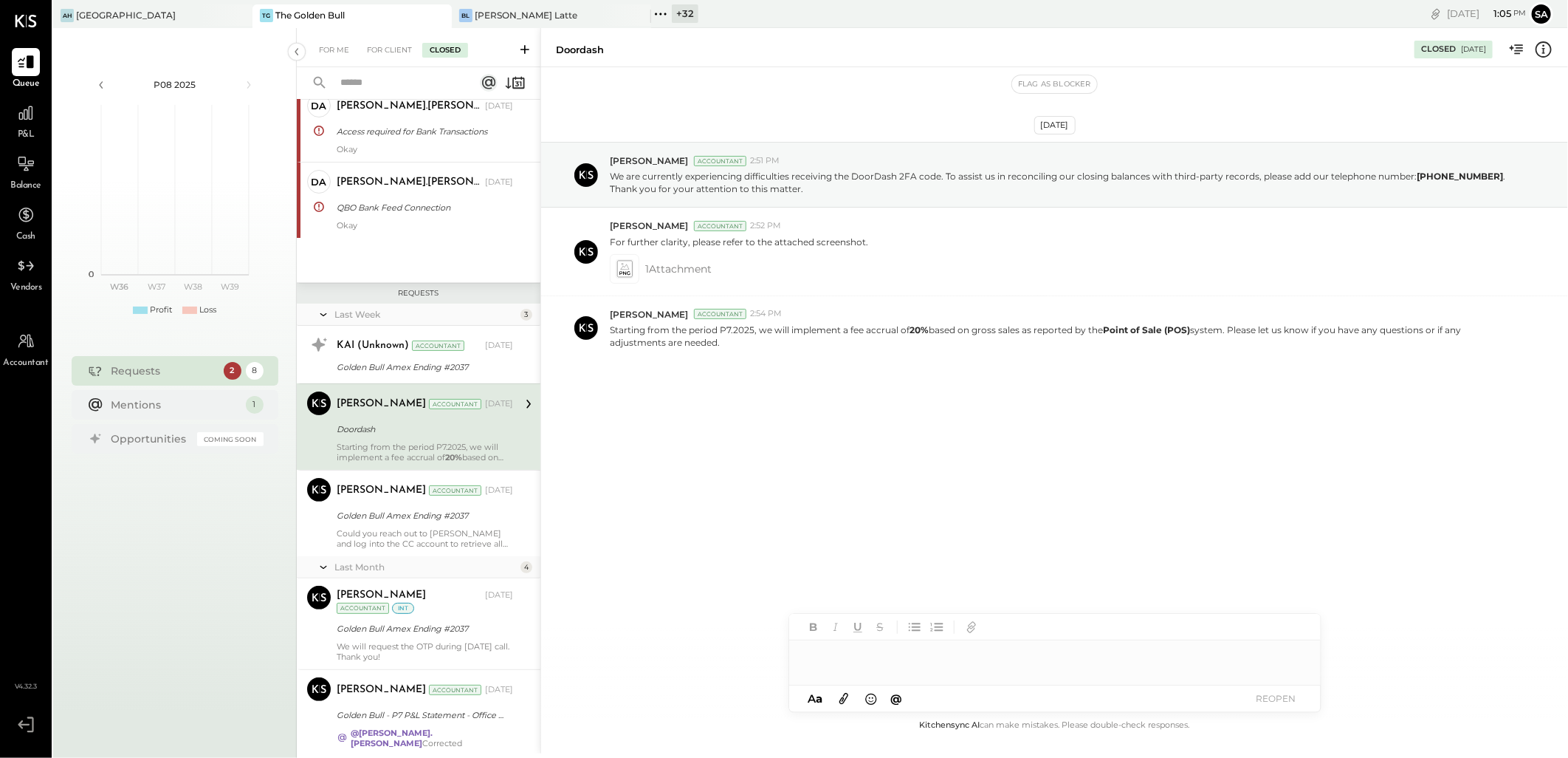
click at [407, 85] on input "text" at bounding box center [398, 83] width 134 height 25
click at [407, 85] on input "****" at bounding box center [398, 83] width 134 height 25
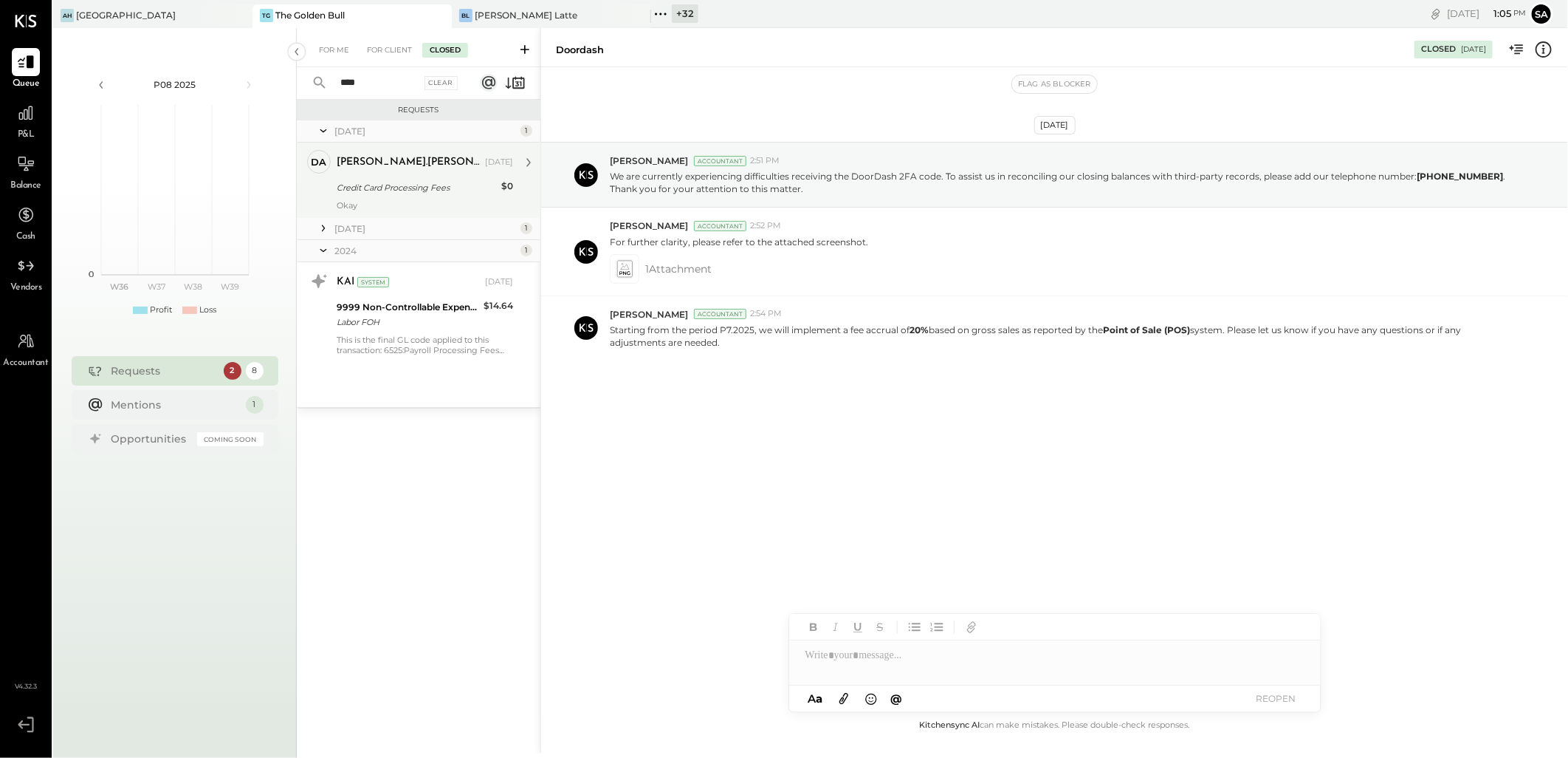
type input "****"
click at [401, 186] on div "Credit Card Processing Fees" at bounding box center [416, 187] width 160 height 15
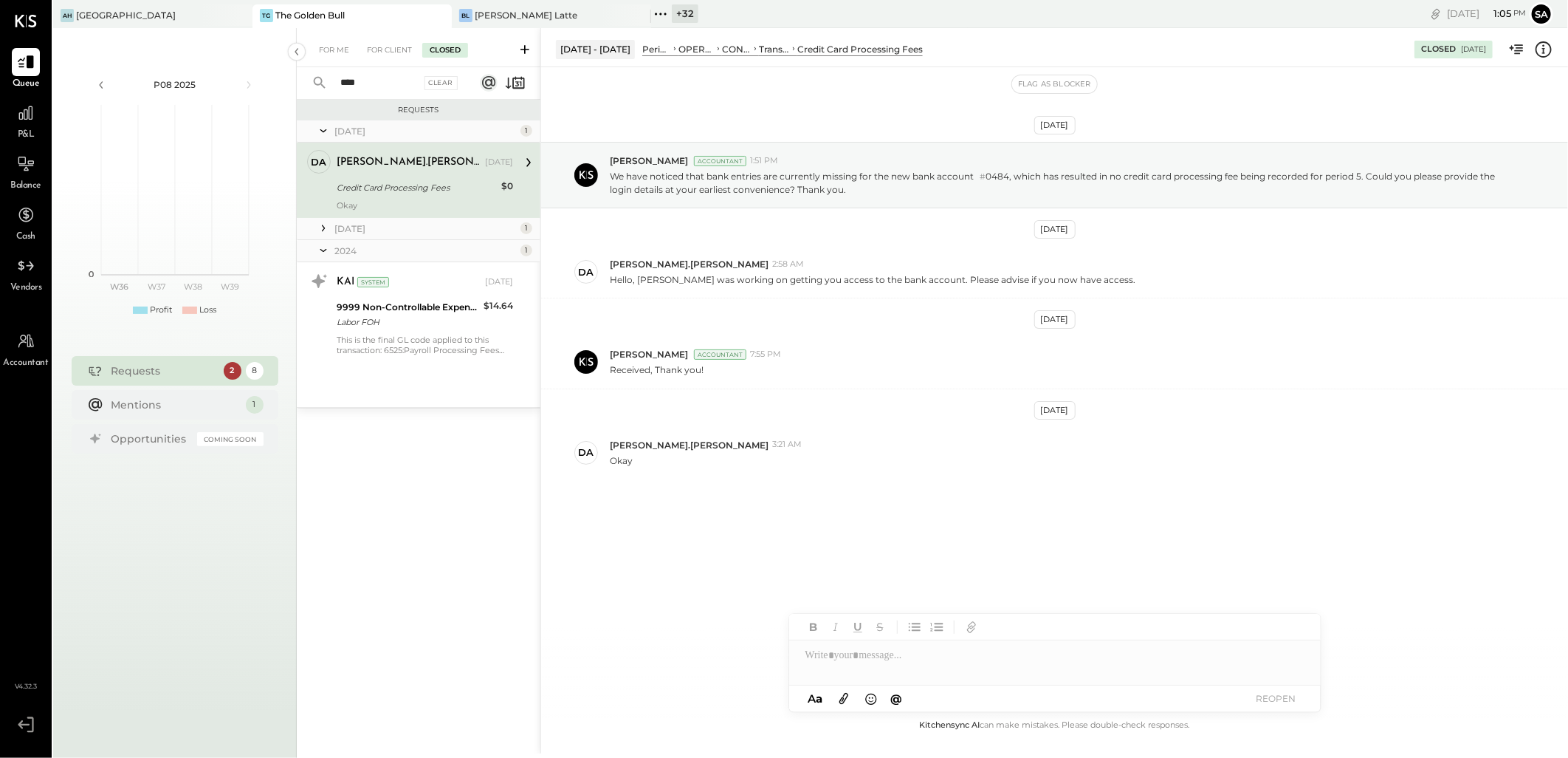
click at [319, 227] on icon at bounding box center [323, 228] width 15 height 15
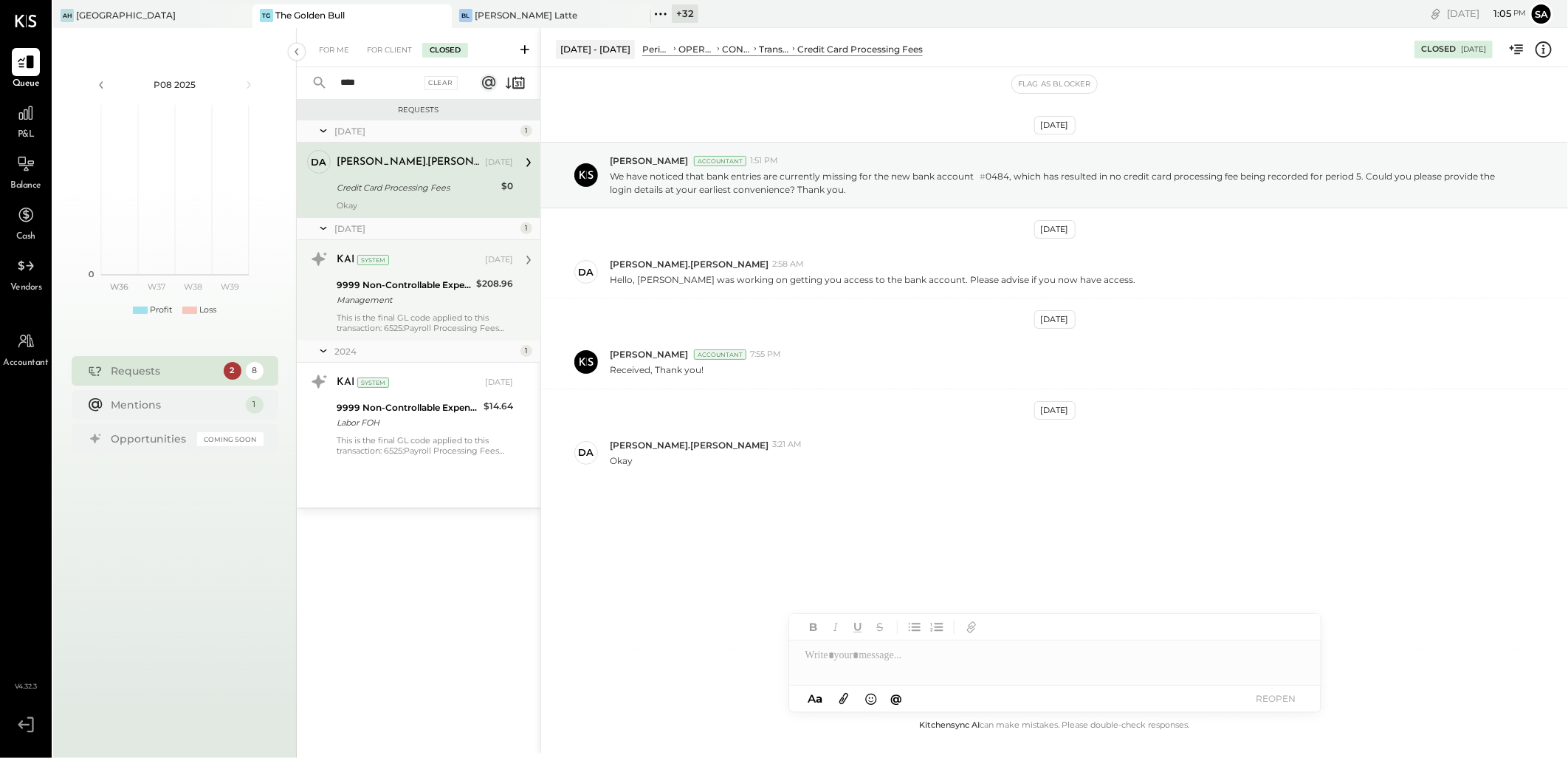
click at [443, 326] on div "This is the final GL code applied to this transaction: 6525:Payroll Processing …" at bounding box center [424, 322] width 176 height 21
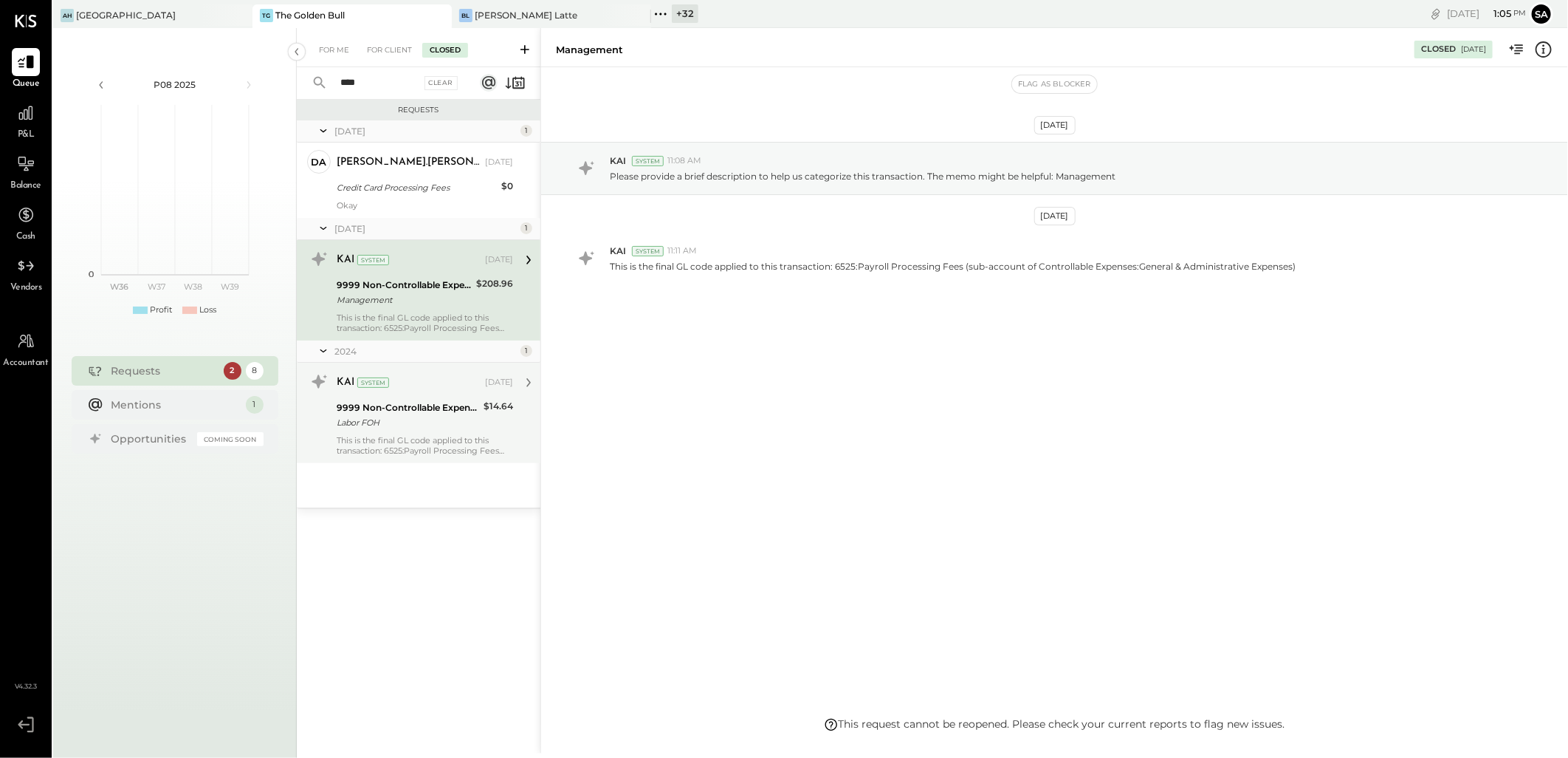
click at [417, 415] on div "Labor FOH" at bounding box center [408, 422] width 142 height 15
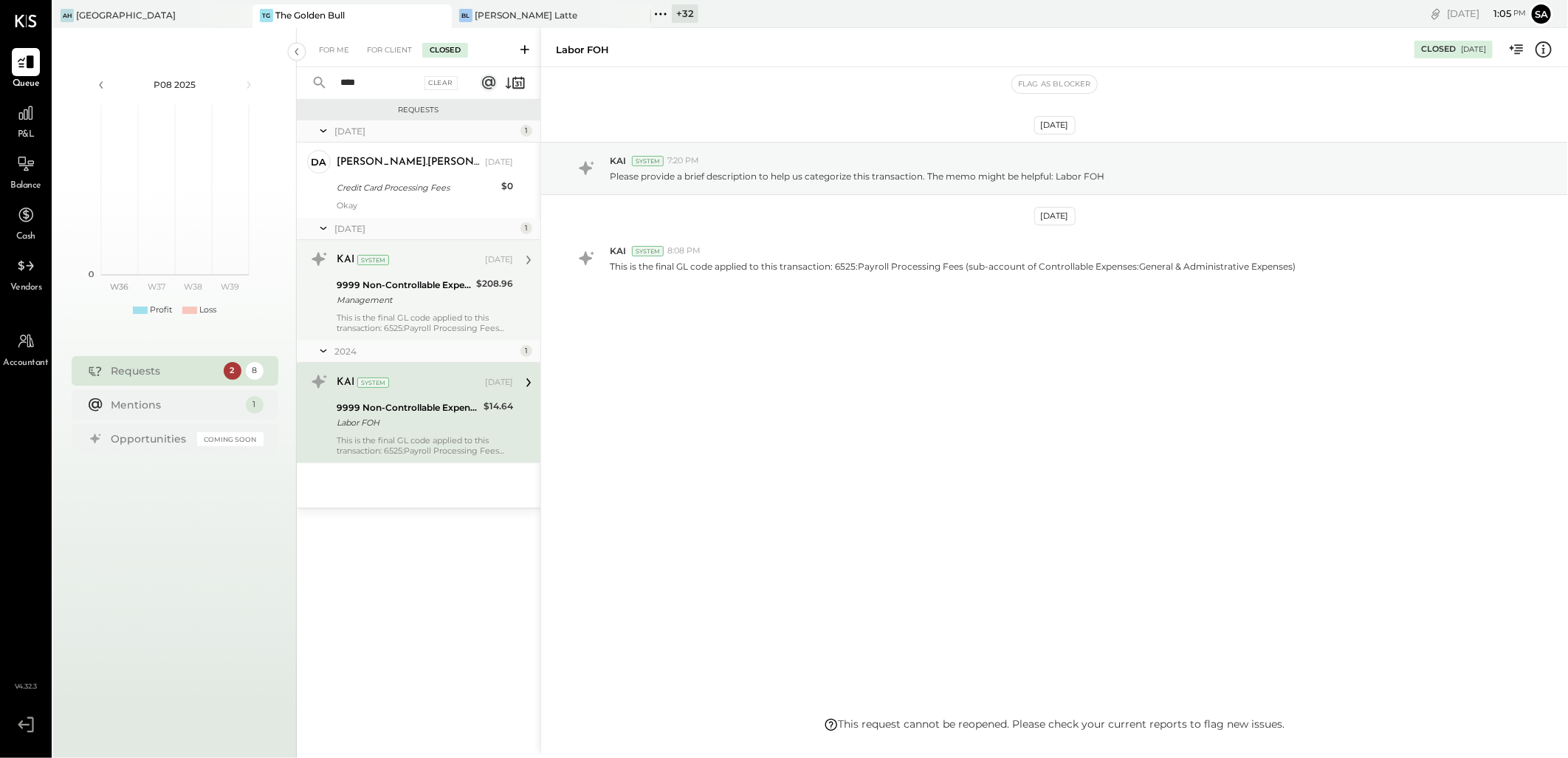
click at [381, 78] on input "****" at bounding box center [376, 83] width 89 height 25
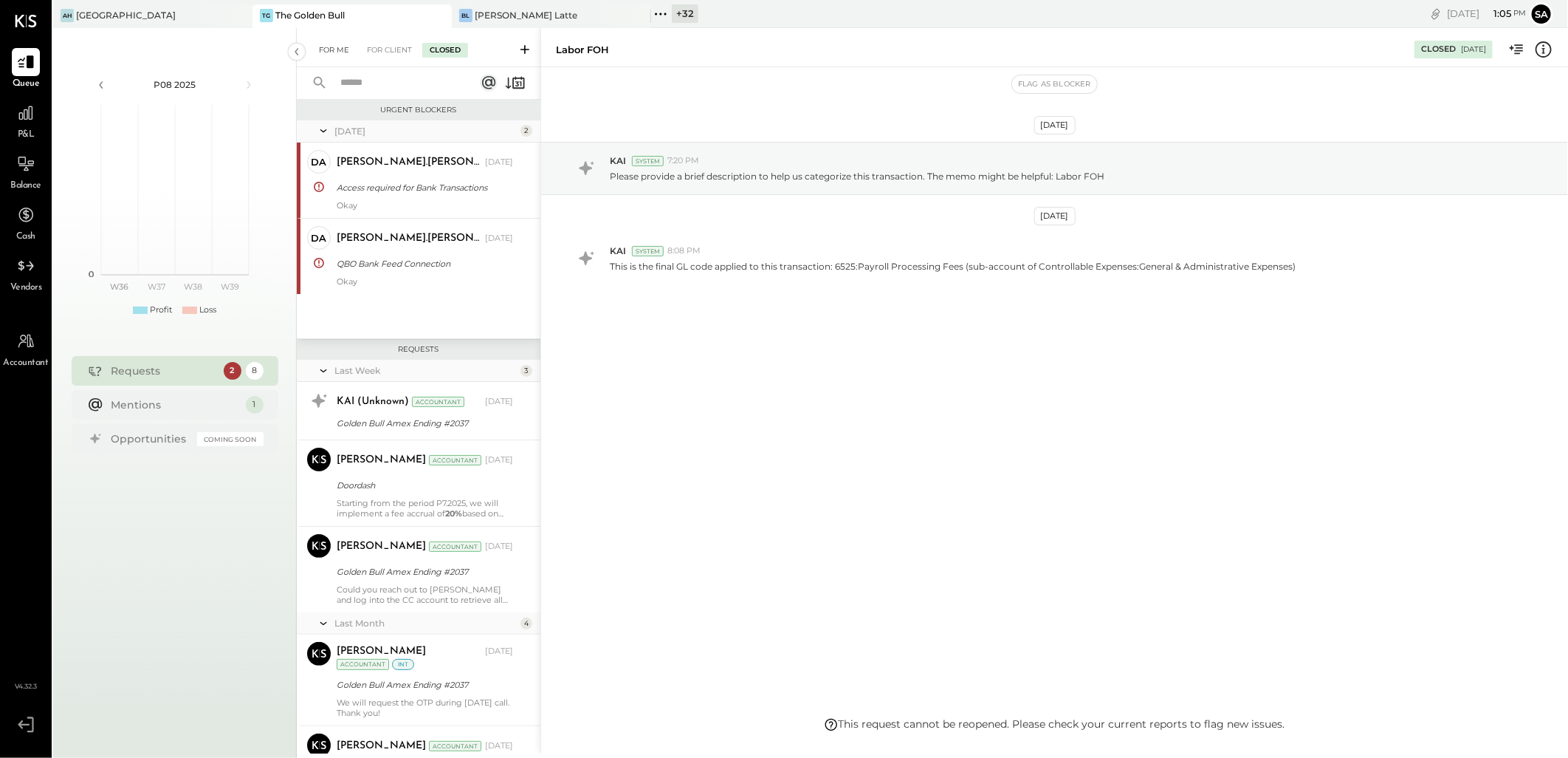
click at [335, 47] on div "For Me" at bounding box center [334, 50] width 45 height 15
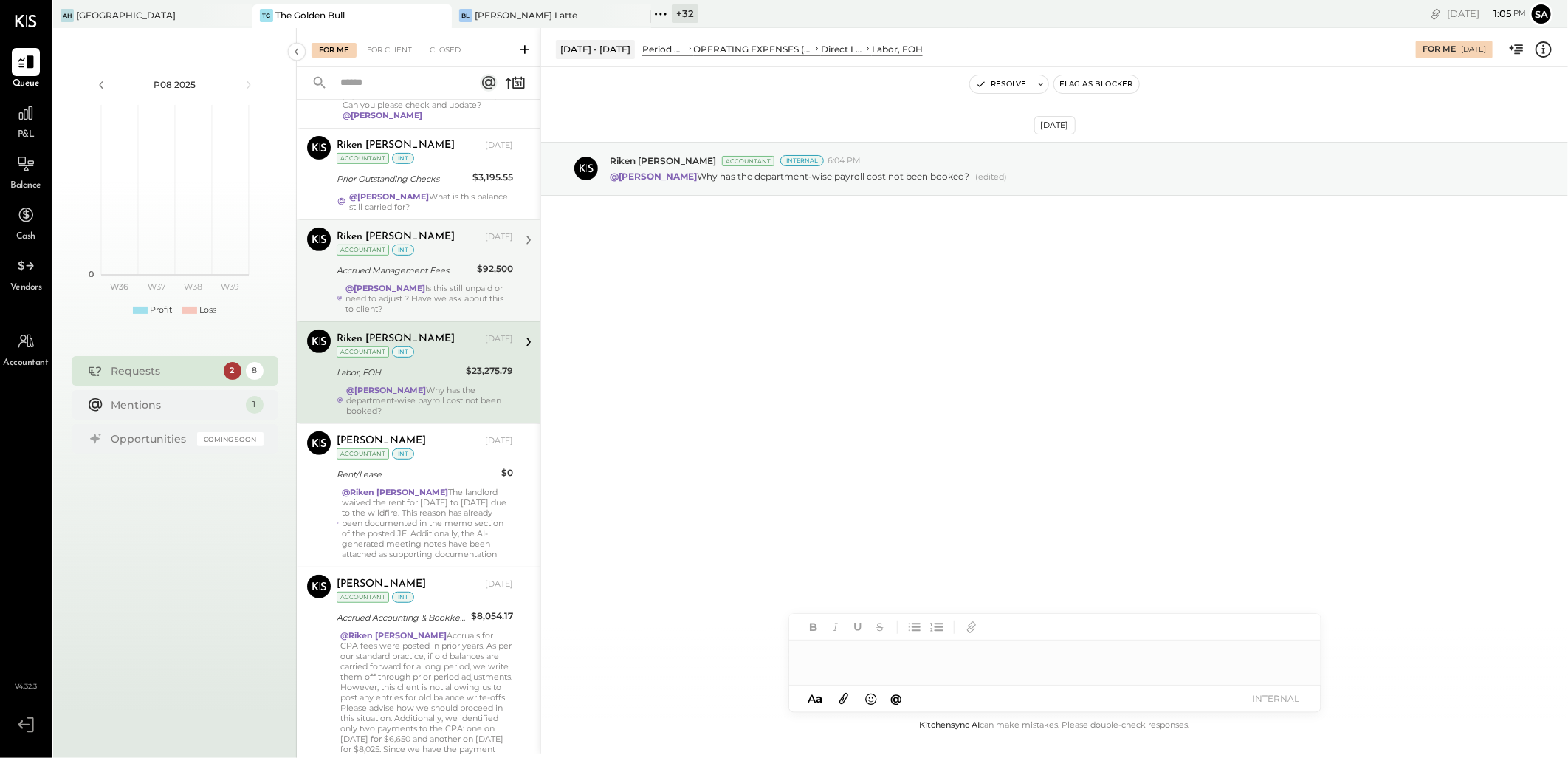
scroll to position [404, 0]
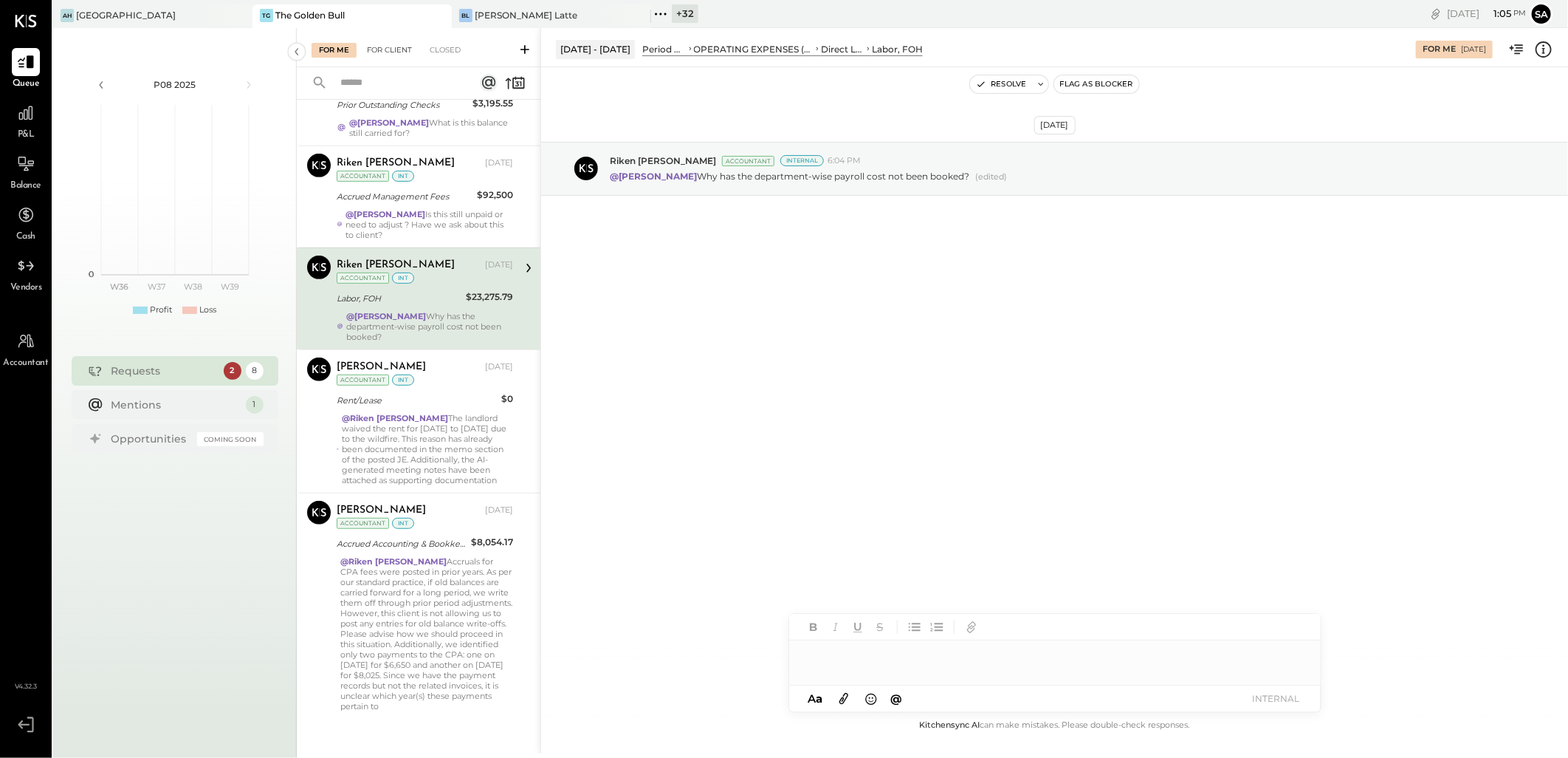
click at [399, 45] on div "For Client" at bounding box center [390, 50] width 60 height 15
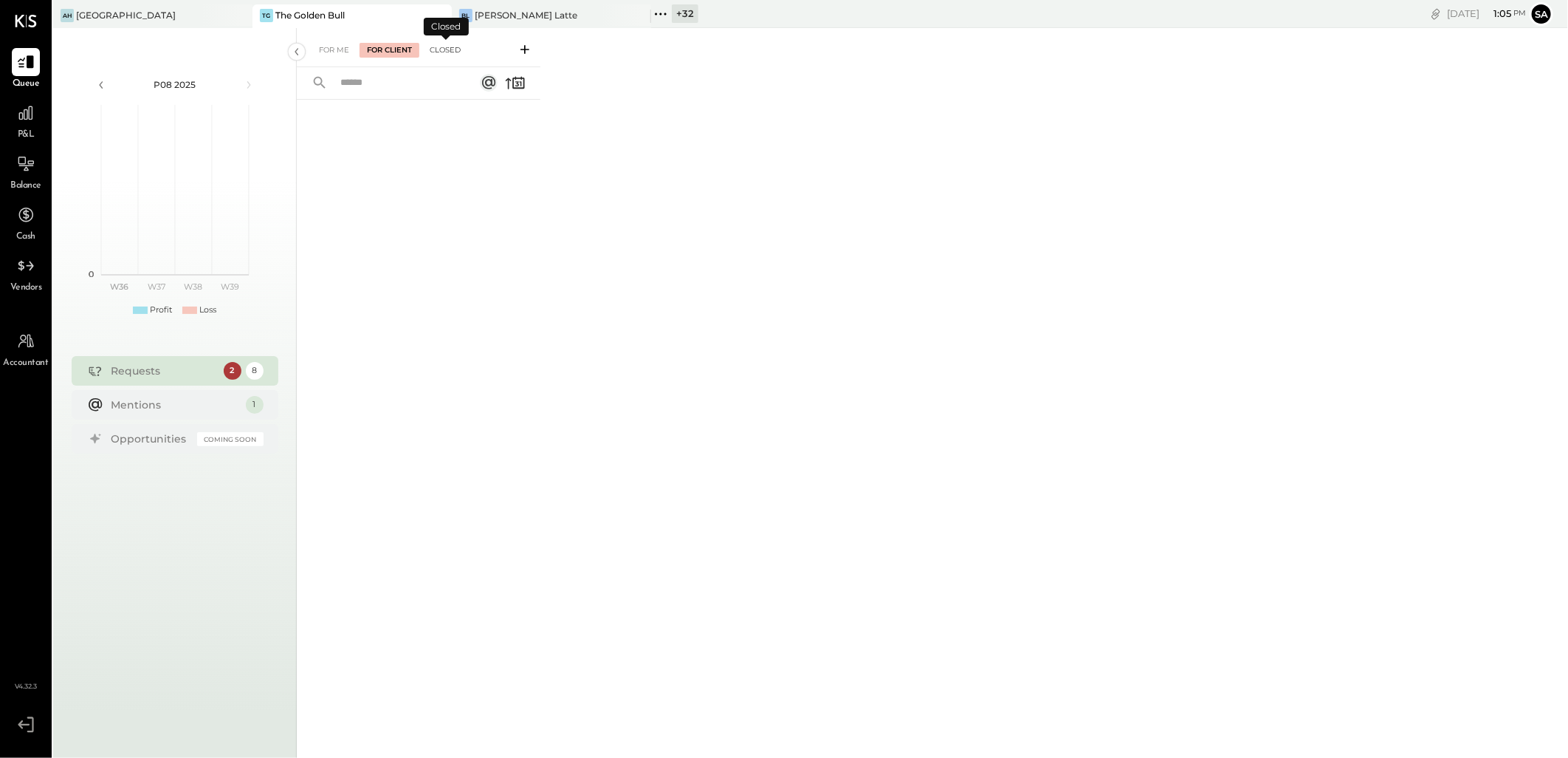
click at [448, 47] on div "Closed" at bounding box center [445, 50] width 46 height 15
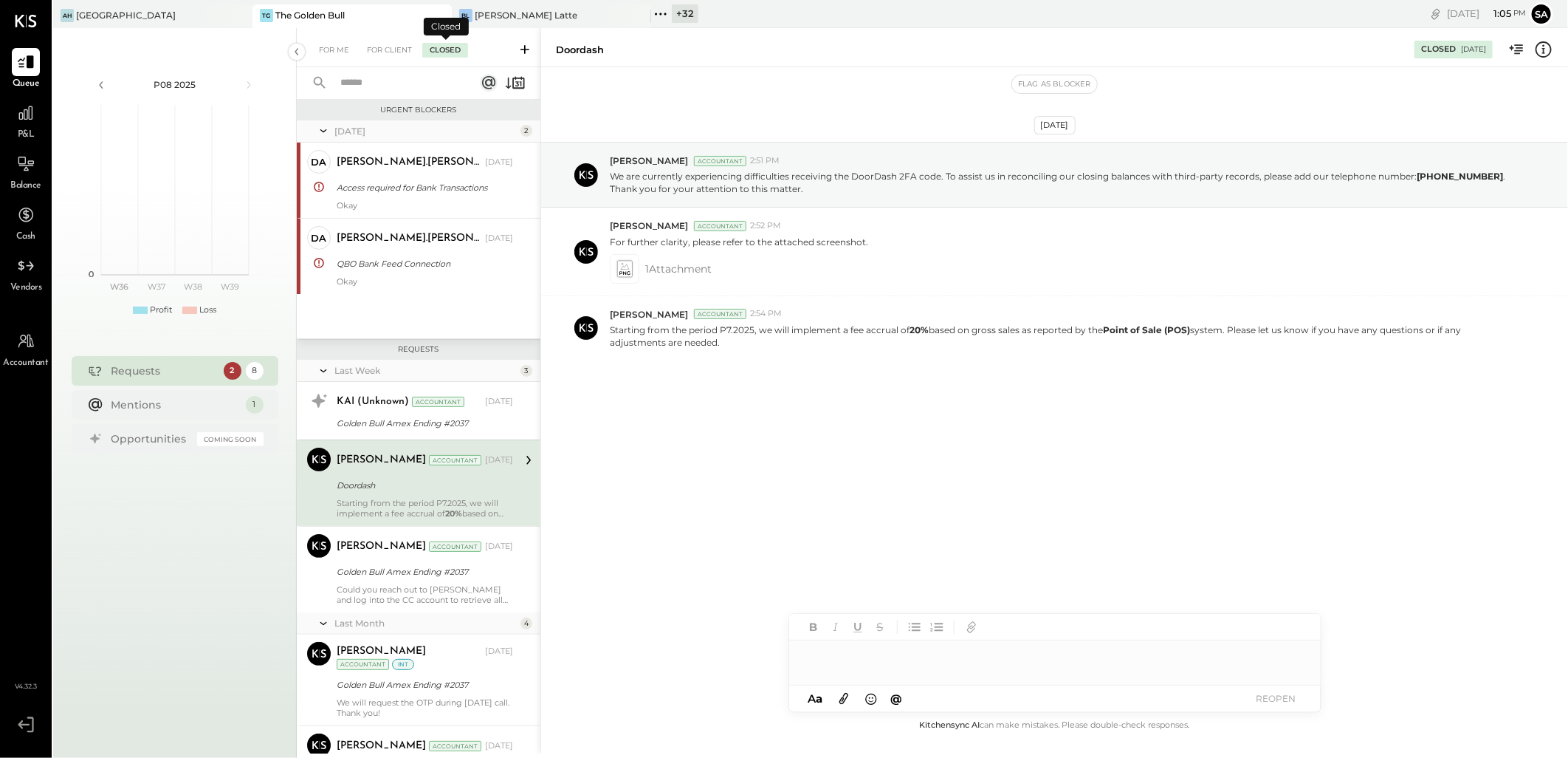
scroll to position [56, 0]
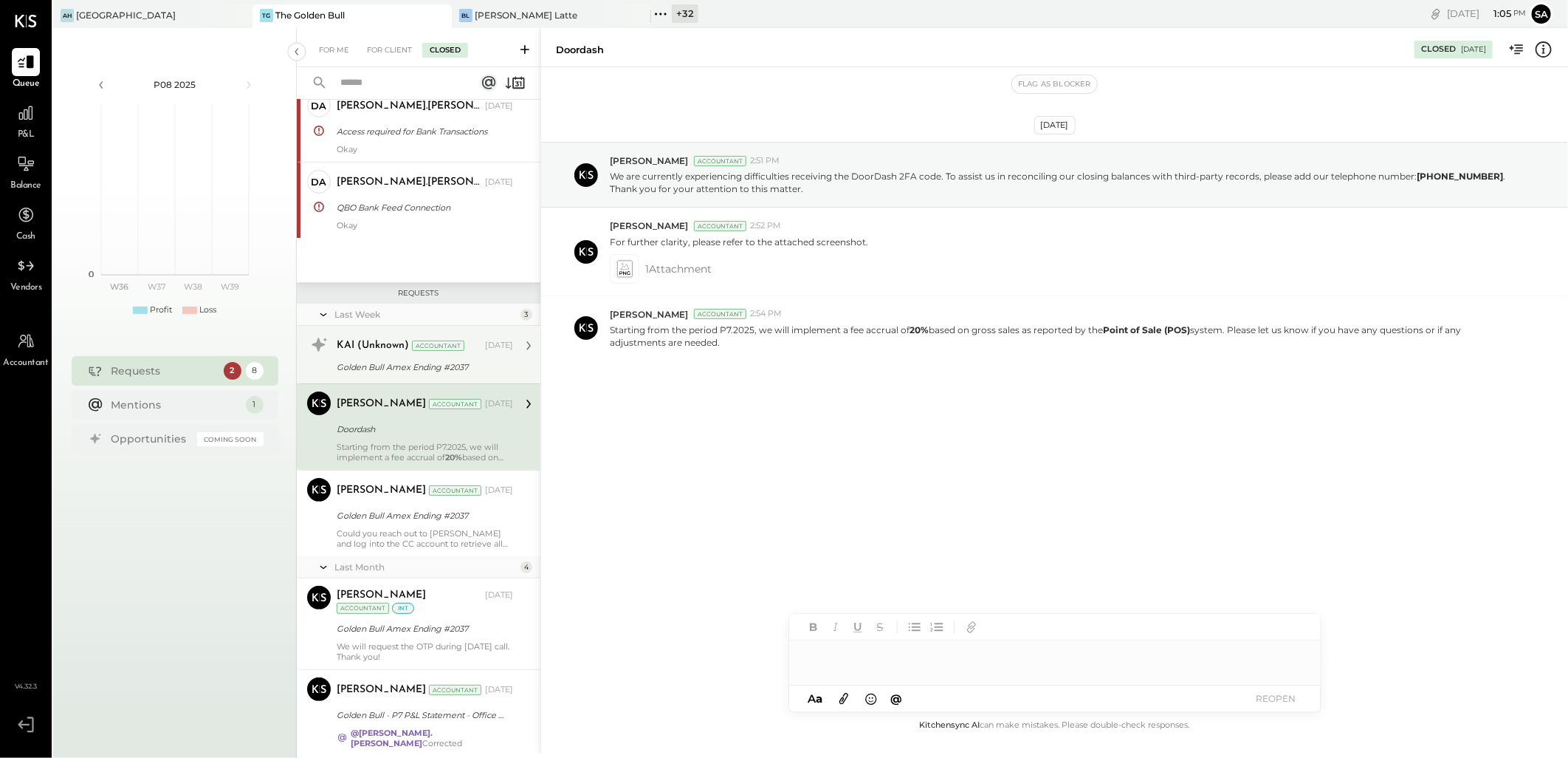
click at [375, 360] on div "Golden Bull Amex Ending #2037" at bounding box center [423, 367] width 172 height 15
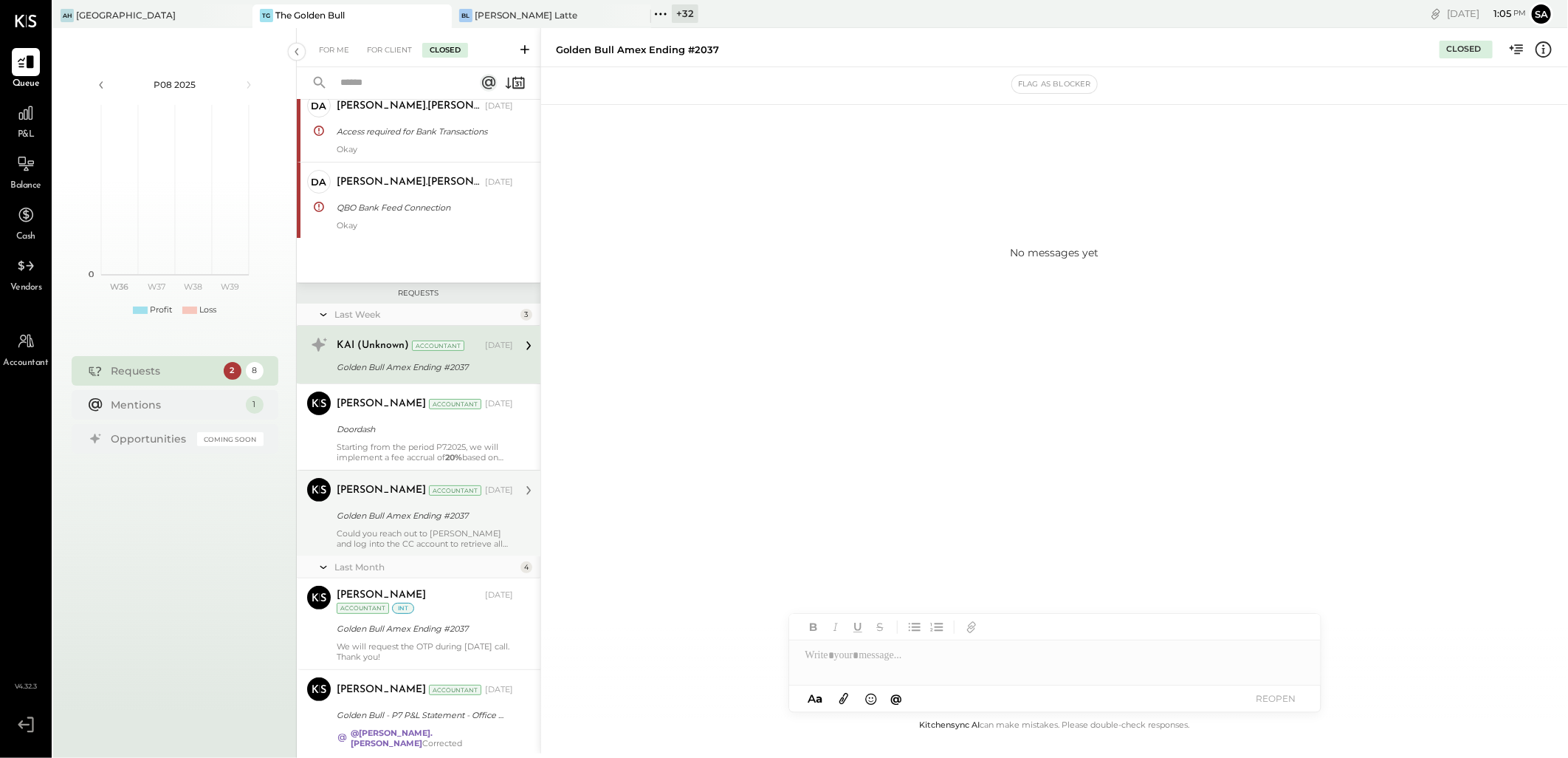
click at [374, 432] on div "Doordash" at bounding box center [423, 428] width 172 height 15
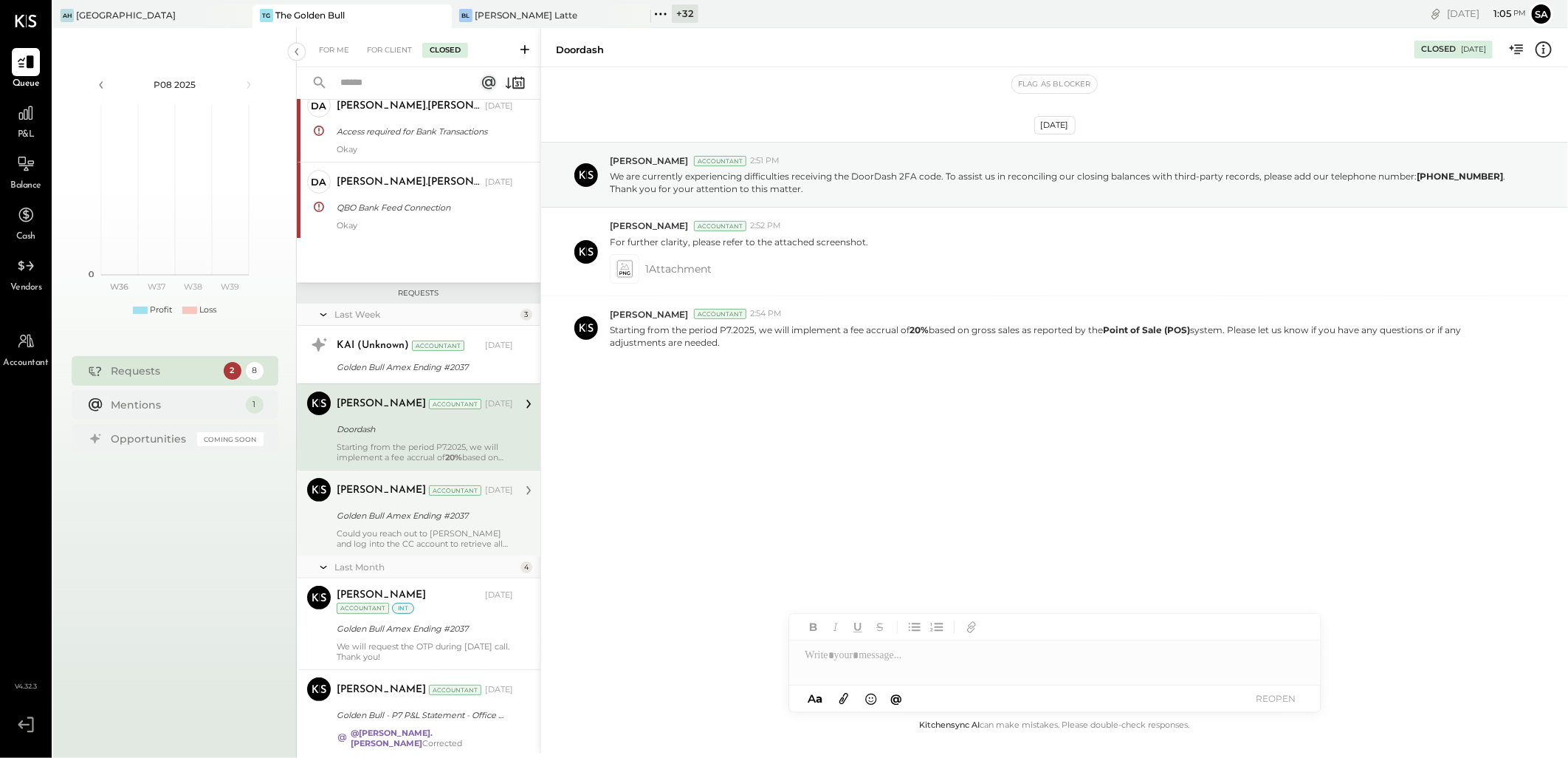
click at [380, 535] on div "Could you reach out to David and log into the CC account to retrieve all statem…" at bounding box center [424, 538] width 176 height 21
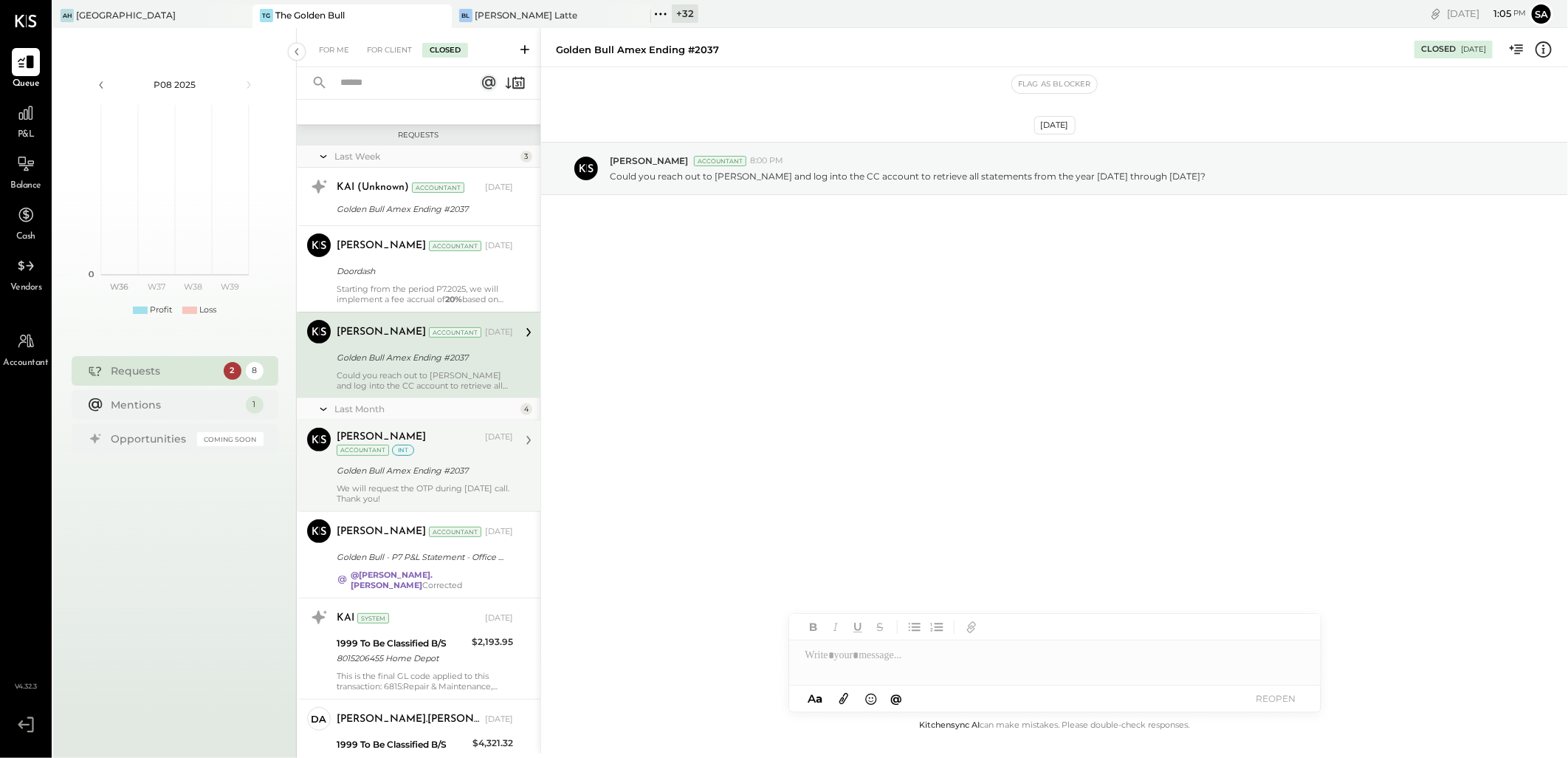
scroll to position [220, 0]
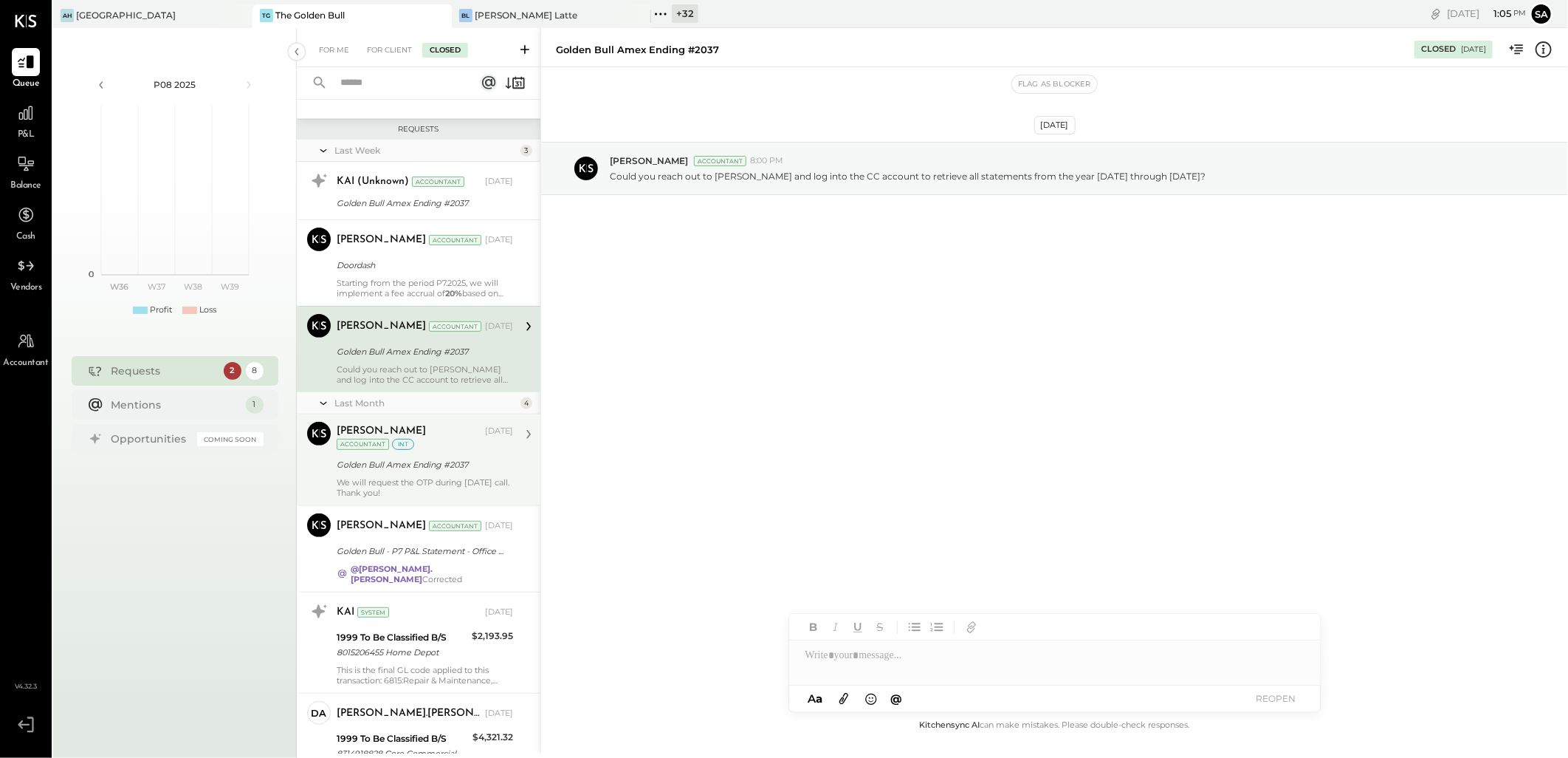
click at [399, 474] on div "Janvi Soni Aug 14, 2025 Accountant int Golden Bull Amex Ending #2037 We will re…" at bounding box center [424, 459] width 176 height 76
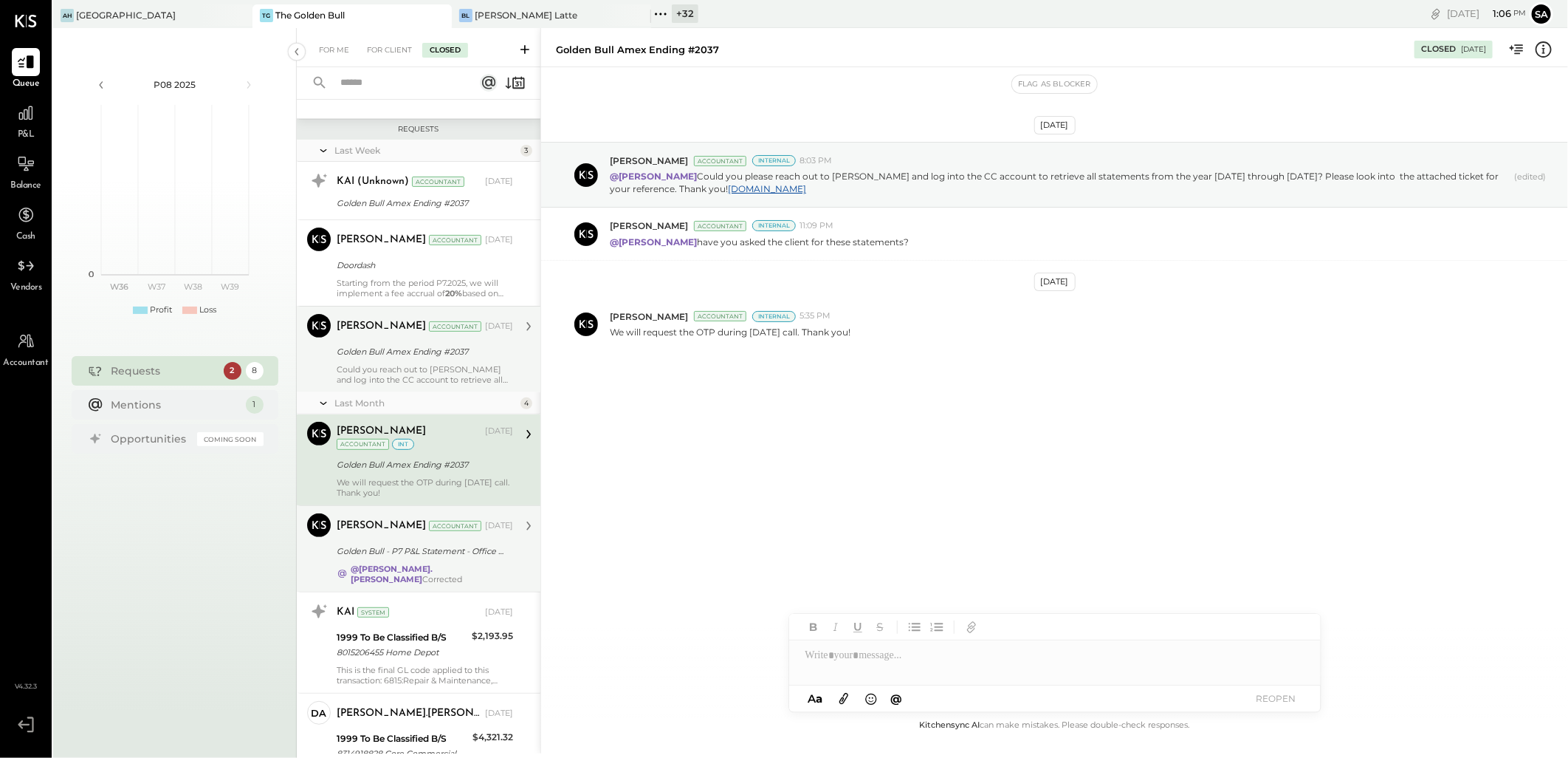
click at [398, 549] on div "Golden Bull - P7 P&L Statement - Office Rent $3,713 double booked" at bounding box center [423, 551] width 172 height 15
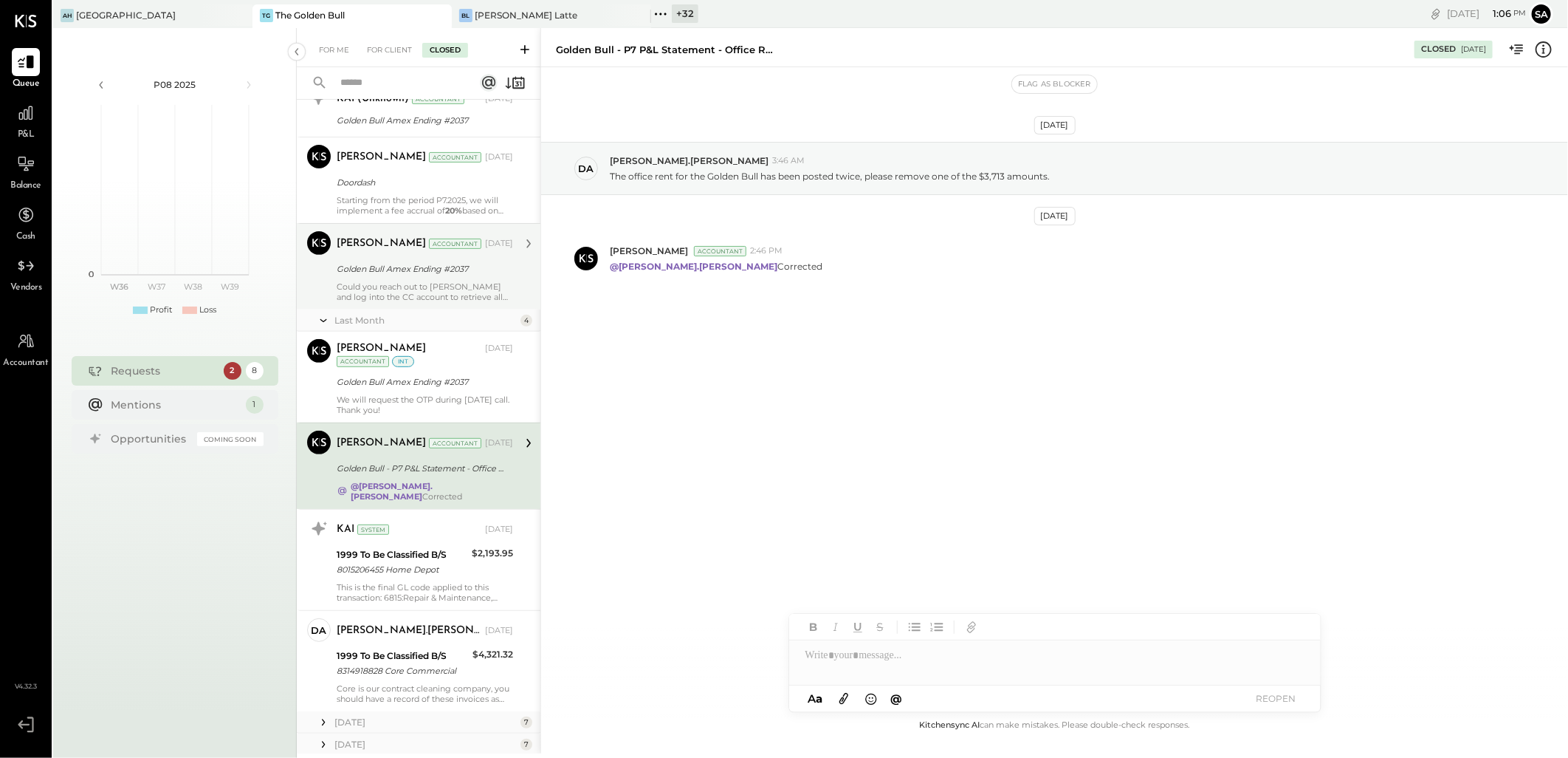
scroll to position [385, 0]
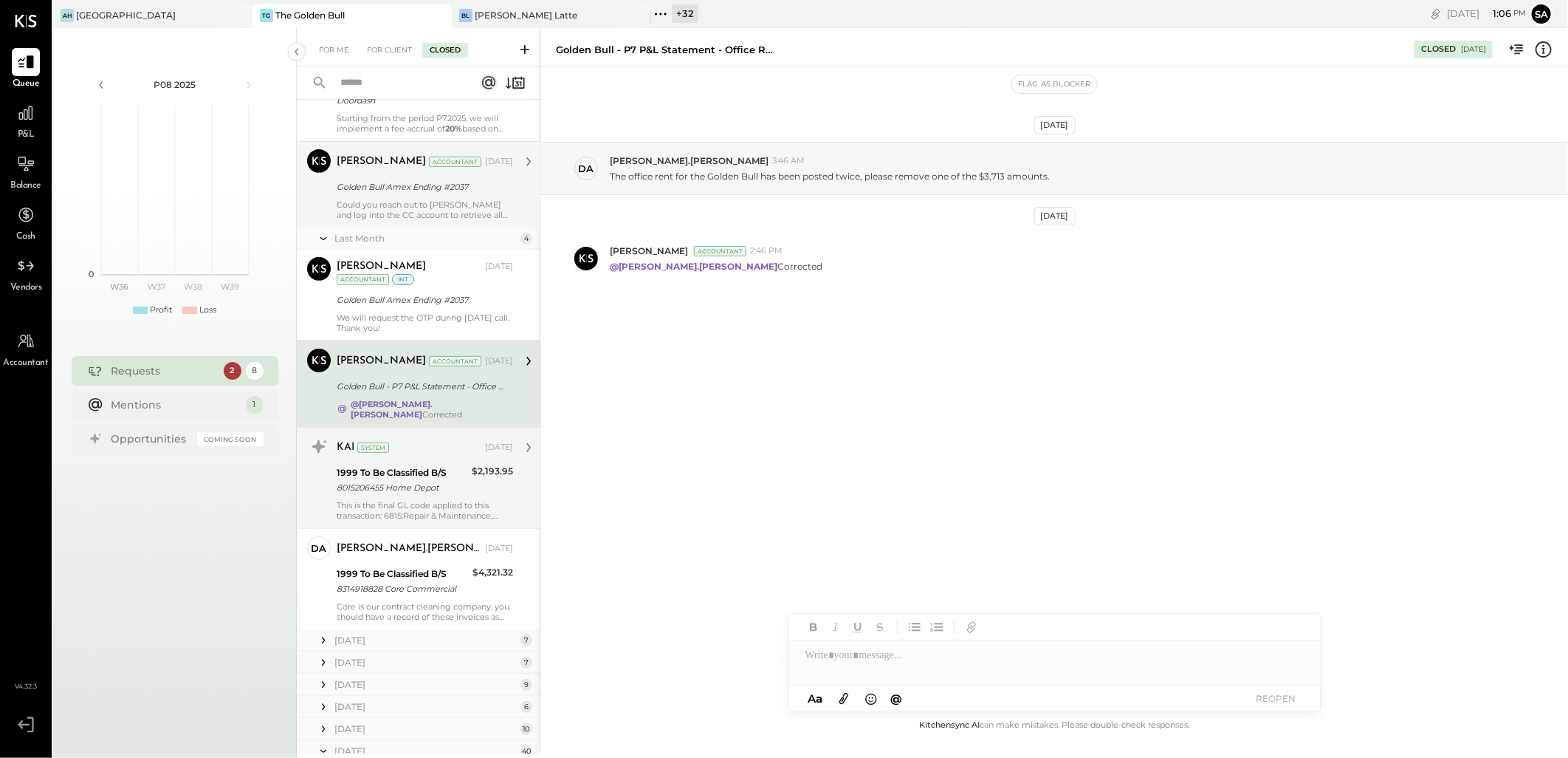
click at [416, 468] on div "1999 To Be Classified B/S" at bounding box center [401, 473] width 130 height 15
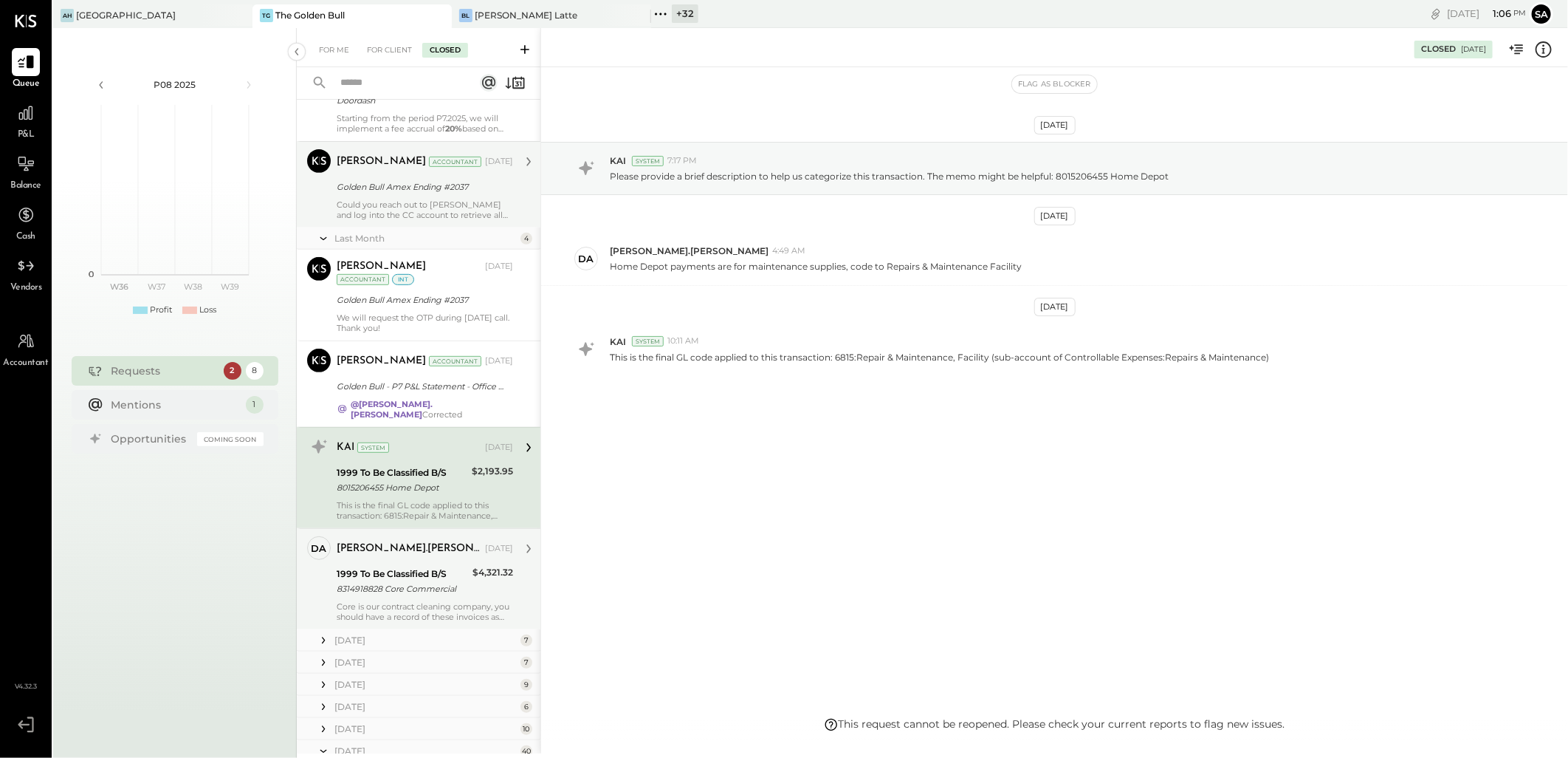
click at [419, 547] on div "[PERSON_NAME].[PERSON_NAME]" at bounding box center [409, 549] width 145 height 15
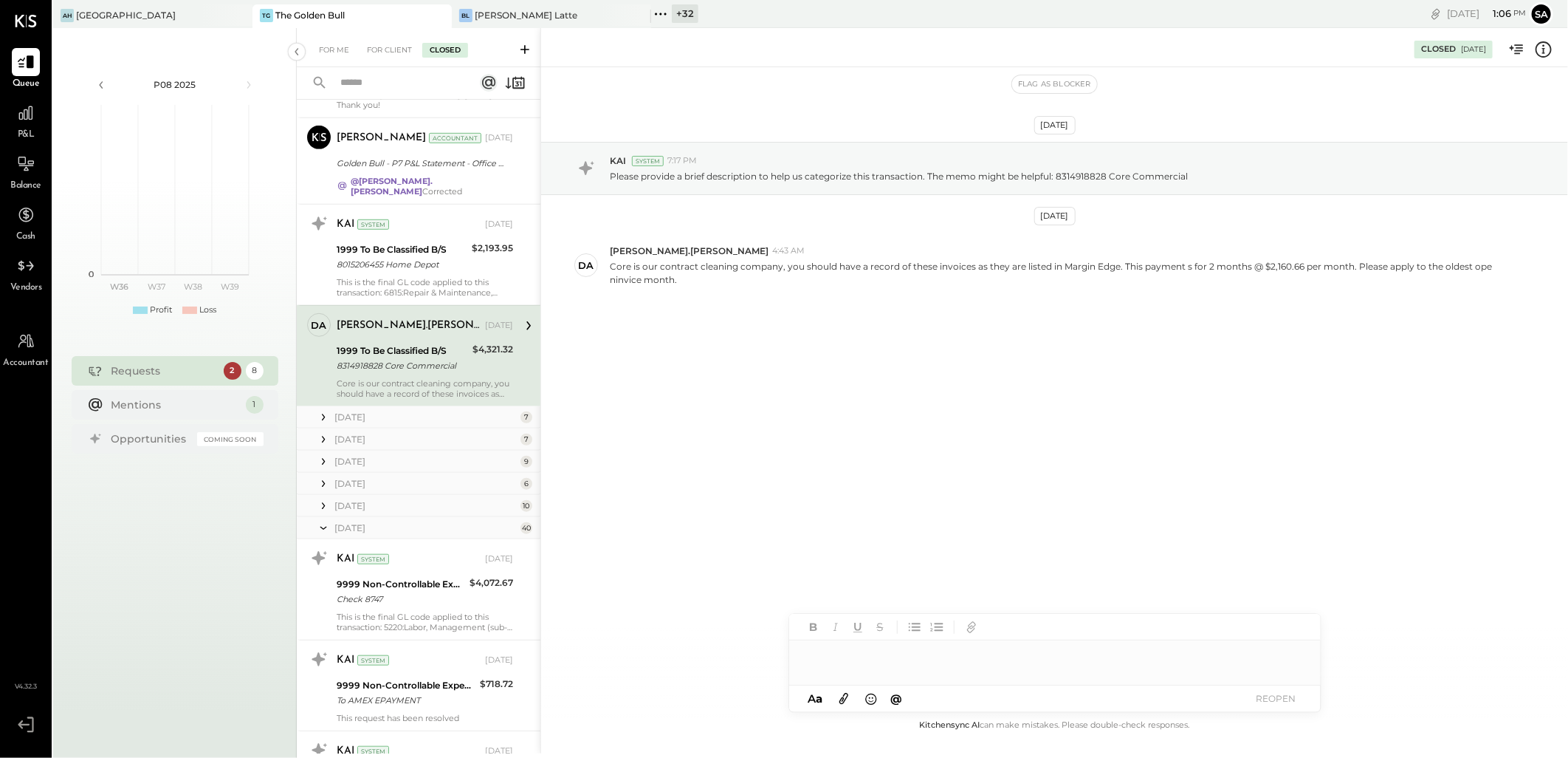
scroll to position [631, 0]
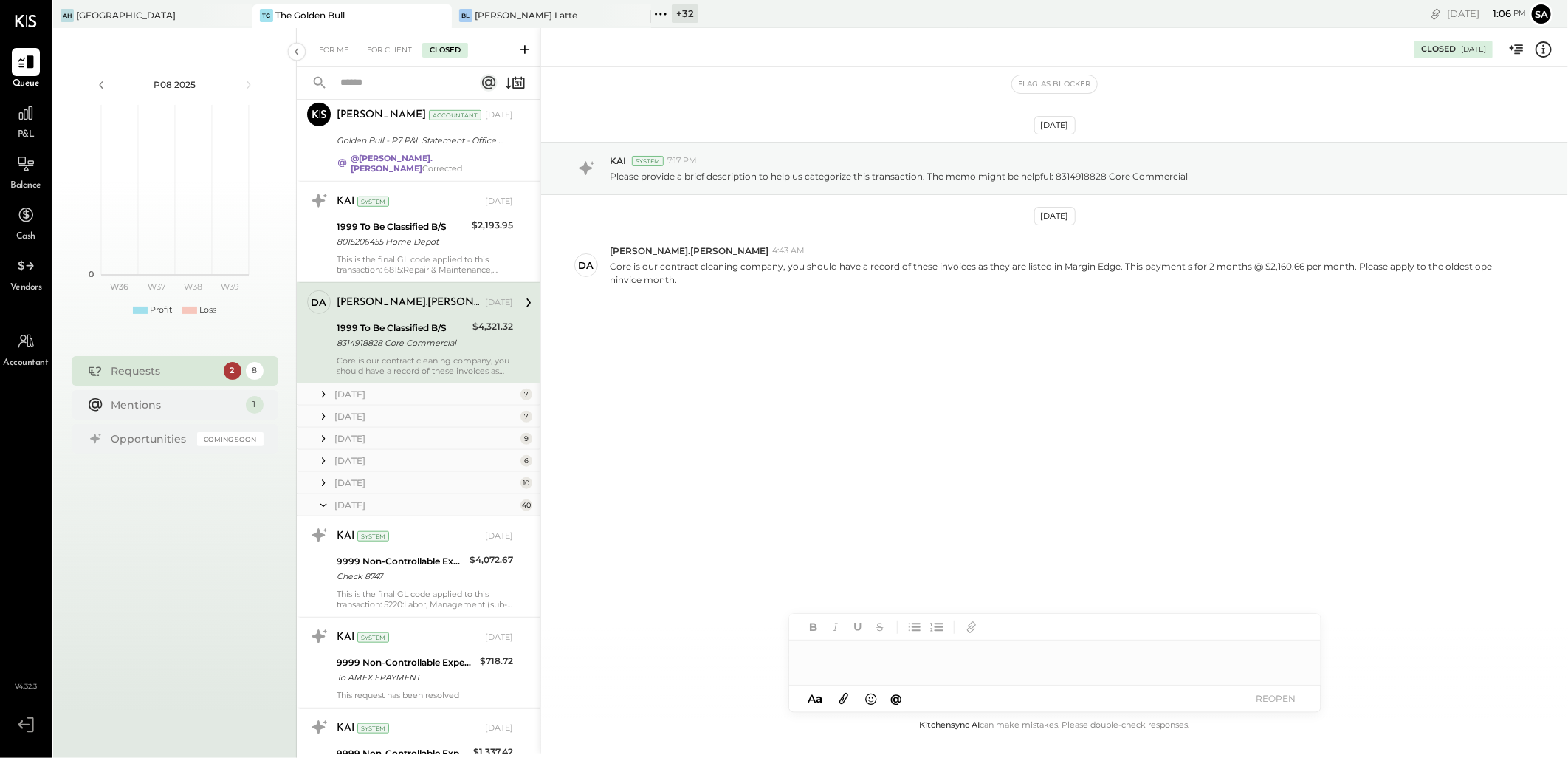
click at [332, 389] on div "July 25 7" at bounding box center [419, 394] width 243 height 22
click at [322, 387] on icon at bounding box center [323, 394] width 15 height 15
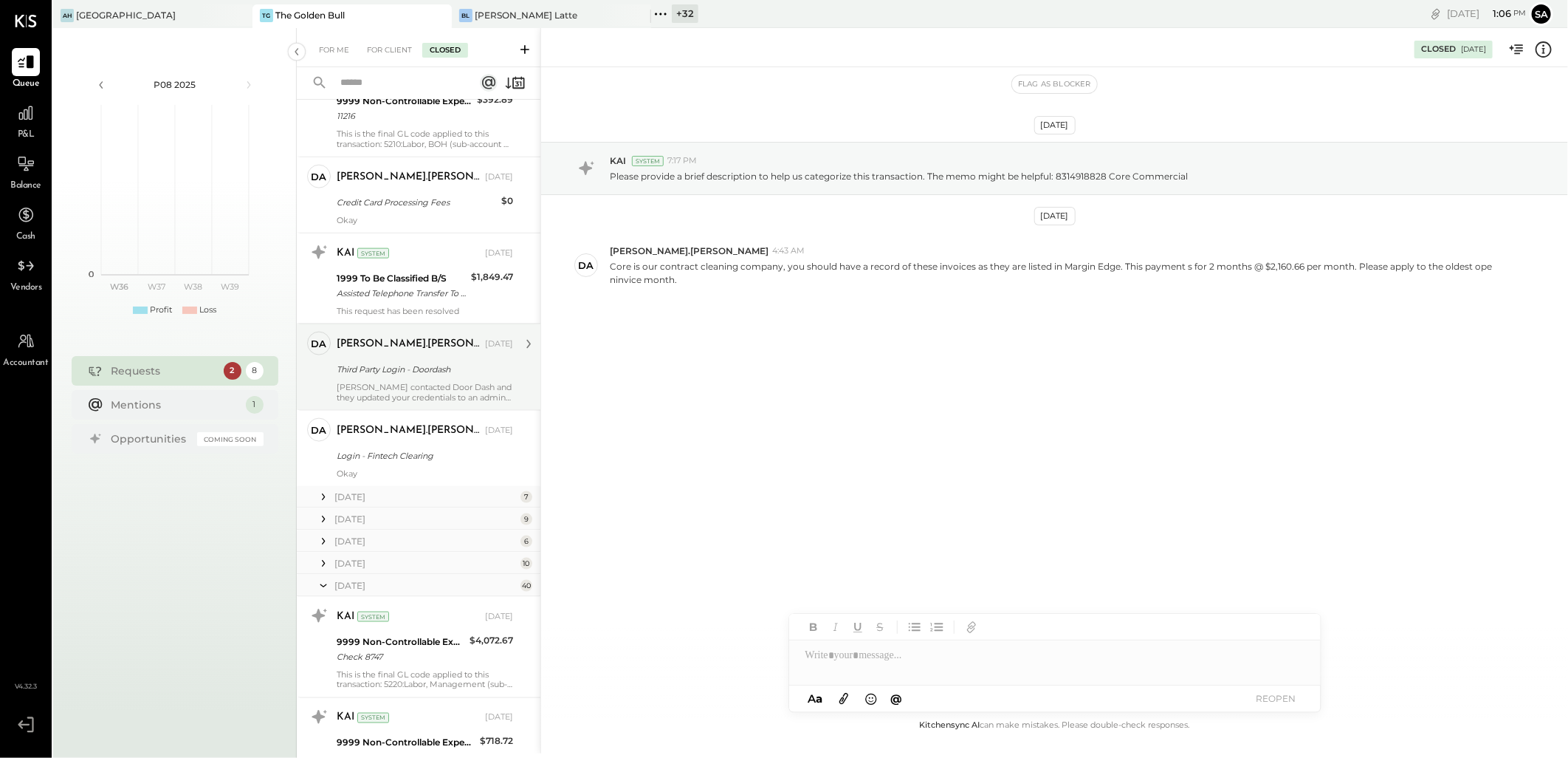
scroll to position [1205, 0]
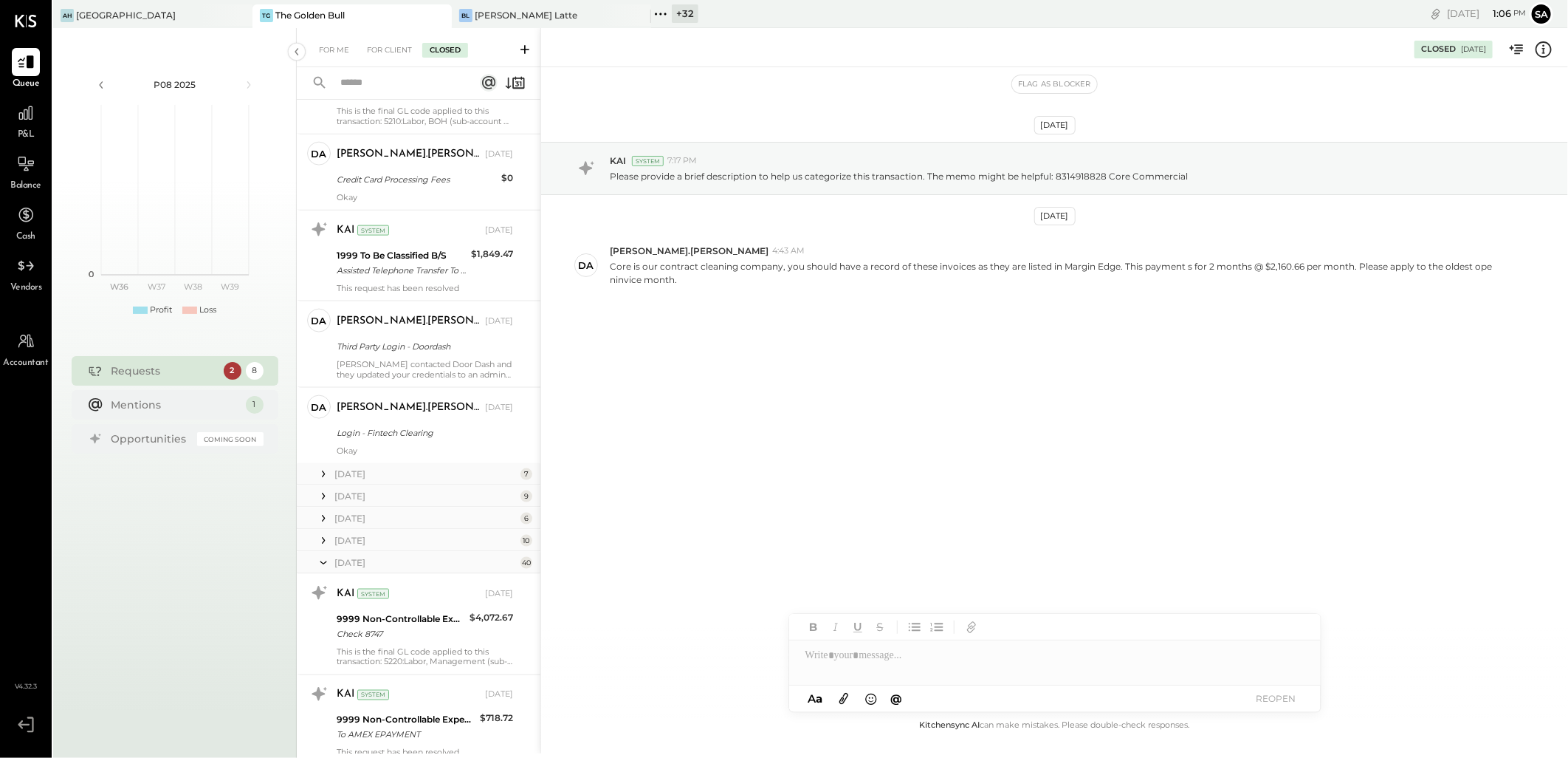
click at [322, 470] on icon at bounding box center [323, 473] width 3 height 6
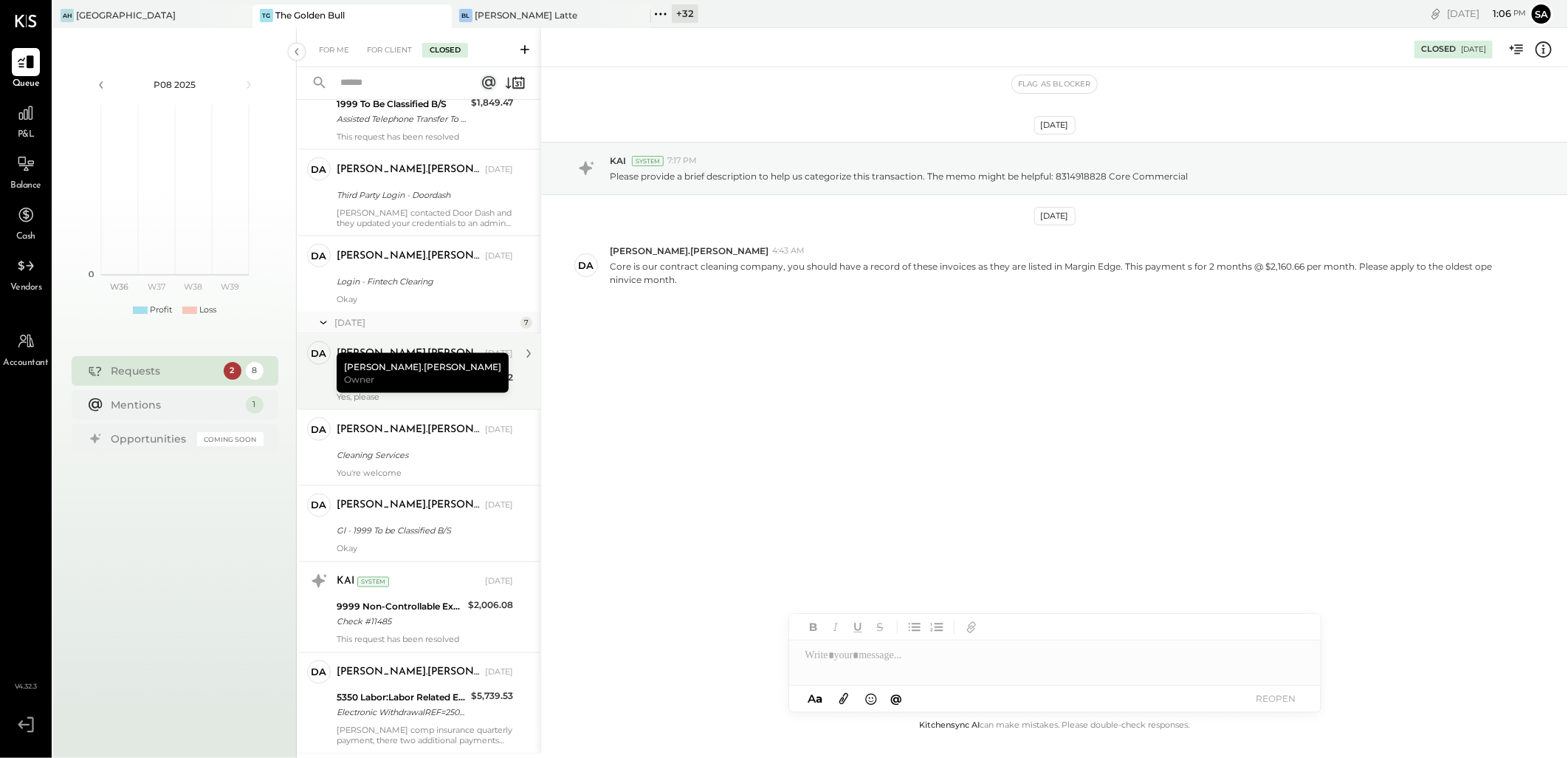
scroll to position [1369, 0]
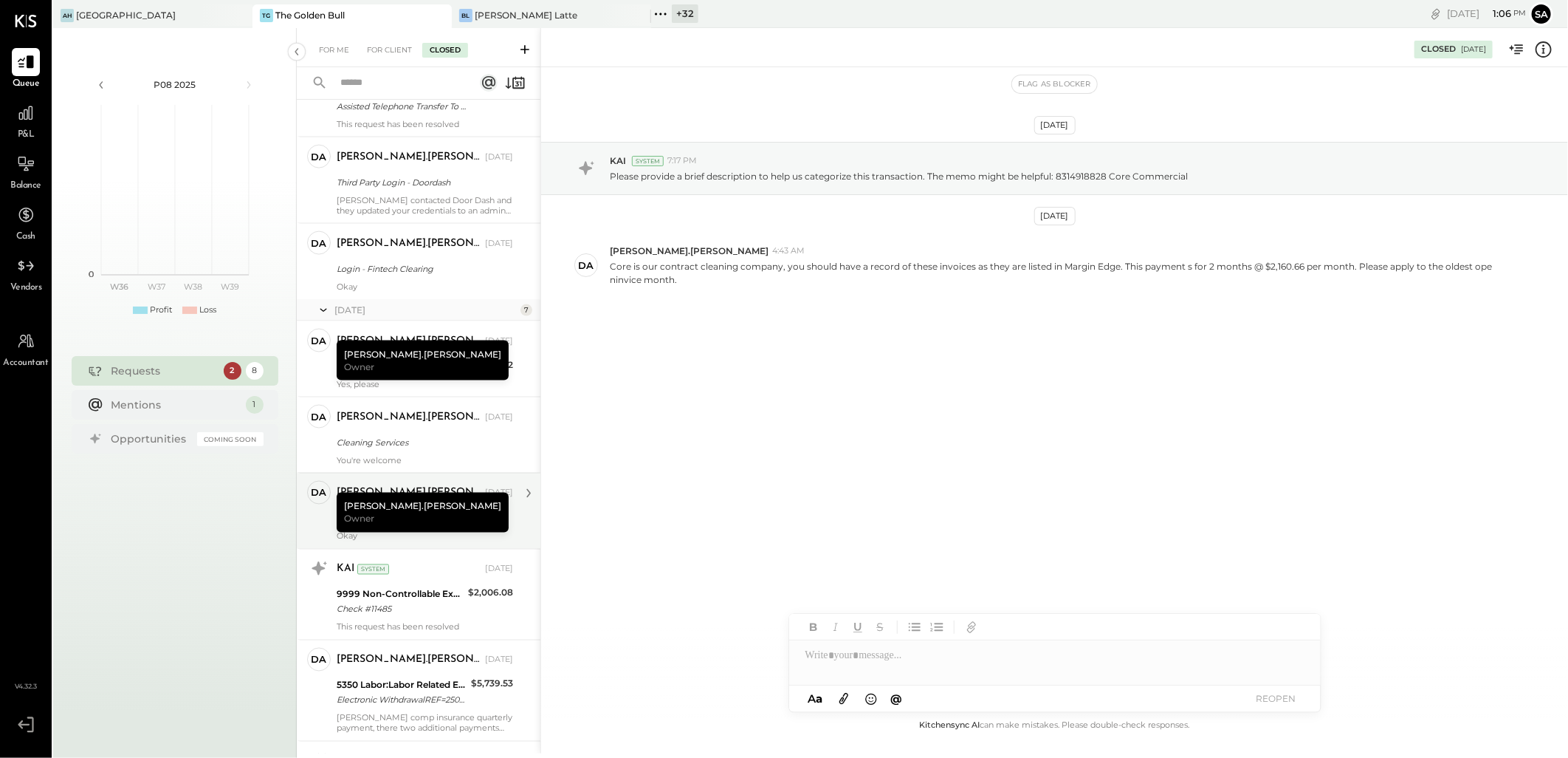
click at [455, 500] on div "david.stevenson Jun 20, 2025 Gl - 1999 To be Classified B/S Okay" at bounding box center [424, 511] width 176 height 61
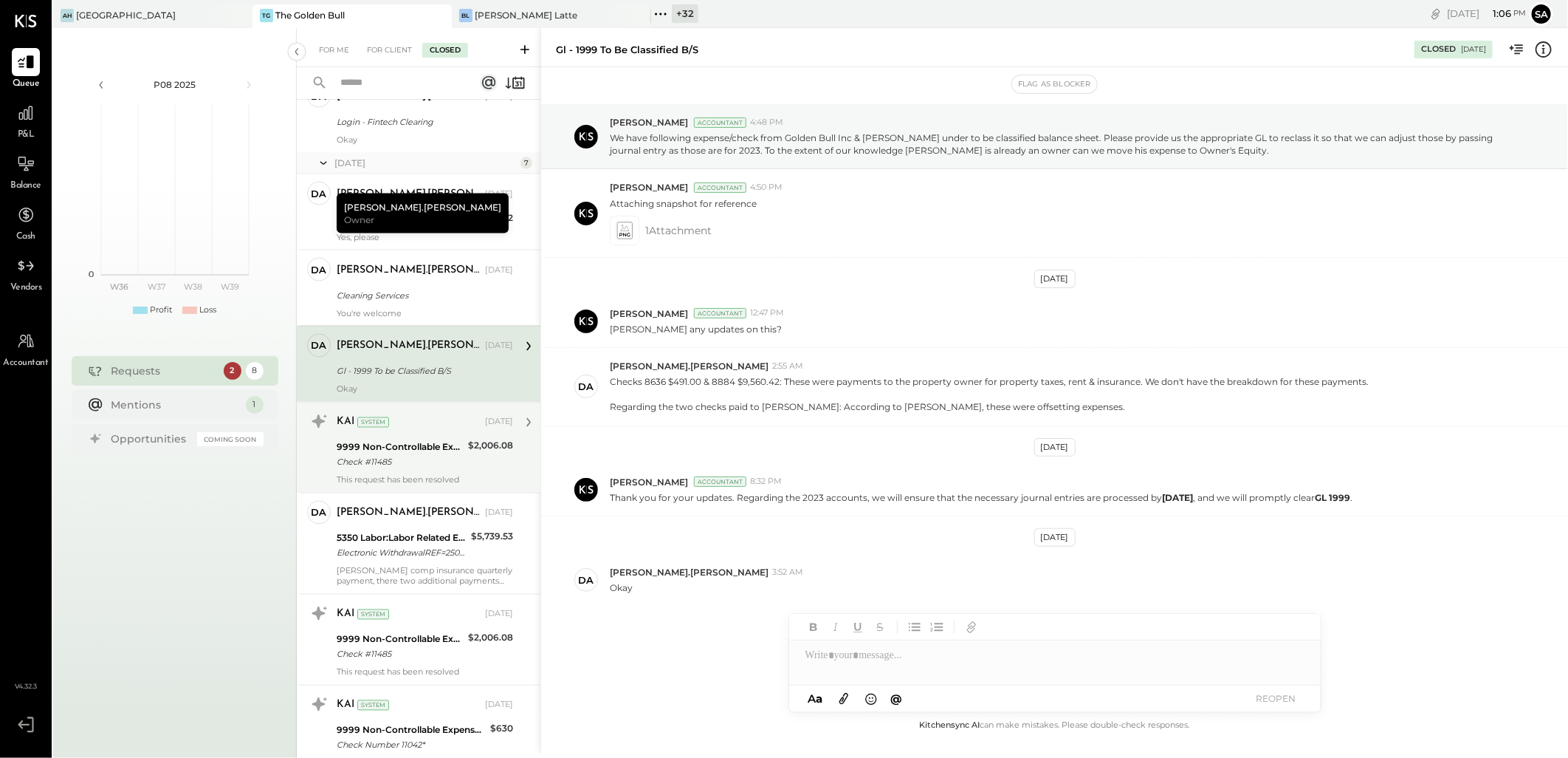
scroll to position [1533, 0]
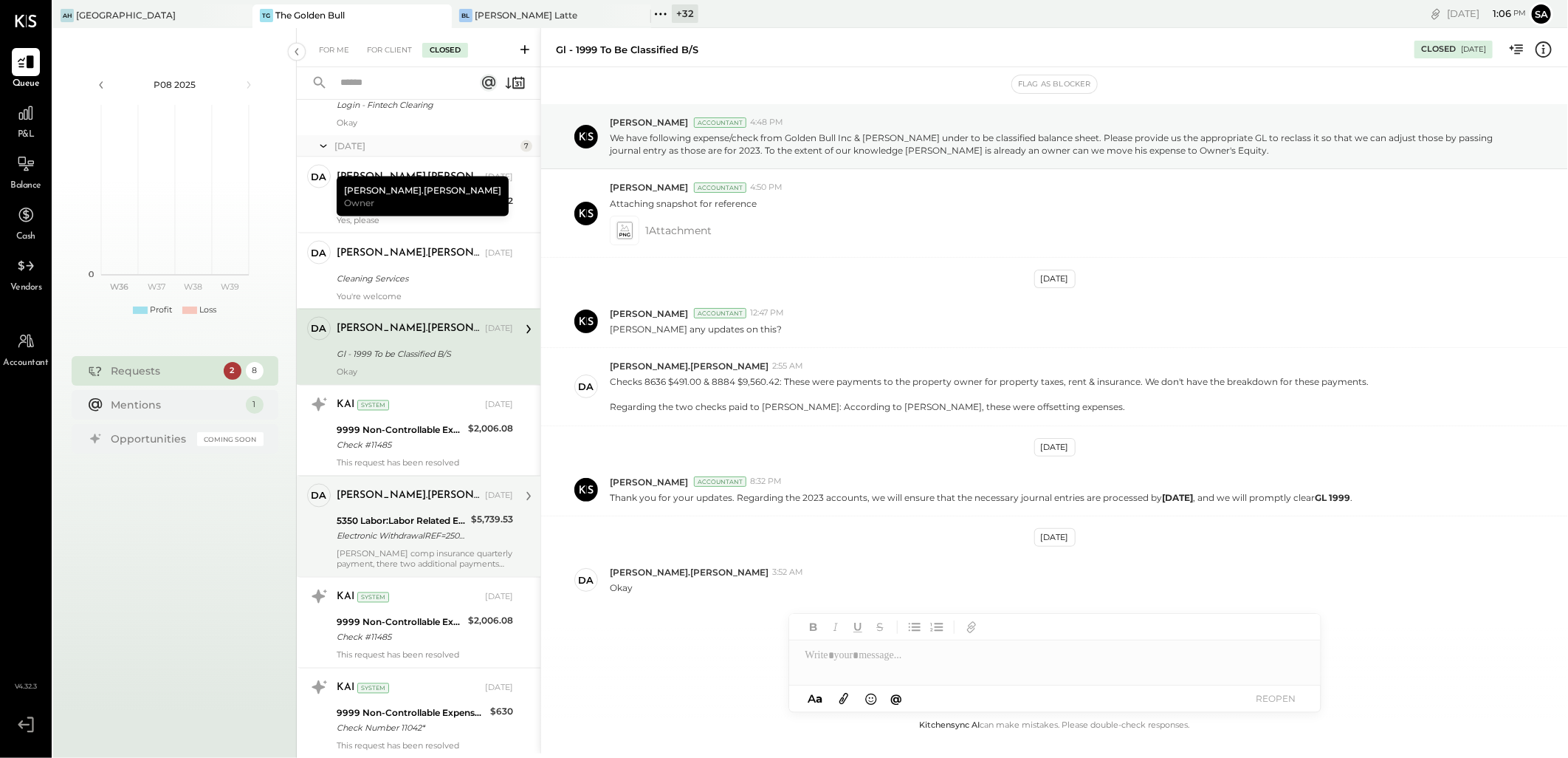
click at [414, 529] on div "Electronic WithdrawalREF=250930066686550Y00To Employers InsuraF800146791debitpm…" at bounding box center [401, 536] width 130 height 15
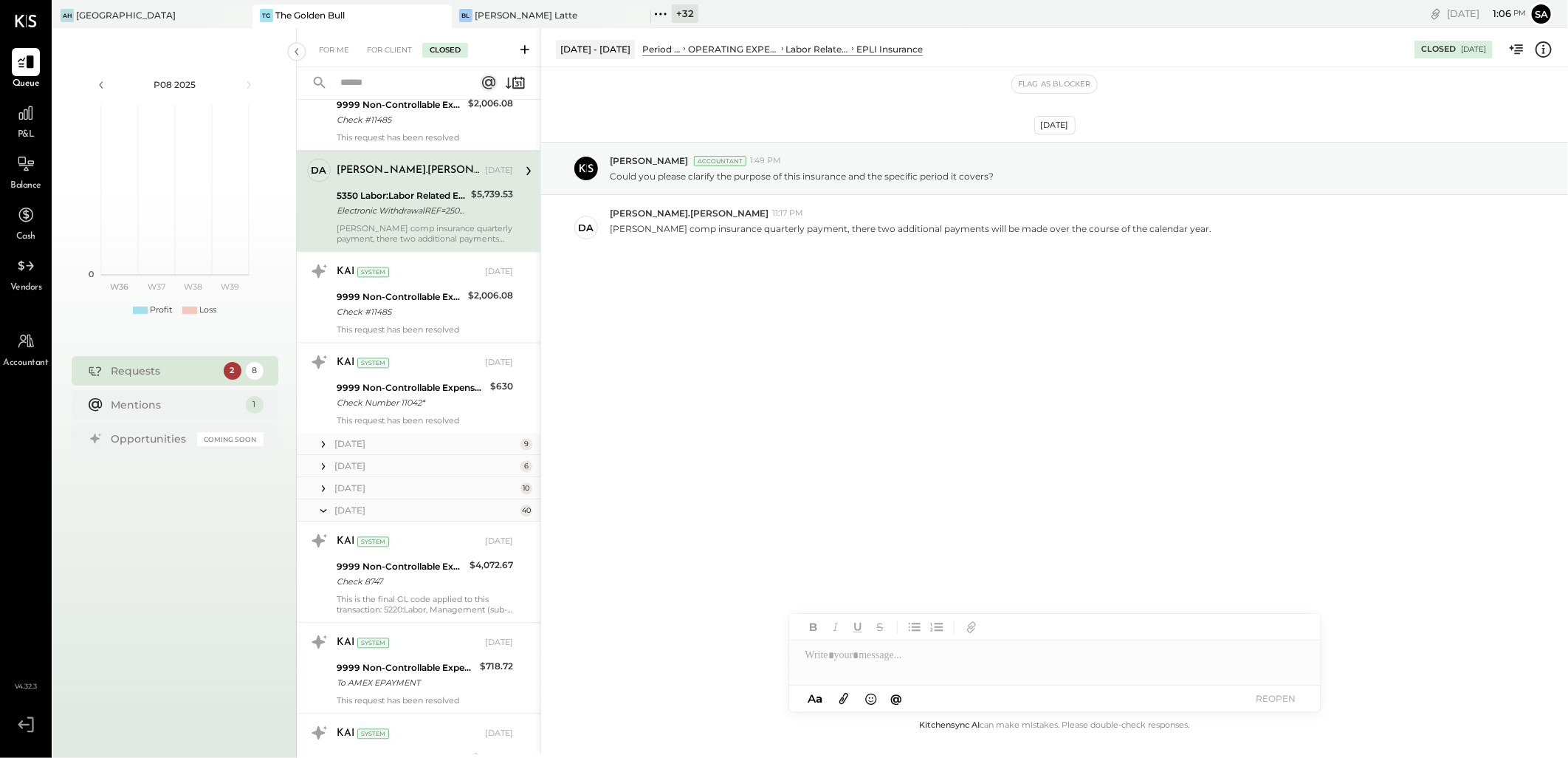
scroll to position [1861, 0]
click at [320, 434] on icon at bounding box center [323, 440] width 15 height 15
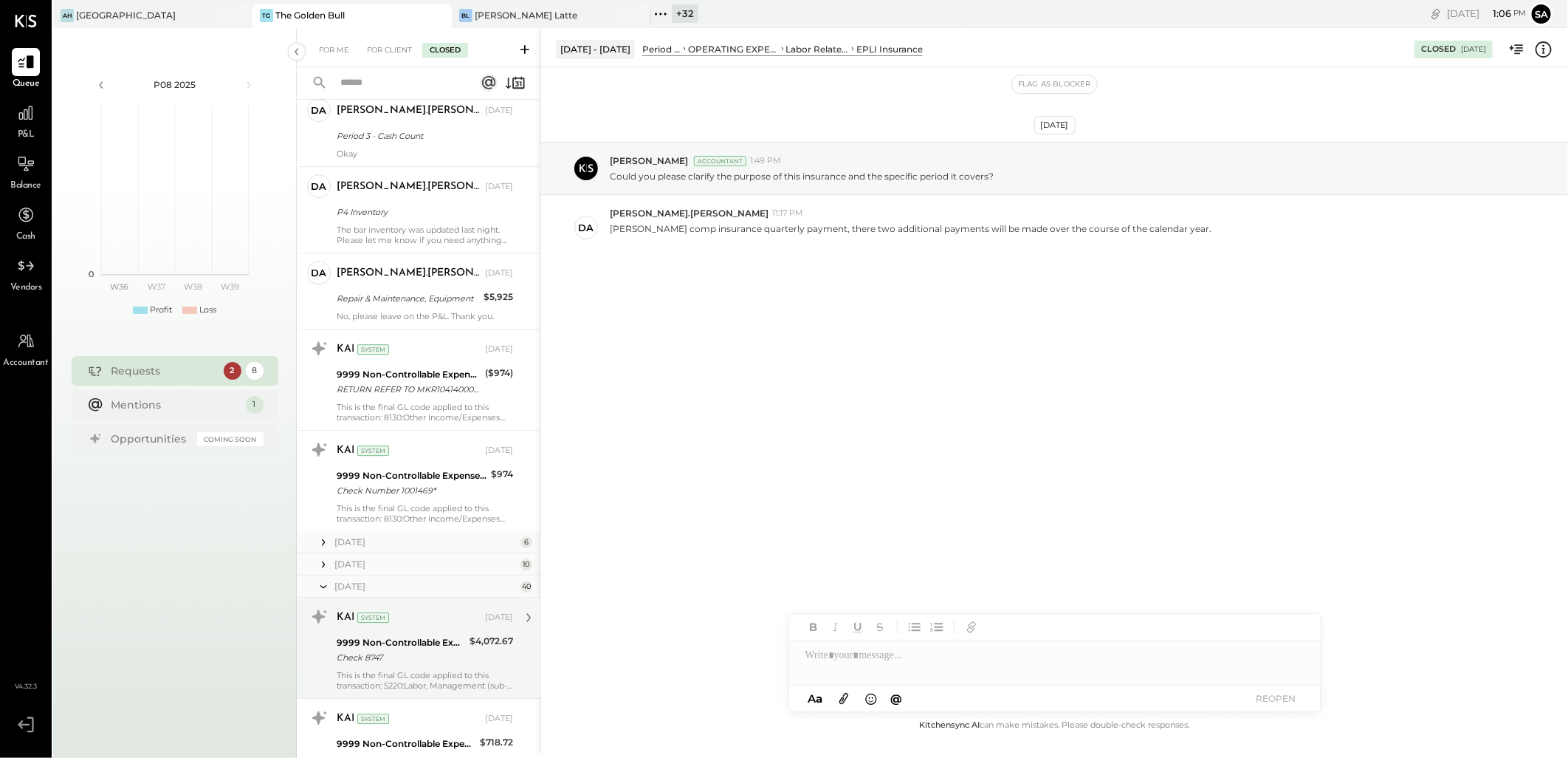
scroll to position [2682, 0]
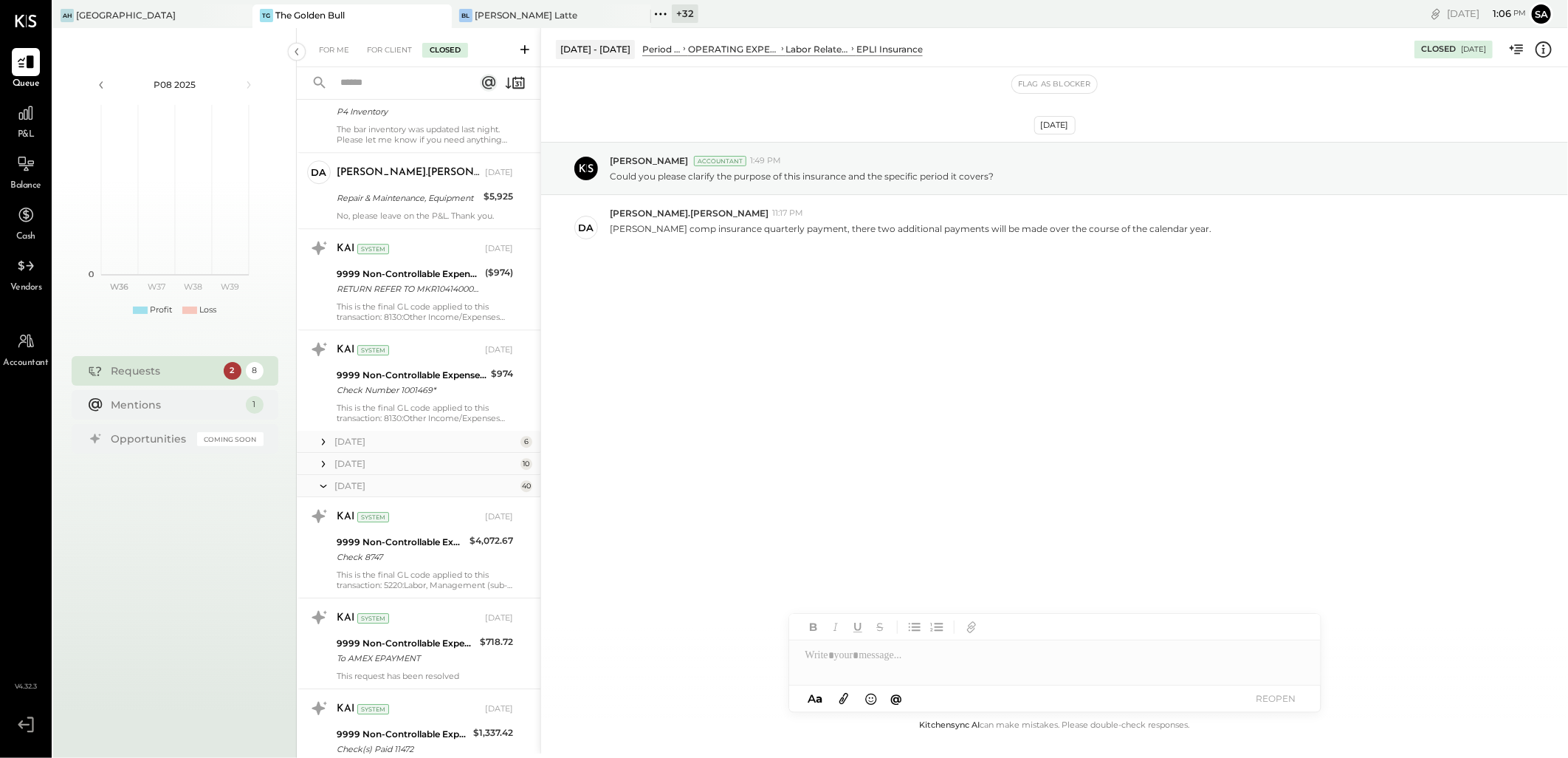
click at [329, 434] on icon at bounding box center [323, 441] width 15 height 15
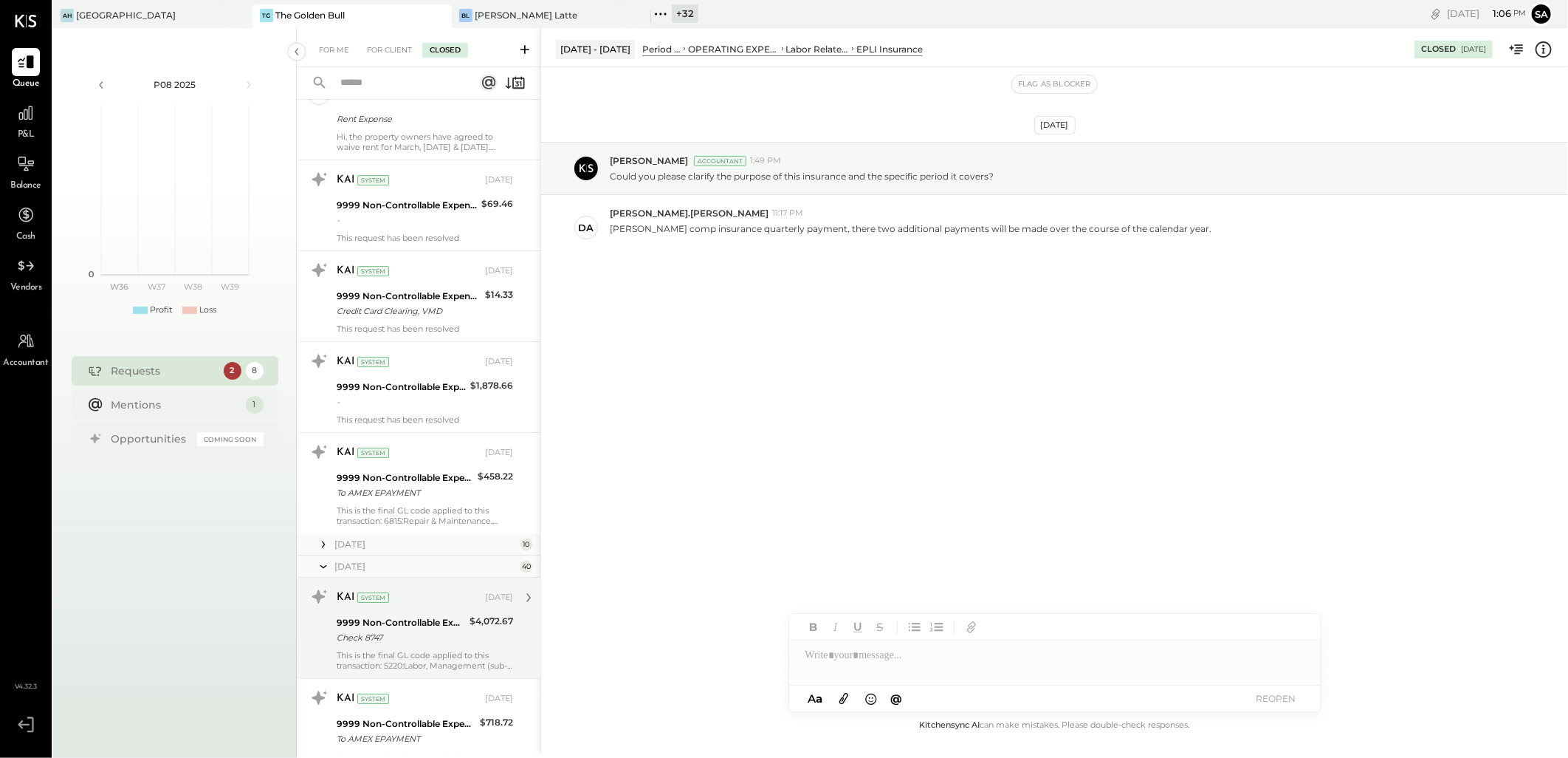
scroll to position [3174, 0]
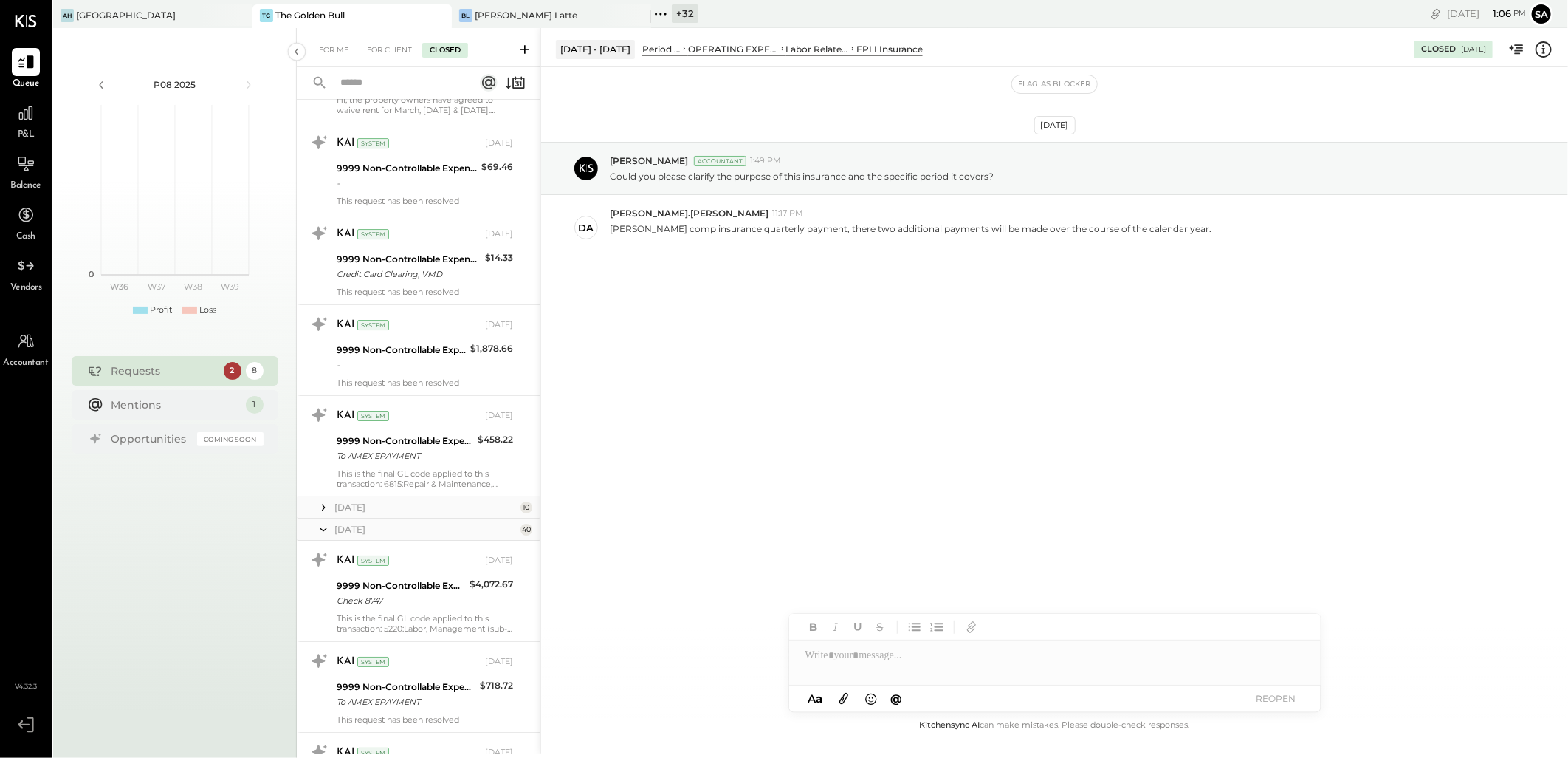
click at [327, 503] on icon at bounding box center [323, 507] width 15 height 15
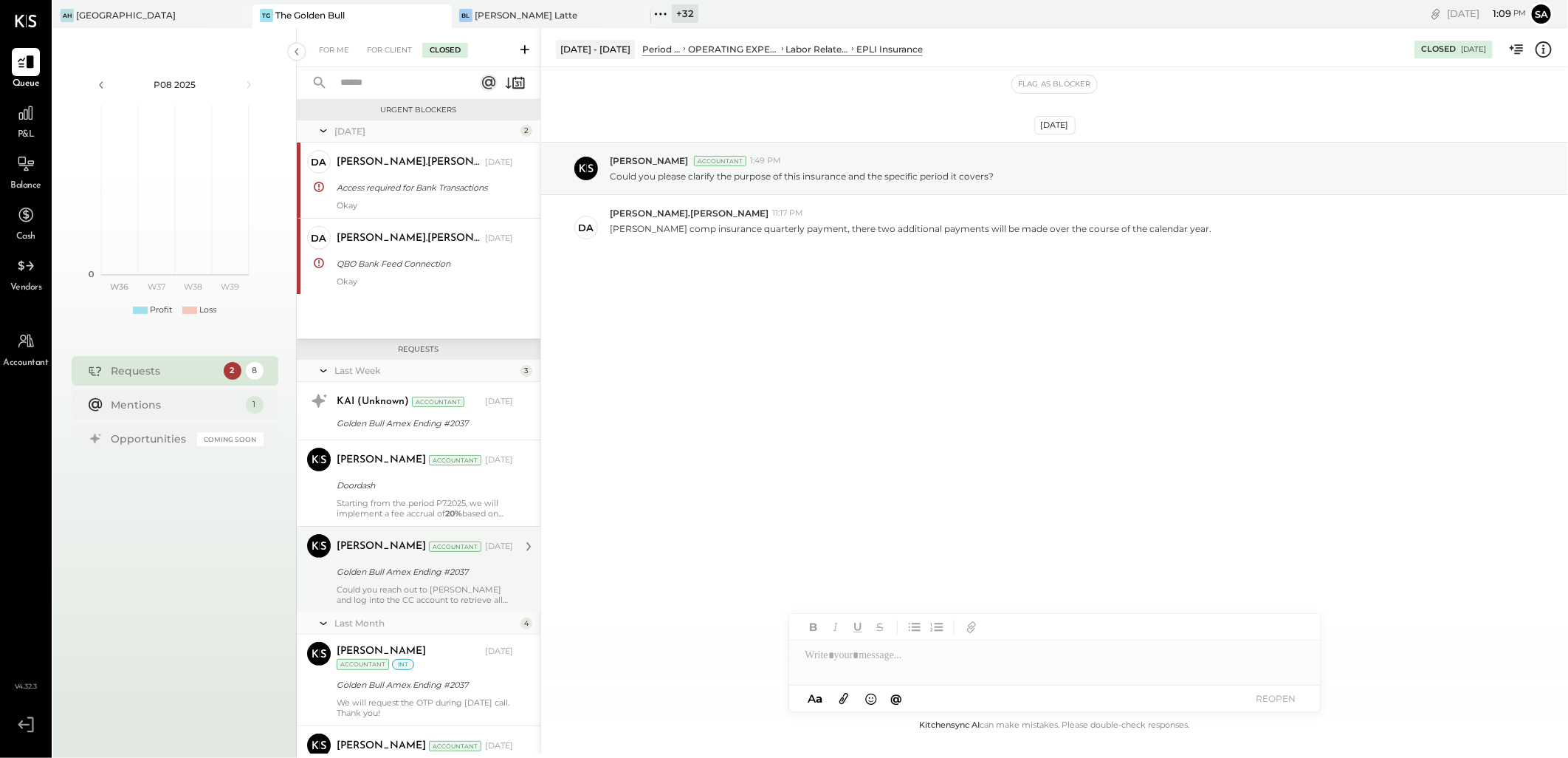
scroll to position [0, 0]
click at [364, 86] on input "text" at bounding box center [398, 83] width 134 height 25
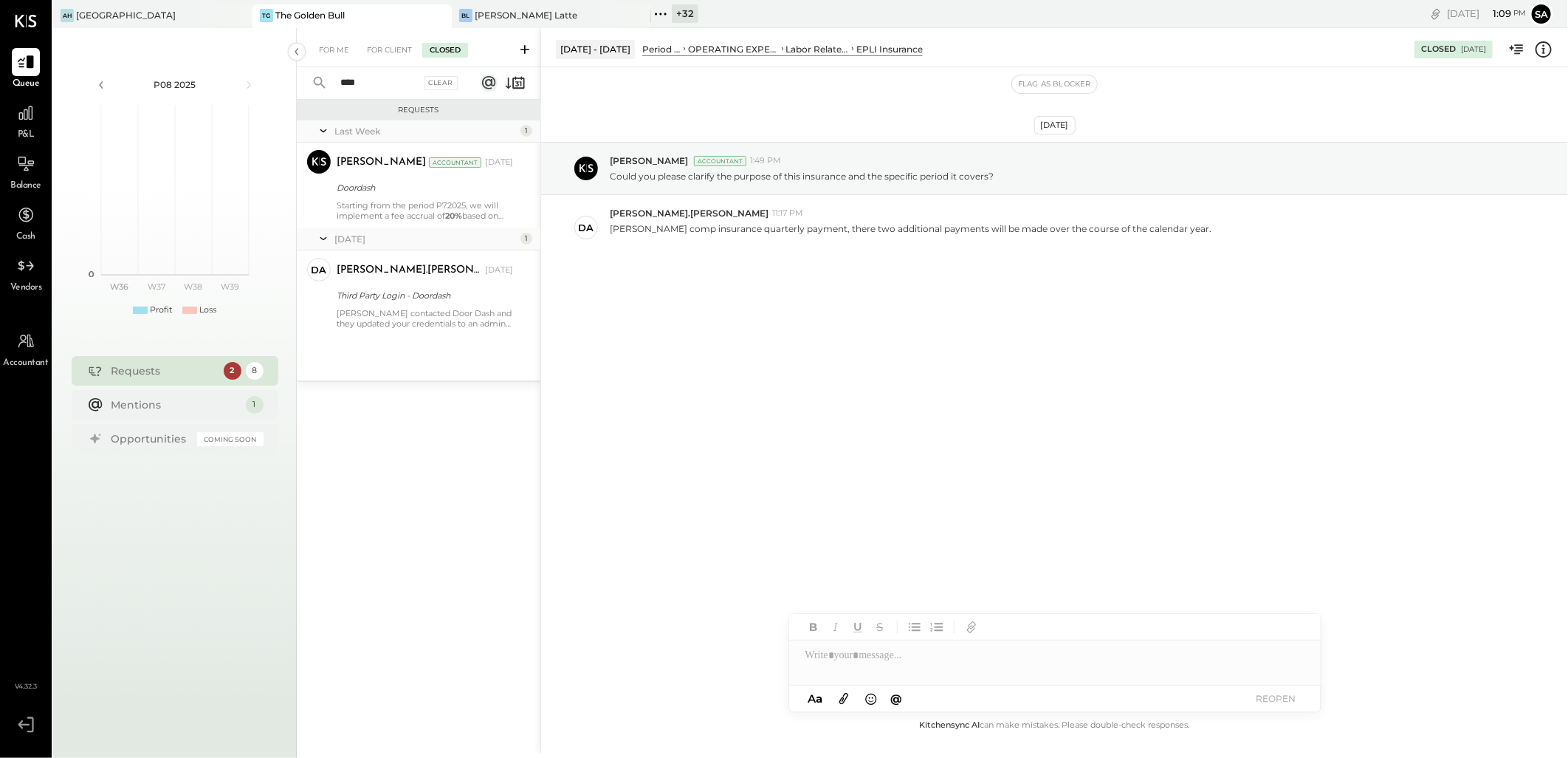
click at [364, 86] on input "****" at bounding box center [376, 83] width 89 height 25
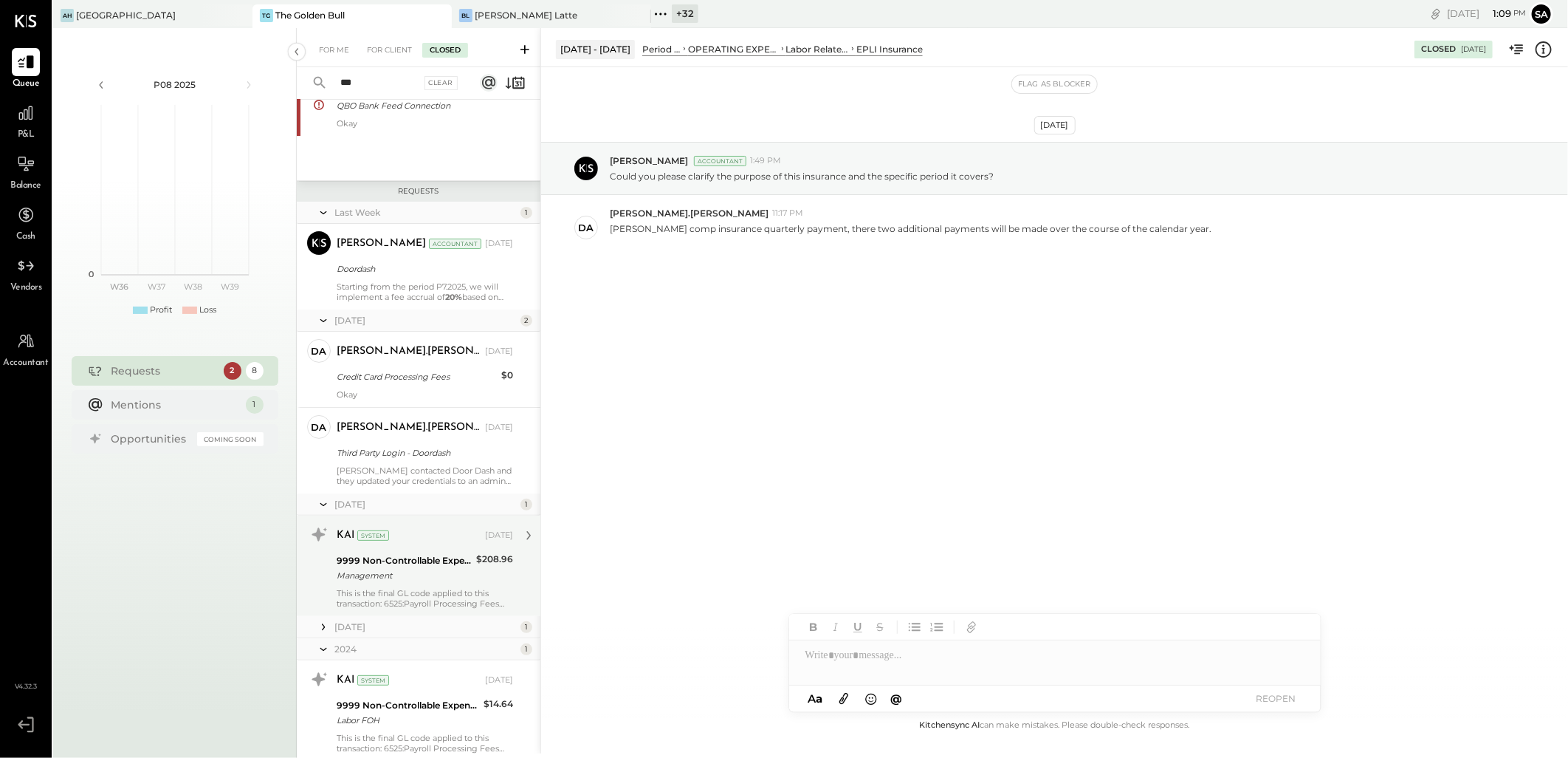
scroll to position [133, 0]
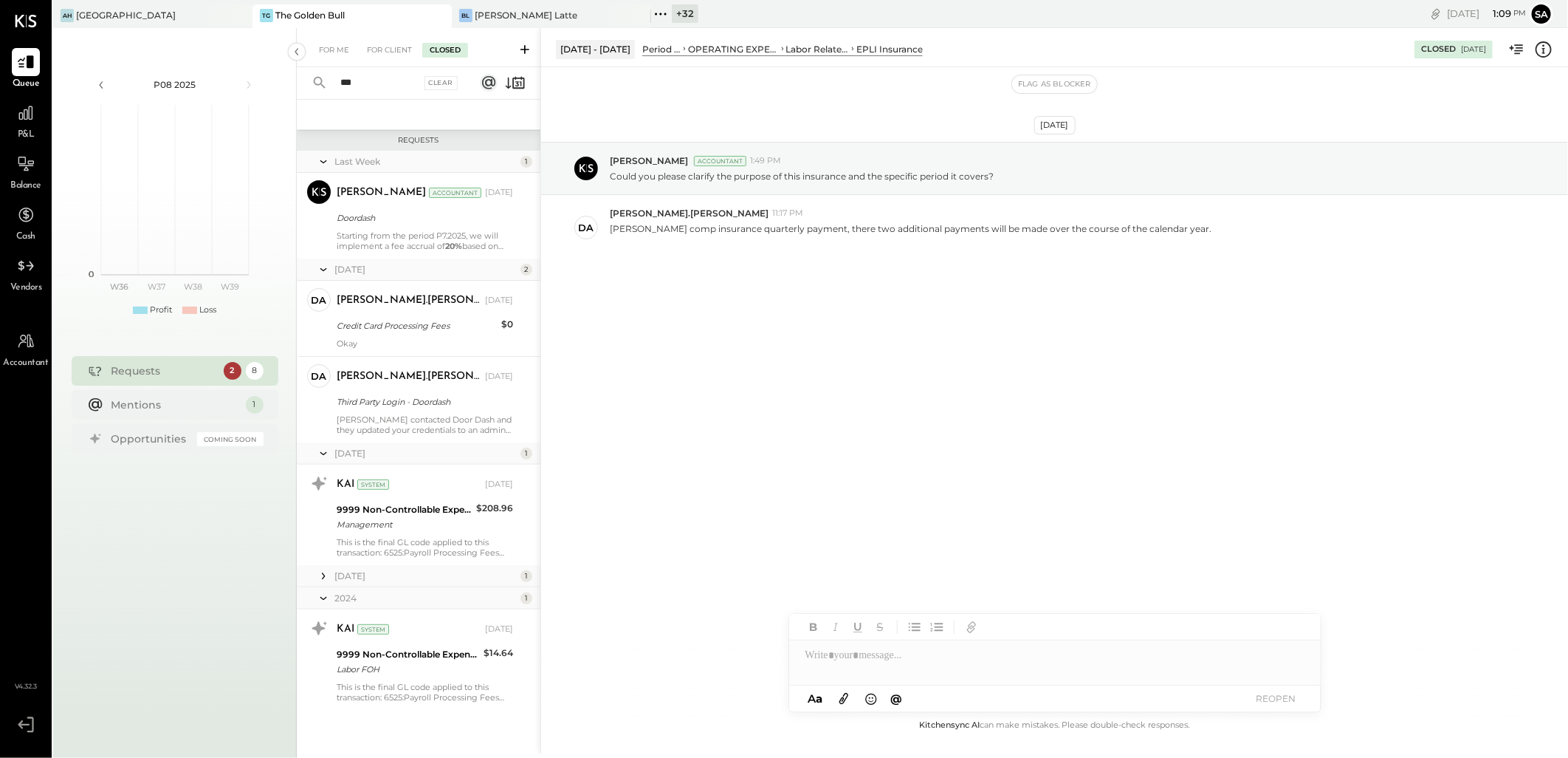
type input "***"
click at [336, 571] on div "January 25" at bounding box center [425, 575] width 183 height 13
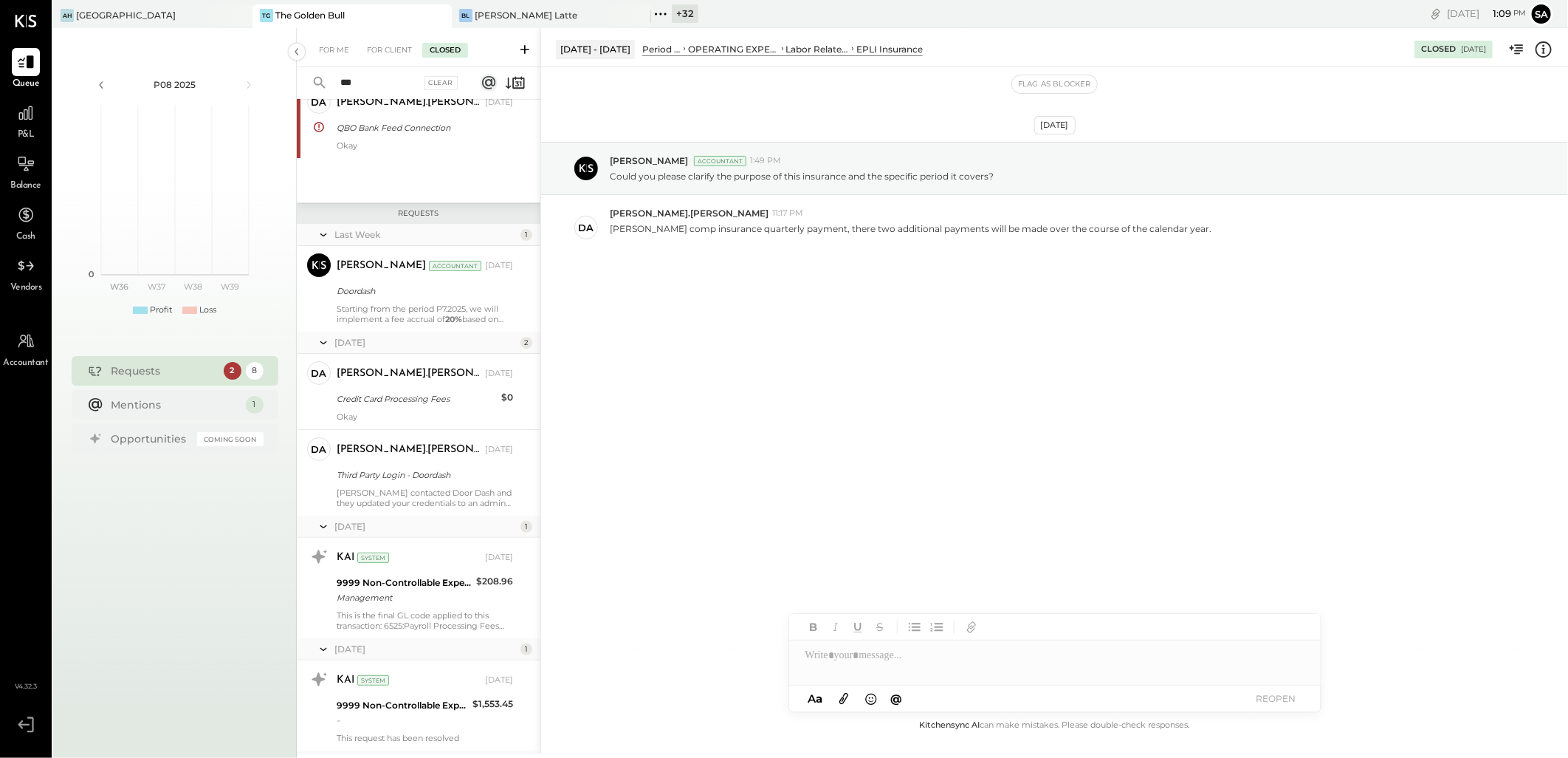
scroll to position [0, 0]
